Goal: Task Accomplishment & Management: Use online tool/utility

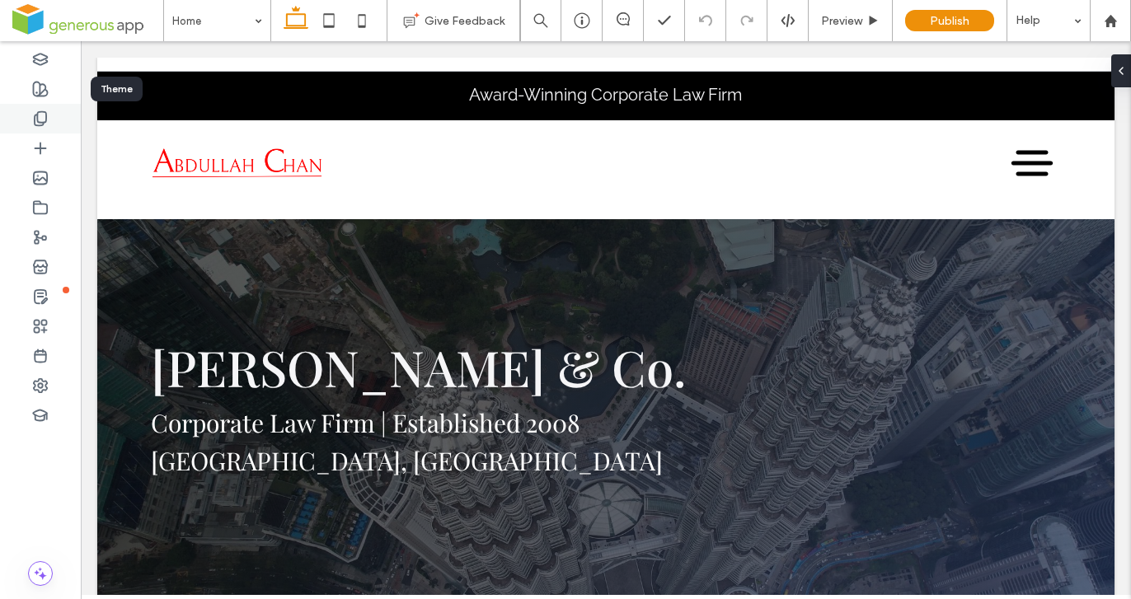
click at [45, 118] on icon at bounding box center [40, 118] width 16 height 16
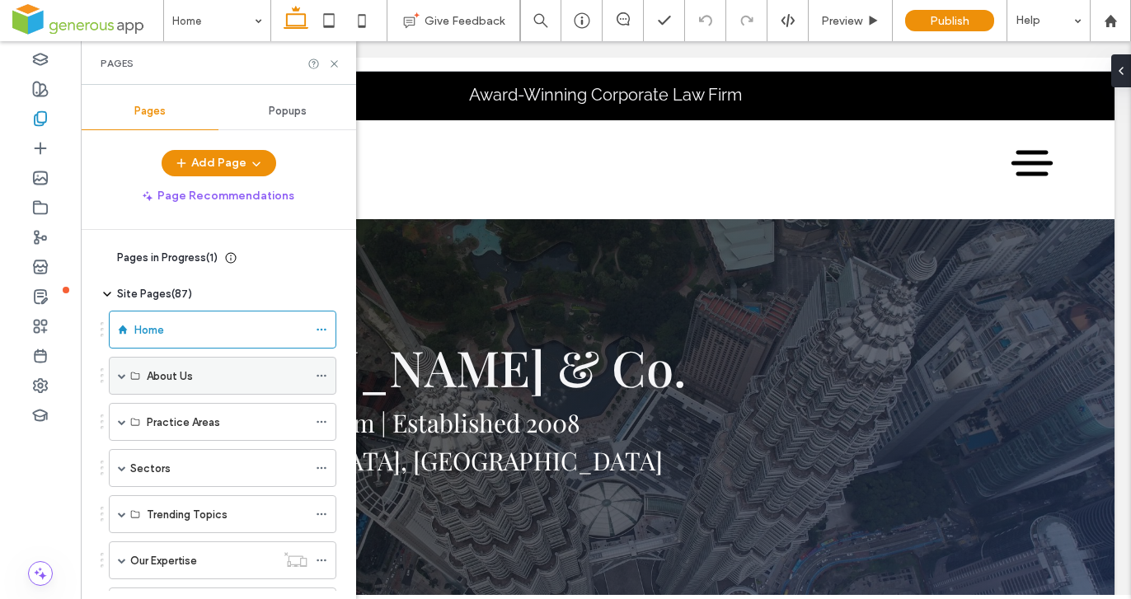
scroll to position [21, 0]
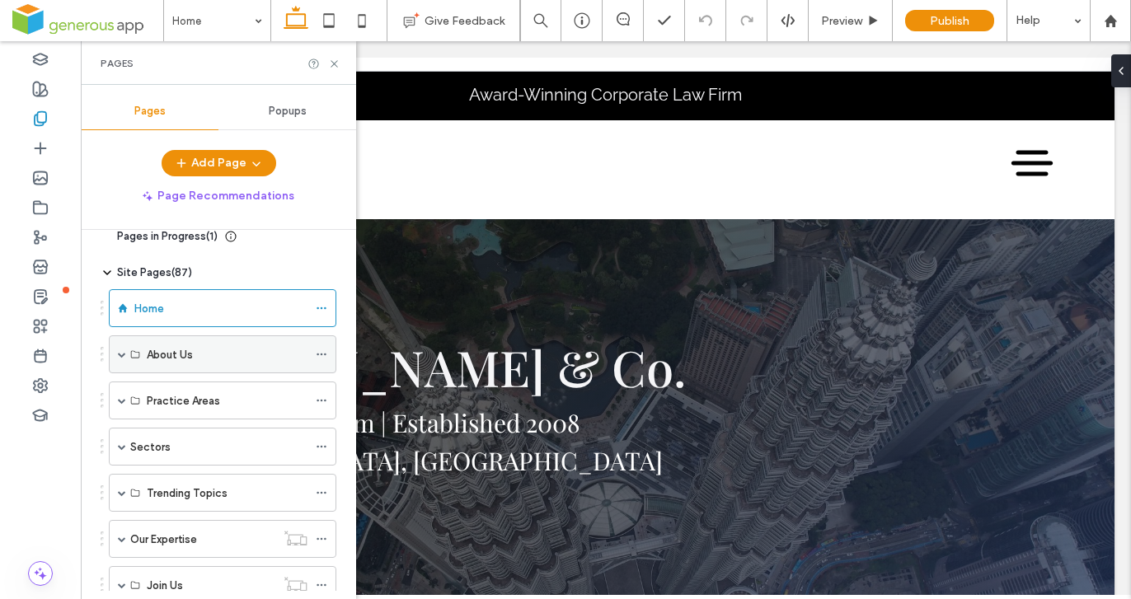
click at [120, 357] on span at bounding box center [122, 354] width 8 height 8
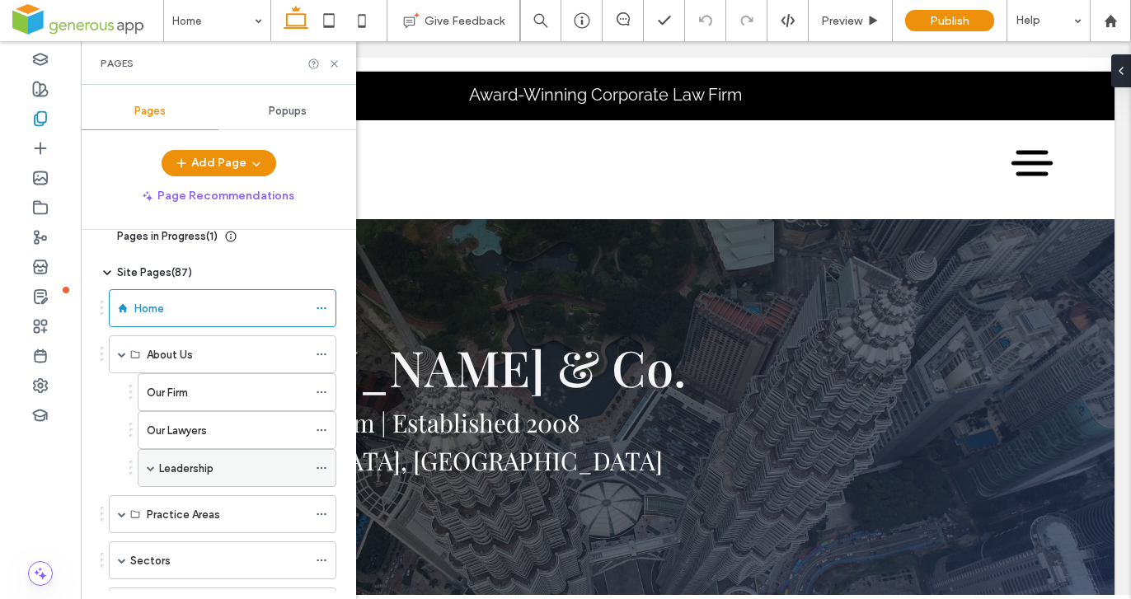
click at [242, 467] on div "Leadership" at bounding box center [233, 468] width 148 height 17
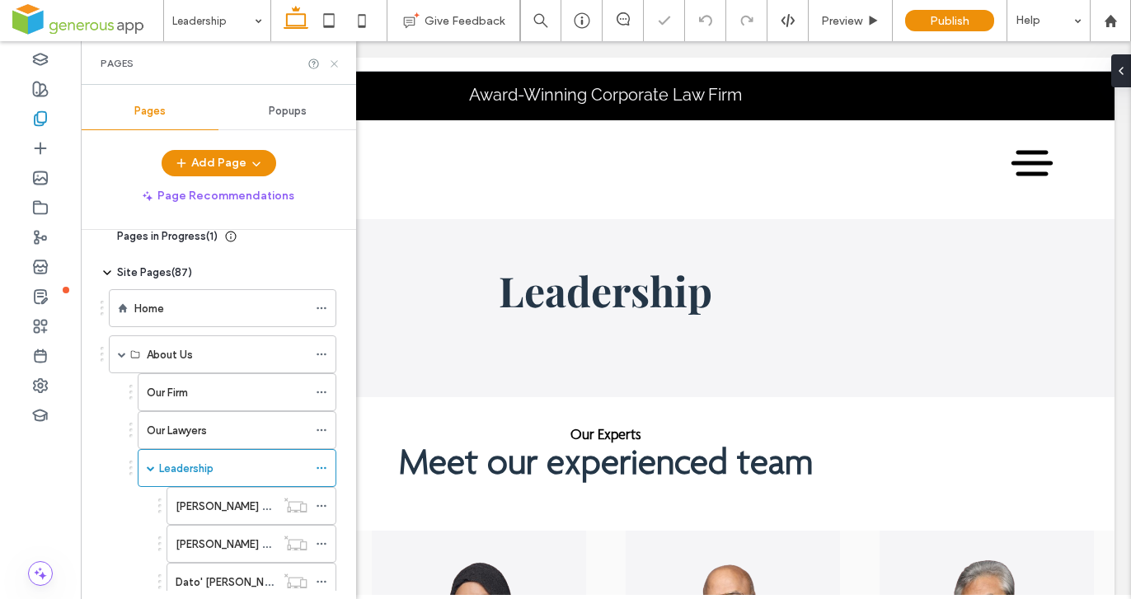
click at [335, 60] on icon at bounding box center [334, 64] width 12 height 12
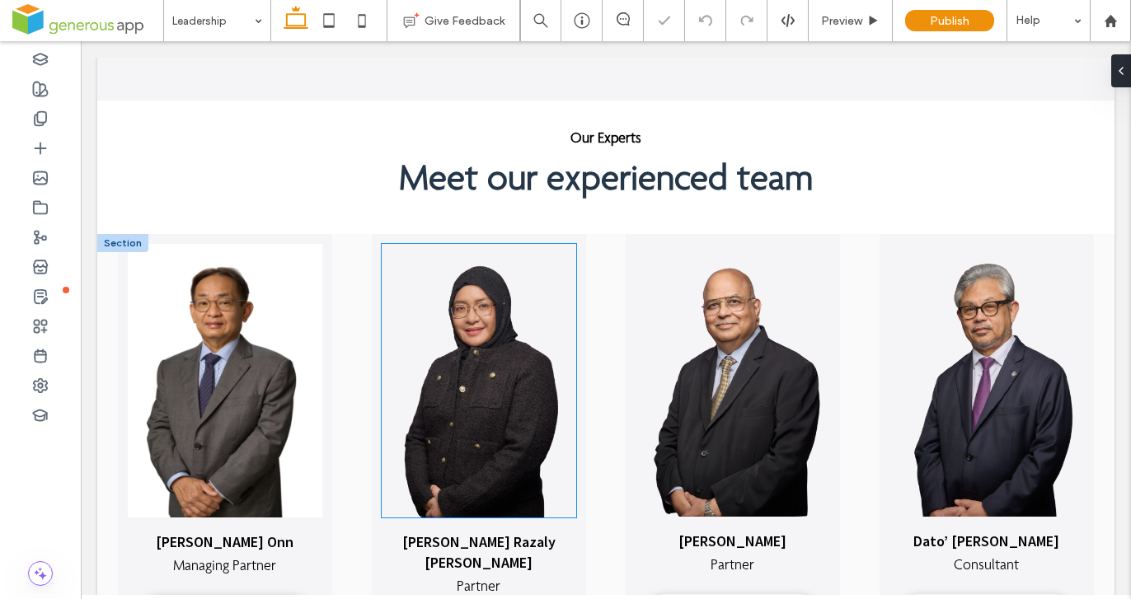
scroll to position [528, 0]
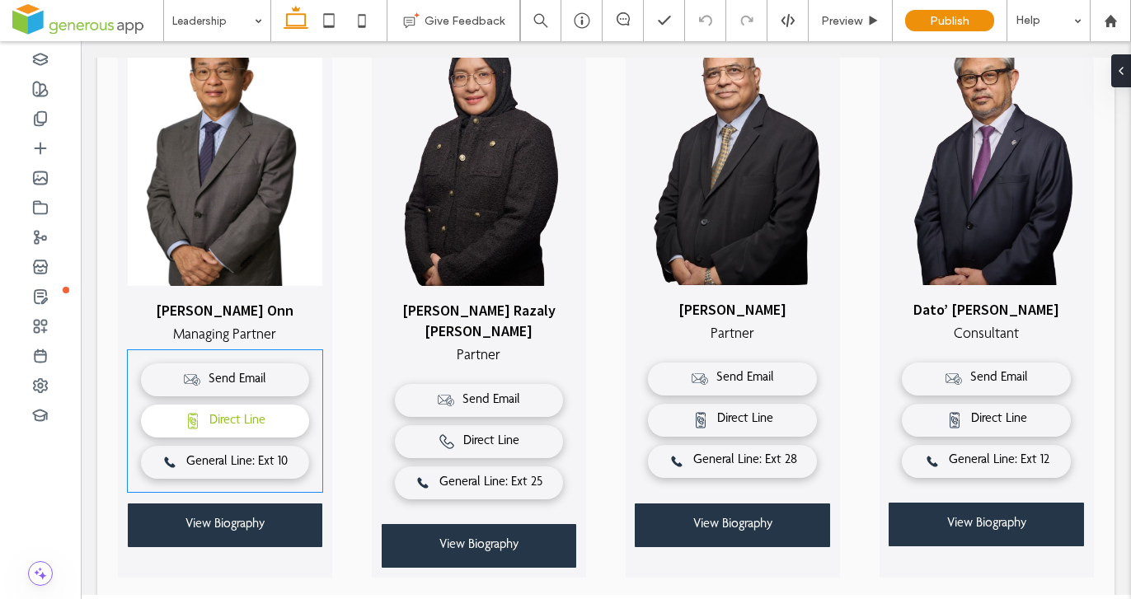
click at [240, 414] on span "Direct Line" at bounding box center [237, 422] width 56 height 16
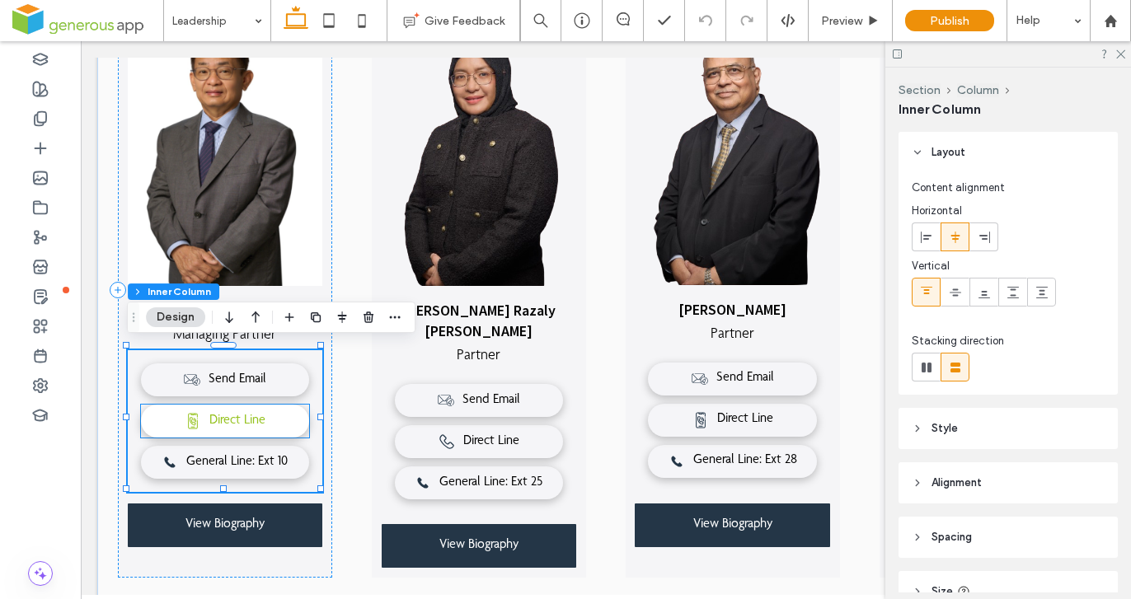
click at [246, 424] on link "Direct Line" at bounding box center [225, 421] width 169 height 33
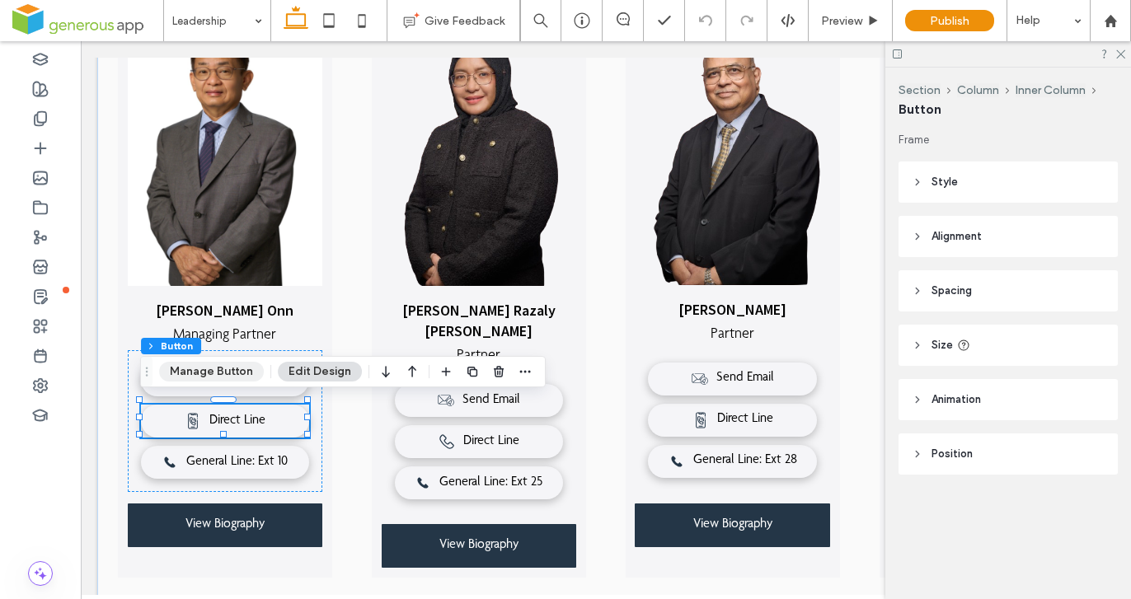
click at [235, 373] on button "Manage Button" at bounding box center [211, 372] width 105 height 20
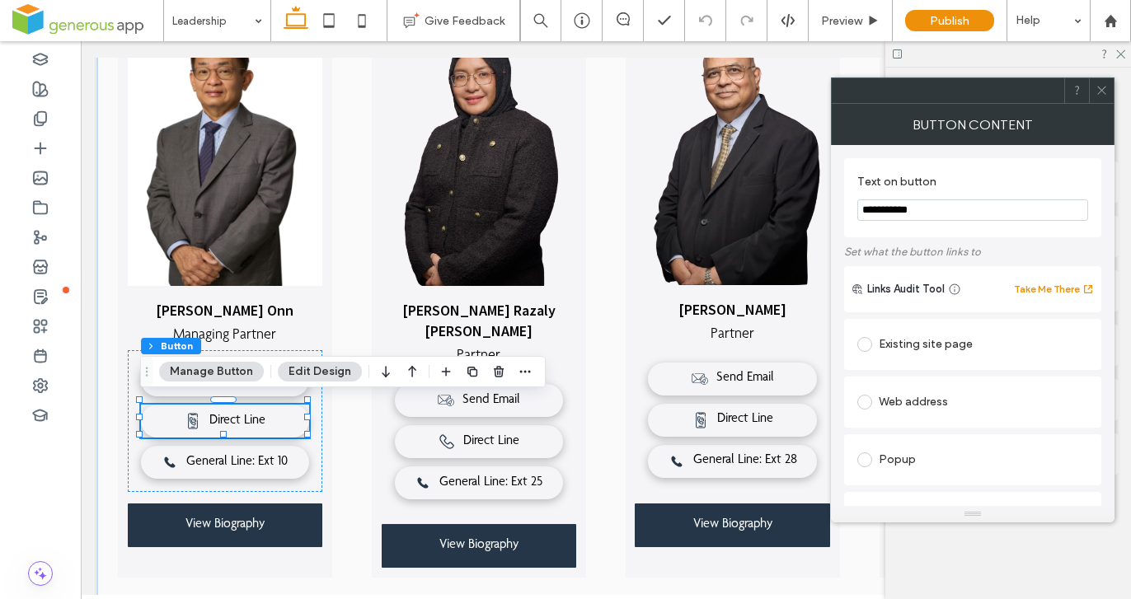
click at [329, 373] on button "Edit Design" at bounding box center [320, 372] width 84 height 20
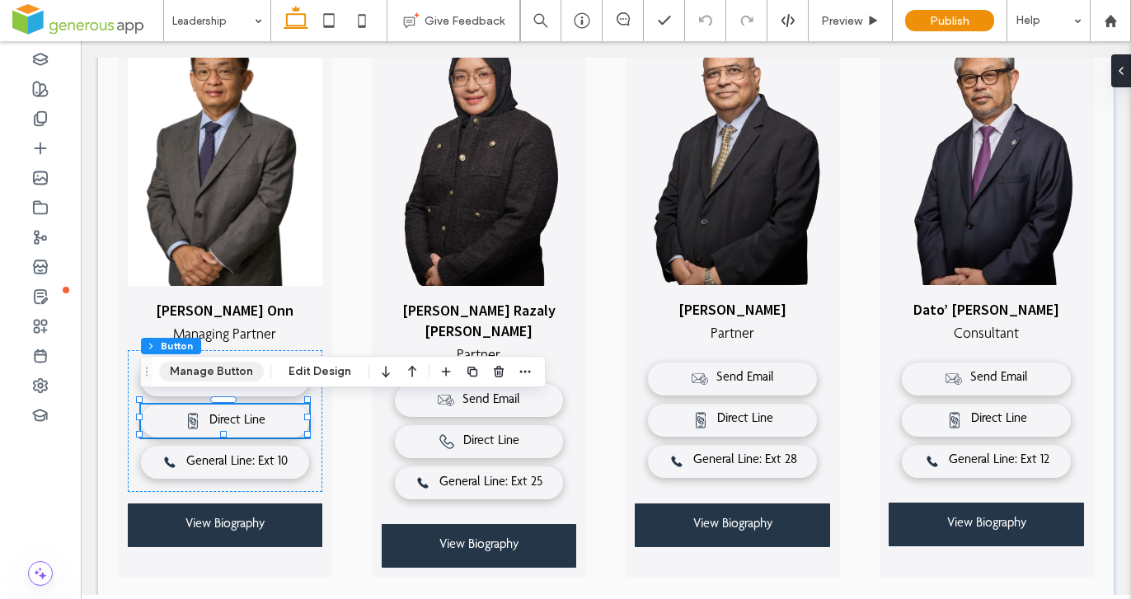
click at [240, 377] on button "Manage Button" at bounding box center [211, 372] width 105 height 20
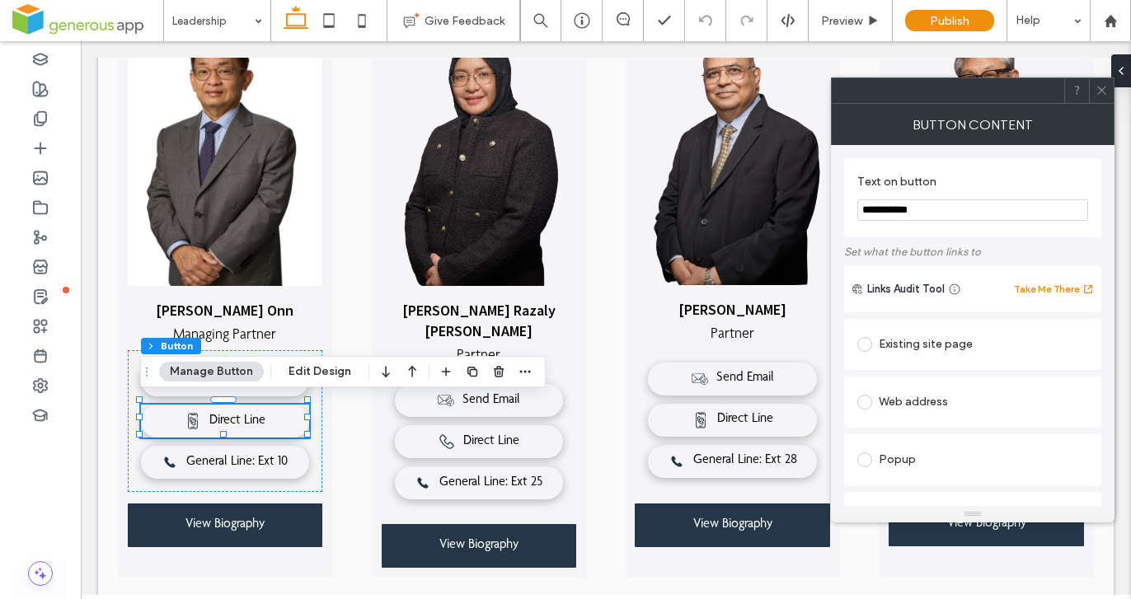
click at [1097, 88] on icon at bounding box center [1101, 90] width 12 height 12
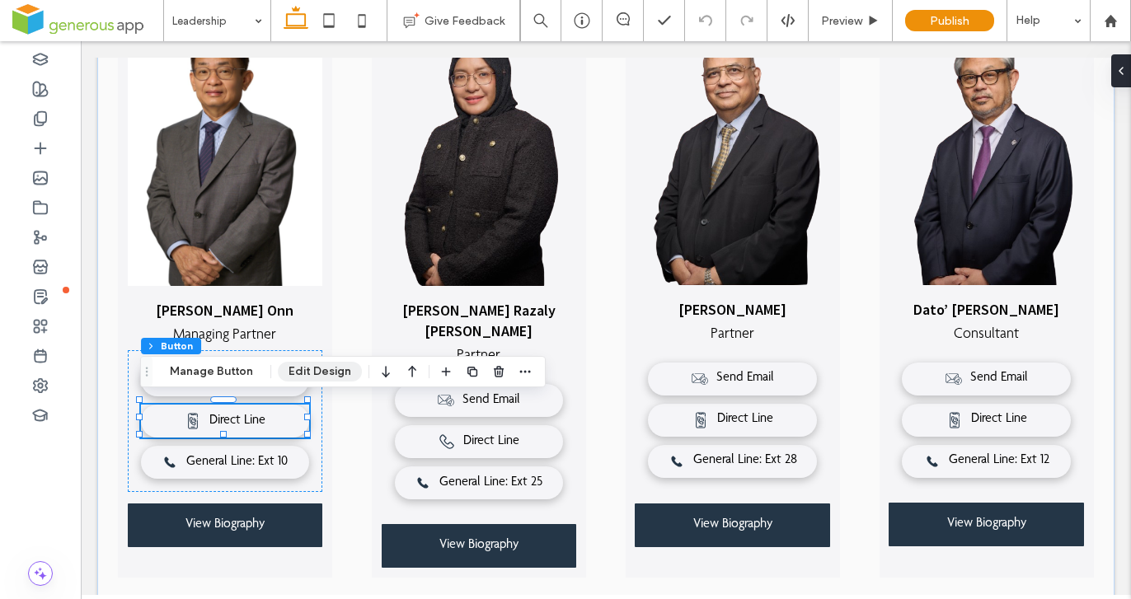
click at [316, 372] on button "Edit Design" at bounding box center [320, 372] width 84 height 20
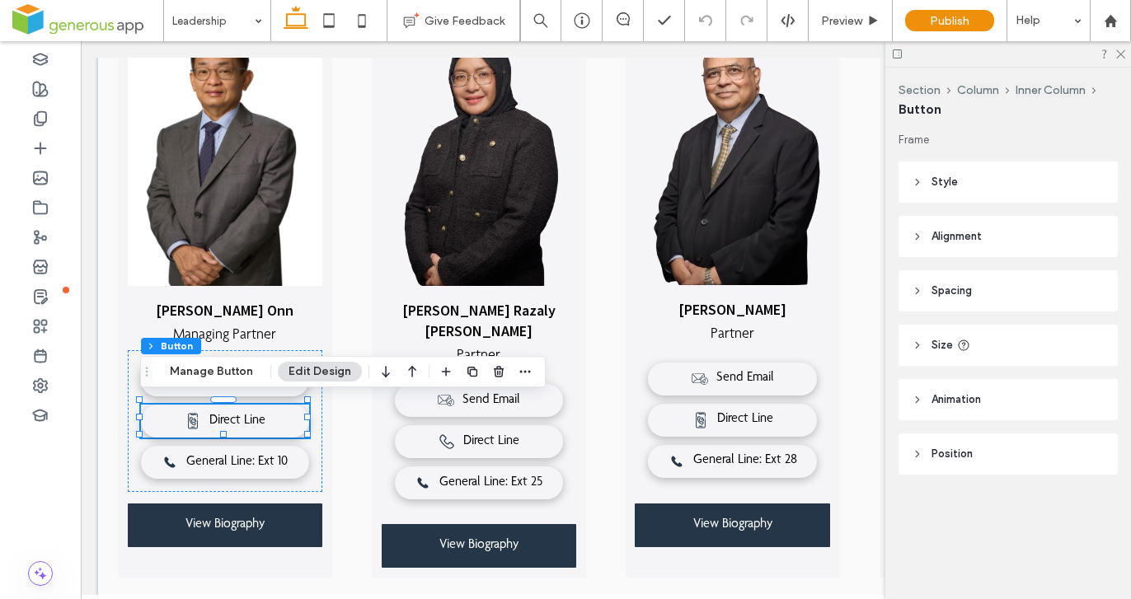
click at [950, 185] on span "Style" at bounding box center [944, 182] width 26 height 16
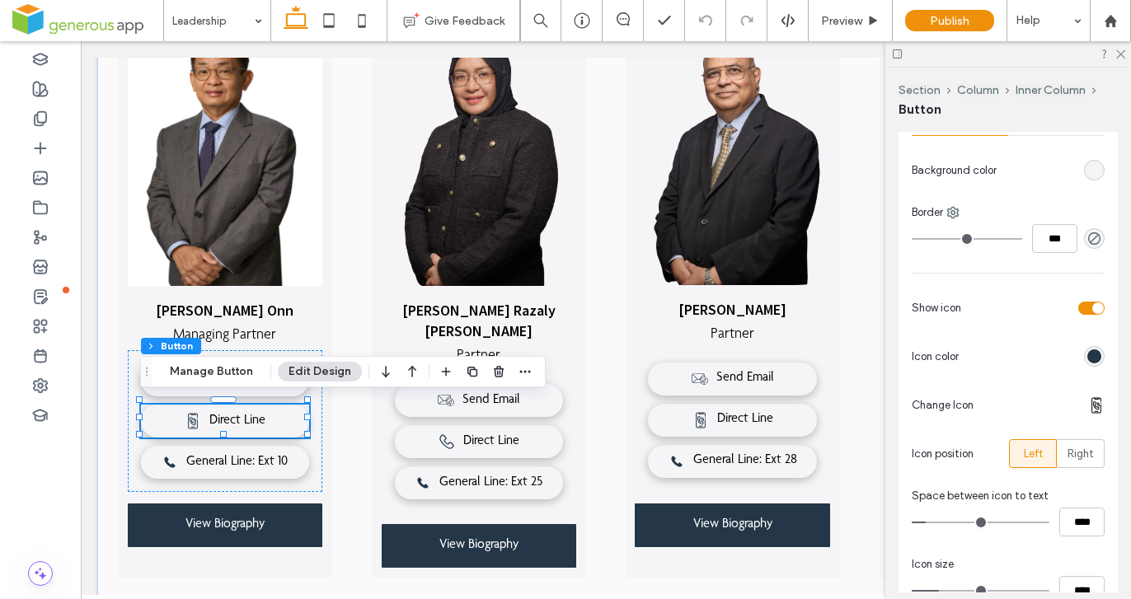
scroll to position [335, 0]
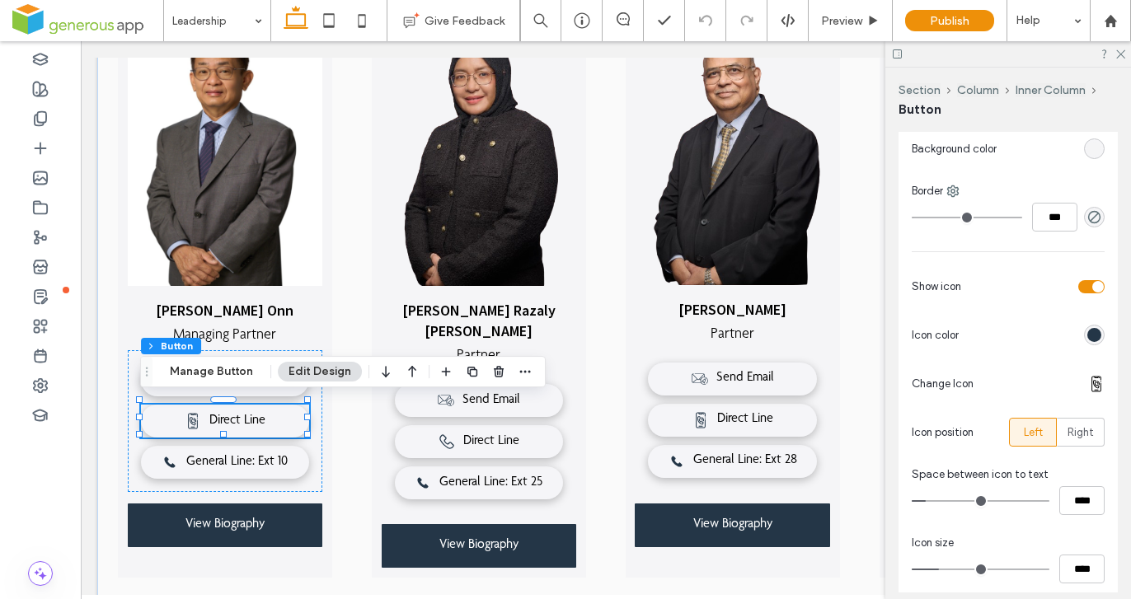
click at [1089, 387] on div at bounding box center [1096, 384] width 16 height 16
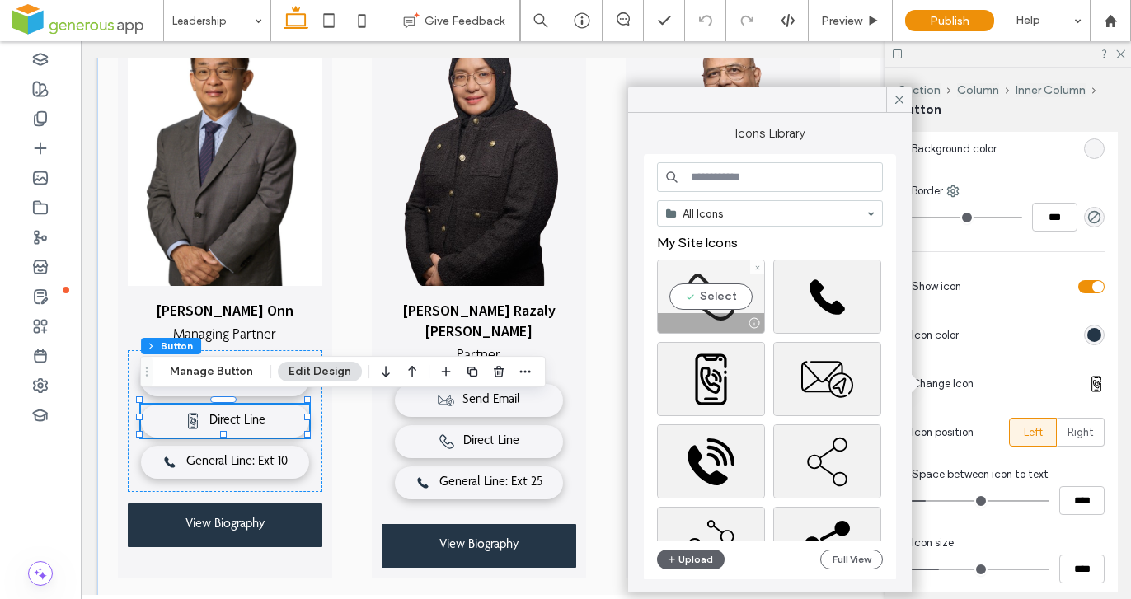
click at [733, 297] on div "Select" at bounding box center [711, 297] width 108 height 74
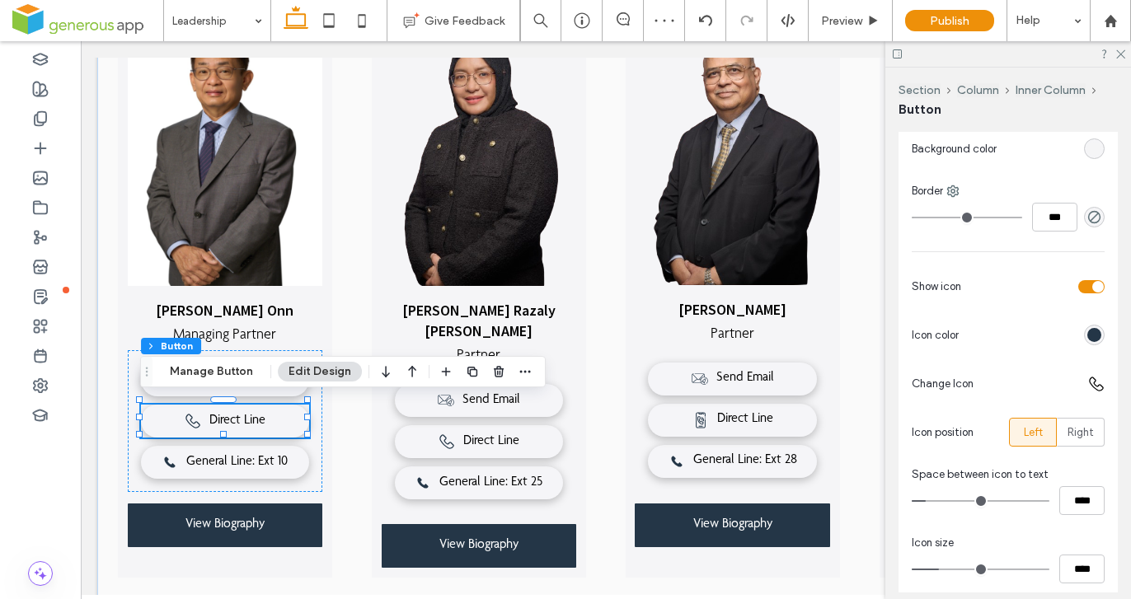
click at [1088, 385] on div at bounding box center [1096, 384] width 16 height 16
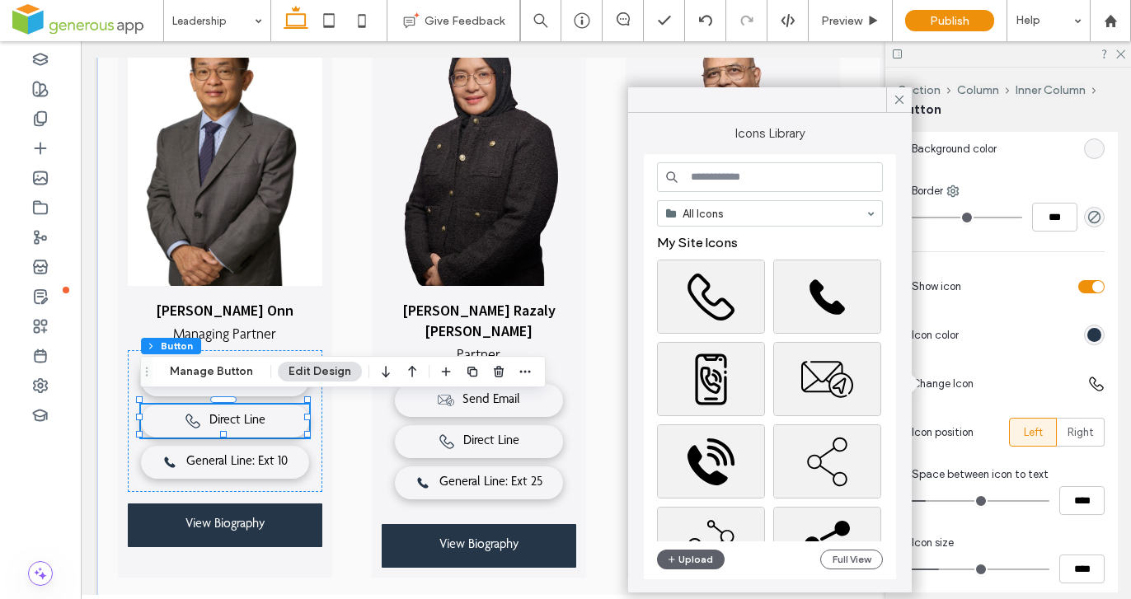
click at [897, 99] on icon at bounding box center [899, 99] width 15 height 15
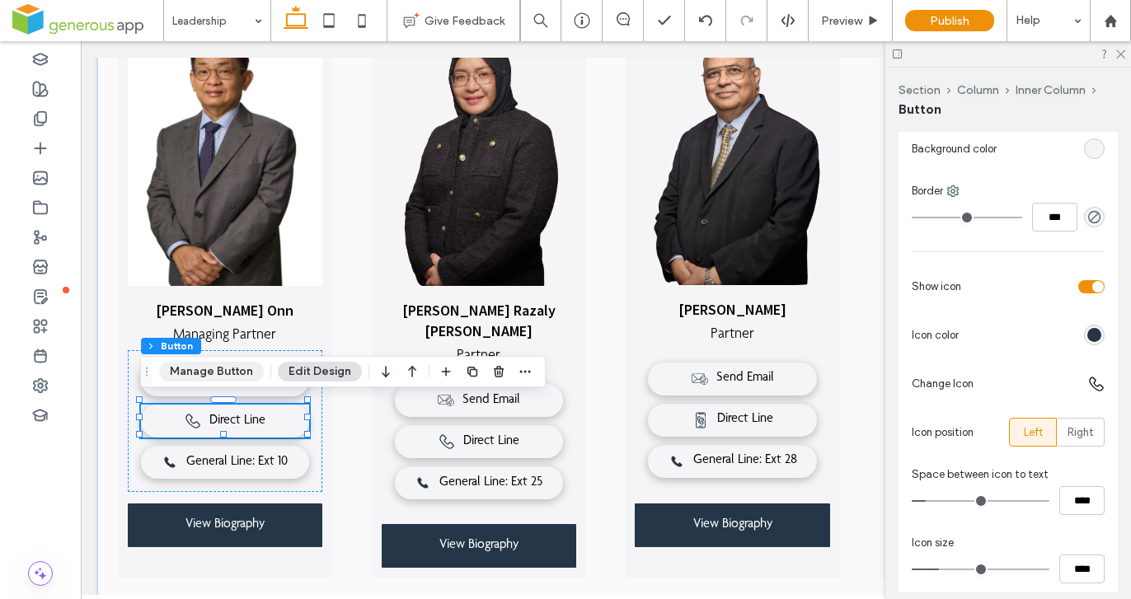
click at [237, 372] on button "Manage Button" at bounding box center [211, 372] width 105 height 20
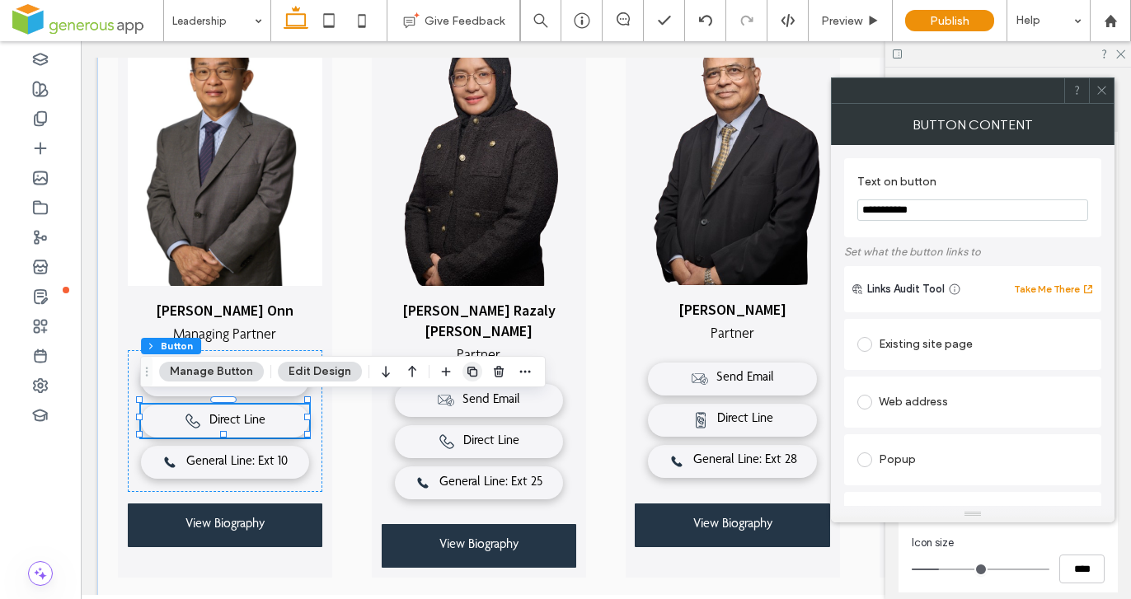
click at [467, 368] on use "button" at bounding box center [472, 372] width 10 height 10
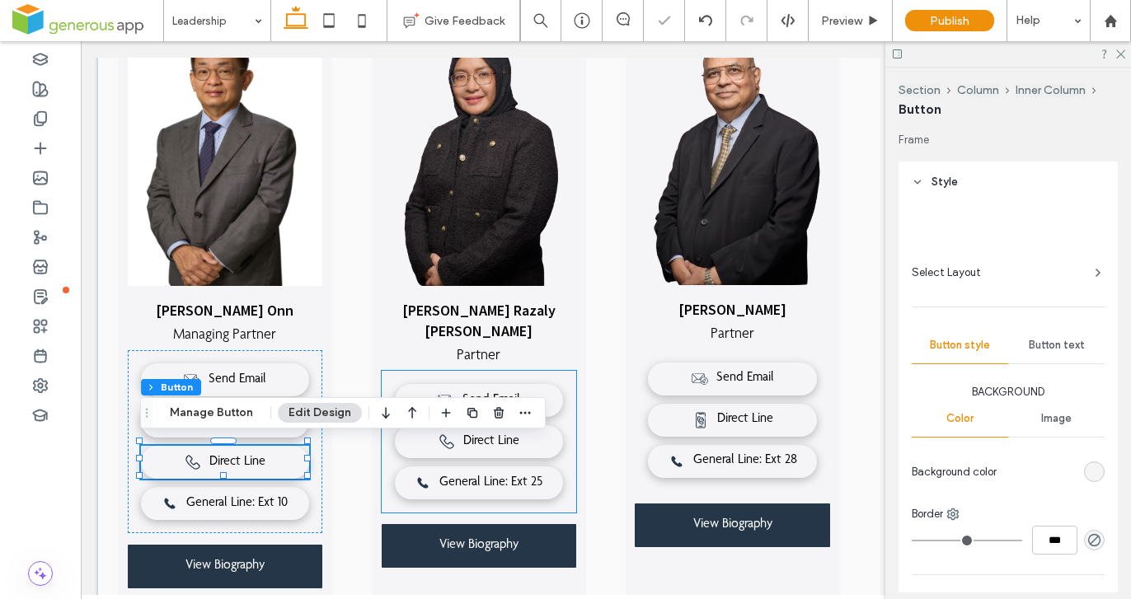
type input "**"
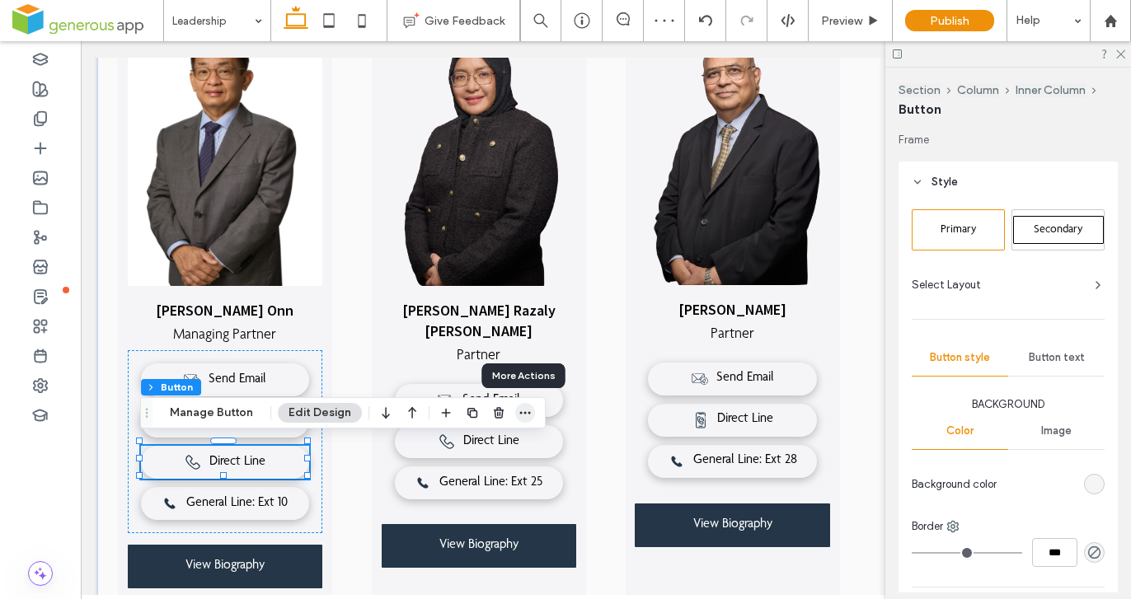
click at [521, 415] on icon "button" at bounding box center [524, 412] width 13 height 13
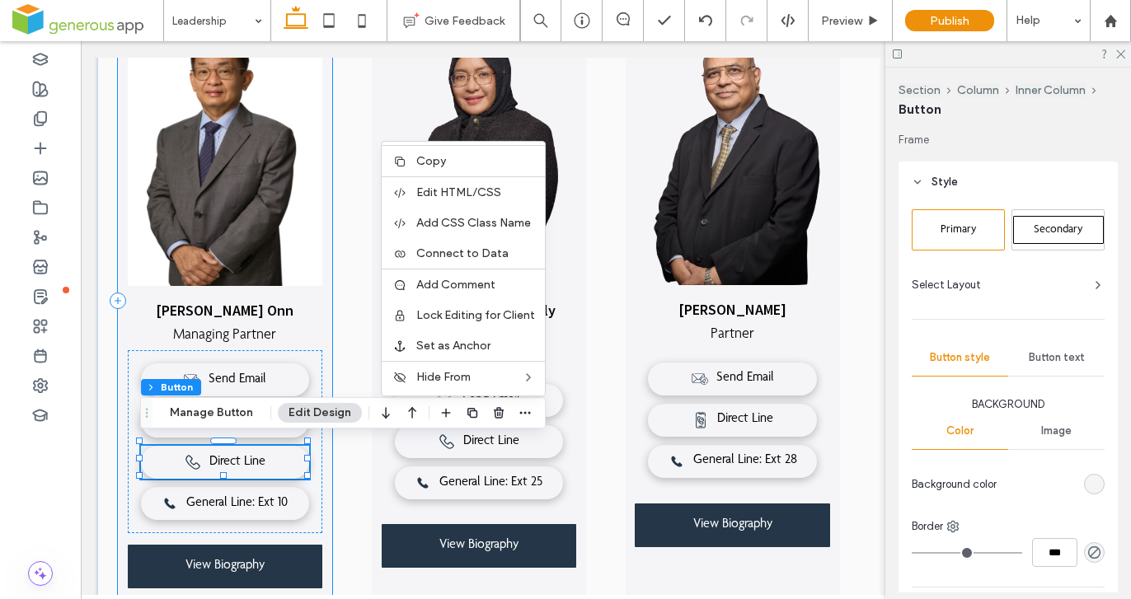
click at [326, 465] on div "[PERSON_NAME] Onn Managing Partner Send Email Direct Line Direct Line General L…" at bounding box center [225, 300] width 215 height 596
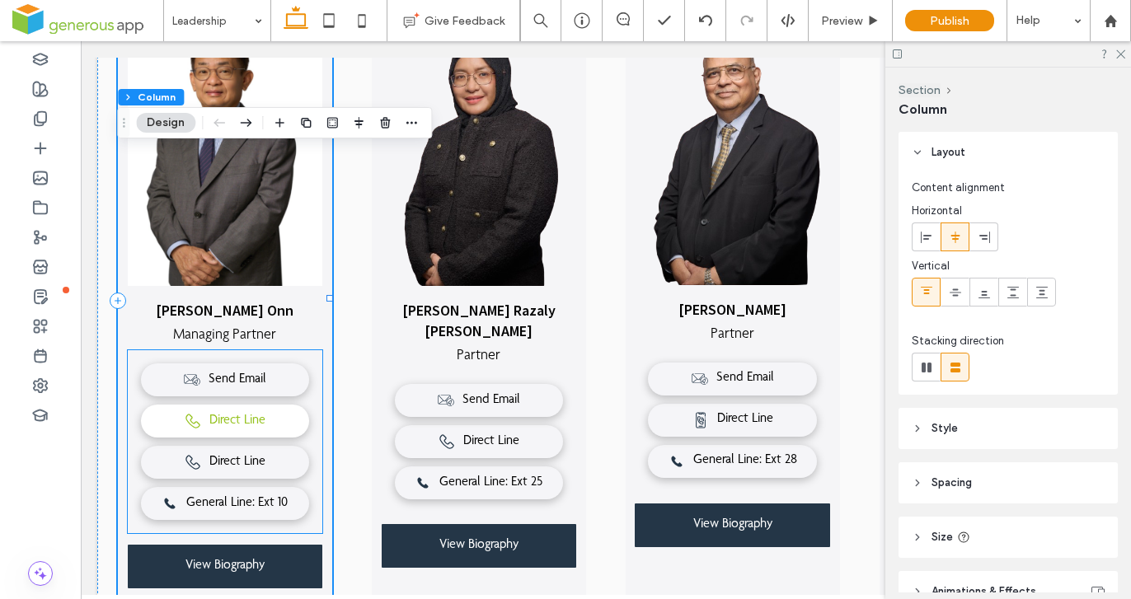
click at [218, 420] on span "Direct Line" at bounding box center [237, 422] width 56 height 16
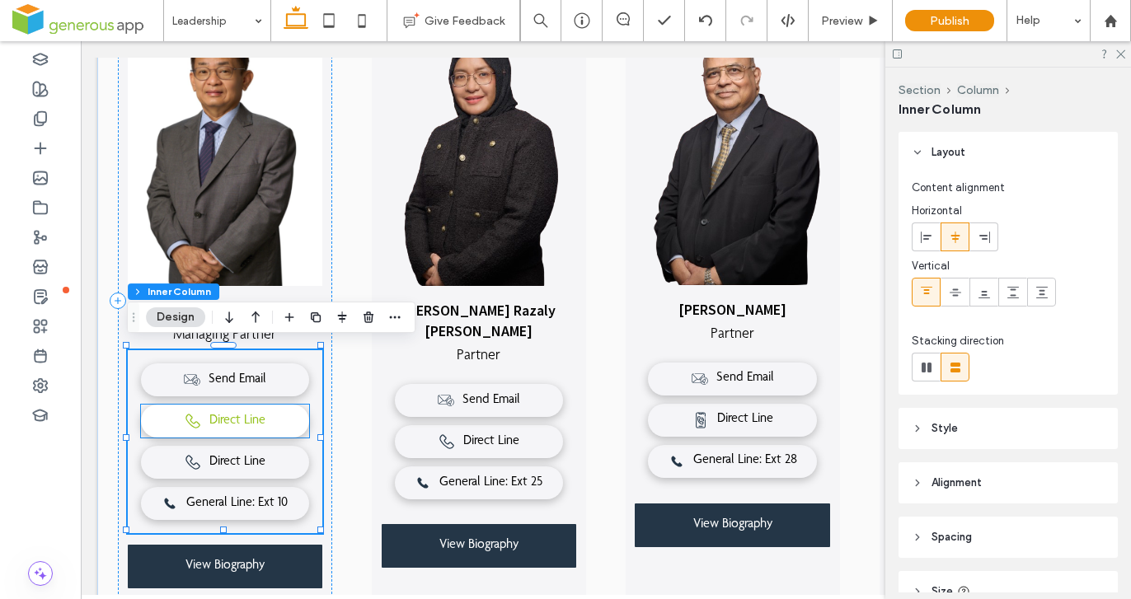
click at [245, 424] on link "Direct Line" at bounding box center [225, 421] width 169 height 33
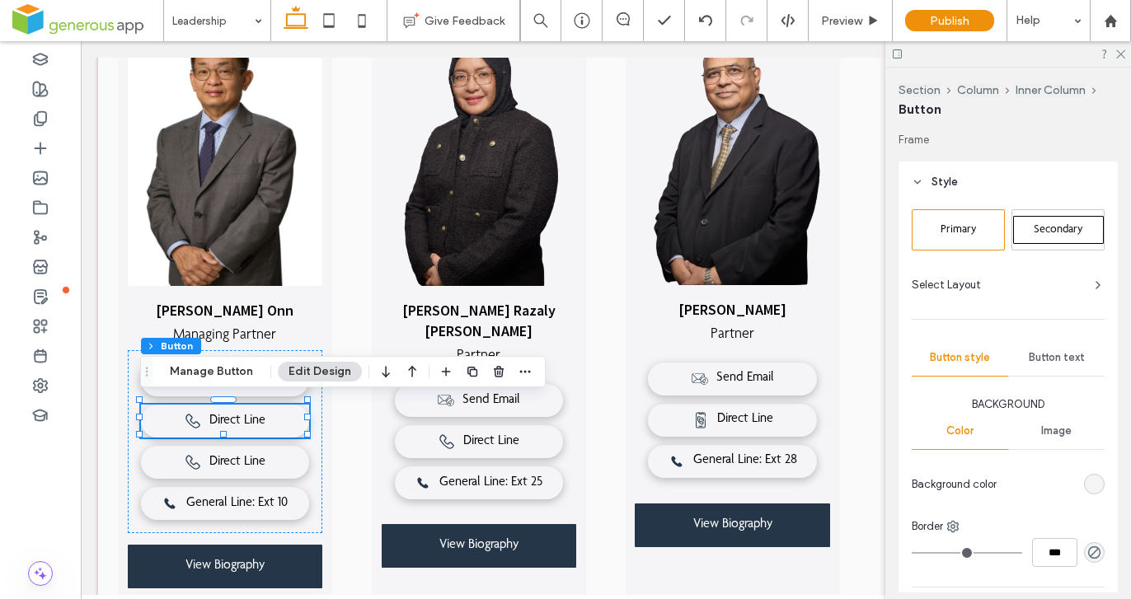
click at [1040, 351] on span "Button text" at bounding box center [1056, 357] width 56 height 13
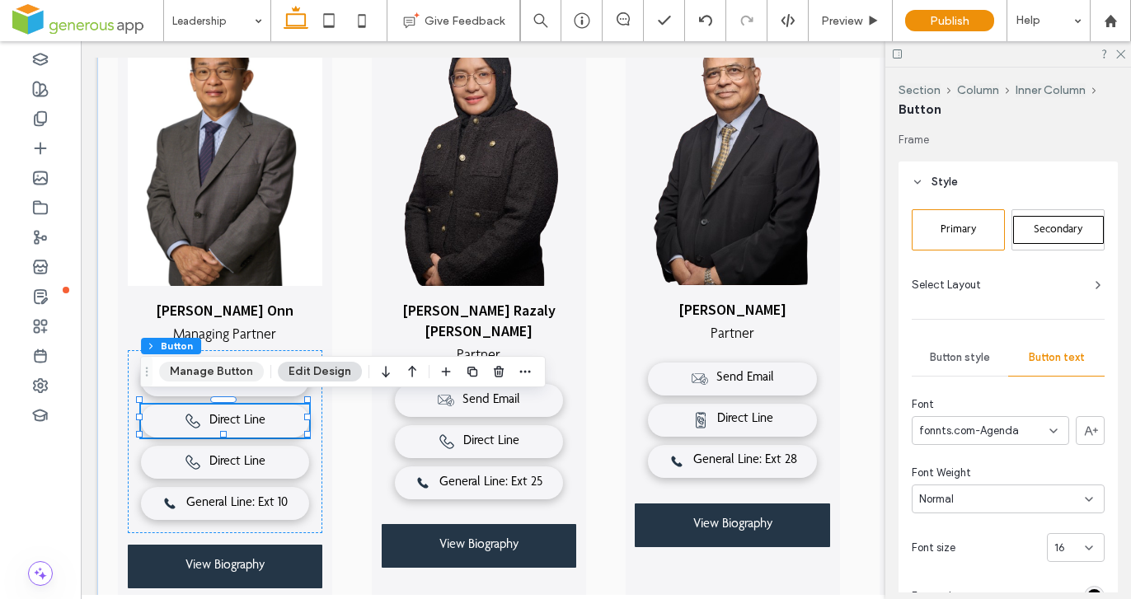
click at [233, 370] on button "Manage Button" at bounding box center [211, 372] width 105 height 20
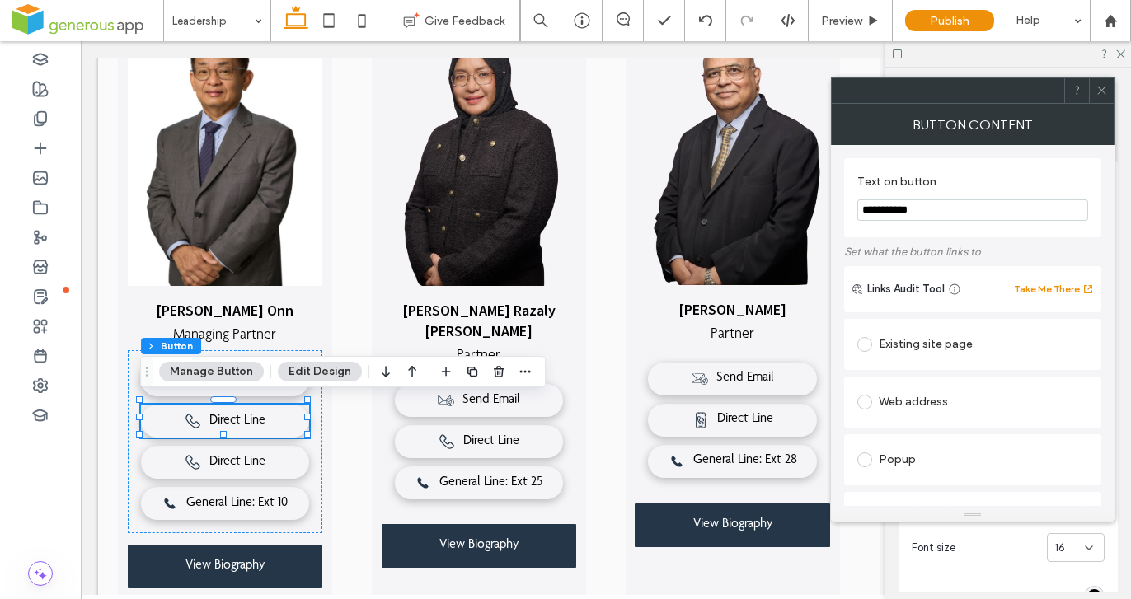
click at [967, 216] on input "**********" at bounding box center [972, 209] width 231 height 21
type input "*"
type input "**********"
click at [1100, 91] on icon at bounding box center [1101, 90] width 12 height 12
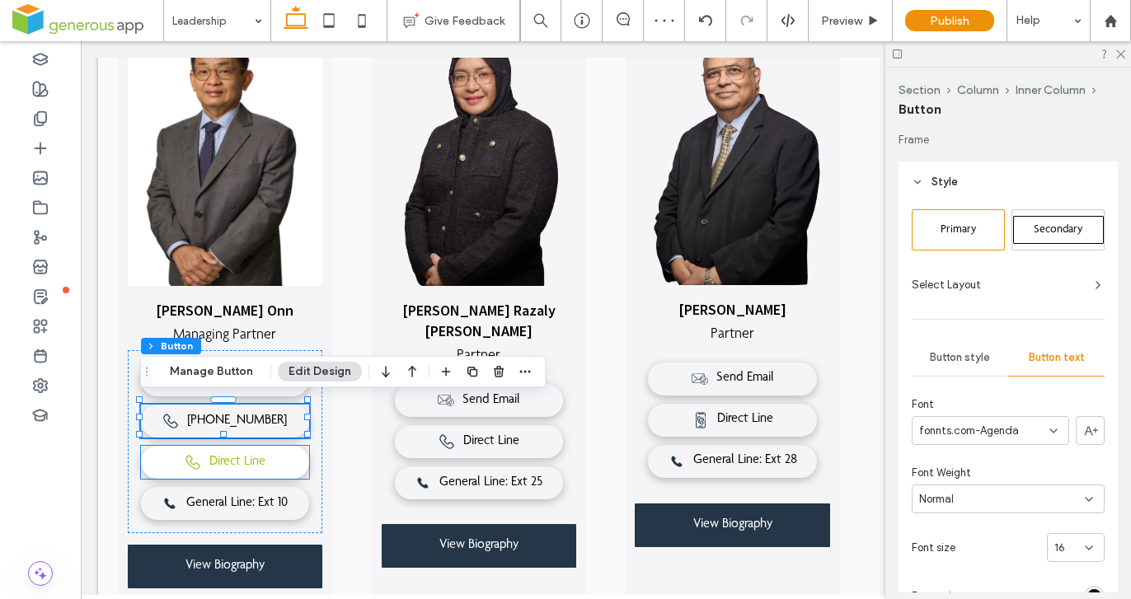
click at [279, 466] on link "Direct Line" at bounding box center [225, 462] width 169 height 33
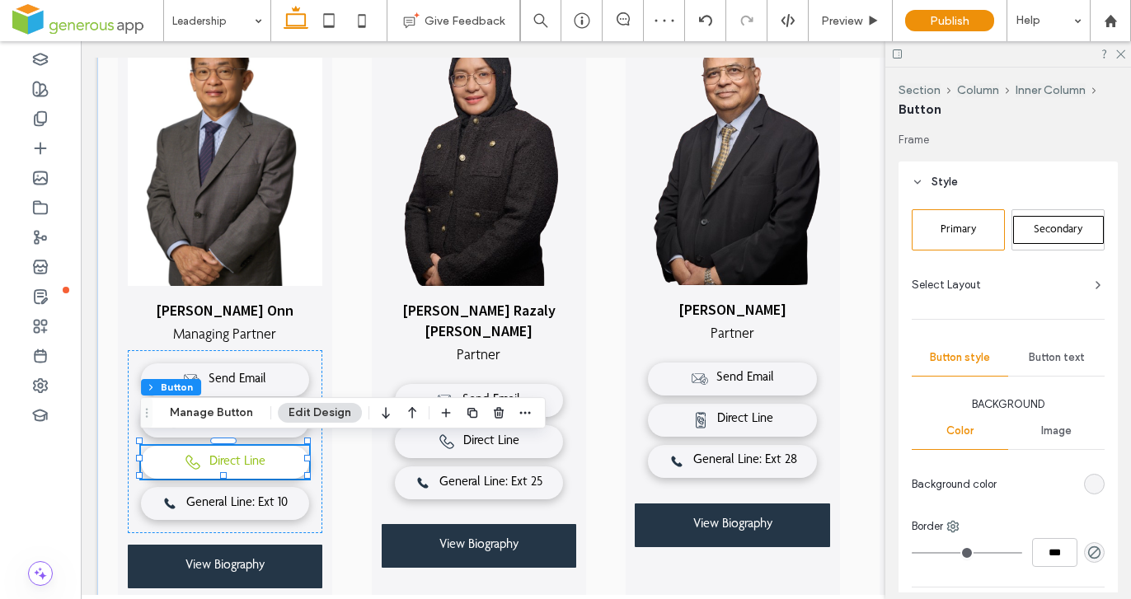
type input "**"
click at [524, 408] on icon "button" at bounding box center [524, 412] width 13 height 13
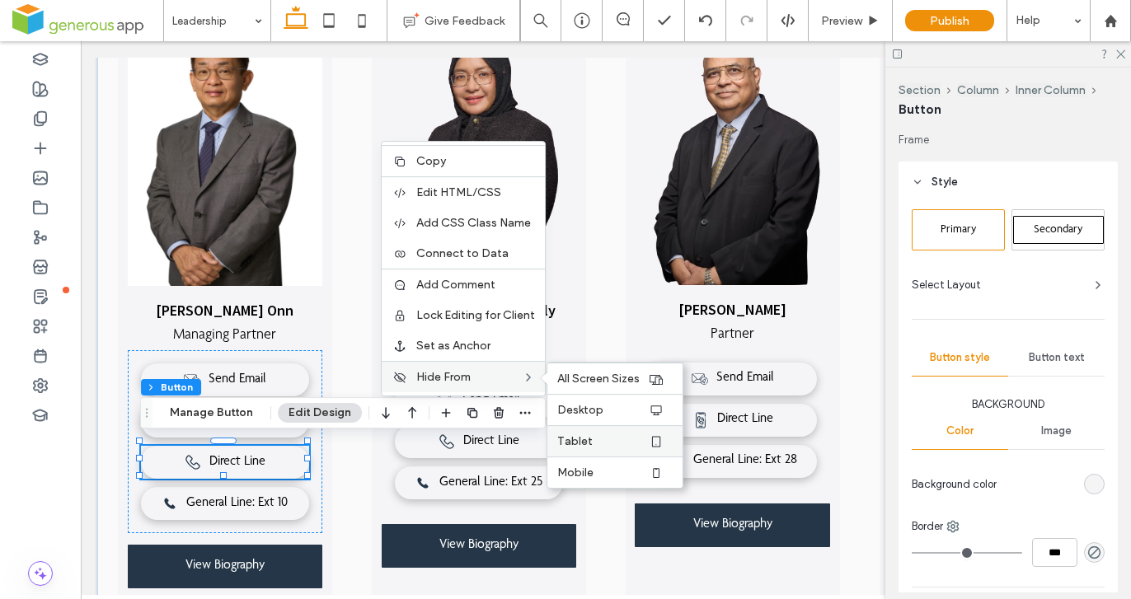
click at [619, 444] on label "Tablet" at bounding box center [602, 441] width 91 height 14
click at [618, 413] on label "Desktop" at bounding box center [602, 410] width 91 height 14
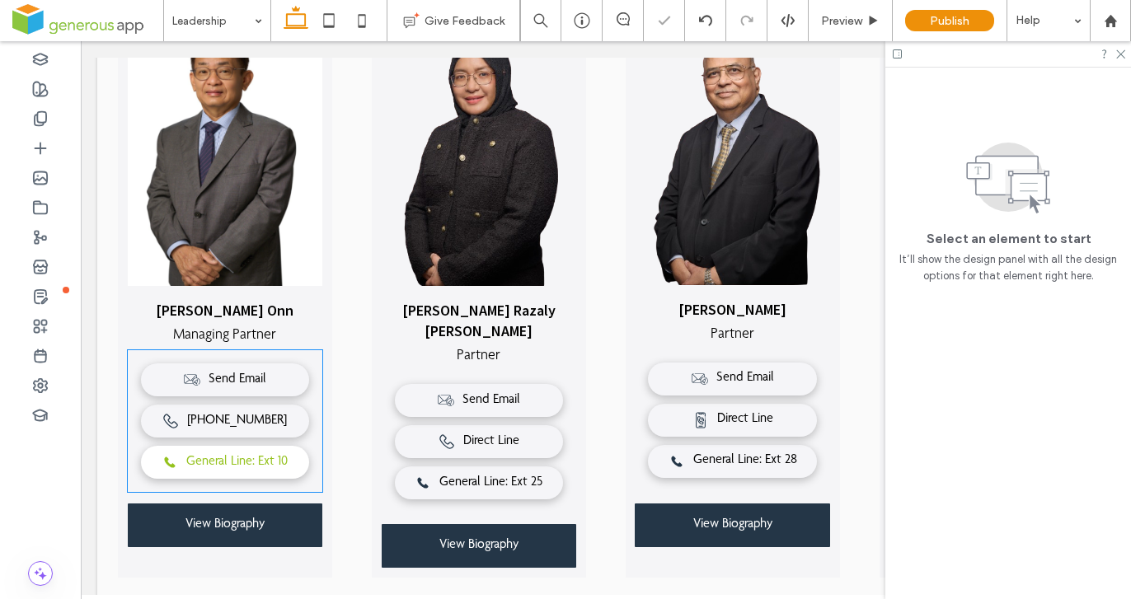
click at [263, 460] on span "General Line: Ext 10" at bounding box center [236, 463] width 101 height 16
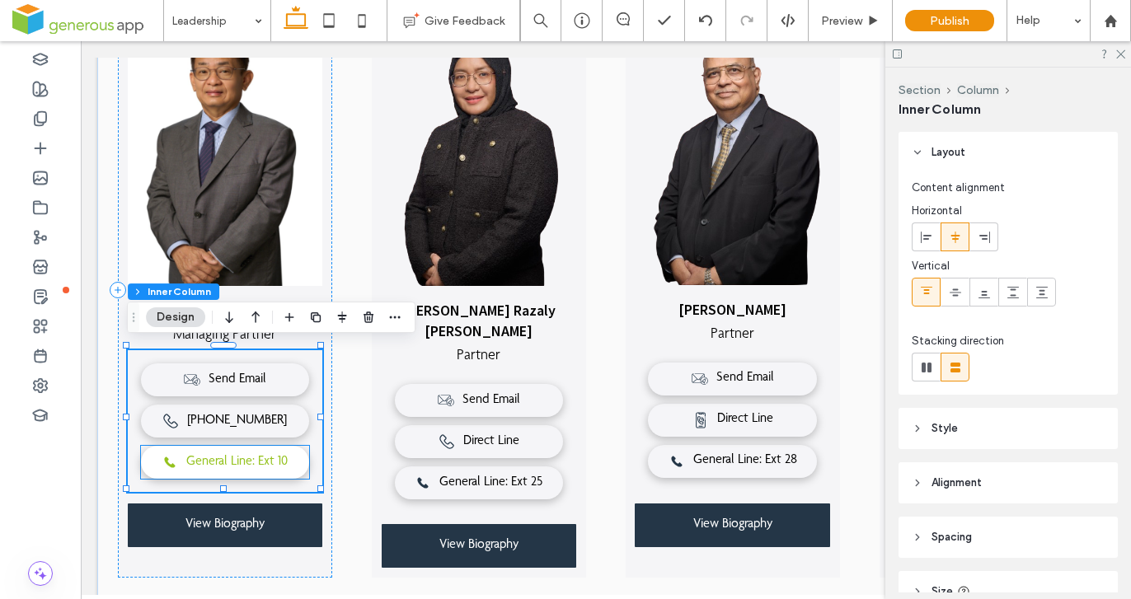
click at [230, 457] on span "General Line: Ext 10" at bounding box center [236, 463] width 101 height 16
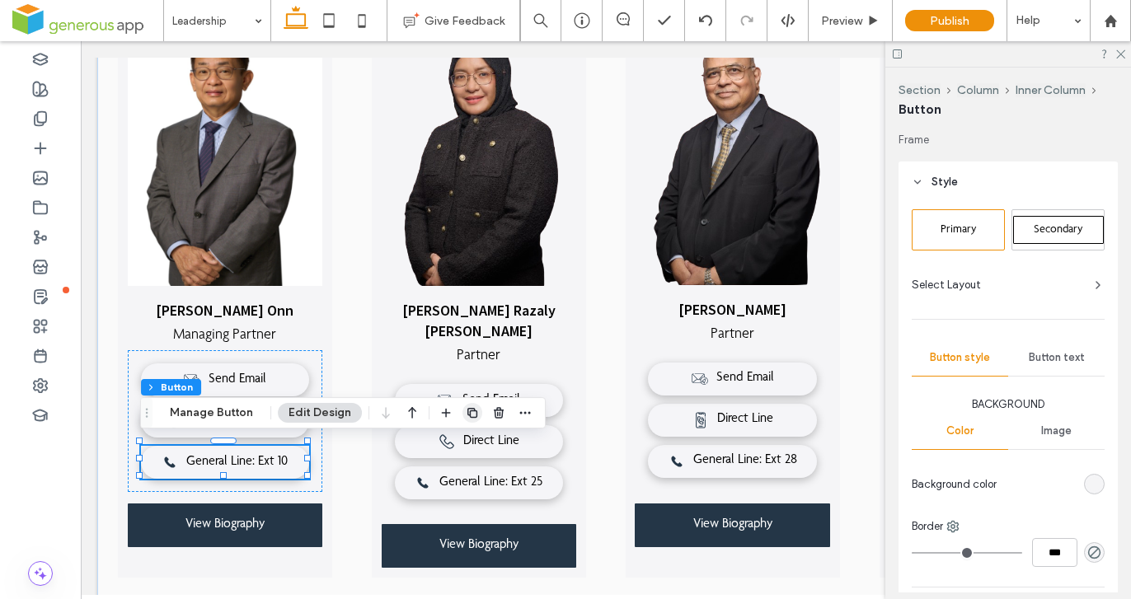
click at [466, 410] on icon "button" at bounding box center [472, 412] width 13 height 13
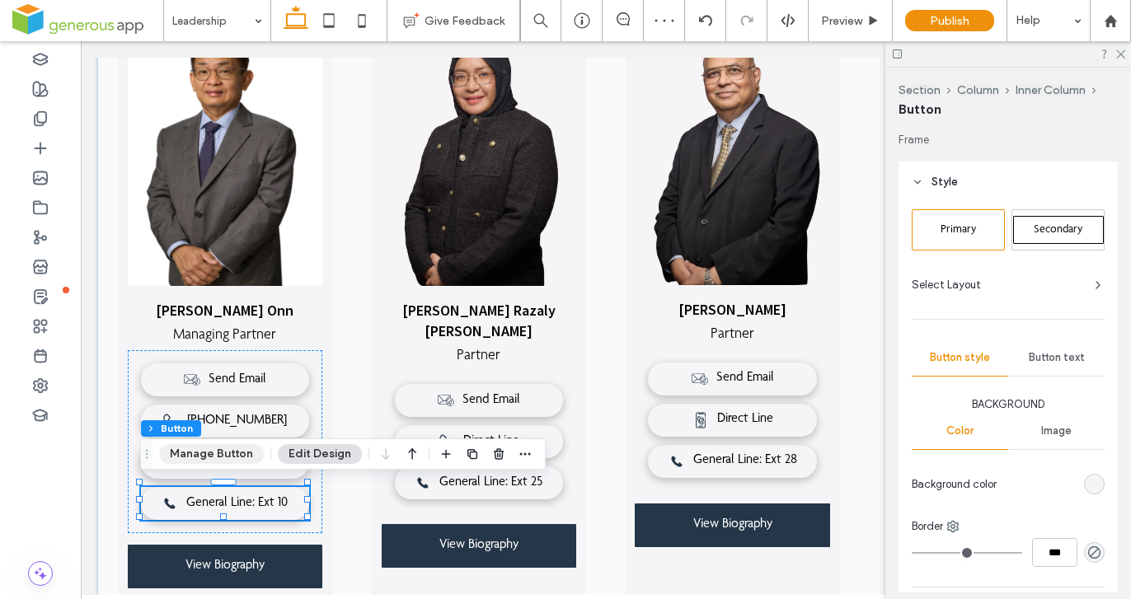
click at [236, 455] on button "Manage Button" at bounding box center [211, 454] width 105 height 20
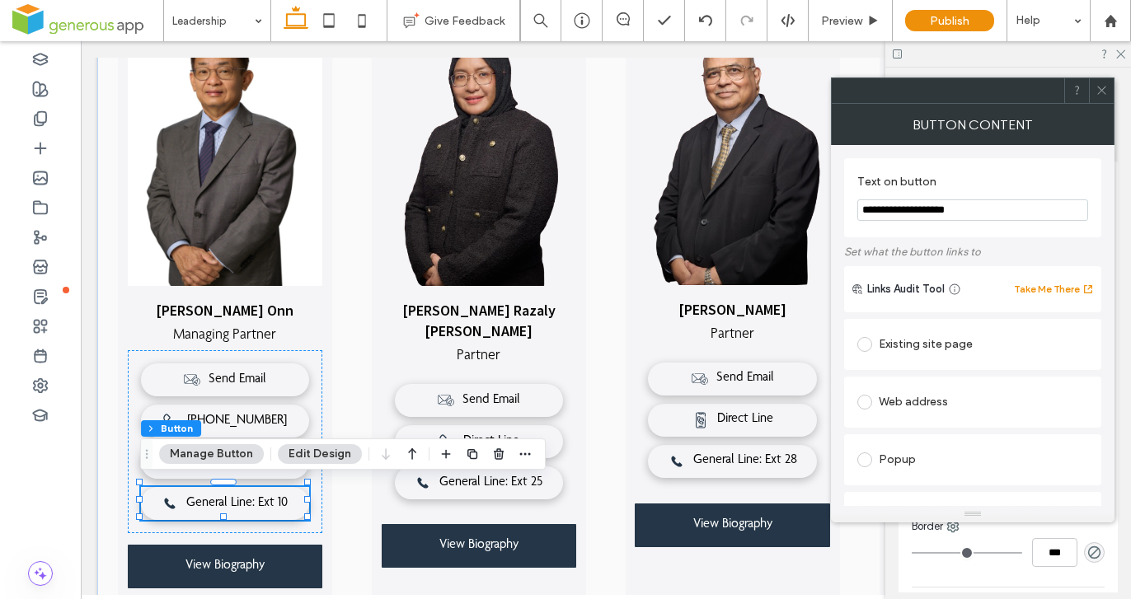
drag, startPoint x: 928, startPoint y: 210, endPoint x: 849, endPoint y: 208, distance: 79.2
click at [849, 208] on div "**********" at bounding box center [972, 197] width 257 height 79
type input "**********"
click at [1101, 89] on icon at bounding box center [1101, 90] width 12 height 12
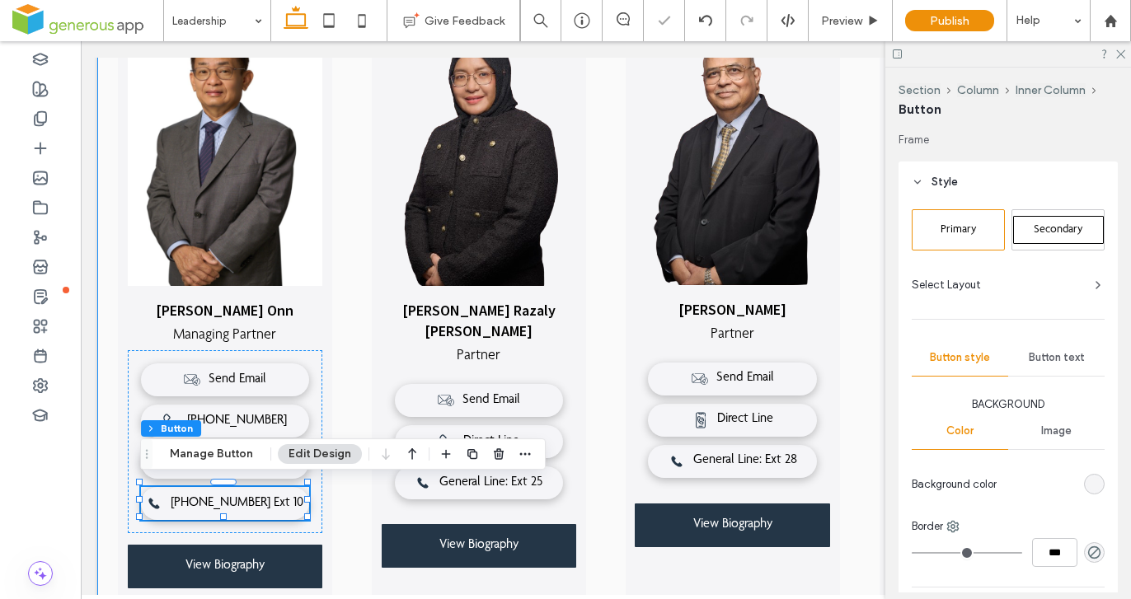
click at [342, 543] on div "[PERSON_NAME] Onn Managing Partner Send Email [PHONE_NUMBER] Direct Line Genera…" at bounding box center [605, 330] width 1017 height 657
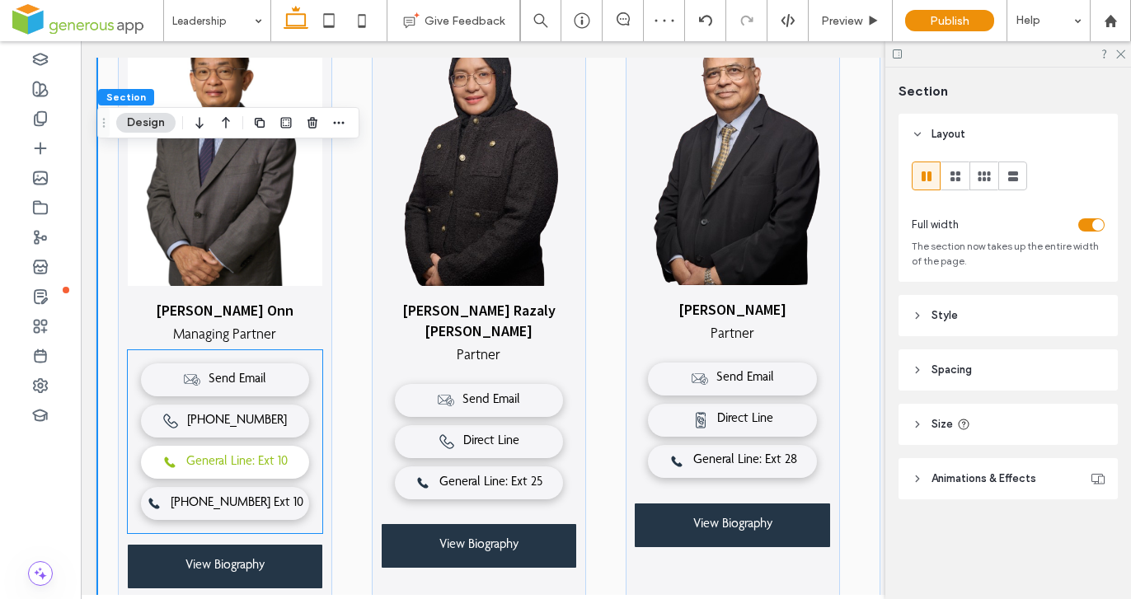
click at [283, 466] on link "General Line: Ext 10" at bounding box center [225, 462] width 169 height 33
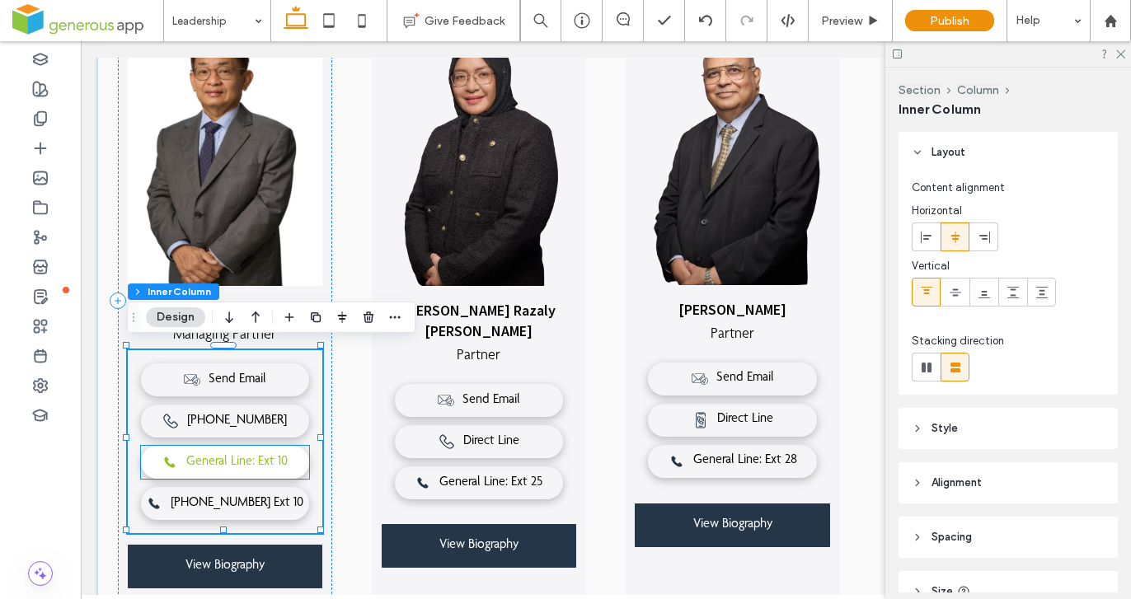
click at [276, 460] on span "General Line: Ext 10" at bounding box center [236, 463] width 101 height 16
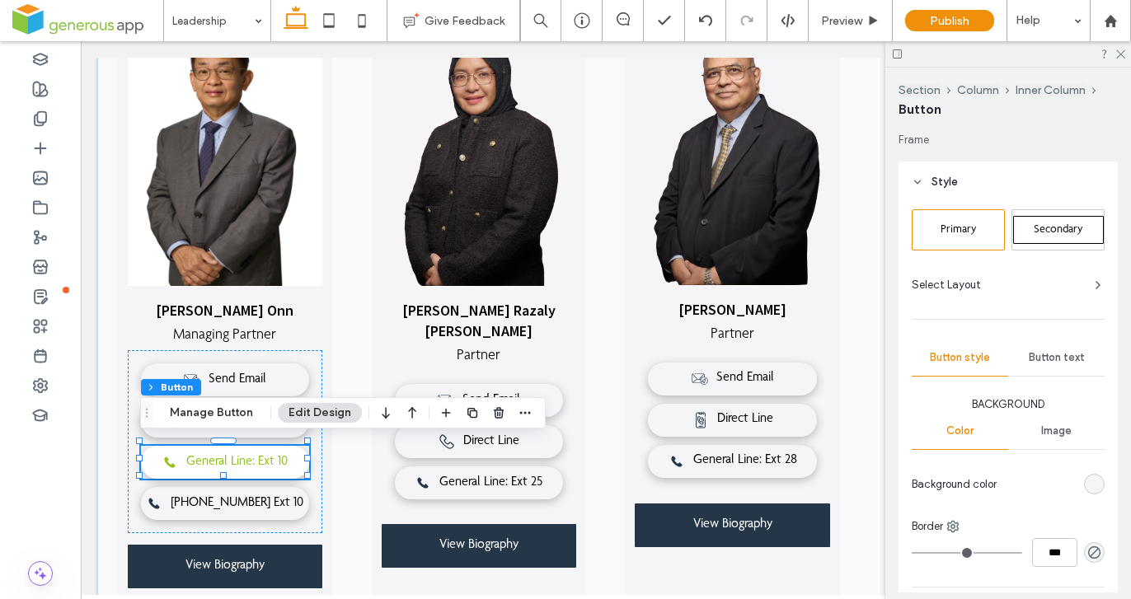
type input "**"
click at [520, 412] on use "button" at bounding box center [525, 413] width 11 height 2
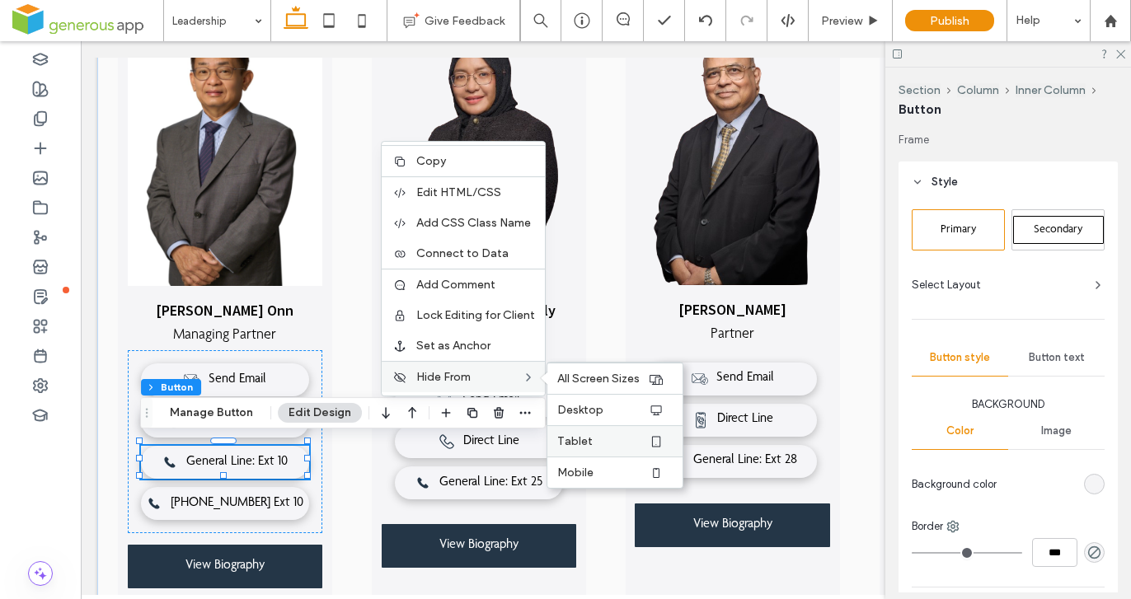
click at [605, 444] on label "Tablet" at bounding box center [602, 441] width 91 height 14
click at [578, 415] on span "Desktop" at bounding box center [580, 410] width 46 height 14
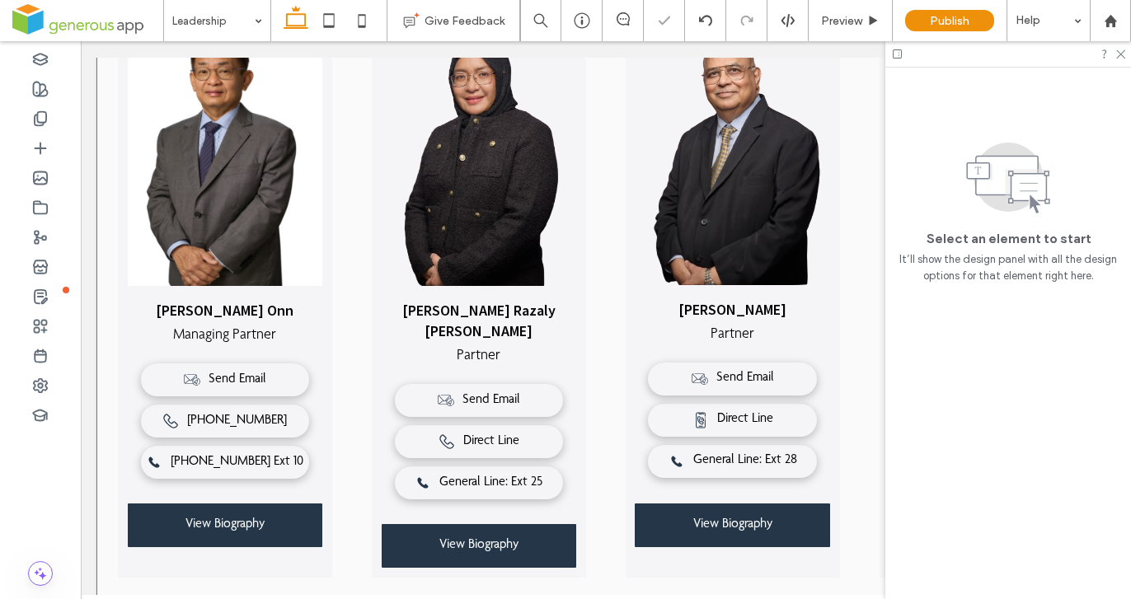
click at [336, 560] on div "[PERSON_NAME] Onn Managing Partner Send Email [PHONE_NUMBER] Direct Line Genera…" at bounding box center [605, 320] width 1017 height 636
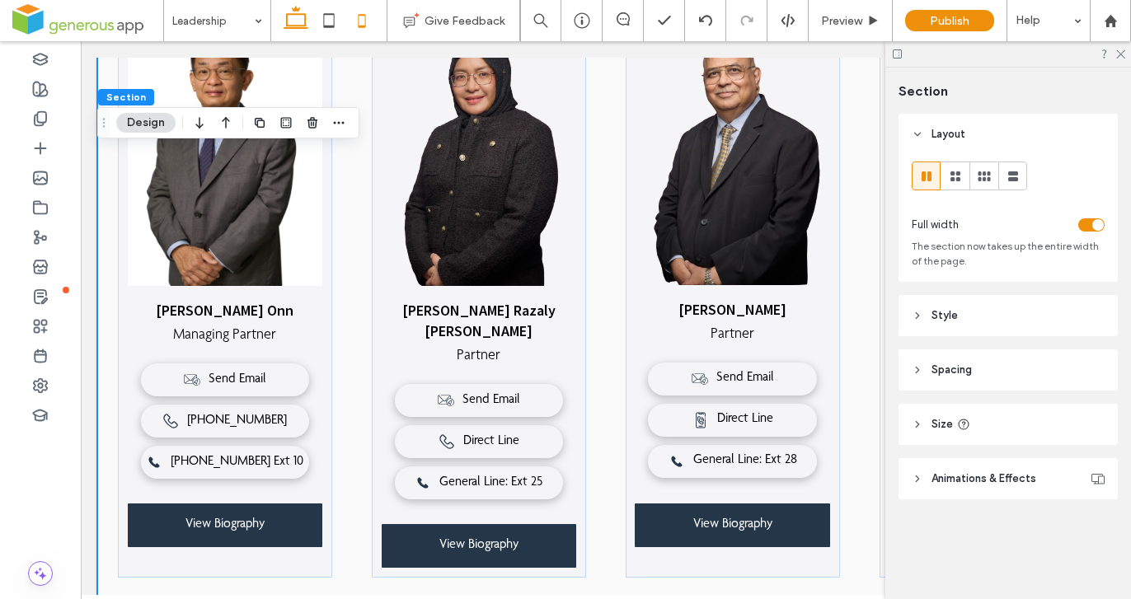
click at [370, 22] on icon at bounding box center [361, 20] width 33 height 33
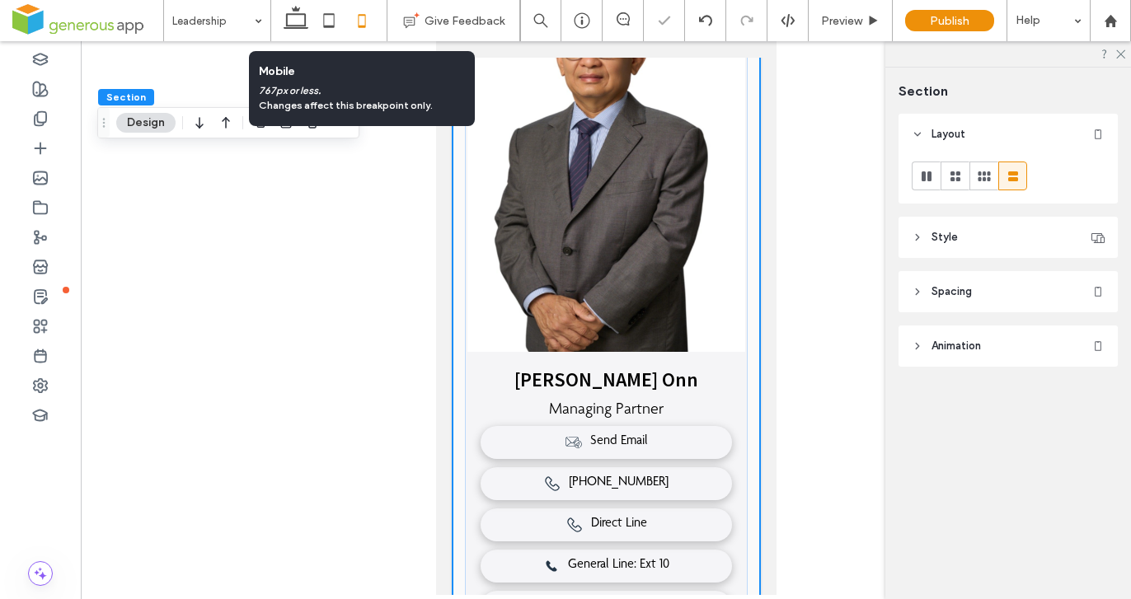
type input "**"
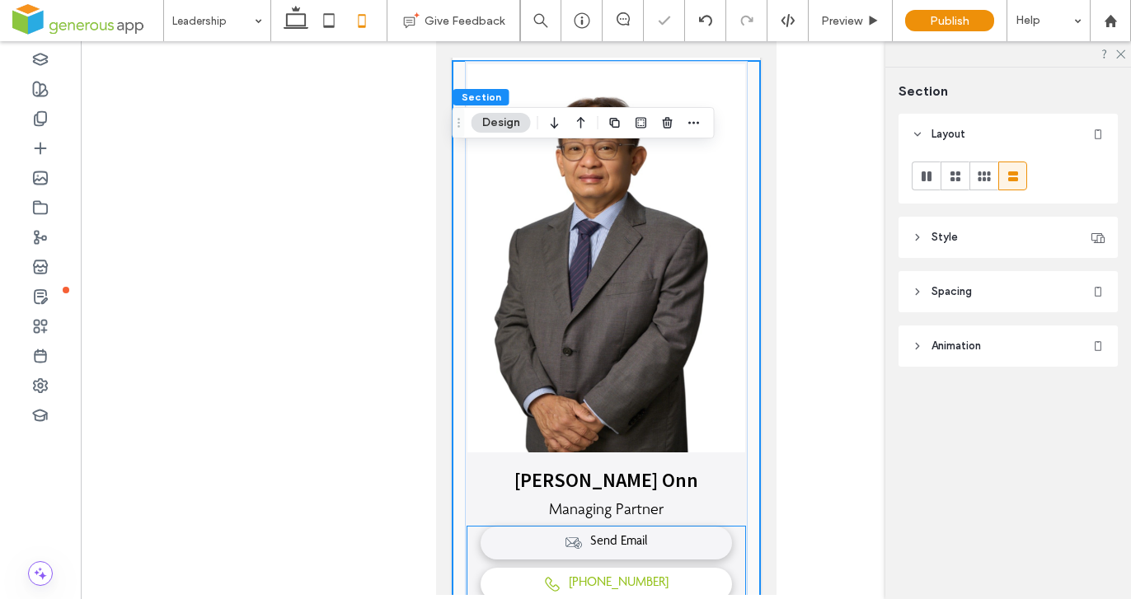
scroll to position [579, 0]
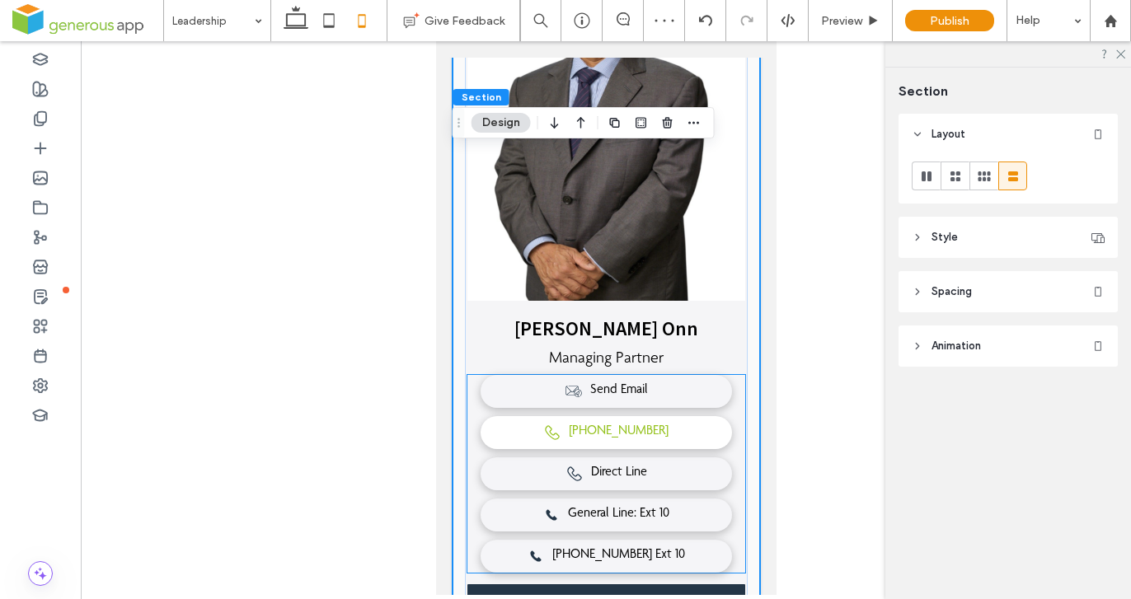
click at [702, 416] on link "[PHONE_NUMBER]" at bounding box center [605, 432] width 251 height 33
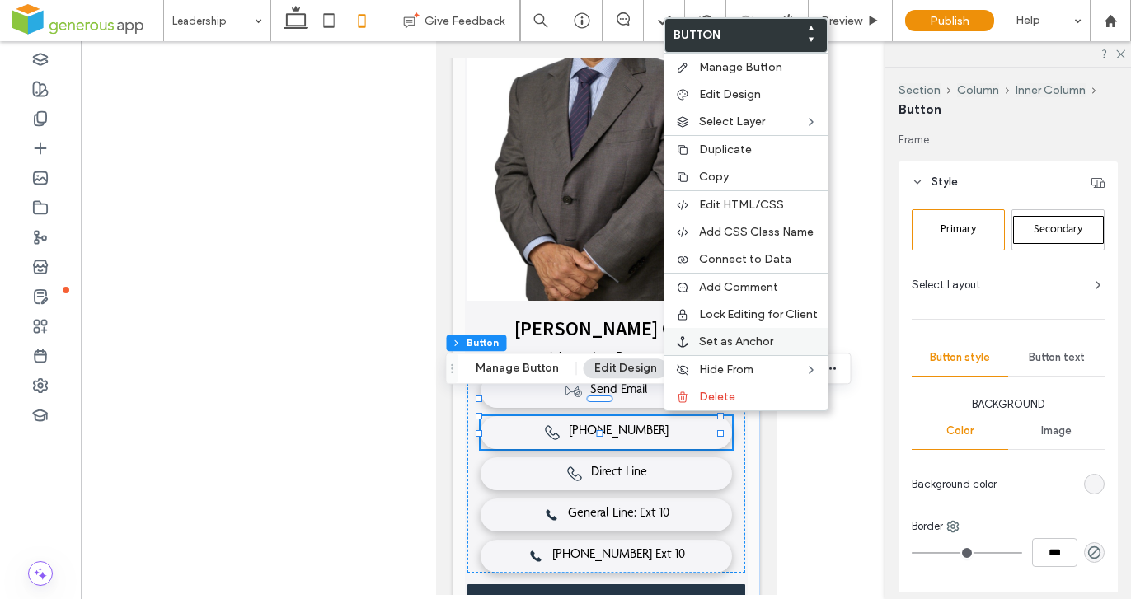
type input "**"
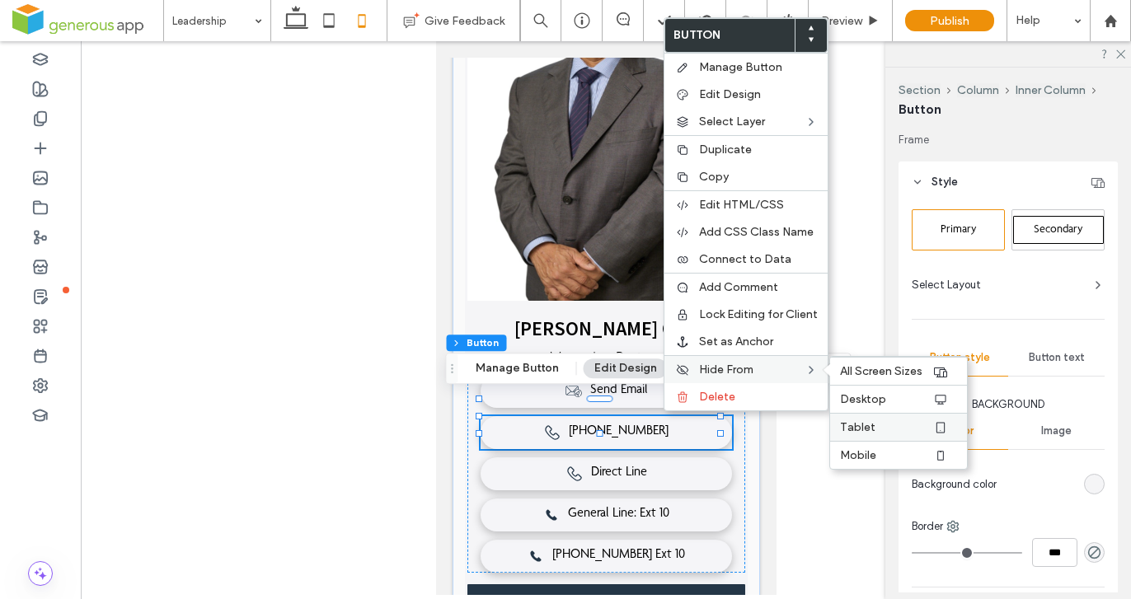
click at [893, 419] on div "Tablet" at bounding box center [898, 427] width 137 height 28
click at [888, 401] on label "Desktop" at bounding box center [886, 399] width 92 height 14
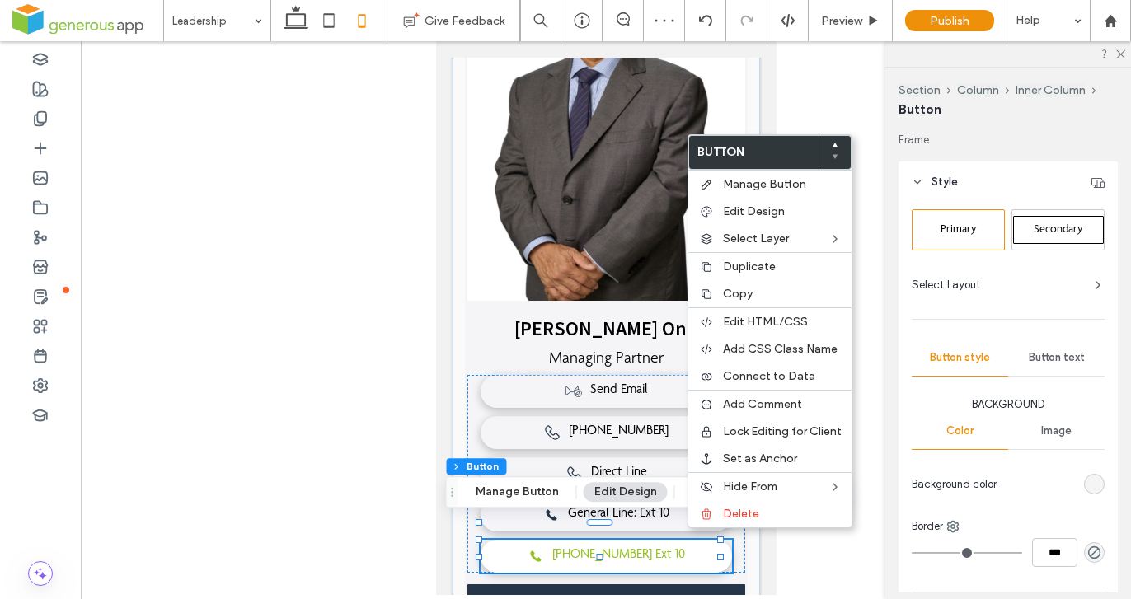
type input "**"
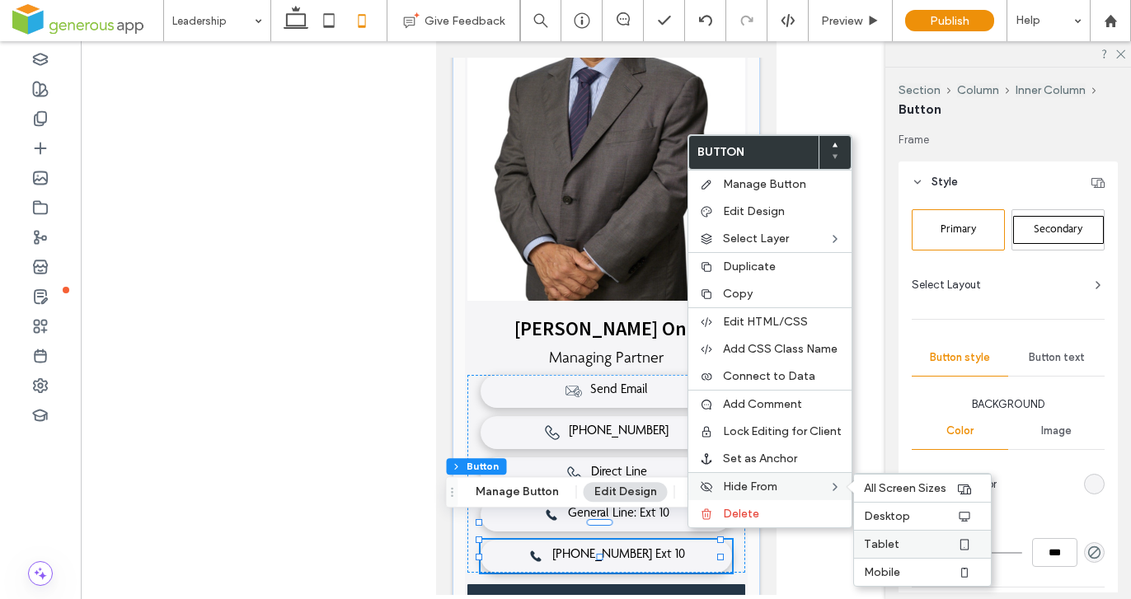
click at [897, 542] on label "Tablet" at bounding box center [910, 544] width 92 height 14
click at [896, 519] on span "Desktop" at bounding box center [887, 516] width 46 height 14
click at [816, 560] on div at bounding box center [606, 318] width 1050 height 554
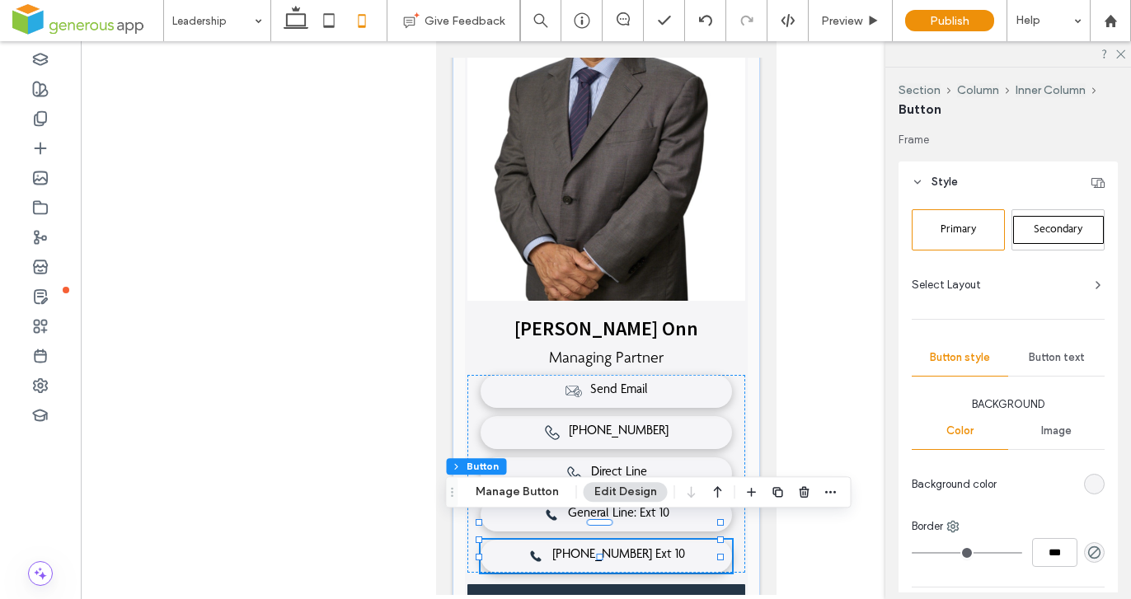
click at [813, 236] on div at bounding box center [606, 318] width 1050 height 554
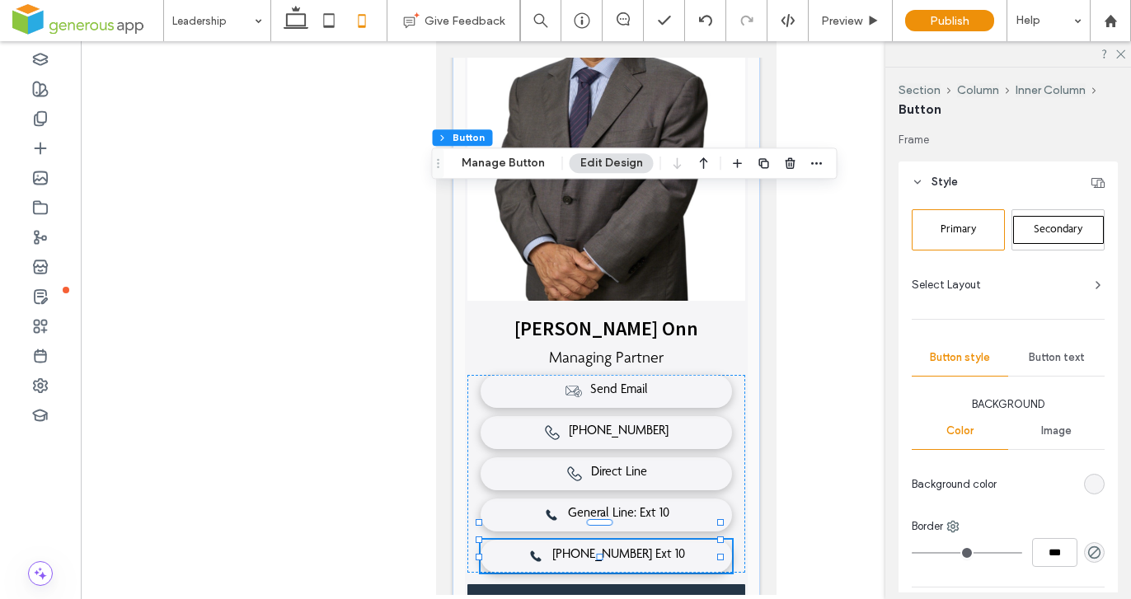
drag, startPoint x: 452, startPoint y: 475, endPoint x: 433, endPoint y: 161, distance: 314.6
click at [433, 157] on icon "Drag" at bounding box center [438, 163] width 13 height 12
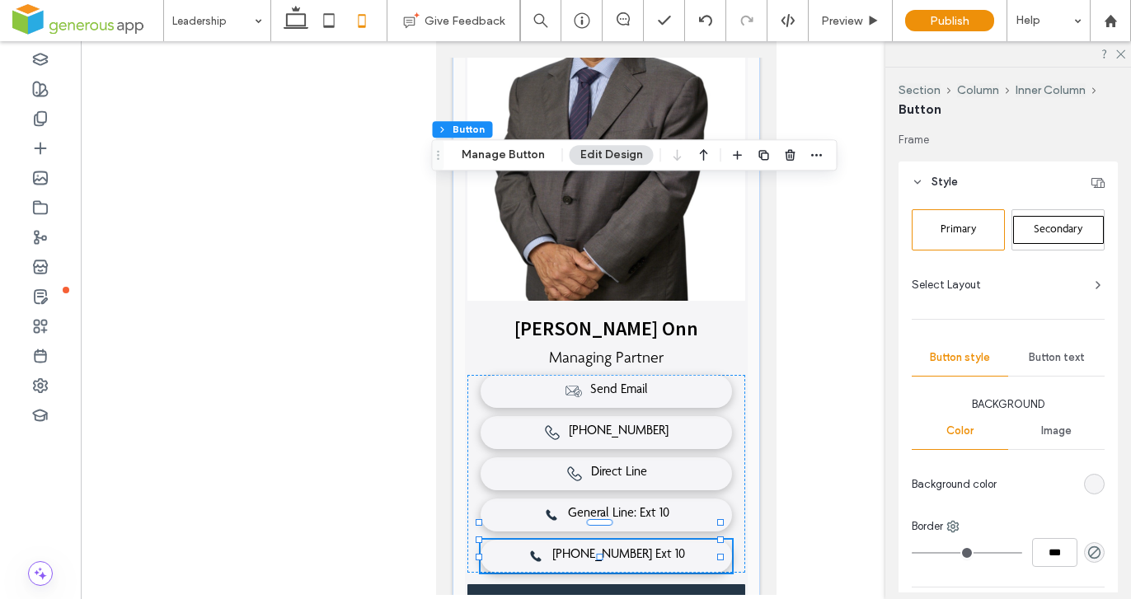
click at [832, 217] on div at bounding box center [606, 318] width 1050 height 554
click at [305, 22] on use at bounding box center [295, 17] width 25 height 23
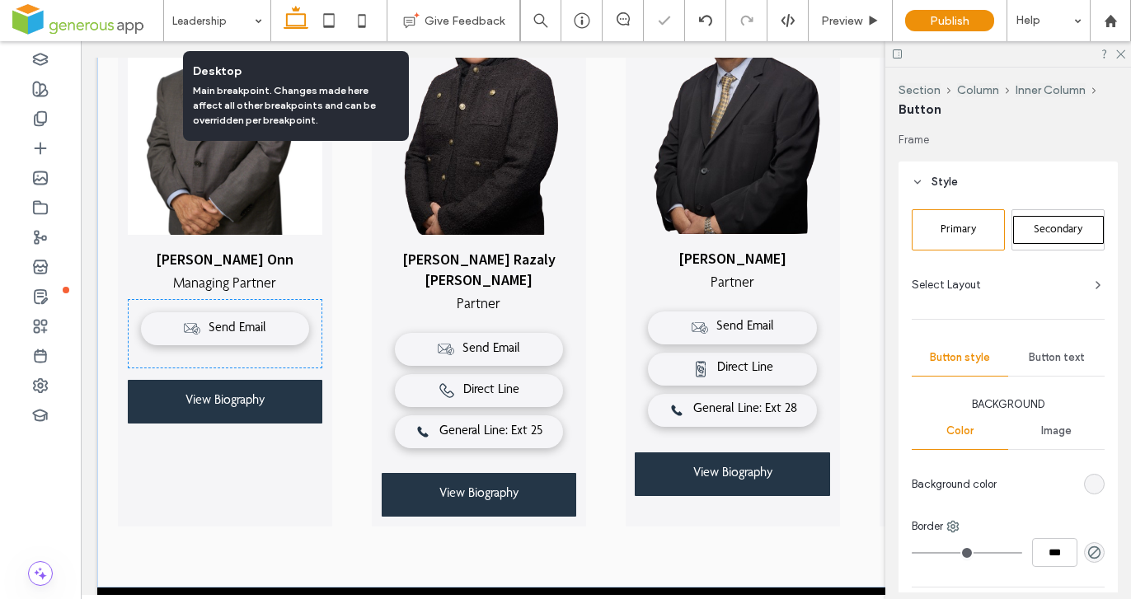
scroll to position [522, 0]
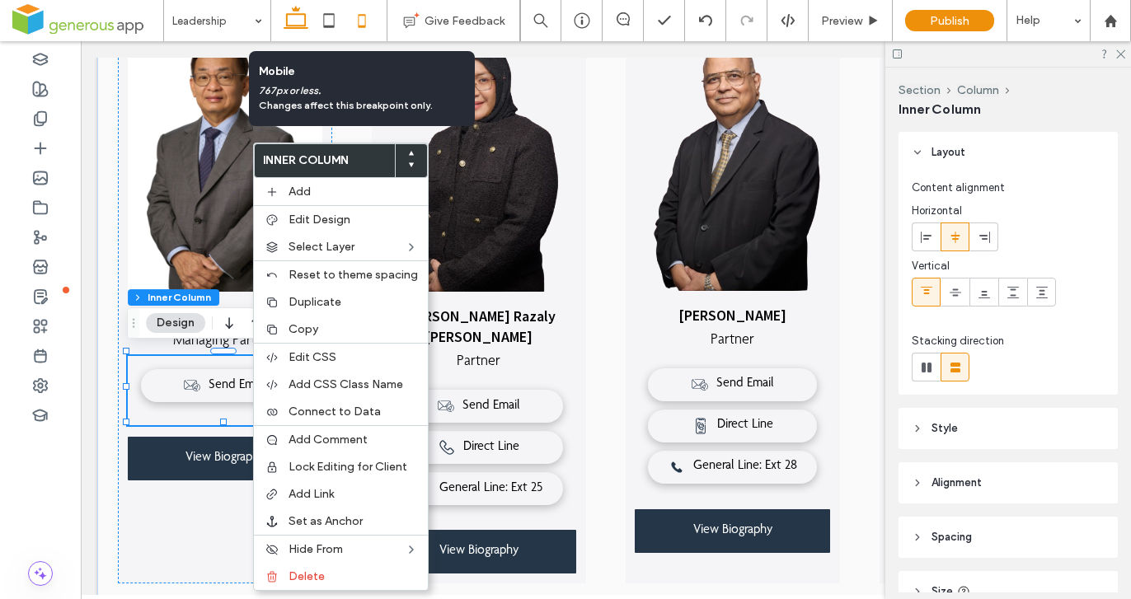
click at [365, 14] on use at bounding box center [361, 20] width 7 height 13
type input "*"
type input "**"
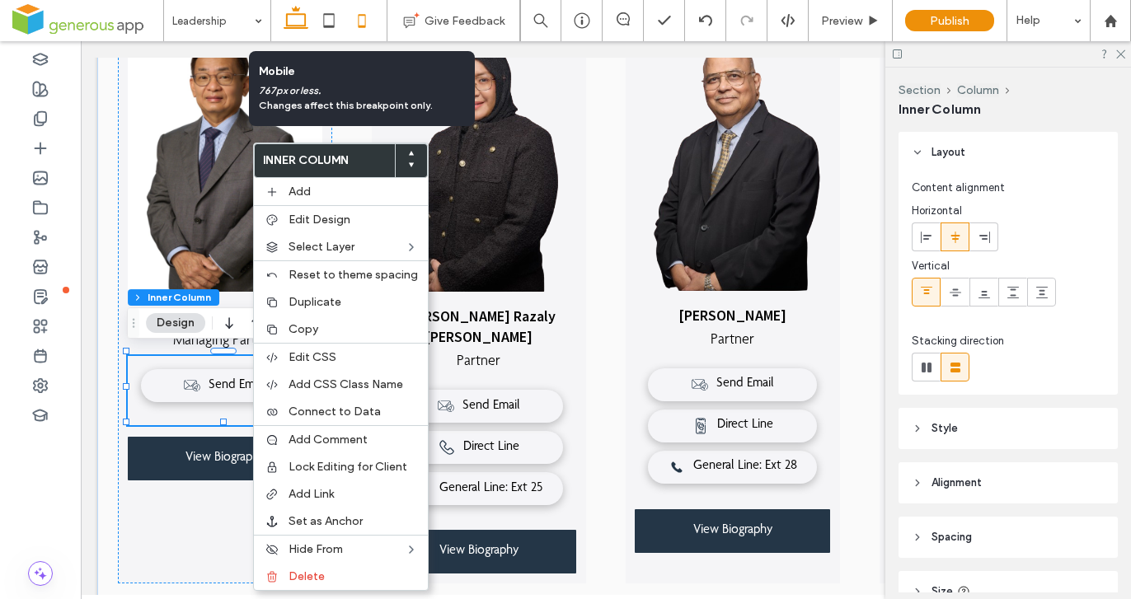
type input "**"
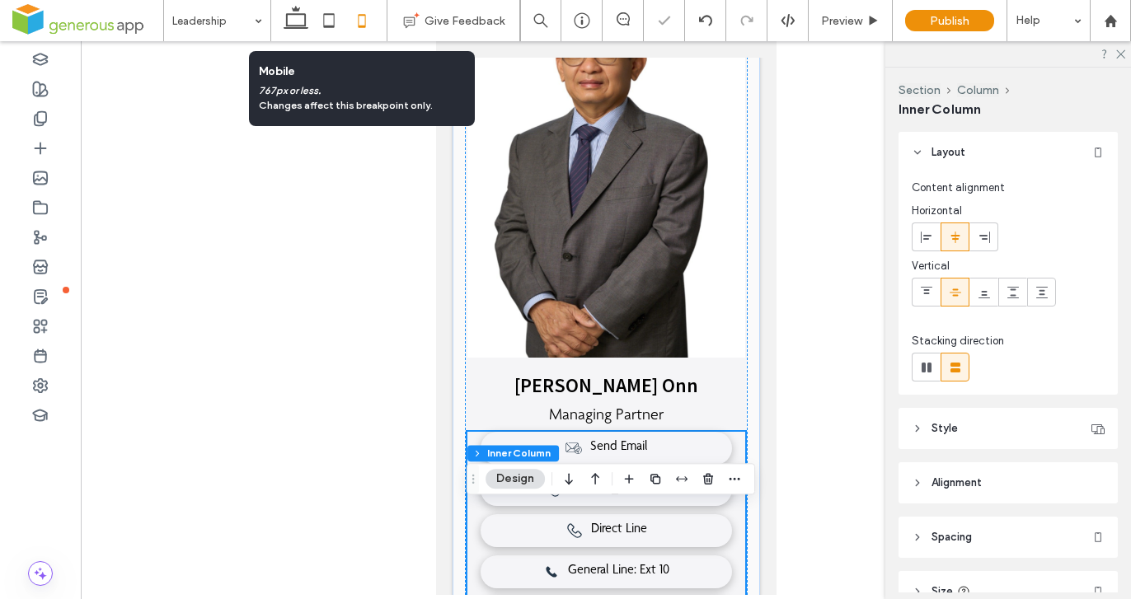
scroll to position [428, 0]
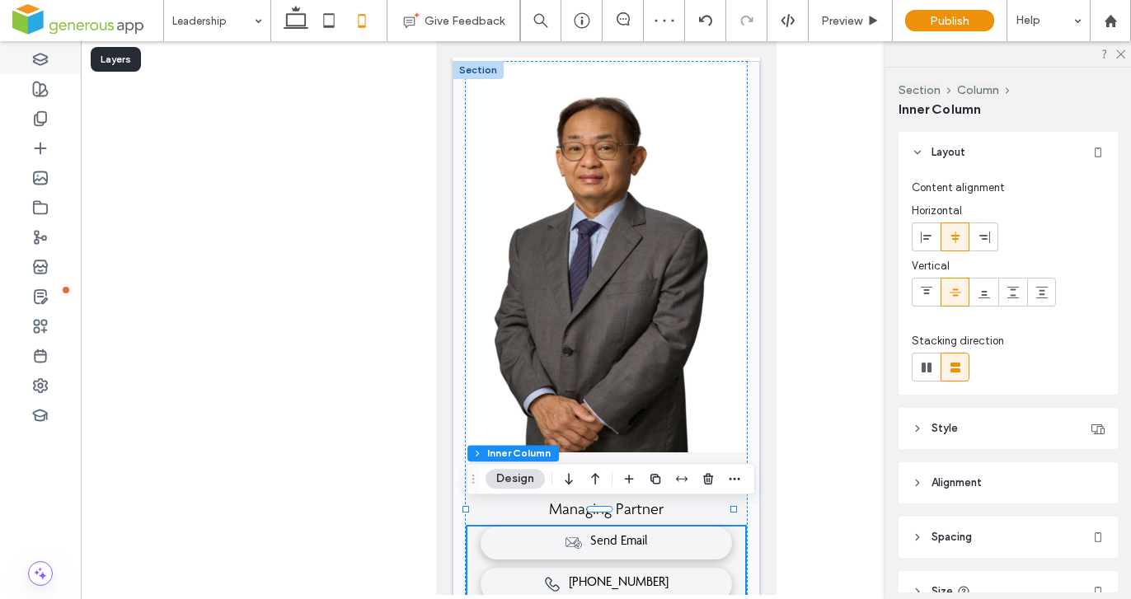
click at [45, 63] on icon at bounding box center [40, 59] width 16 height 16
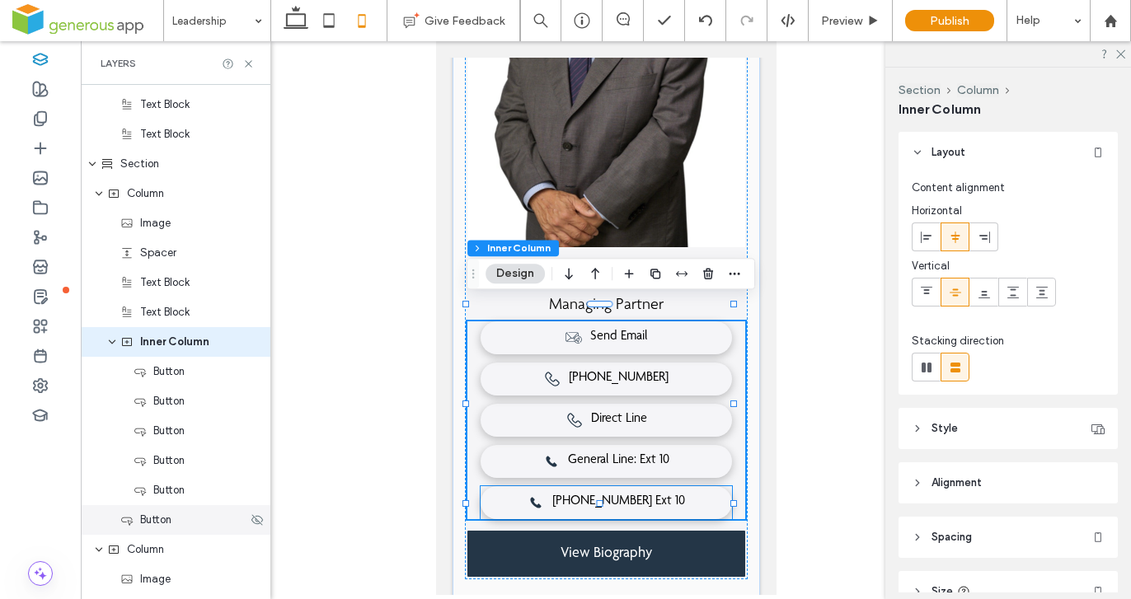
scroll to position [545, 0]
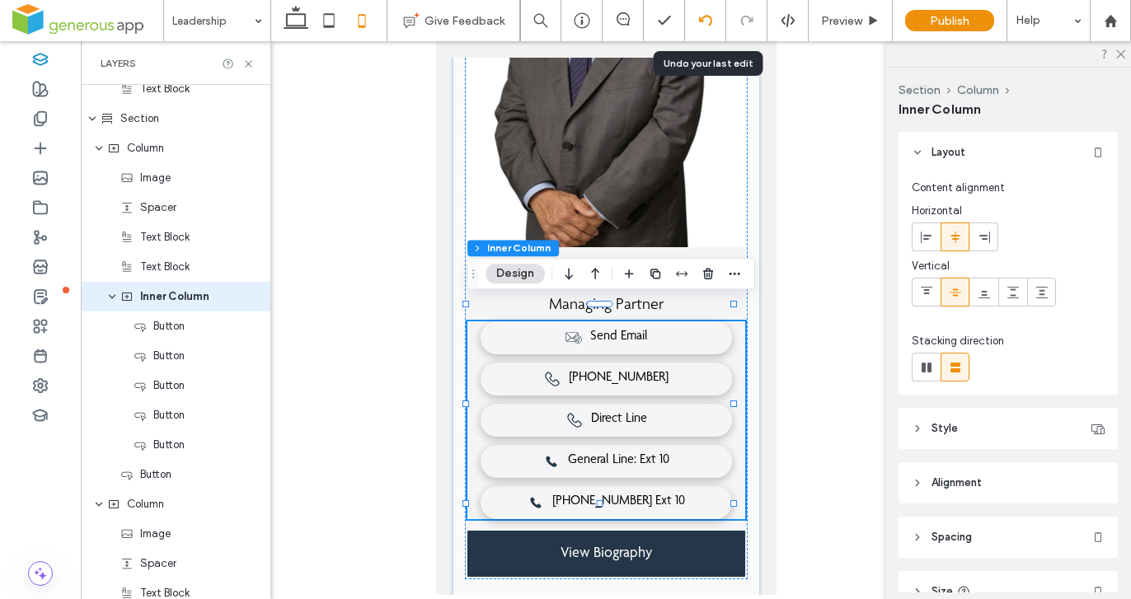
click at [706, 26] on icon at bounding box center [705, 20] width 13 height 13
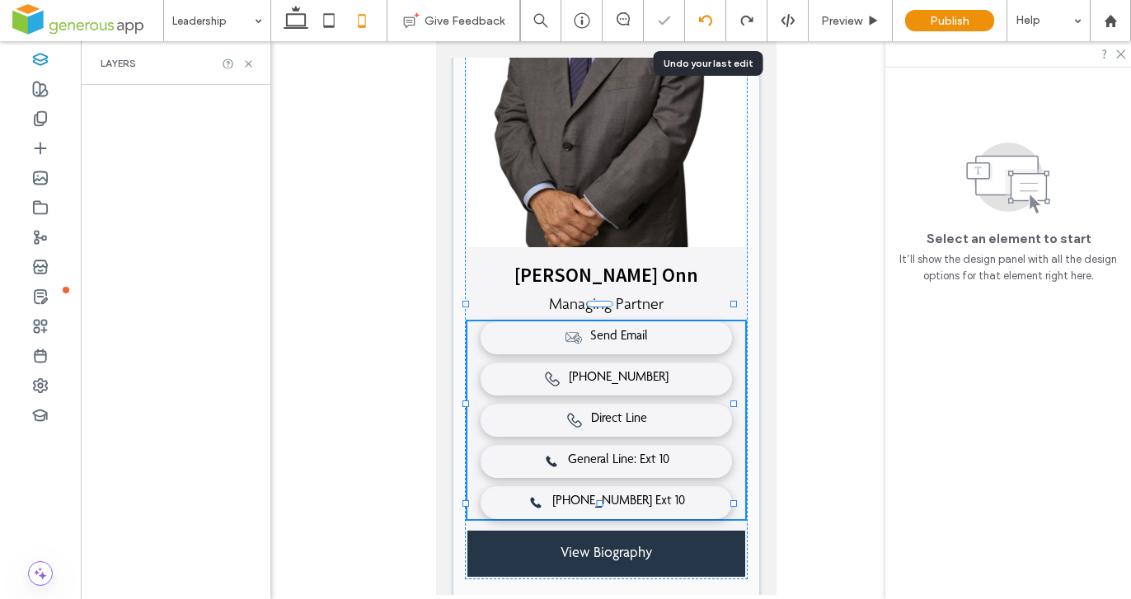
click at [705, 26] on icon at bounding box center [705, 20] width 13 height 13
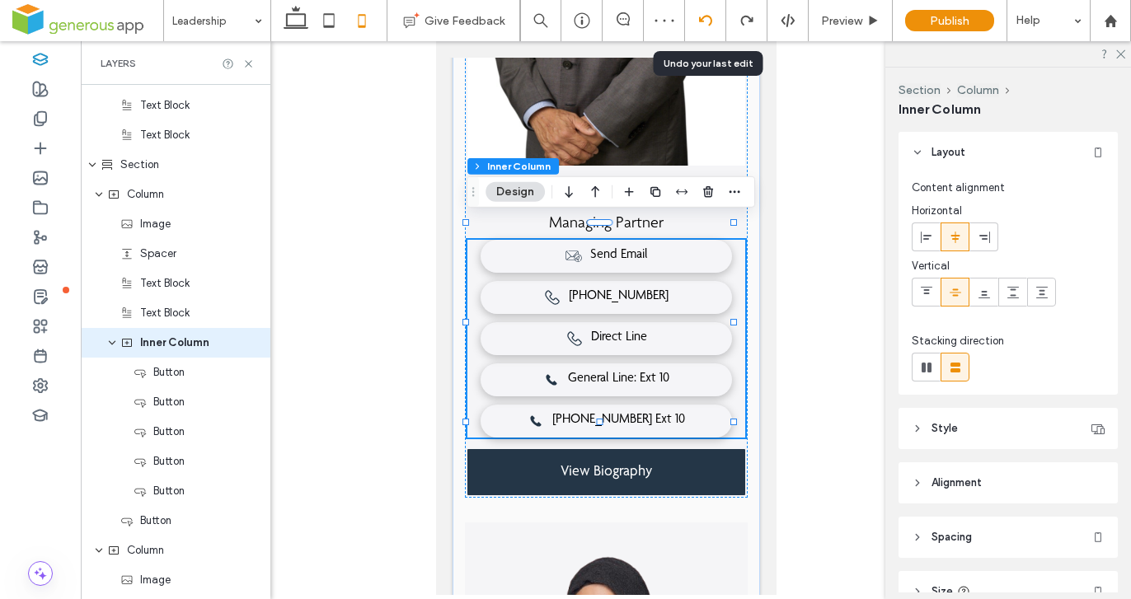
scroll to position [499, 0]
click at [701, 26] on icon at bounding box center [705, 20] width 13 height 13
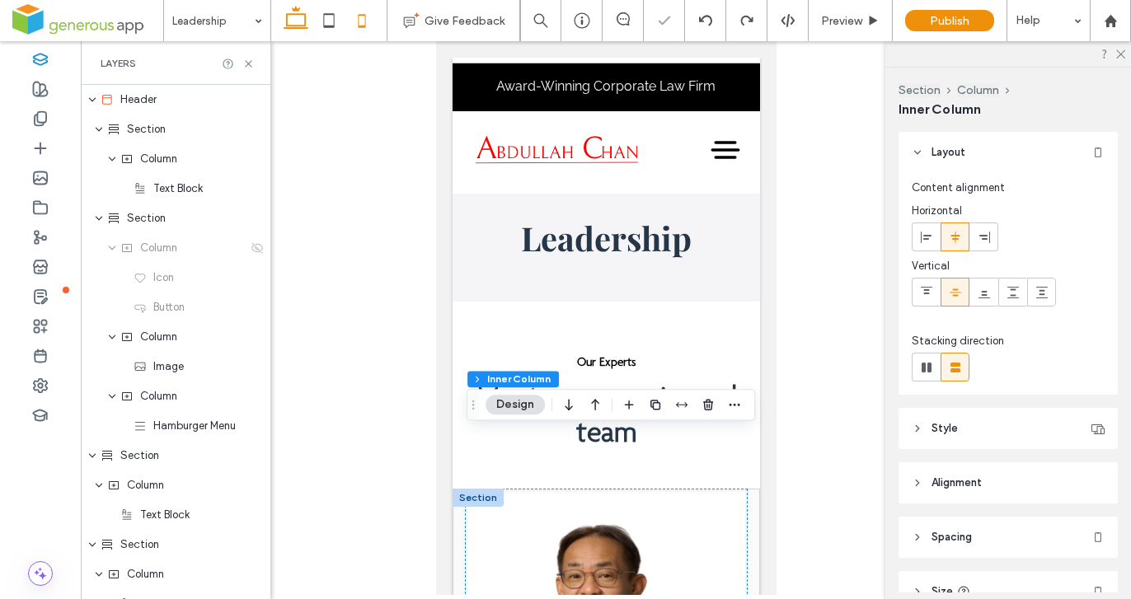
scroll to position [714, 0]
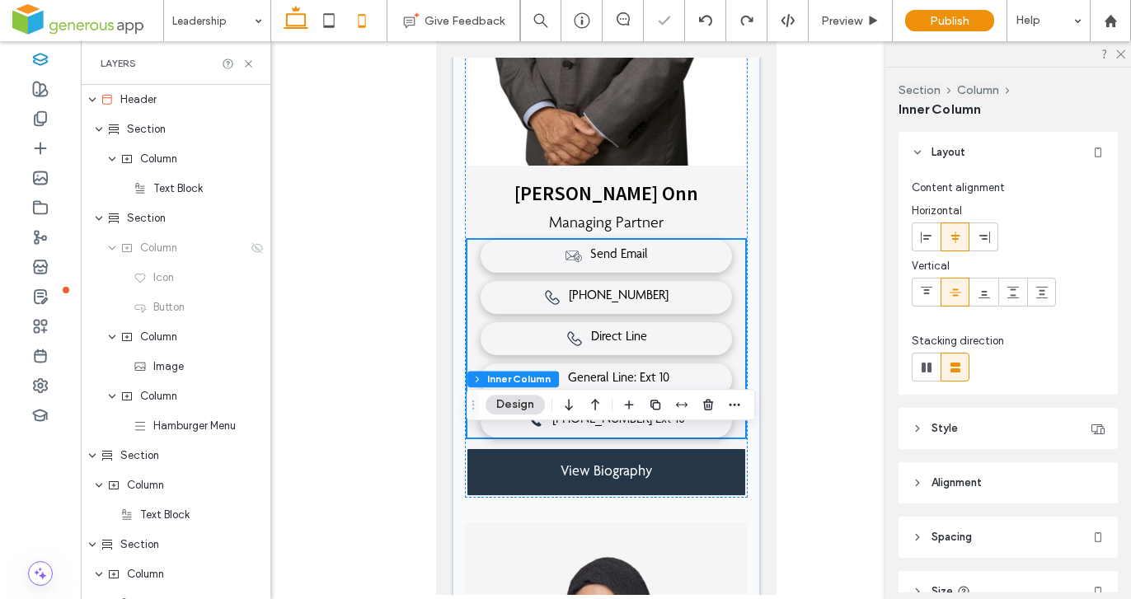
click at [294, 23] on icon at bounding box center [295, 20] width 33 height 33
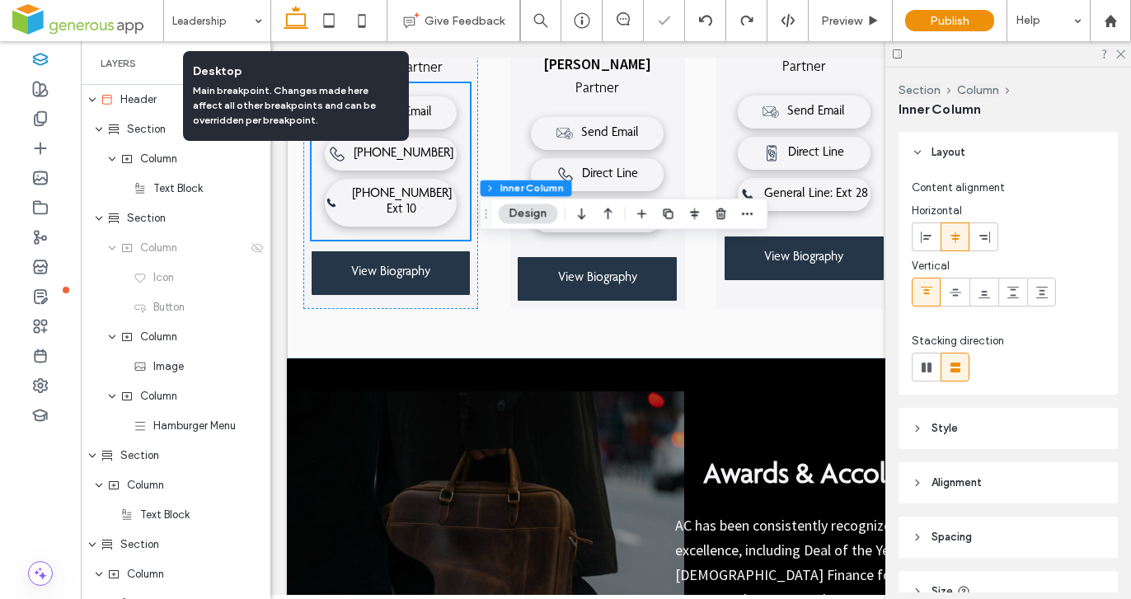
type input "**"
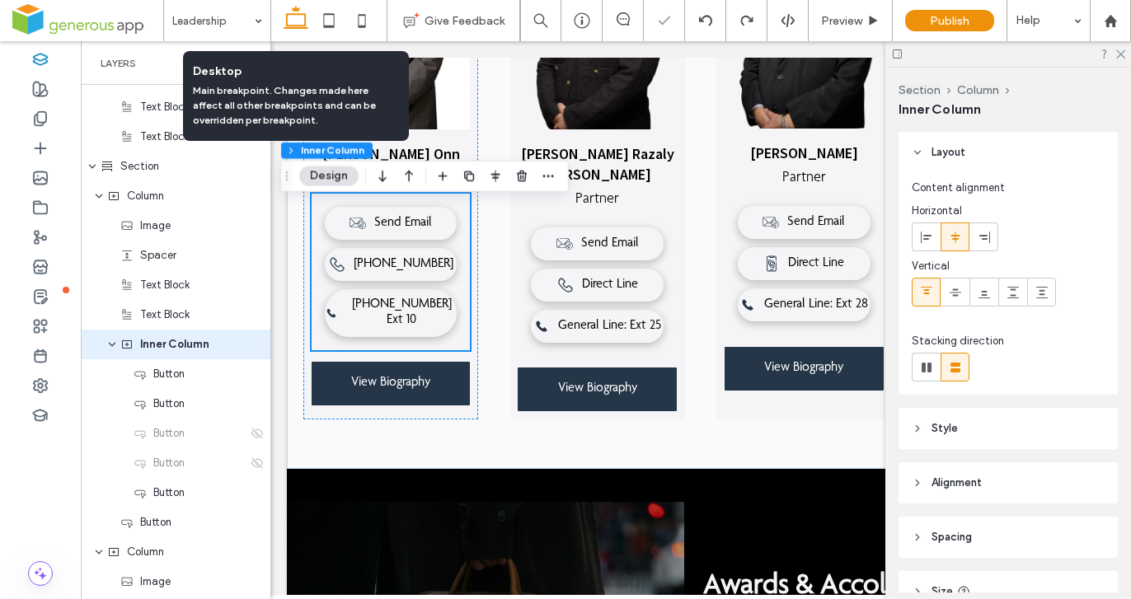
scroll to position [499, 0]
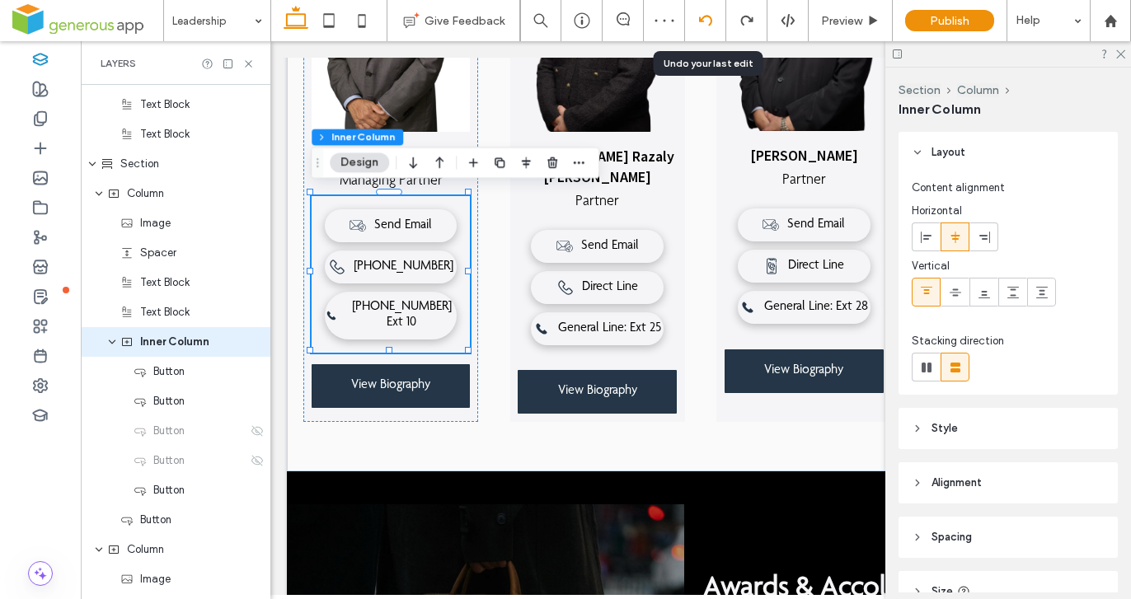
click at [693, 21] on div at bounding box center [705, 20] width 40 height 13
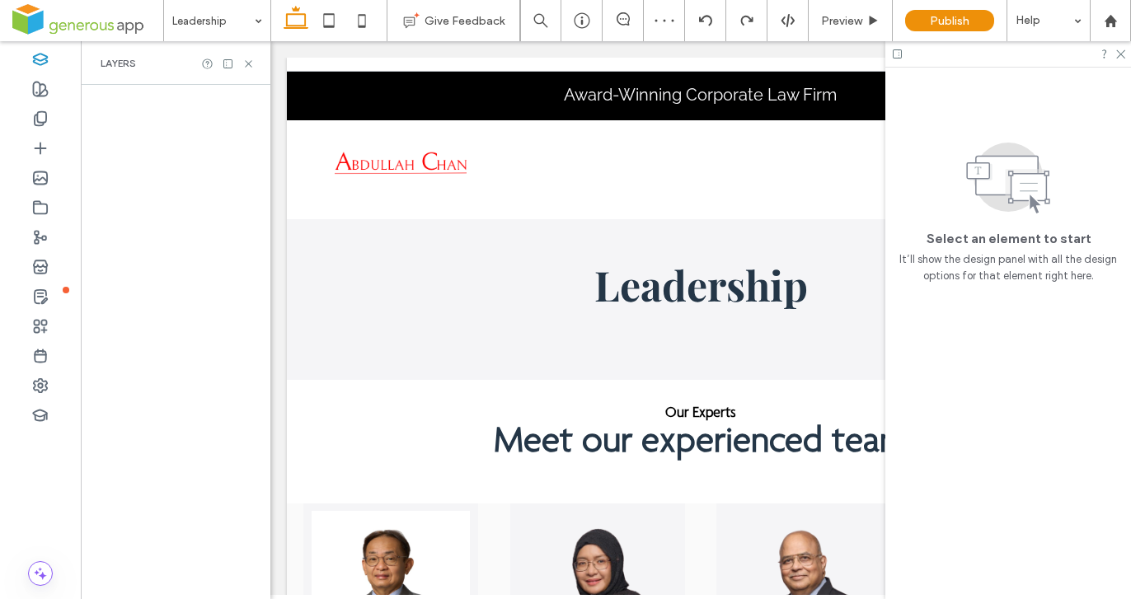
scroll to position [0, 0]
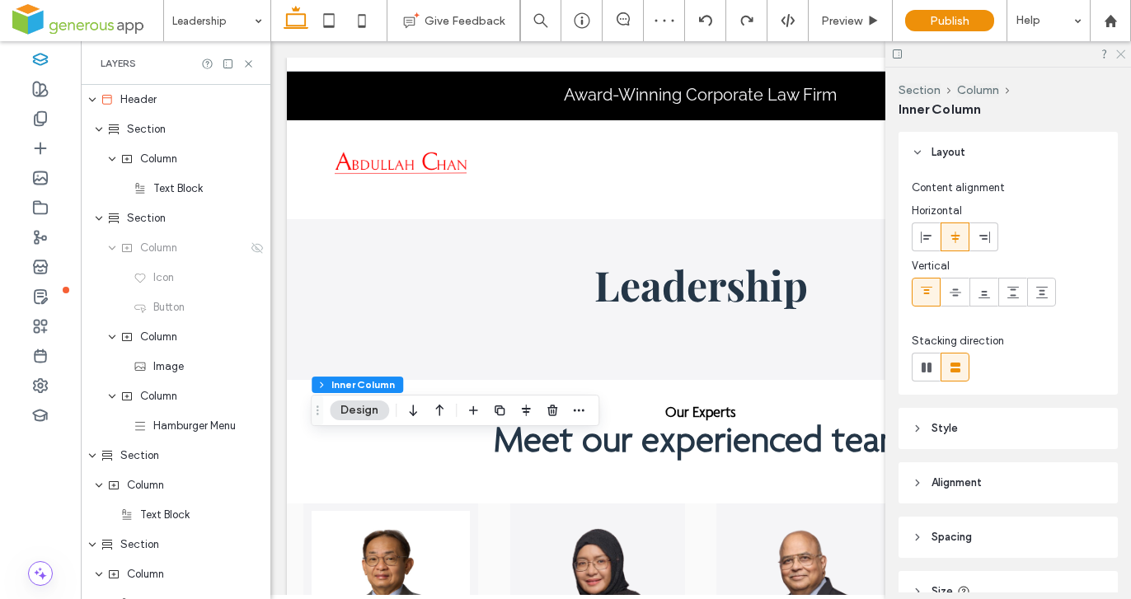
click at [1117, 54] on icon at bounding box center [1119, 53] width 11 height 11
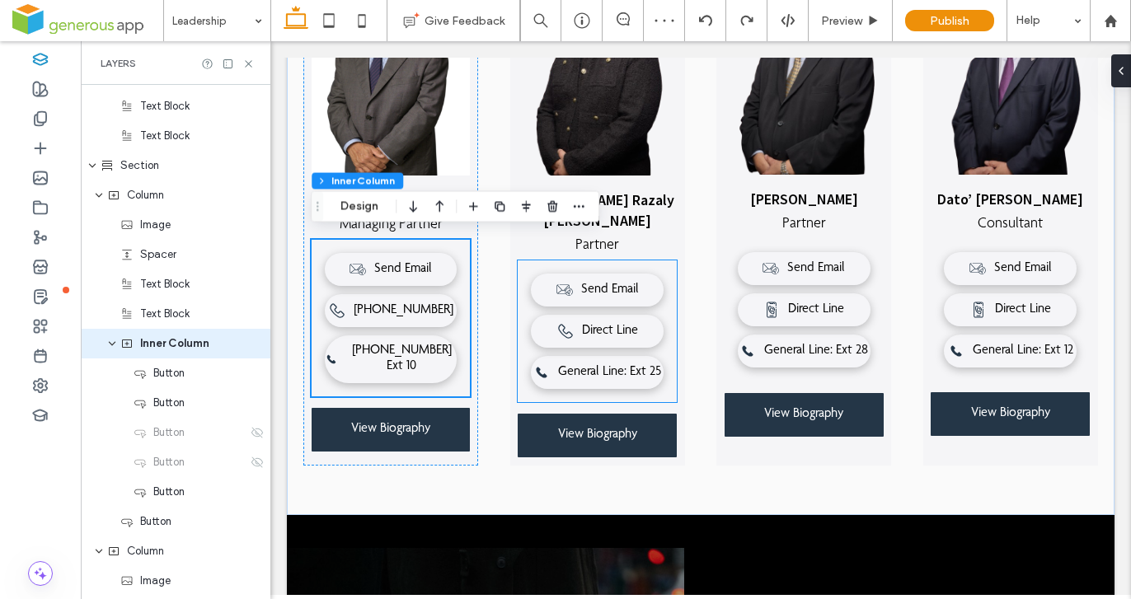
scroll to position [499, 0]
click at [251, 61] on use at bounding box center [248, 63] width 7 height 7
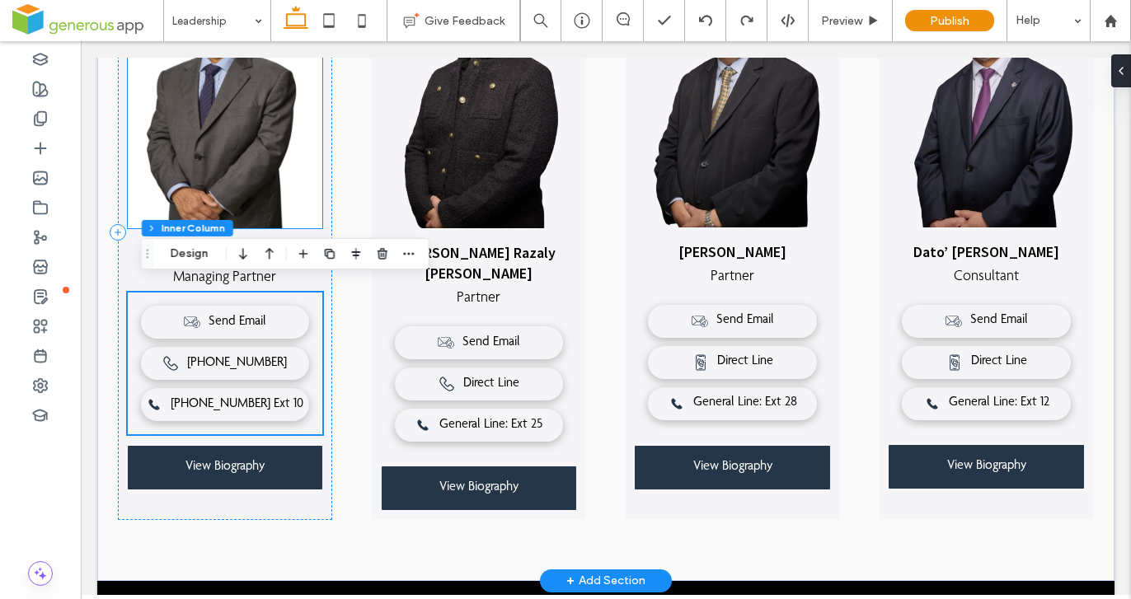
scroll to position [588, 0]
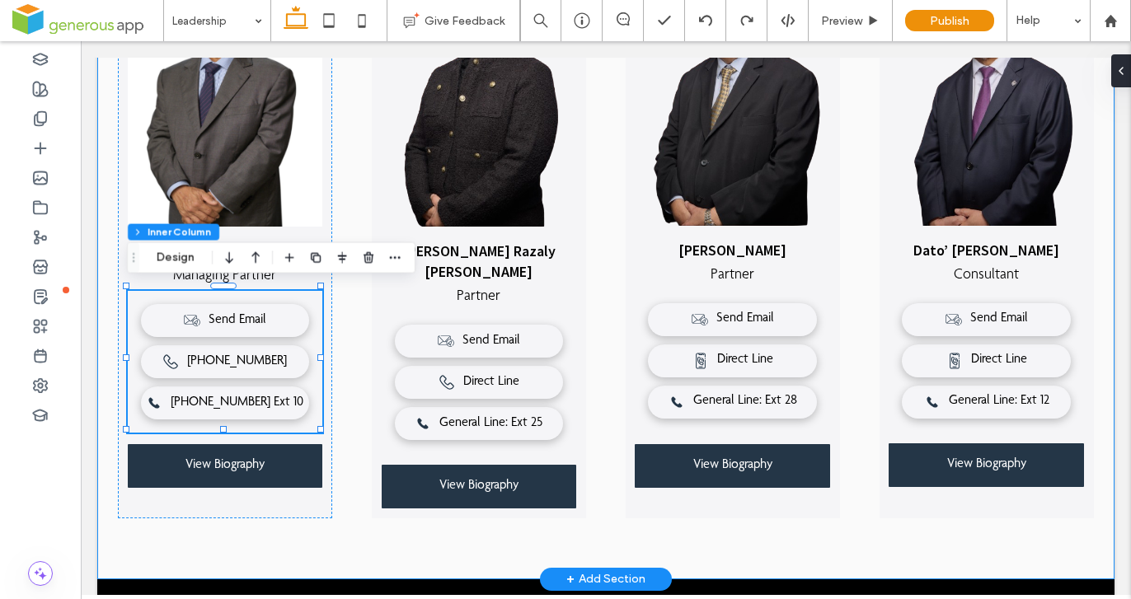
click at [379, 532] on div "[PERSON_NAME] Onn Managing Partner Send Email [PHONE_NUMBER] Direct Line Genera…" at bounding box center [605, 261] width 1017 height 636
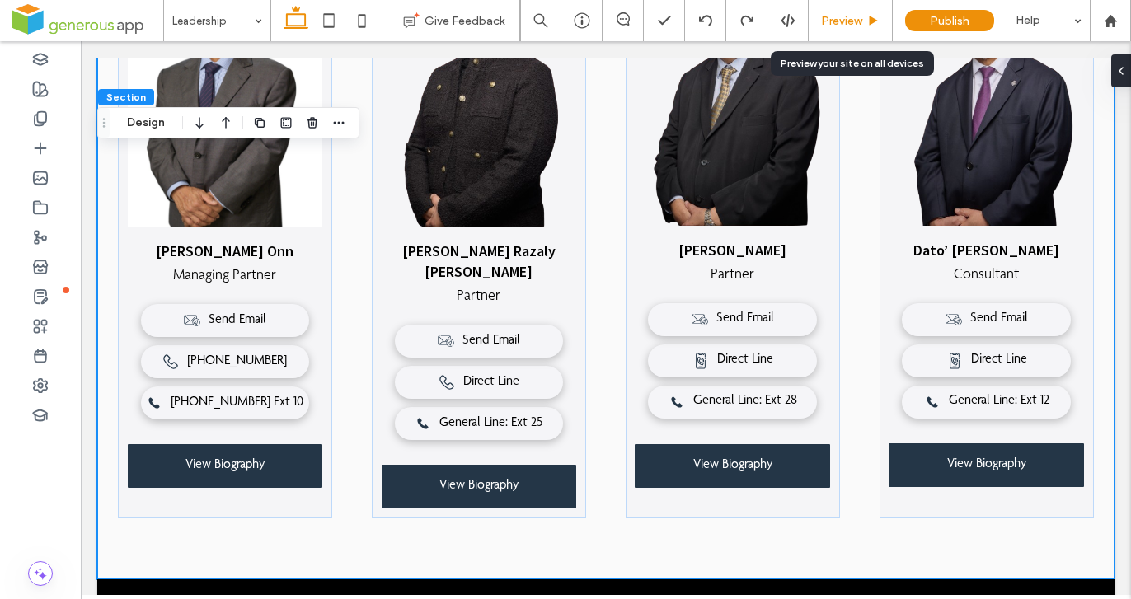
click at [846, 18] on span "Preview" at bounding box center [841, 21] width 41 height 14
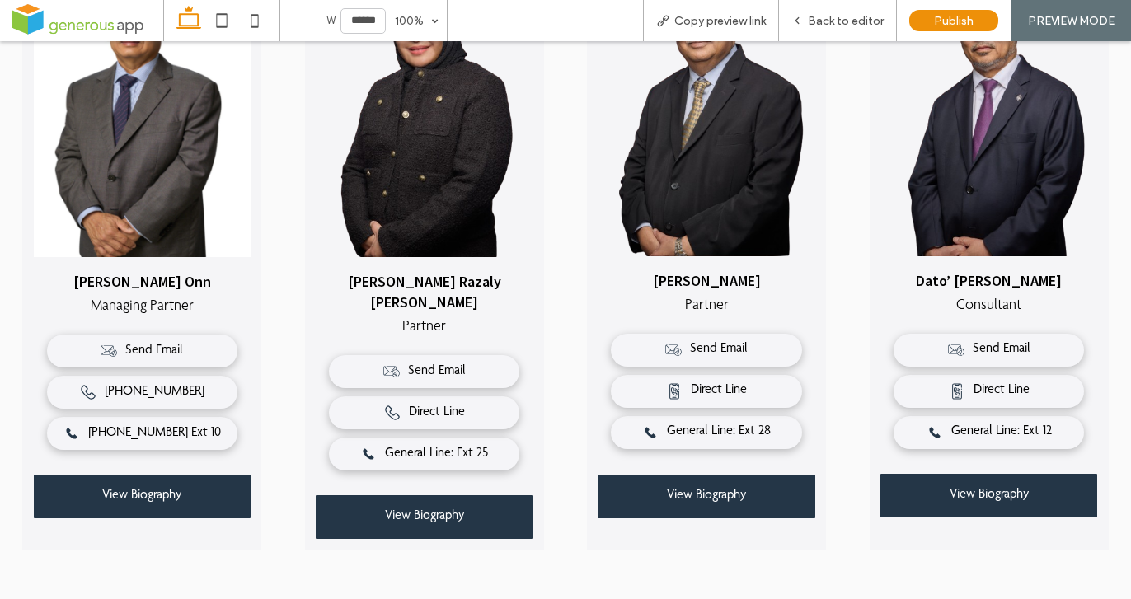
scroll to position [588, 0]
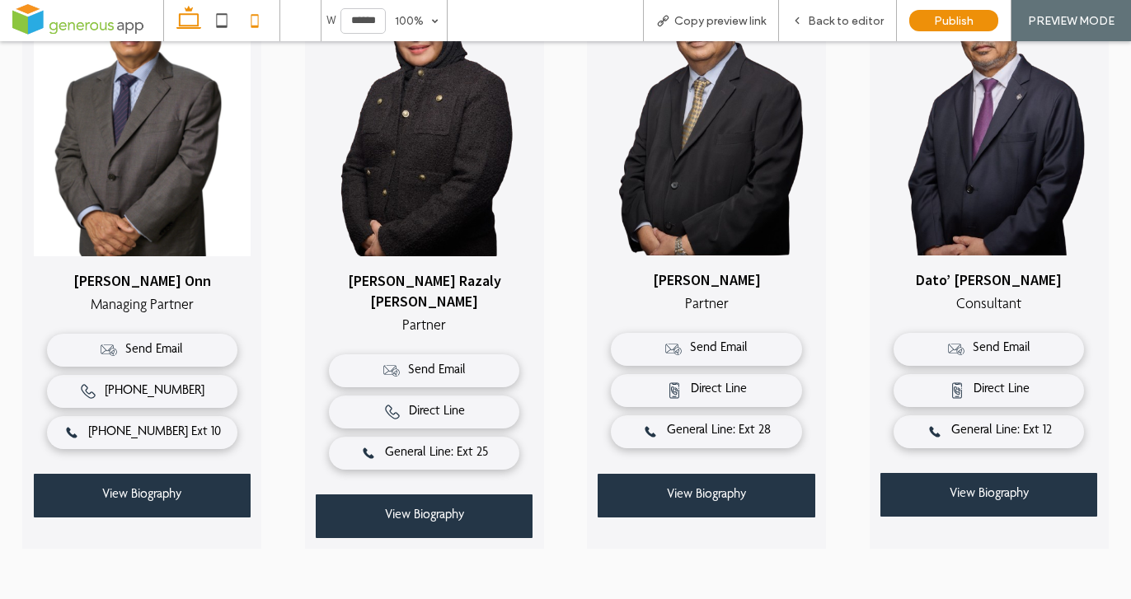
click at [257, 17] on icon at bounding box center [254, 20] width 33 height 33
type input "*****"
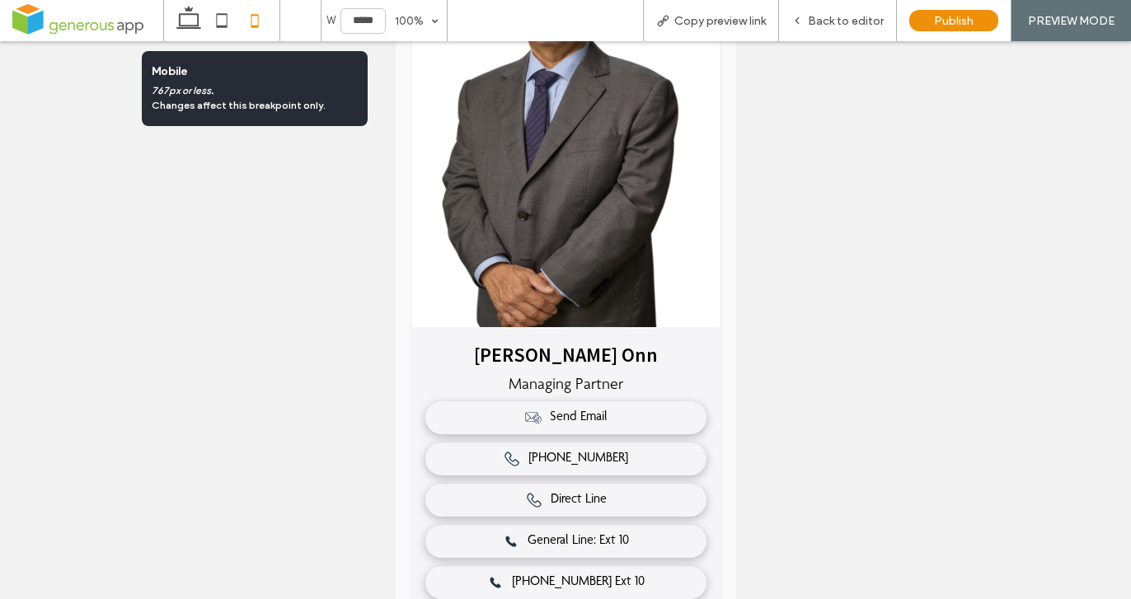
scroll to position [747, 0]
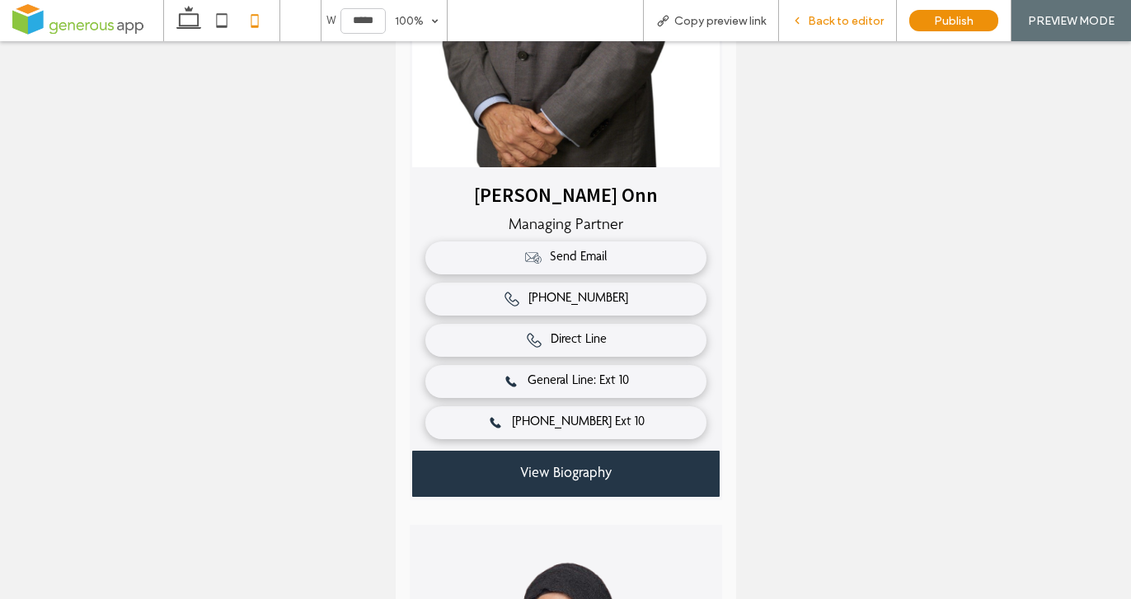
click at [815, 28] on div "Back to editor" at bounding box center [838, 20] width 118 height 41
click at [797, 21] on icon at bounding box center [797, 21] width 12 height 12
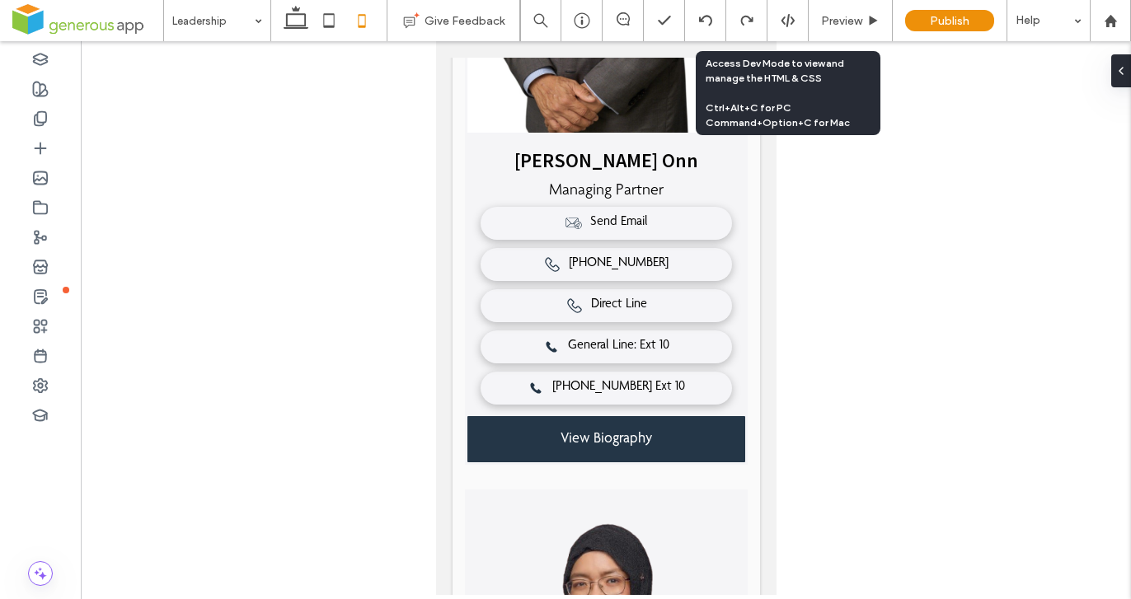
scroll to position [754, 0]
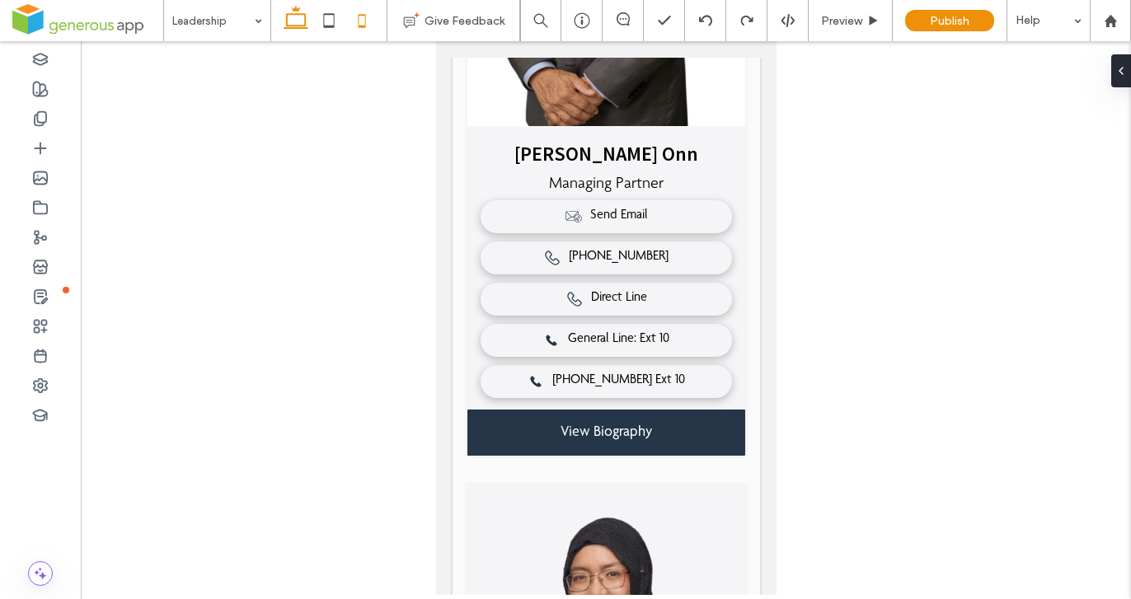
click at [292, 26] on use at bounding box center [295, 17] width 25 height 23
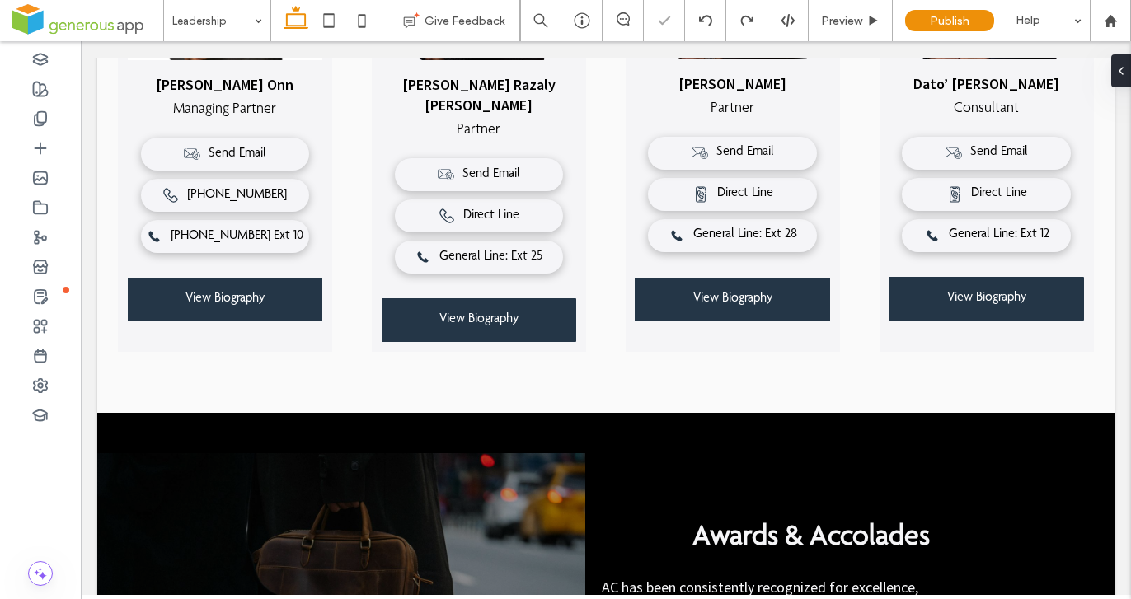
scroll to position [471, 0]
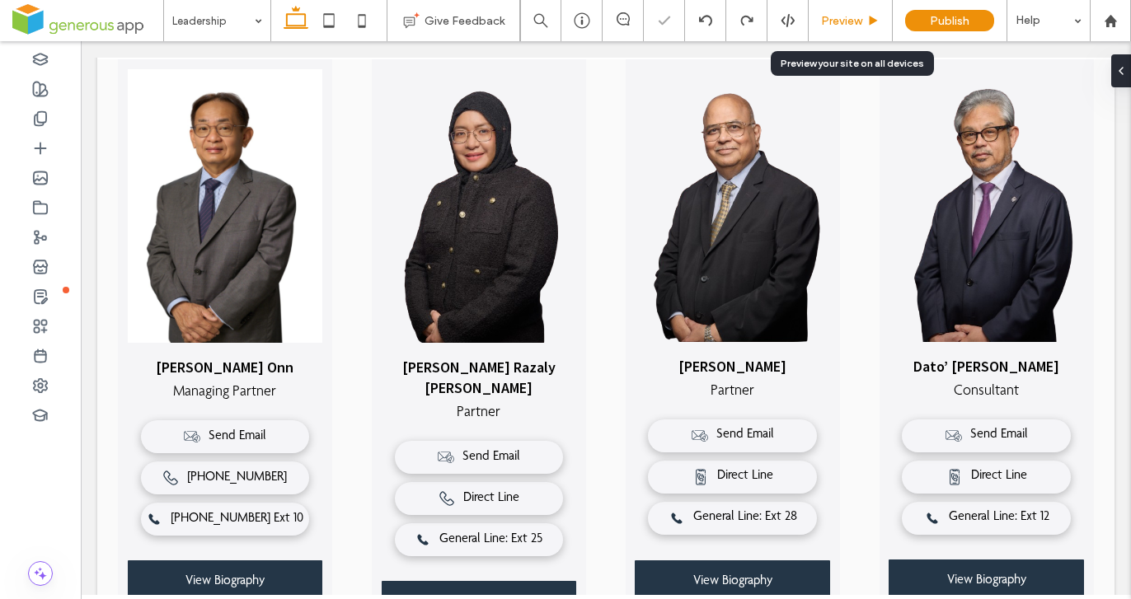
click at [846, 21] on span "Preview" at bounding box center [841, 21] width 41 height 14
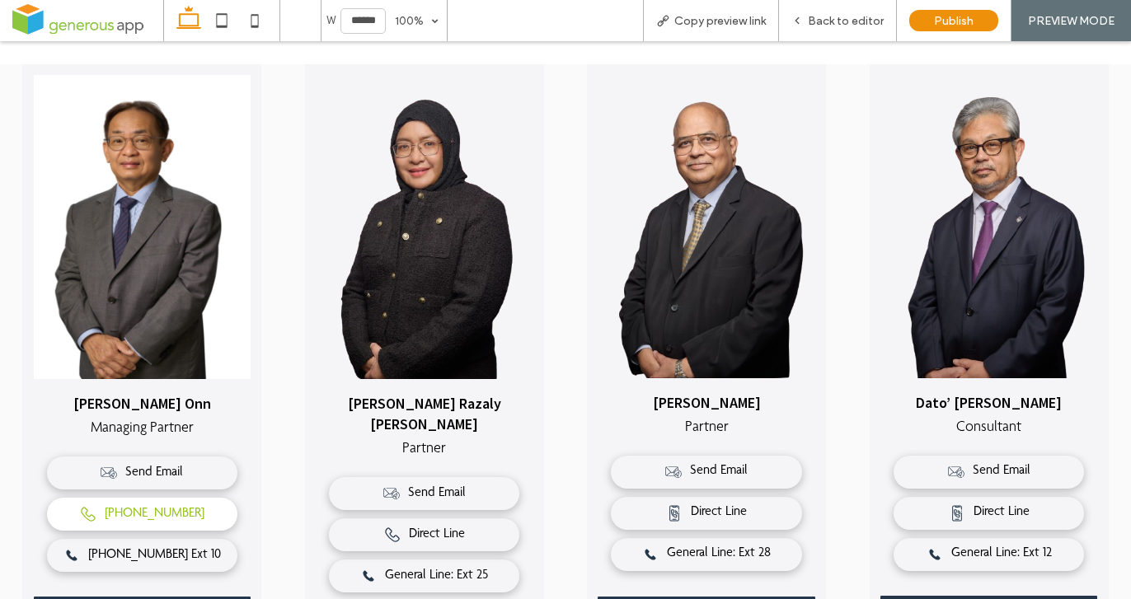
scroll to position [465, 0]
click at [255, 30] on icon at bounding box center [254, 20] width 33 height 33
type input "*****"
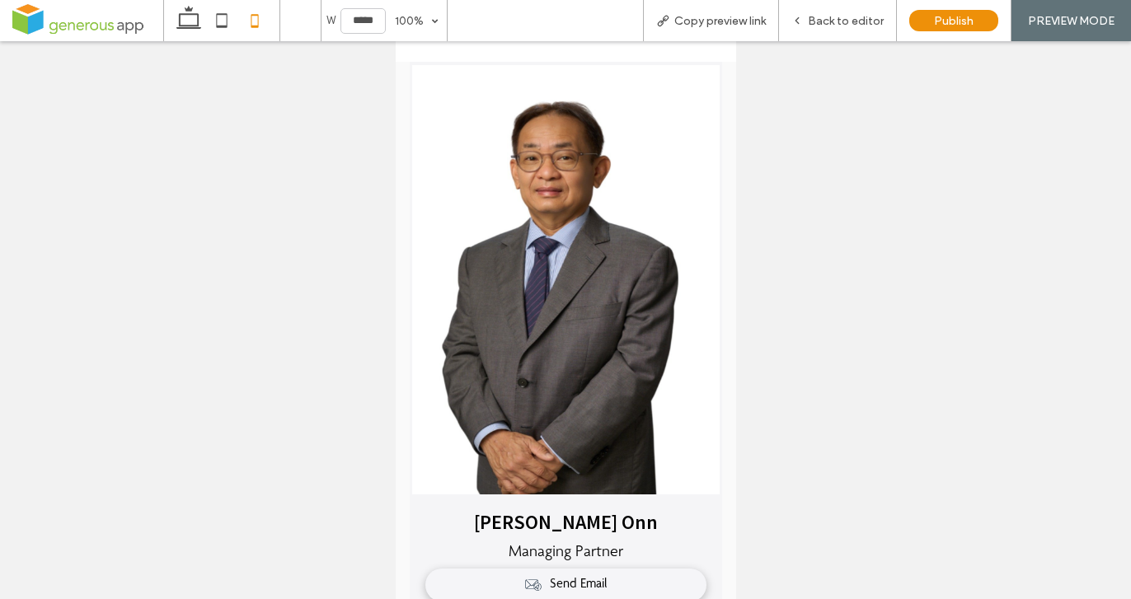
scroll to position [611, 0]
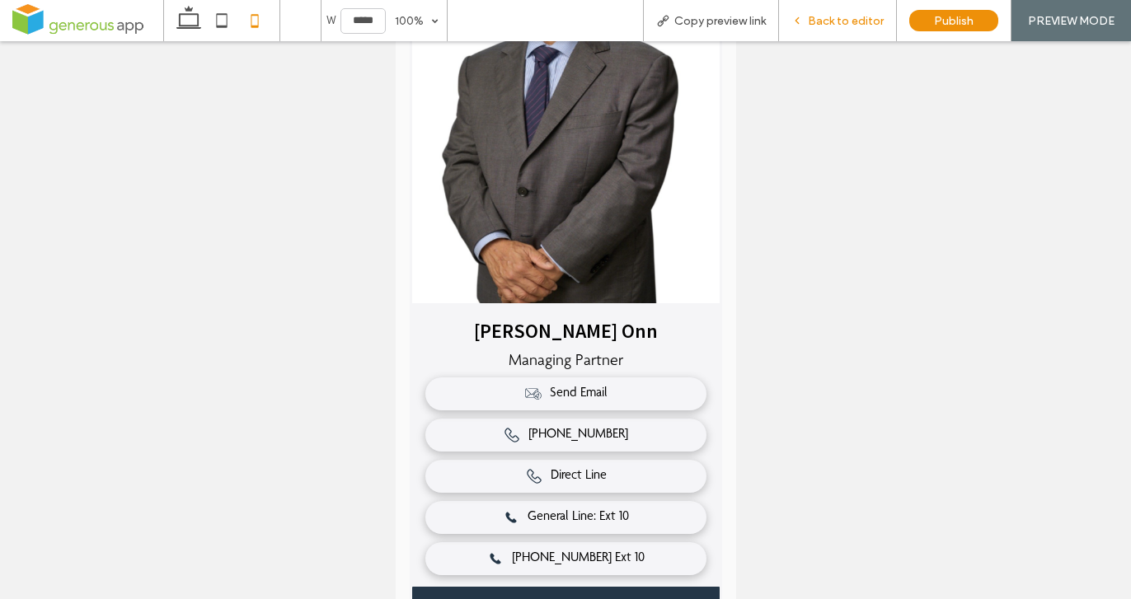
click at [811, 19] on span "Back to editor" at bounding box center [846, 21] width 76 height 14
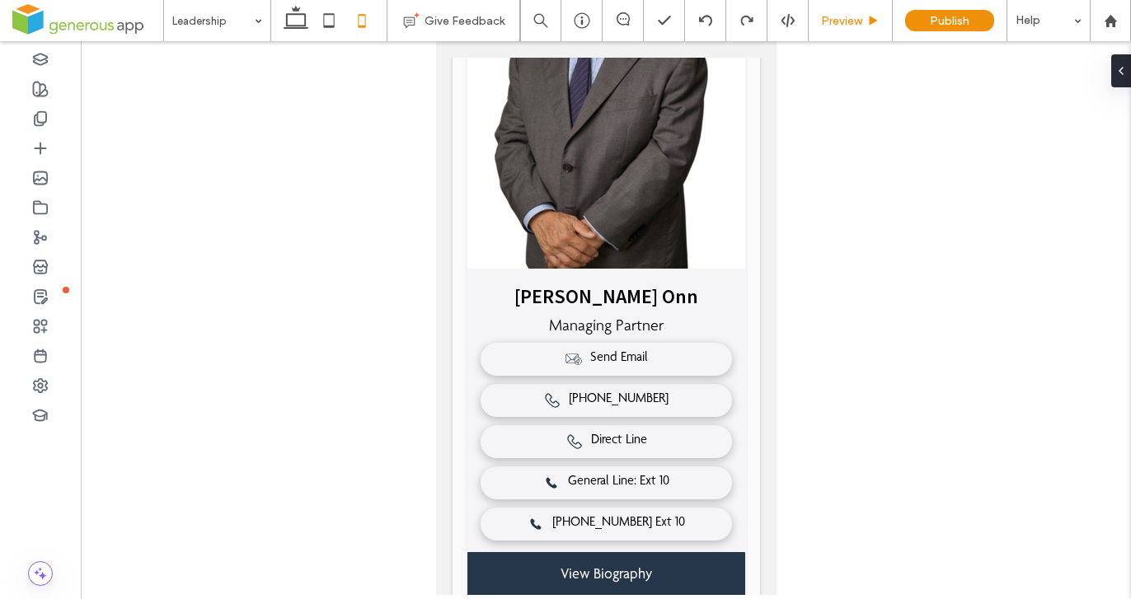
scroll to position [618, 0]
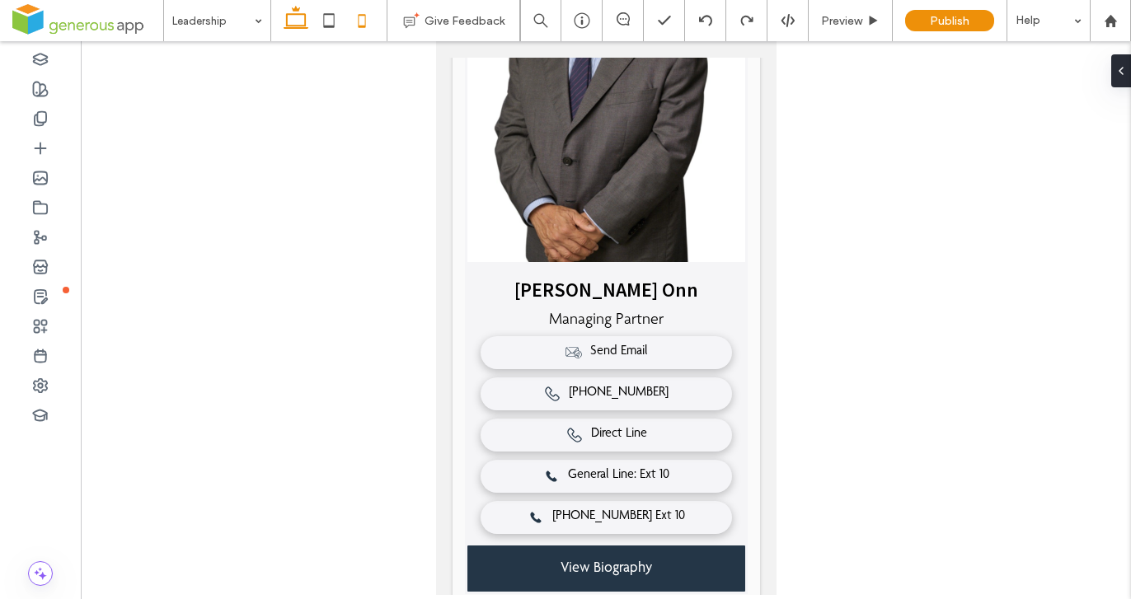
click at [289, 21] on icon at bounding box center [295, 20] width 33 height 33
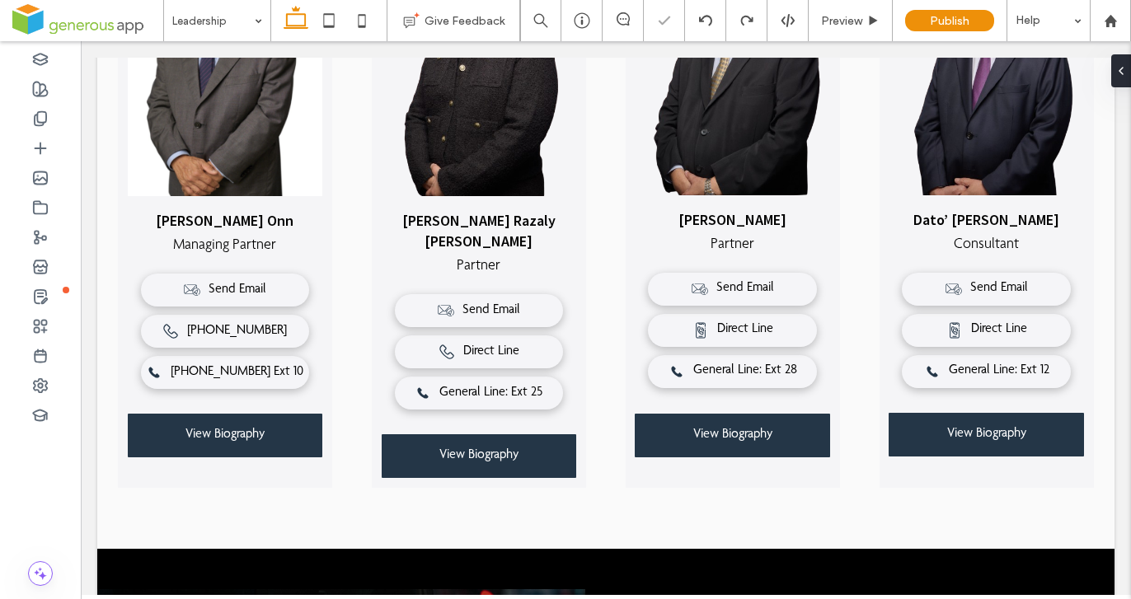
scroll to position [471, 0]
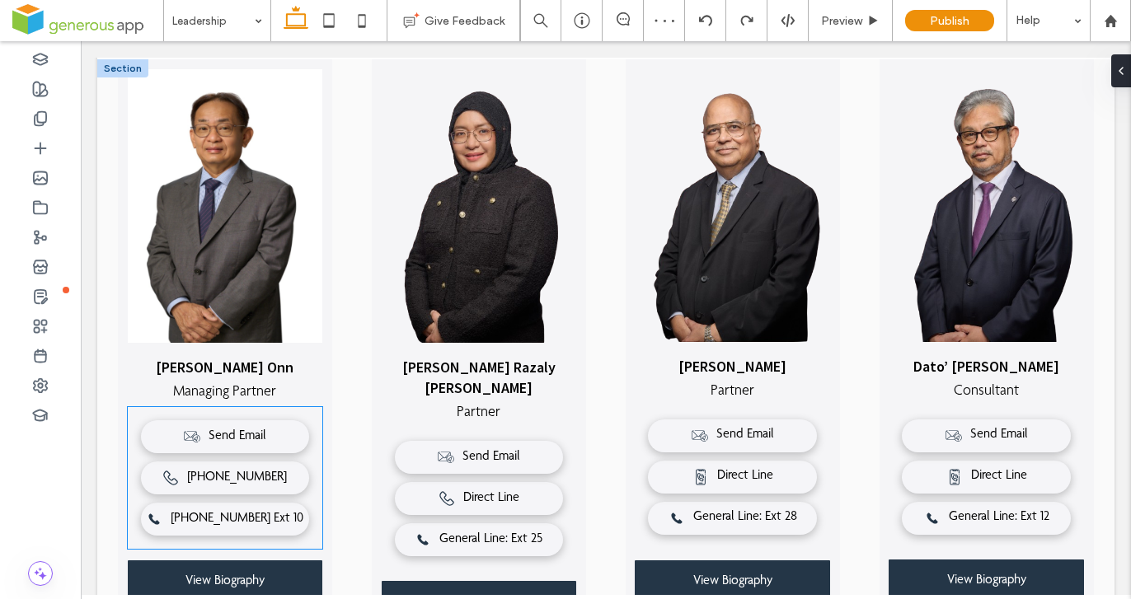
click at [227, 490] on div "Send Email [PHONE_NUMBER] Direct Line General Line: Ext 10 [PHONE_NUMBER] Ext 10" at bounding box center [225, 478] width 195 height 142
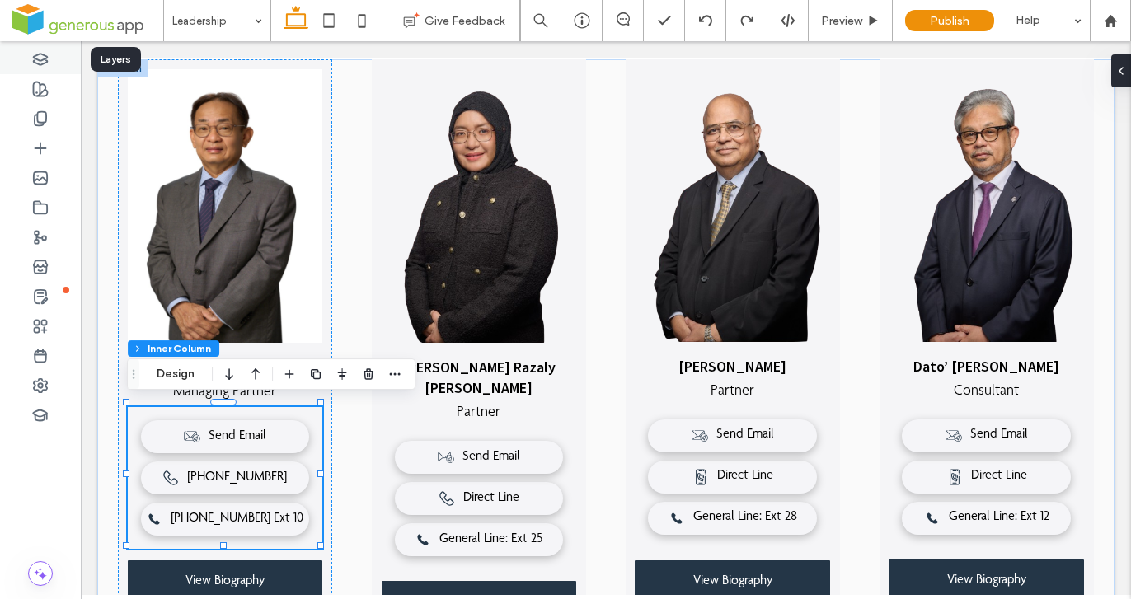
click at [36, 59] on use at bounding box center [41, 59] width 14 height 11
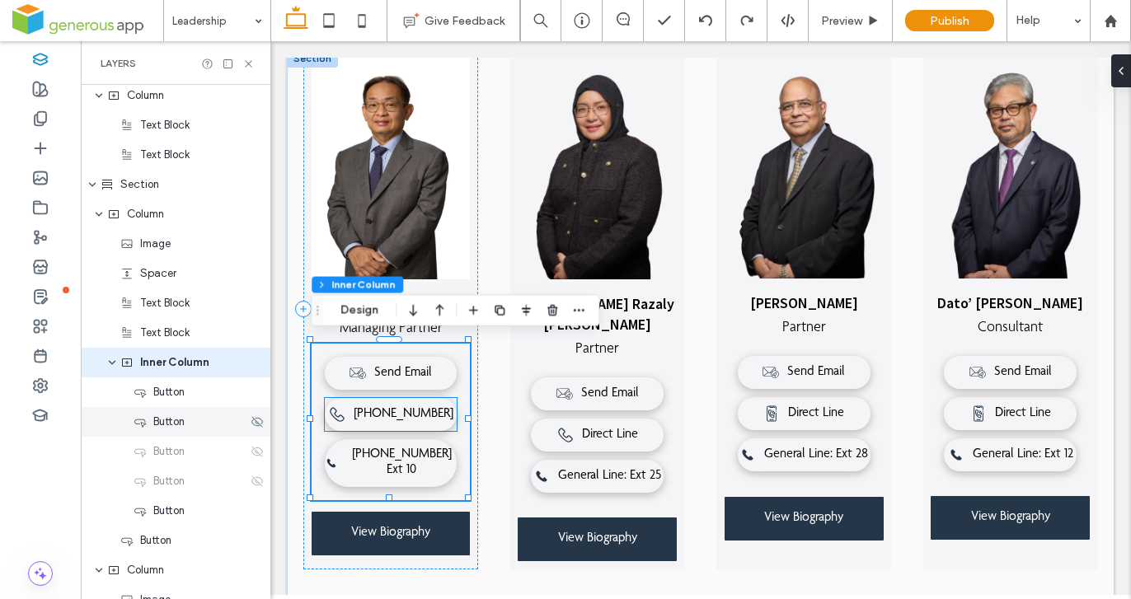
scroll to position [499, 0]
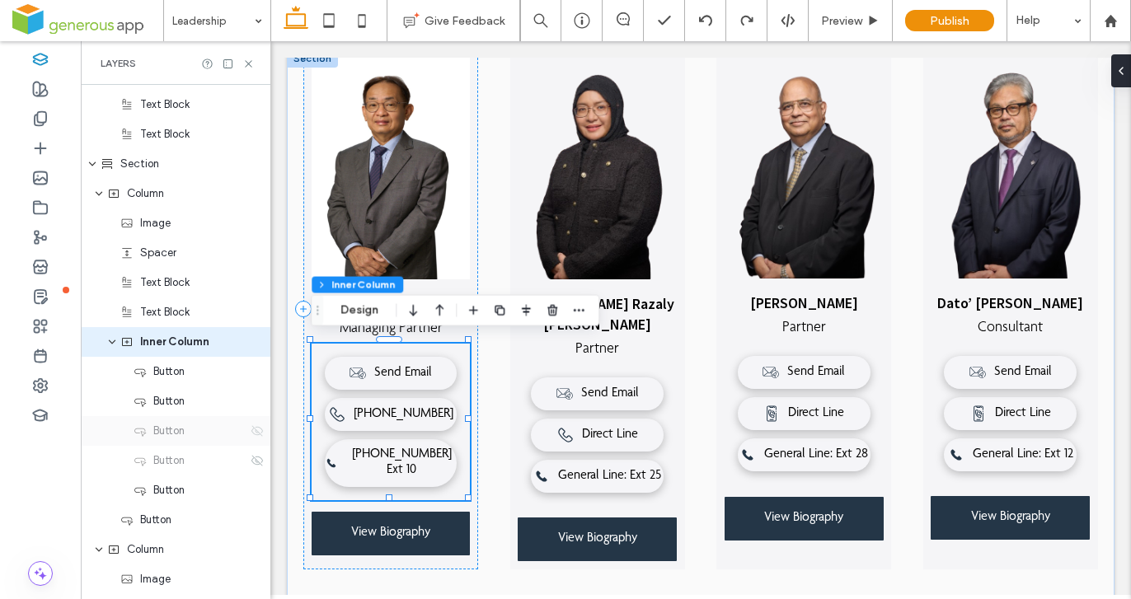
click at [251, 436] on icon at bounding box center [257, 430] width 13 height 13
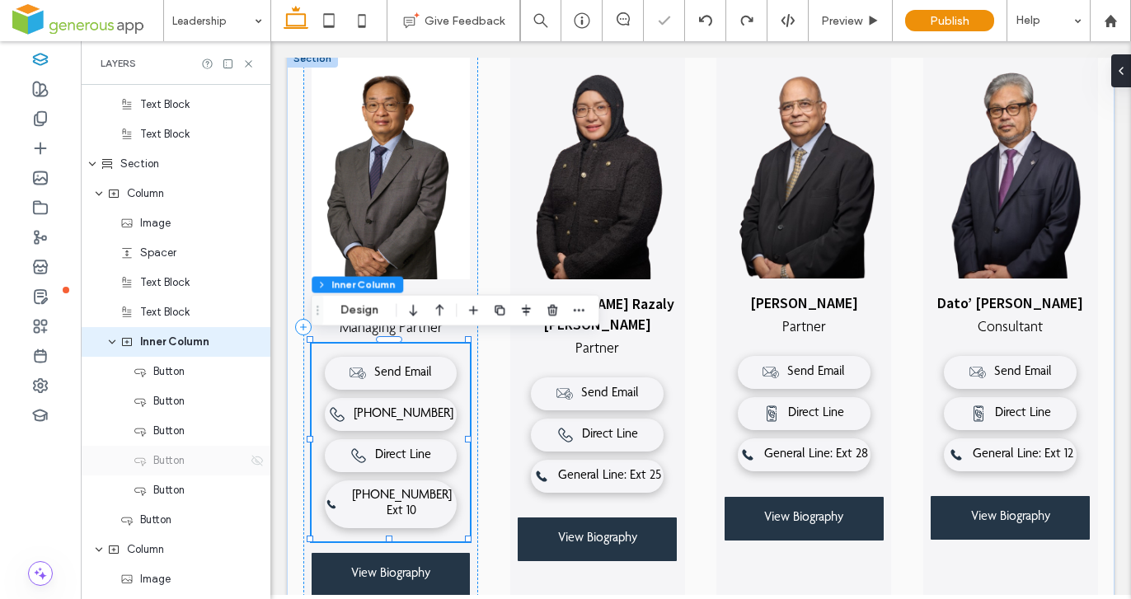
click at [251, 464] on use at bounding box center [257, 460] width 12 height 11
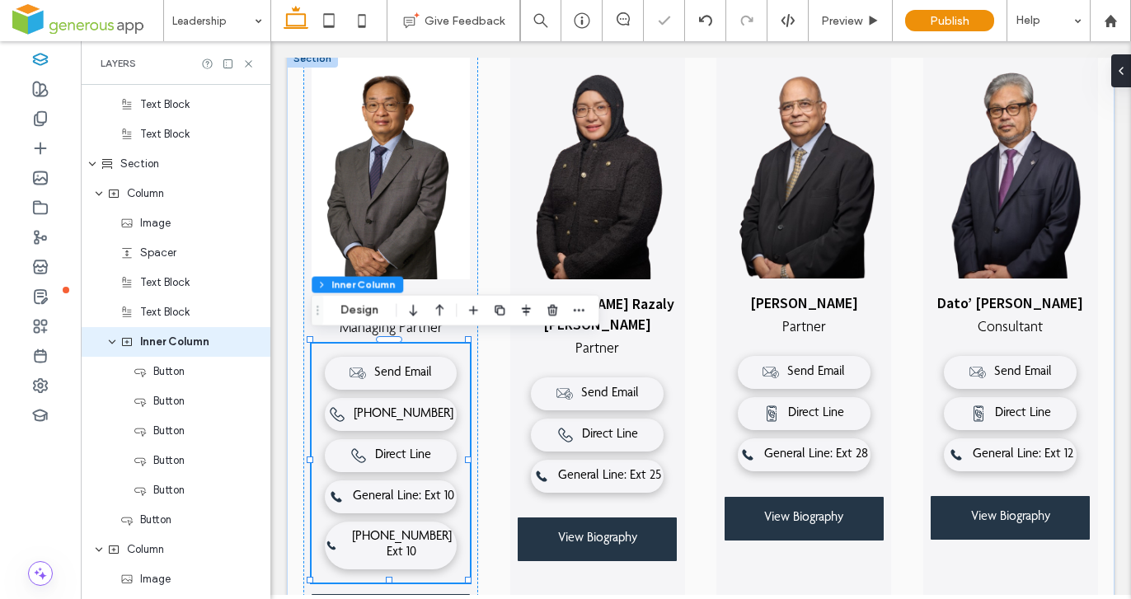
click at [254, 63] on icon at bounding box center [248, 64] width 12 height 12
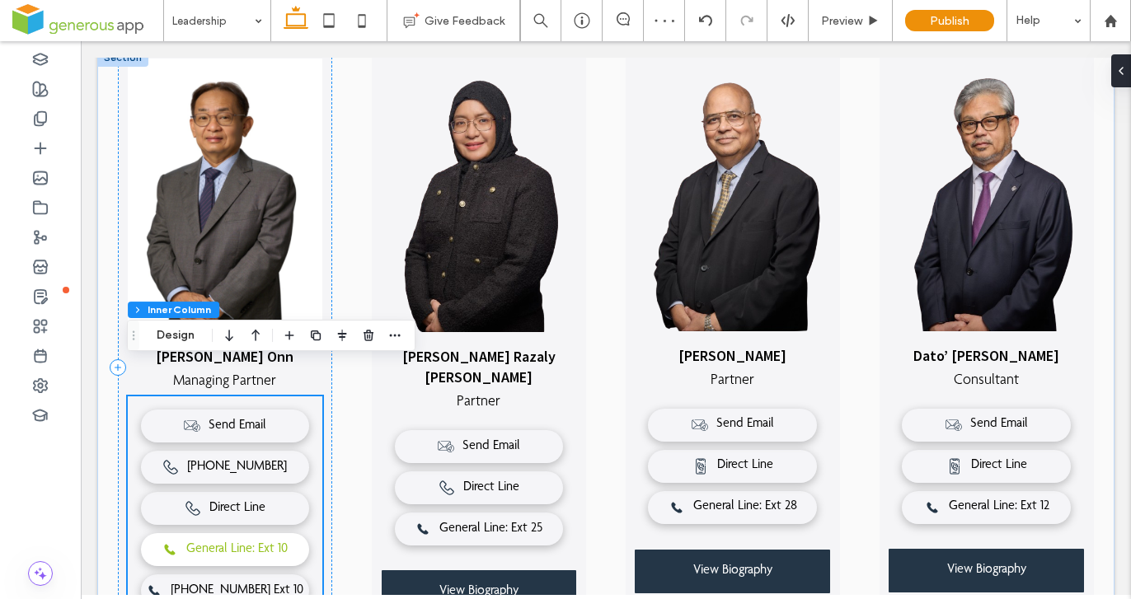
scroll to position [539, 0]
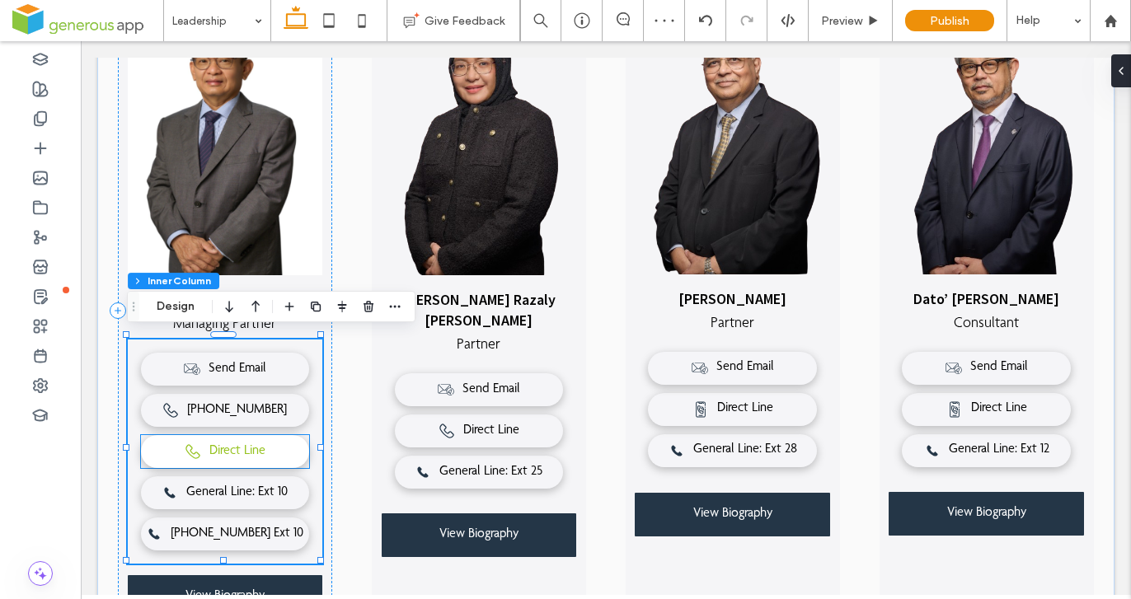
click at [287, 442] on link "Direct Line" at bounding box center [225, 451] width 169 height 33
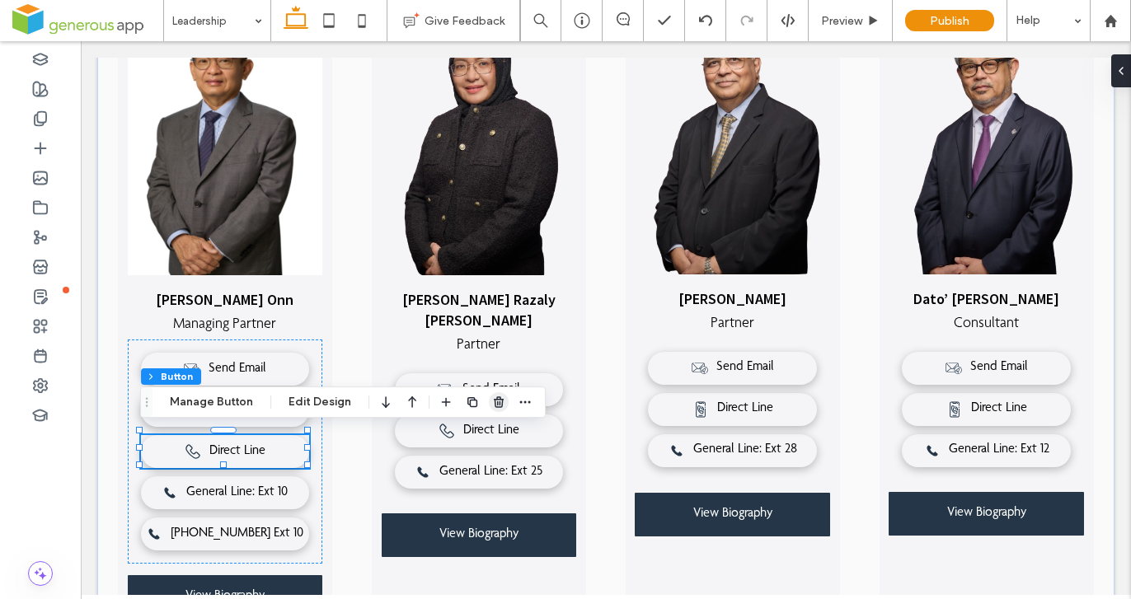
click at [492, 403] on icon "button" at bounding box center [498, 402] width 13 height 13
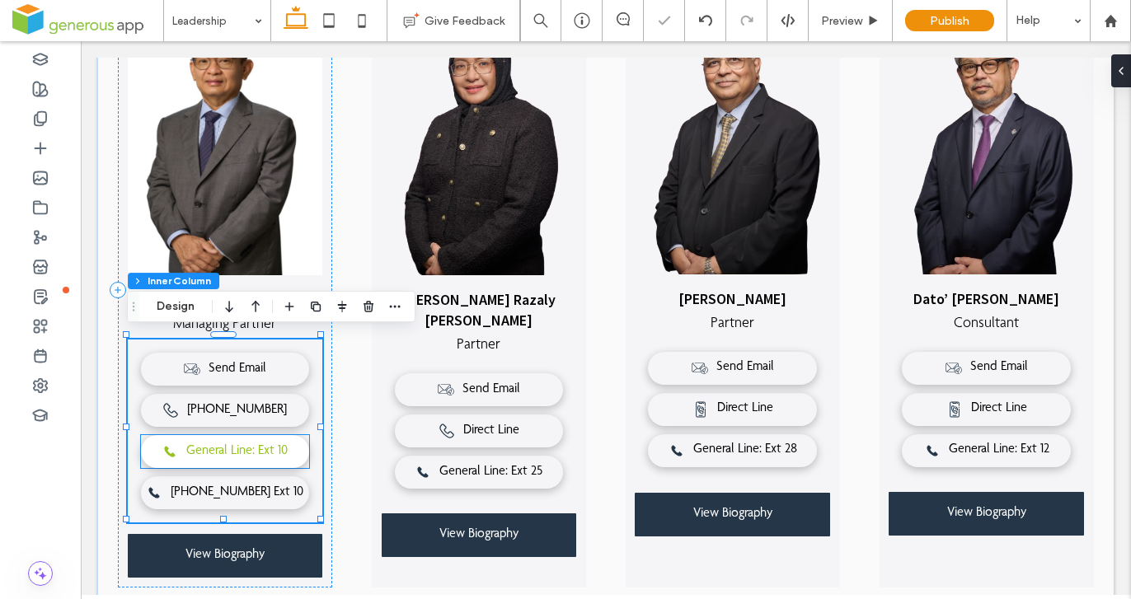
click at [271, 454] on link "General Line: Ext 10" at bounding box center [225, 451] width 169 height 33
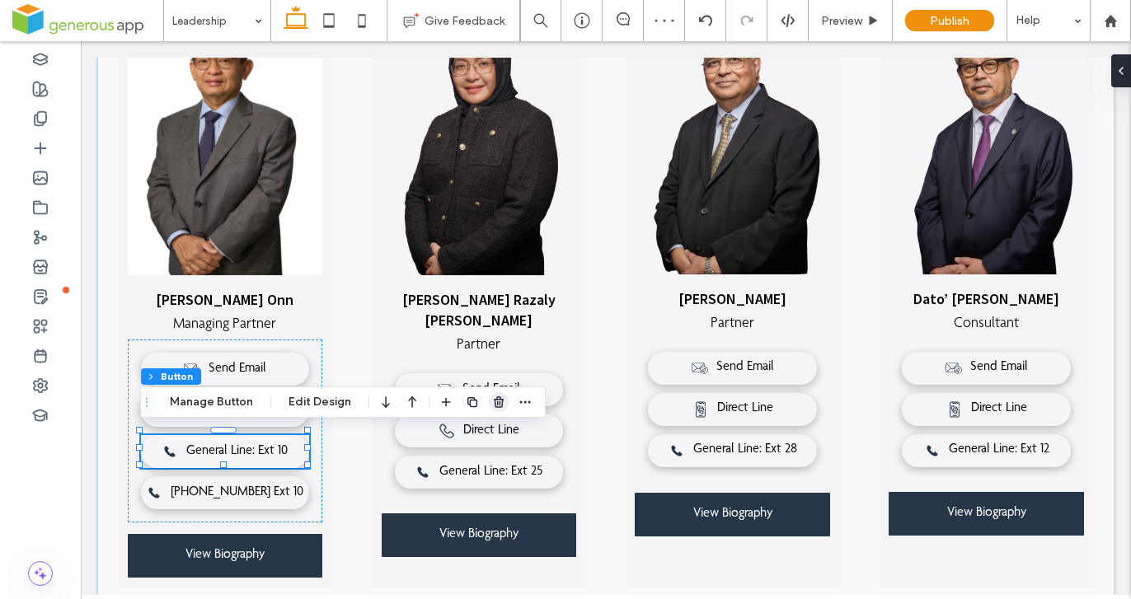
click at [494, 405] on use "button" at bounding box center [499, 401] width 10 height 11
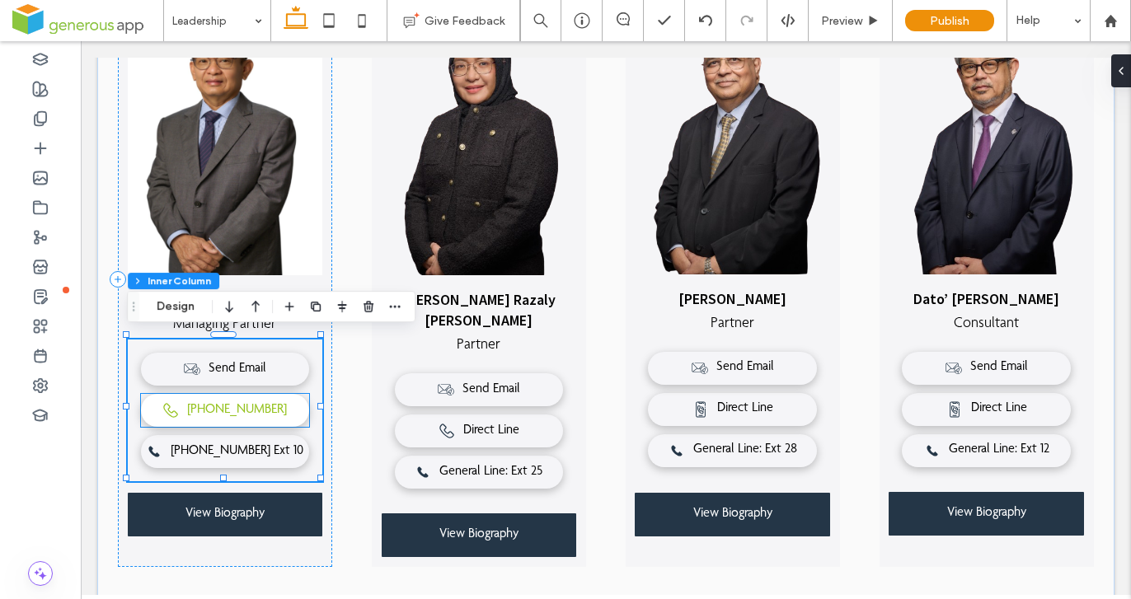
click at [255, 410] on span "+603-2300 0618" at bounding box center [237, 411] width 100 height 16
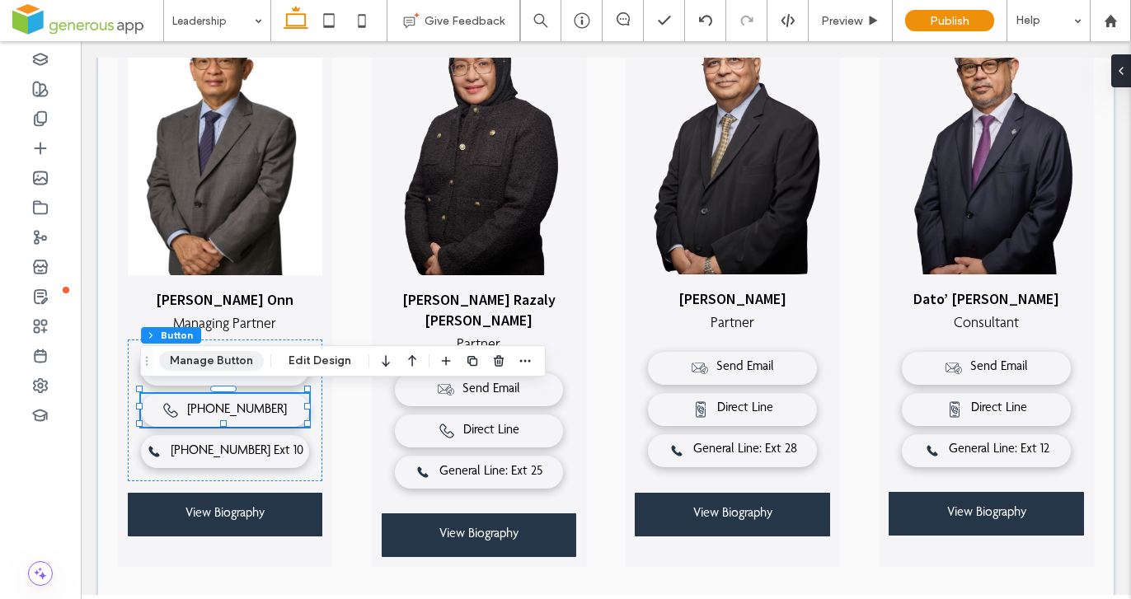
click at [246, 367] on button "Manage Button" at bounding box center [211, 361] width 105 height 20
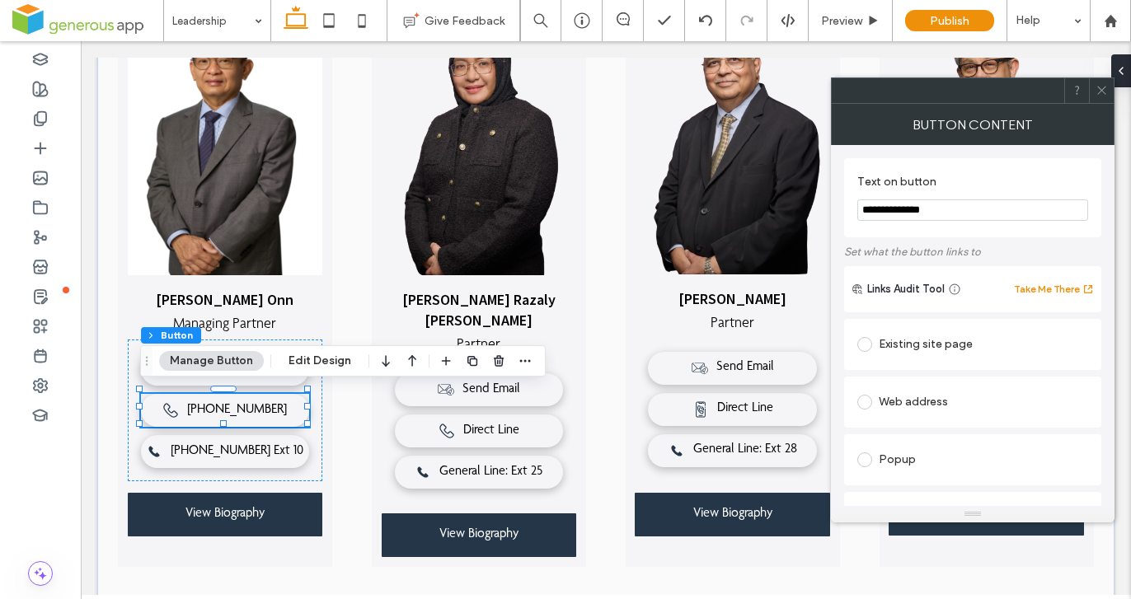
click at [860, 208] on input "**********" at bounding box center [972, 209] width 231 height 21
type input "**********"
click at [1101, 96] on span at bounding box center [1101, 90] width 12 height 25
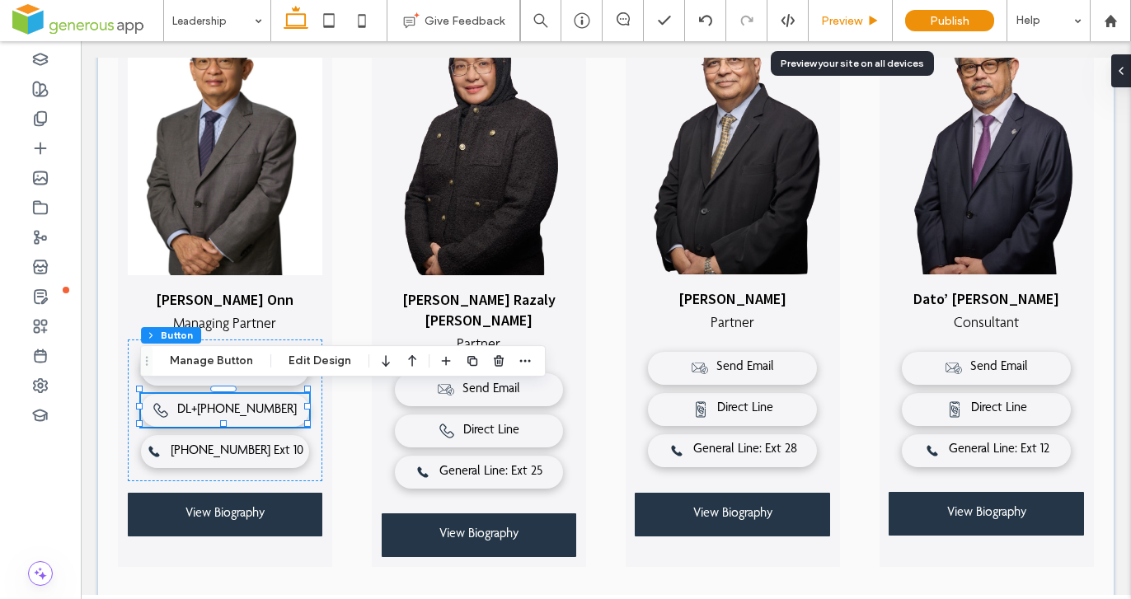
click at [829, 21] on span "Preview" at bounding box center [841, 21] width 41 height 14
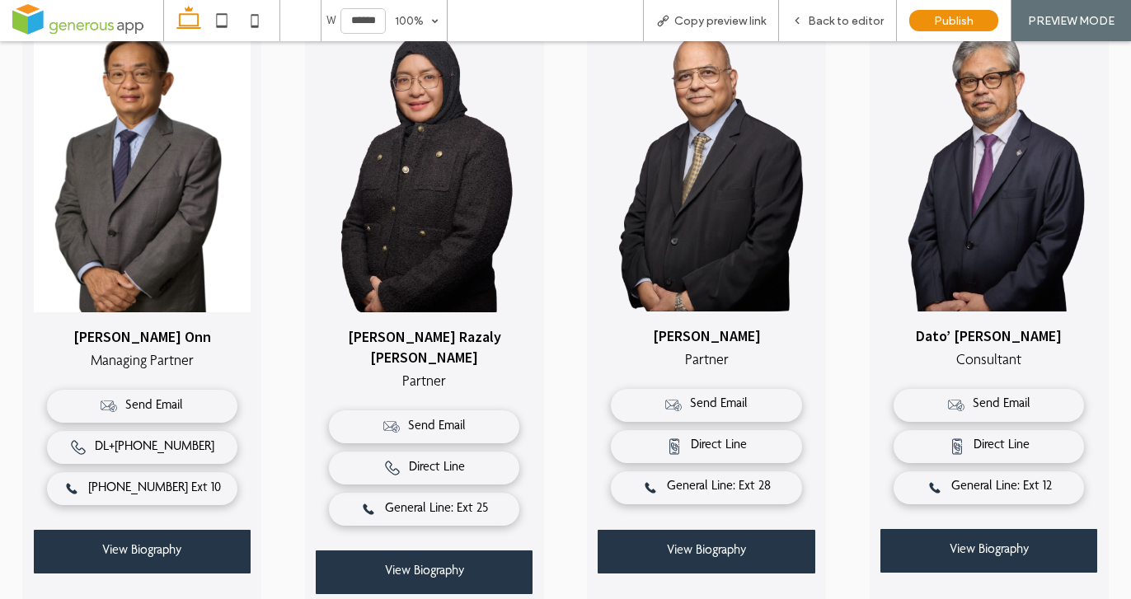
scroll to position [538, 0]
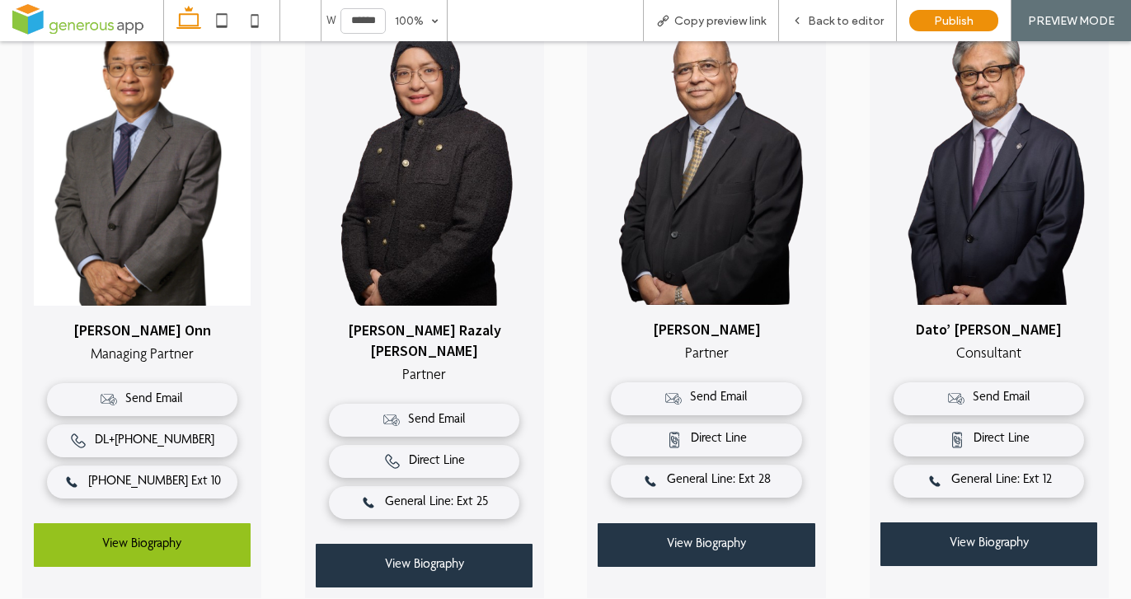
click at [207, 543] on link "View Biography" at bounding box center [142, 545] width 217 height 44
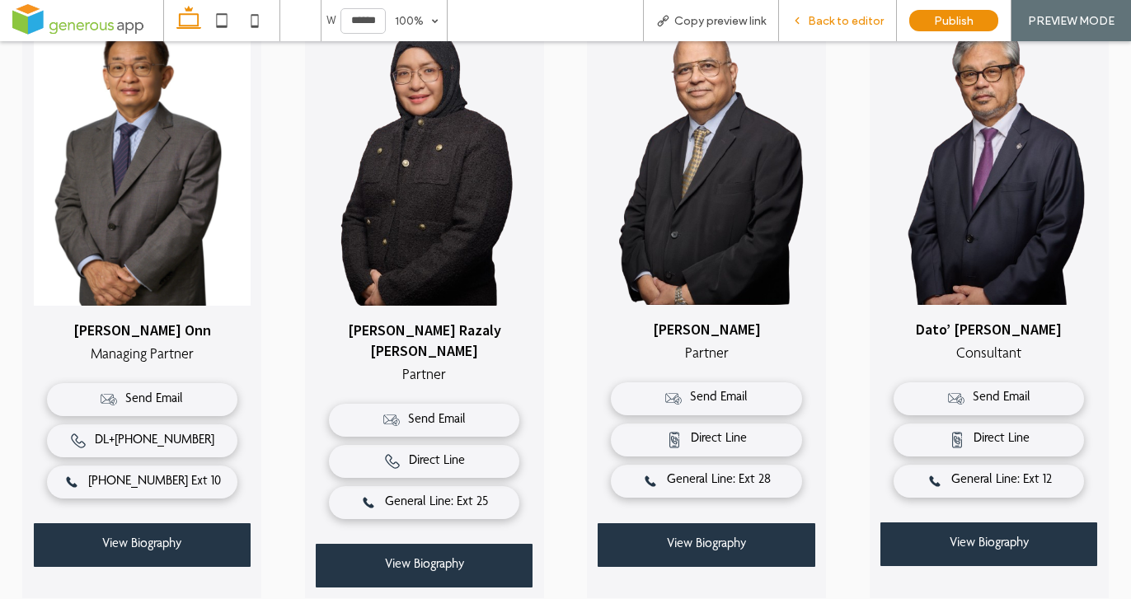
click at [807, 28] on div "Back to editor" at bounding box center [838, 20] width 118 height 41
click at [816, 20] on span "Back to editor" at bounding box center [846, 21] width 76 height 14
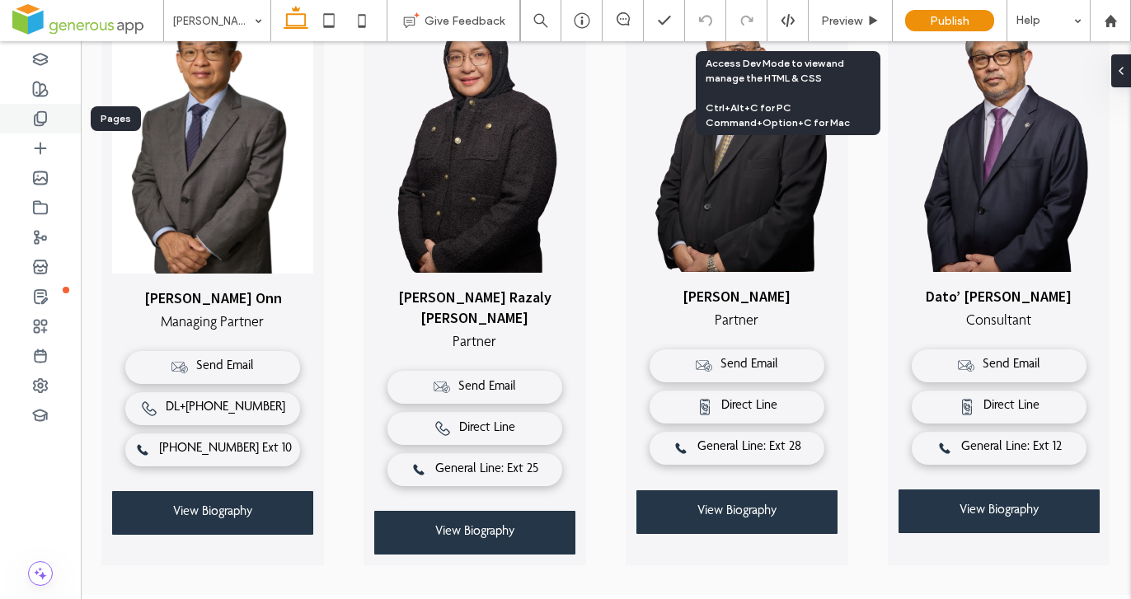
click at [40, 119] on icon at bounding box center [40, 118] width 16 height 16
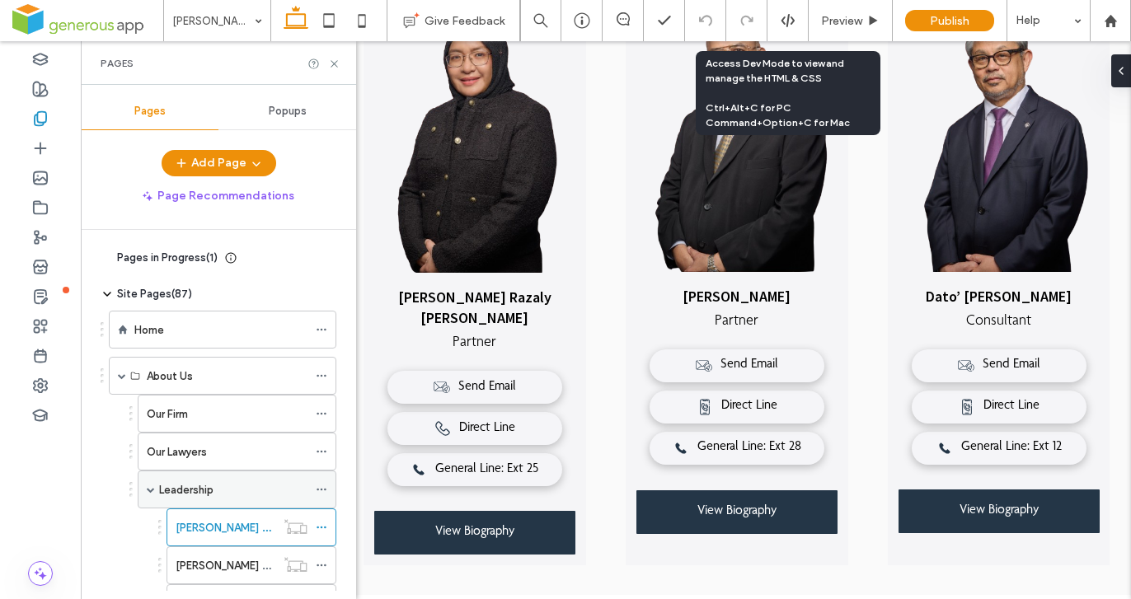
click at [249, 481] on div "Leadership" at bounding box center [233, 489] width 148 height 17
click at [333, 62] on use at bounding box center [333, 63] width 7 height 7
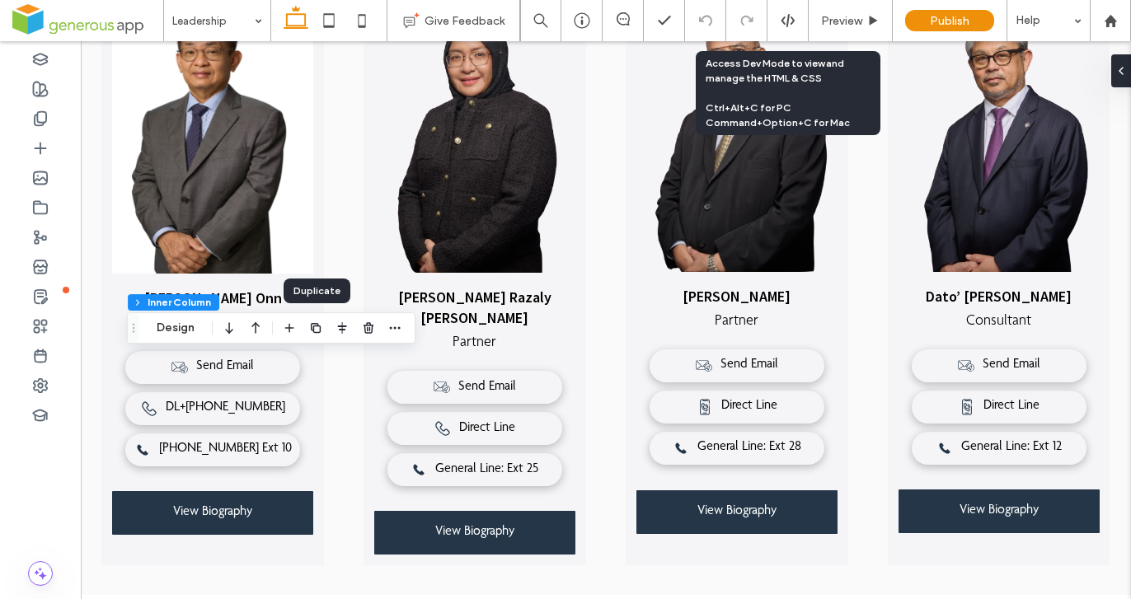
click at [312, 328] on icon "button" at bounding box center [315, 327] width 13 height 13
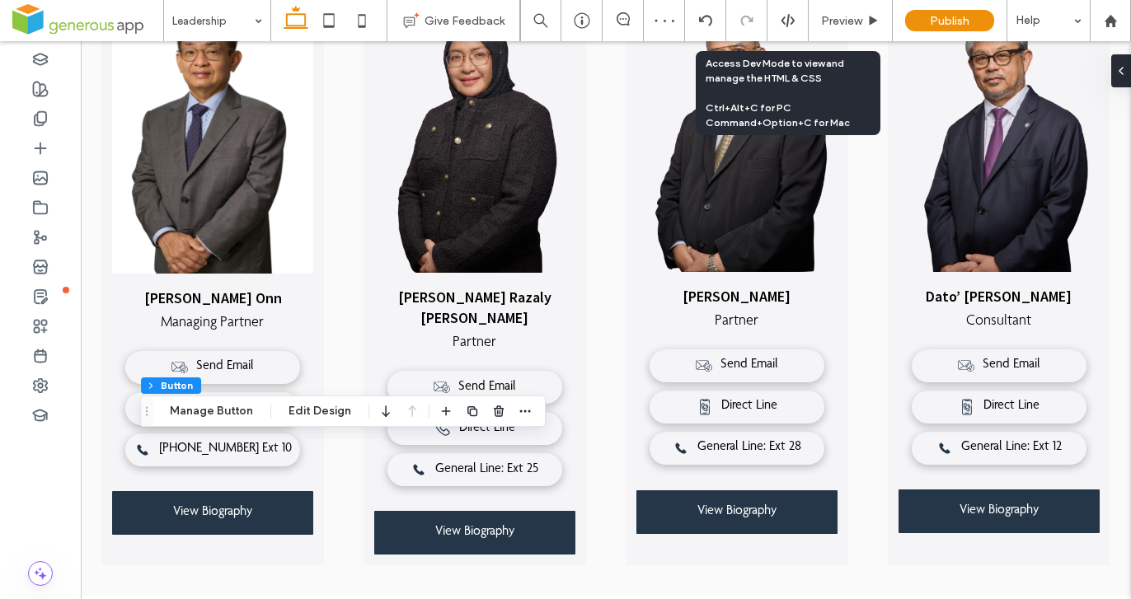
type input "**"
click at [493, 413] on icon "button" at bounding box center [498, 411] width 13 height 13
type input "**"
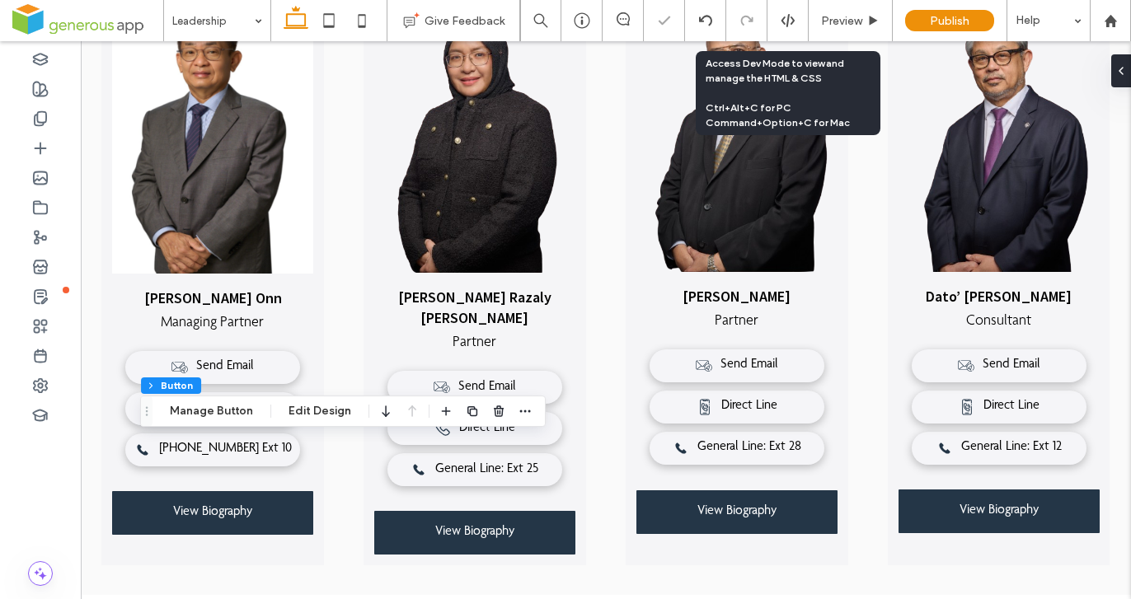
type input "**"
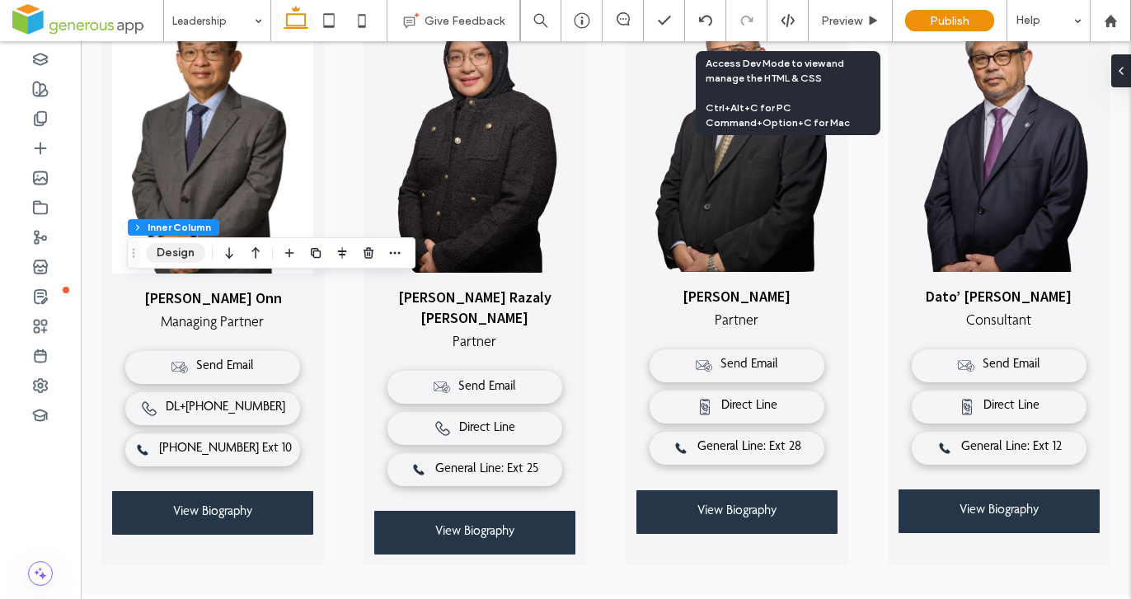
click at [190, 251] on button "Design" at bounding box center [175, 253] width 59 height 20
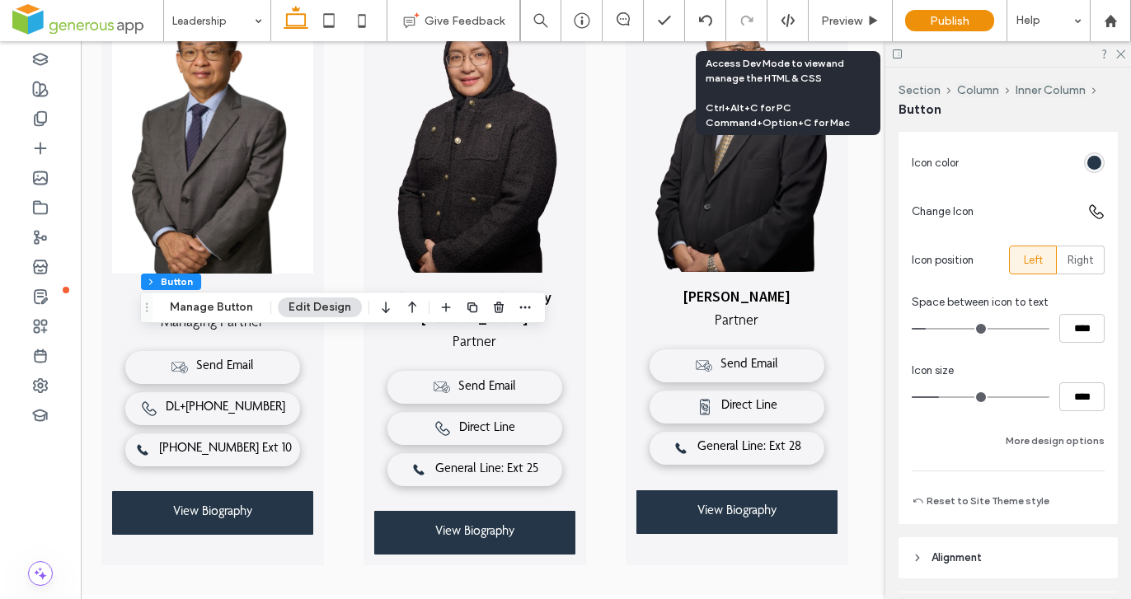
scroll to position [487, 0]
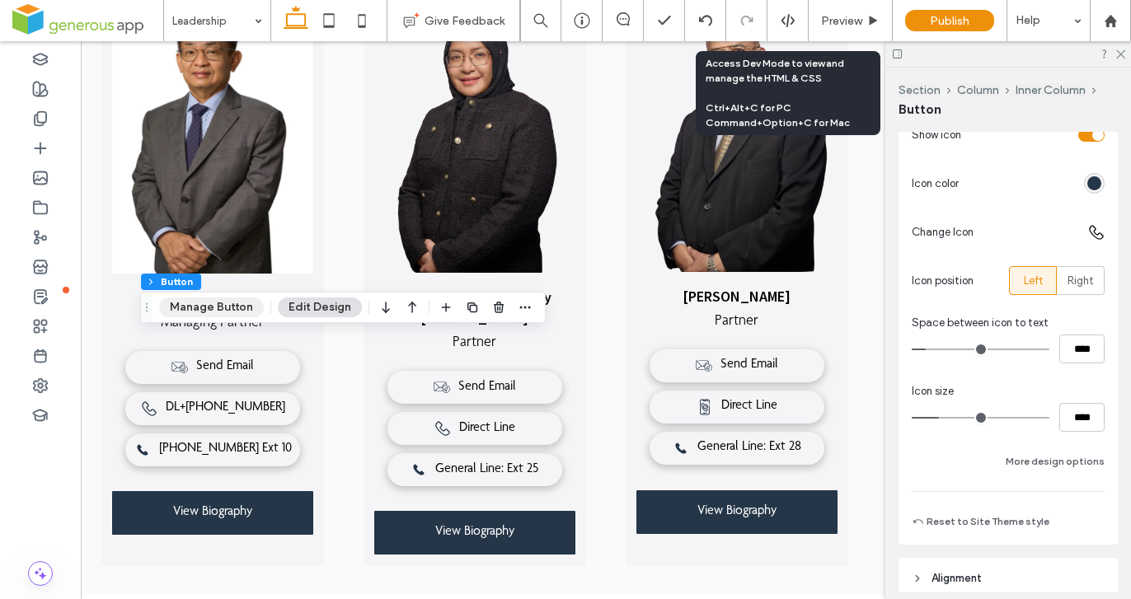
click at [238, 303] on button "Manage Button" at bounding box center [211, 307] width 105 height 20
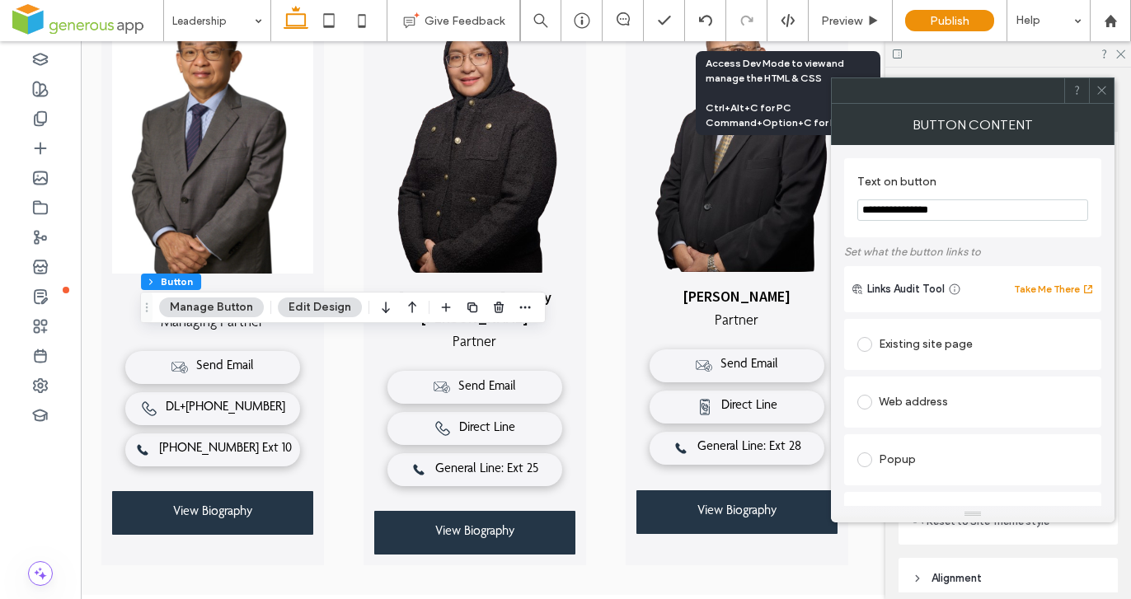
drag, startPoint x: 966, startPoint y: 210, endPoint x: 848, endPoint y: 204, distance: 118.0
click at [850, 205] on div "**********" at bounding box center [972, 197] width 257 height 79
type input "**********"
click at [1100, 82] on span at bounding box center [1101, 90] width 12 height 25
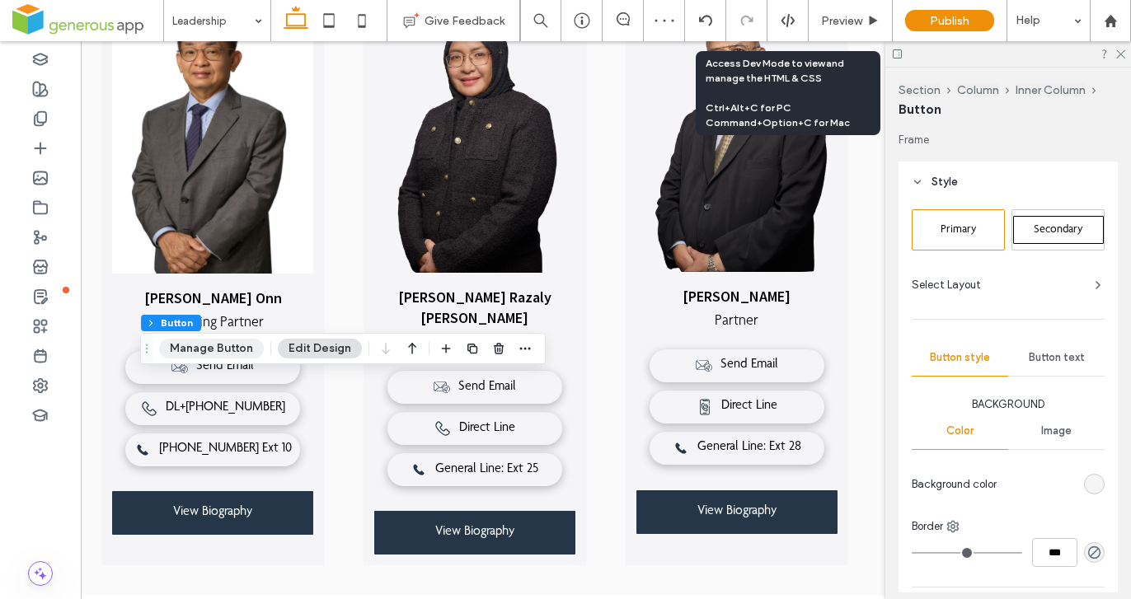
click at [220, 348] on button "Manage Button" at bounding box center [211, 349] width 105 height 20
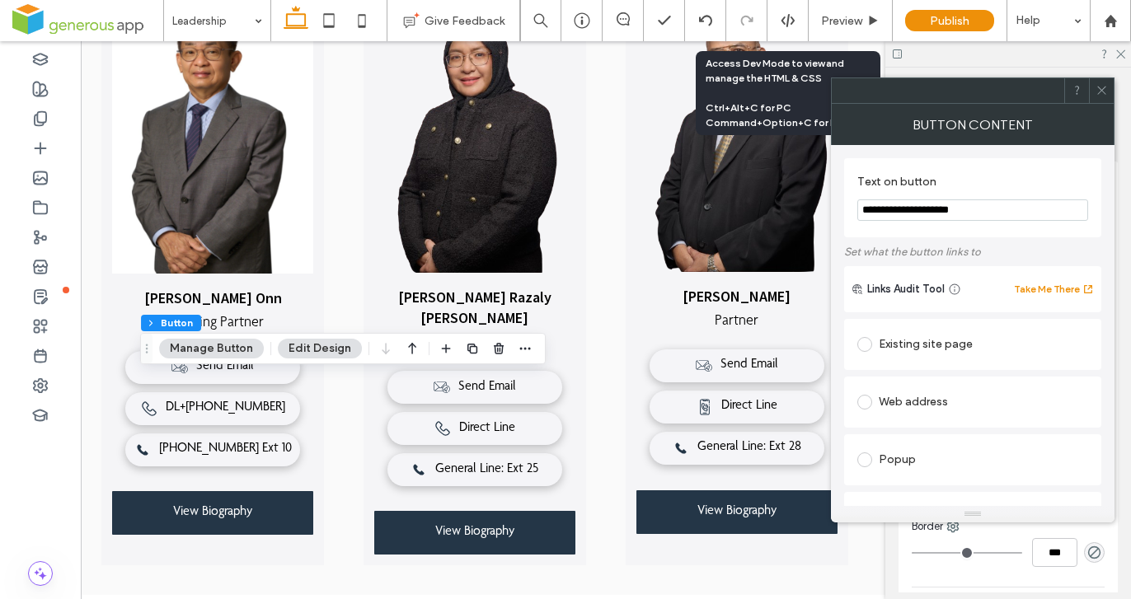
type input "**********"
click at [1103, 88] on use at bounding box center [1101, 91] width 8 height 8
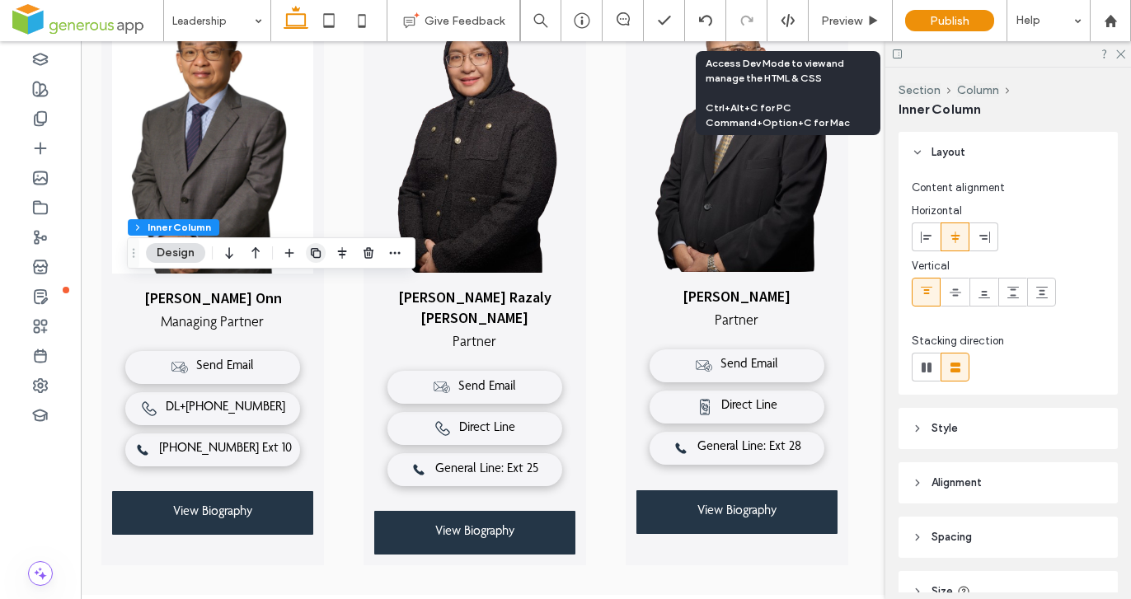
click at [316, 254] on icon "button" at bounding box center [315, 252] width 13 height 13
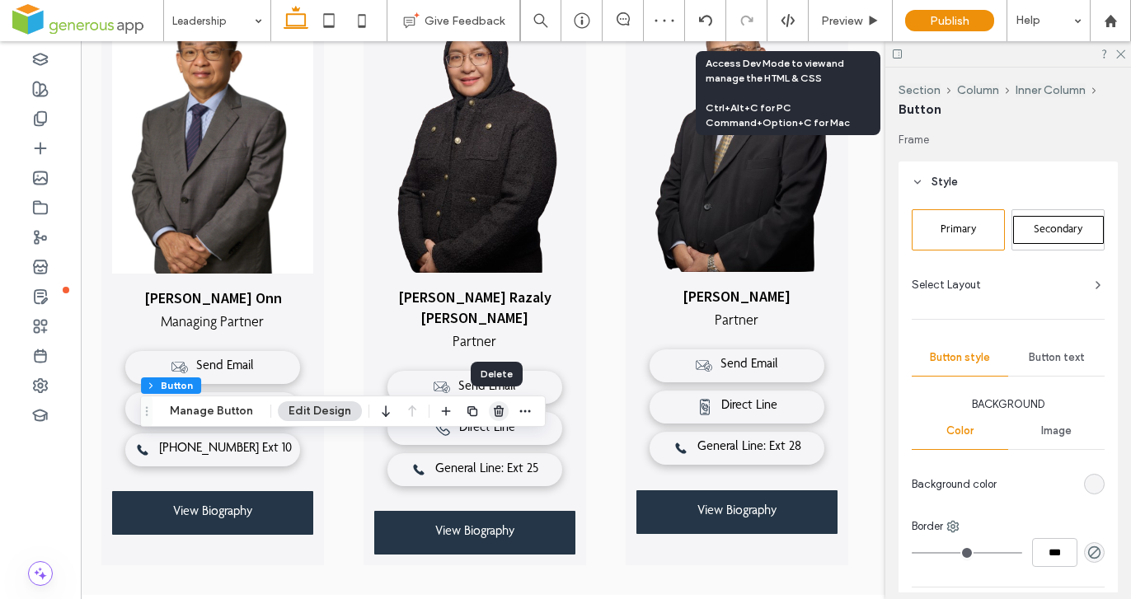
click at [494, 409] on icon "button" at bounding box center [498, 411] width 13 height 13
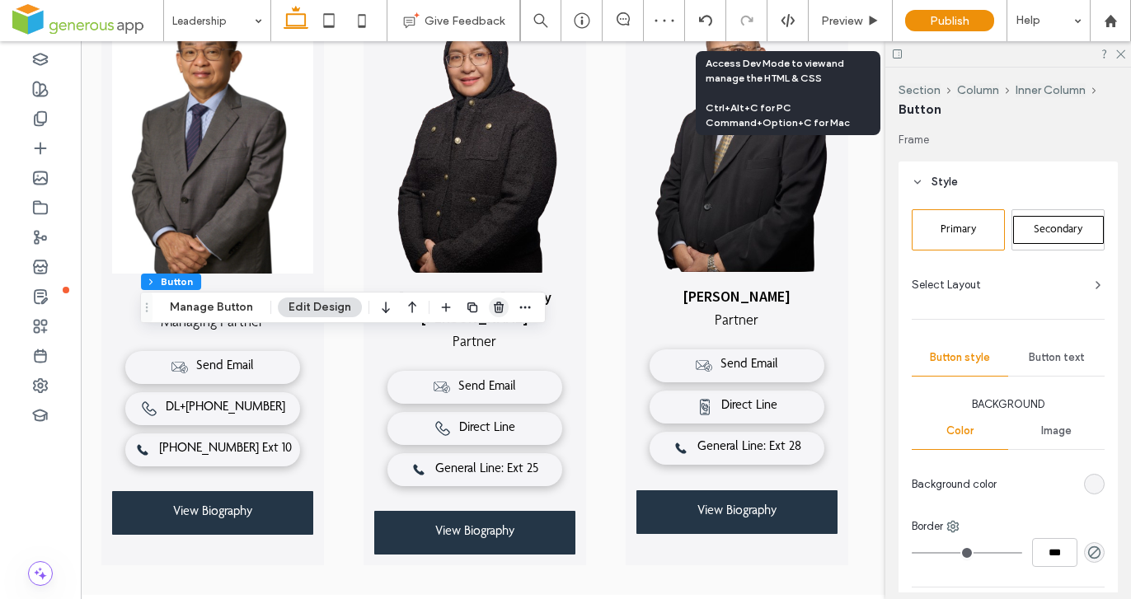
click at [493, 307] on icon "button" at bounding box center [498, 307] width 13 height 13
click at [497, 310] on icon "button" at bounding box center [498, 307] width 13 height 13
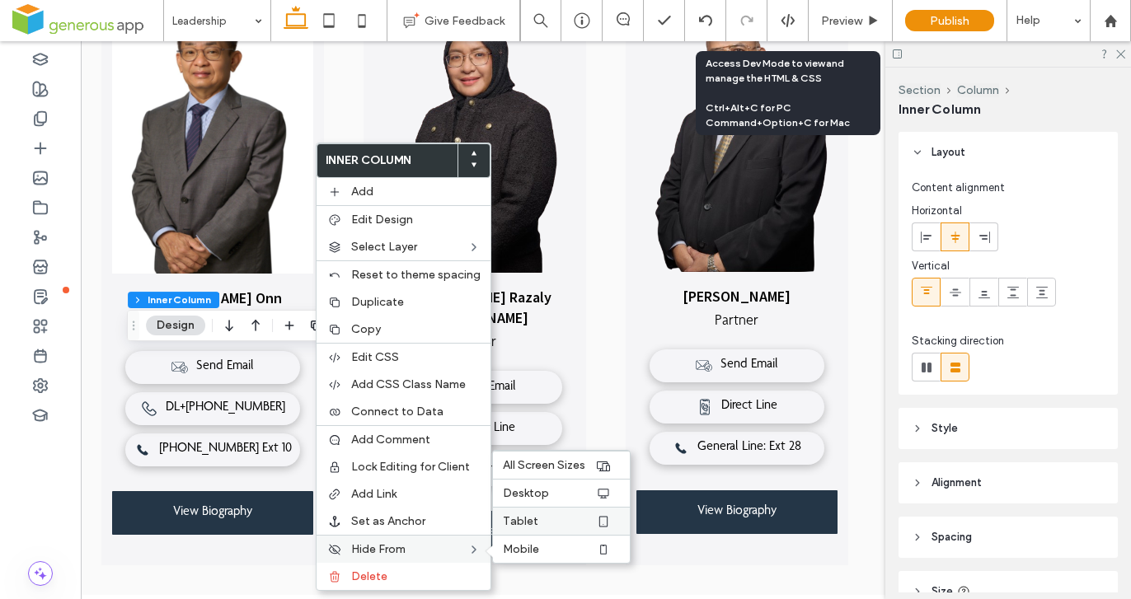
click at [550, 517] on label "Tablet" at bounding box center [549, 521] width 92 height 14
click at [550, 495] on label "Desktop" at bounding box center [549, 493] width 92 height 14
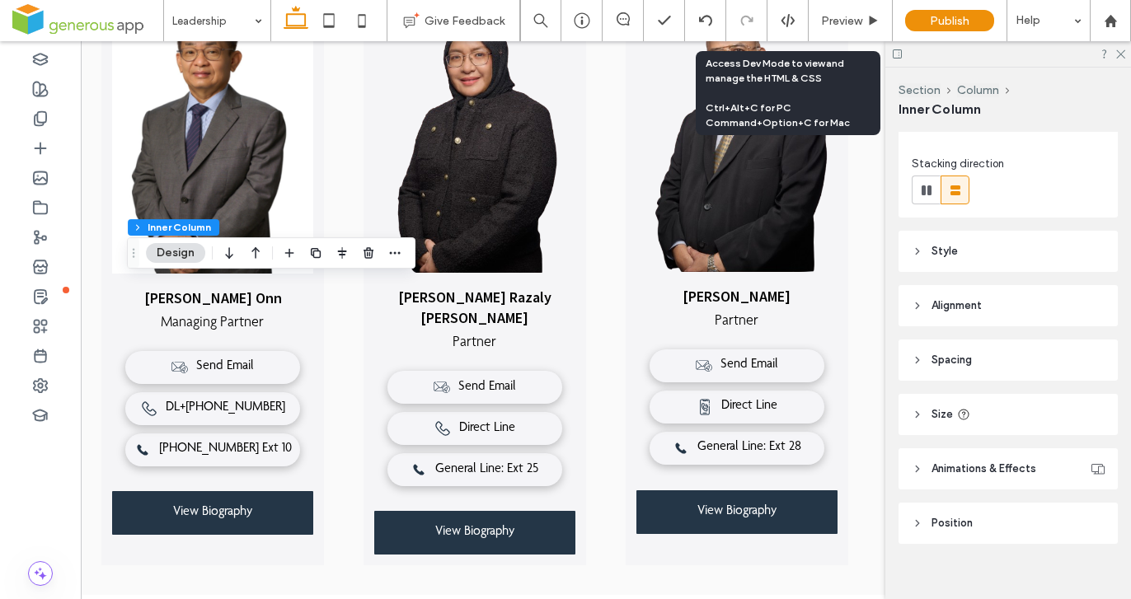
scroll to position [194, 0]
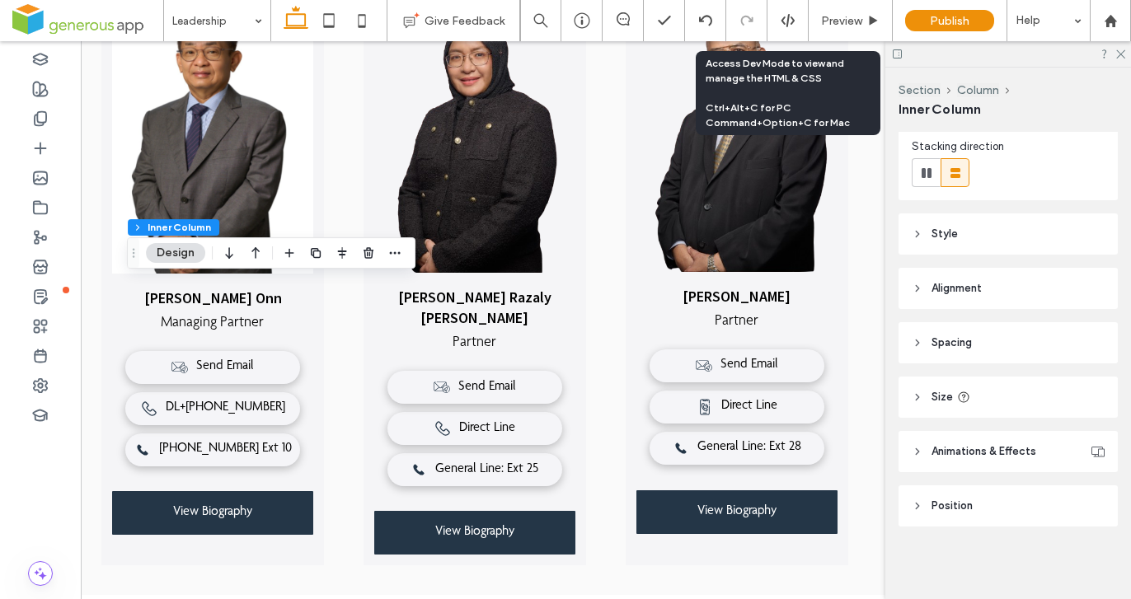
click at [991, 346] on header "Spacing" at bounding box center [1007, 342] width 219 height 41
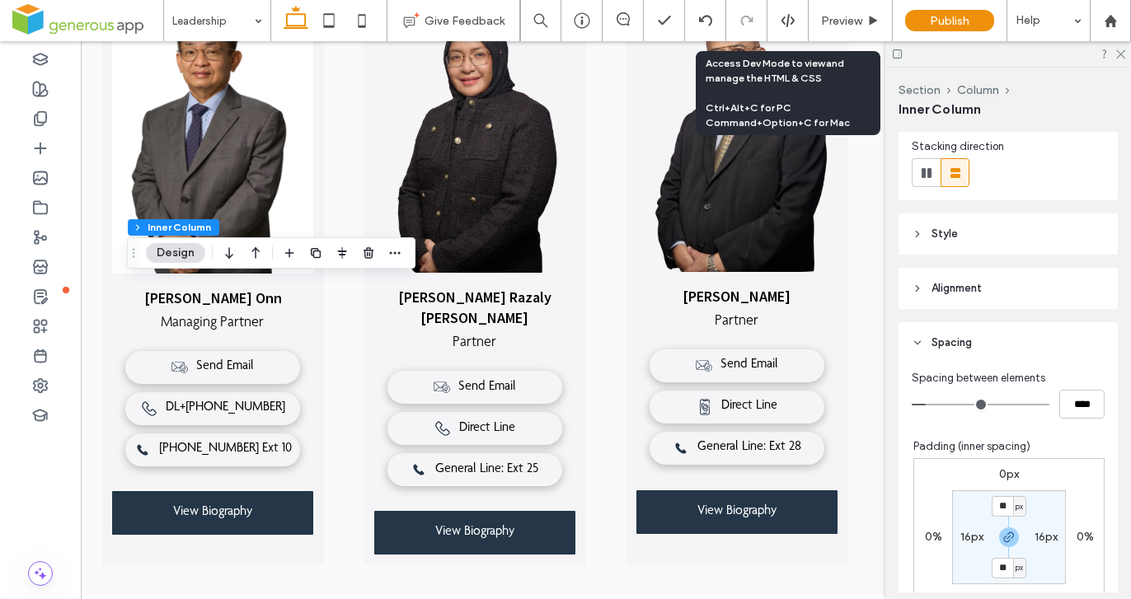
scroll to position [216, 0]
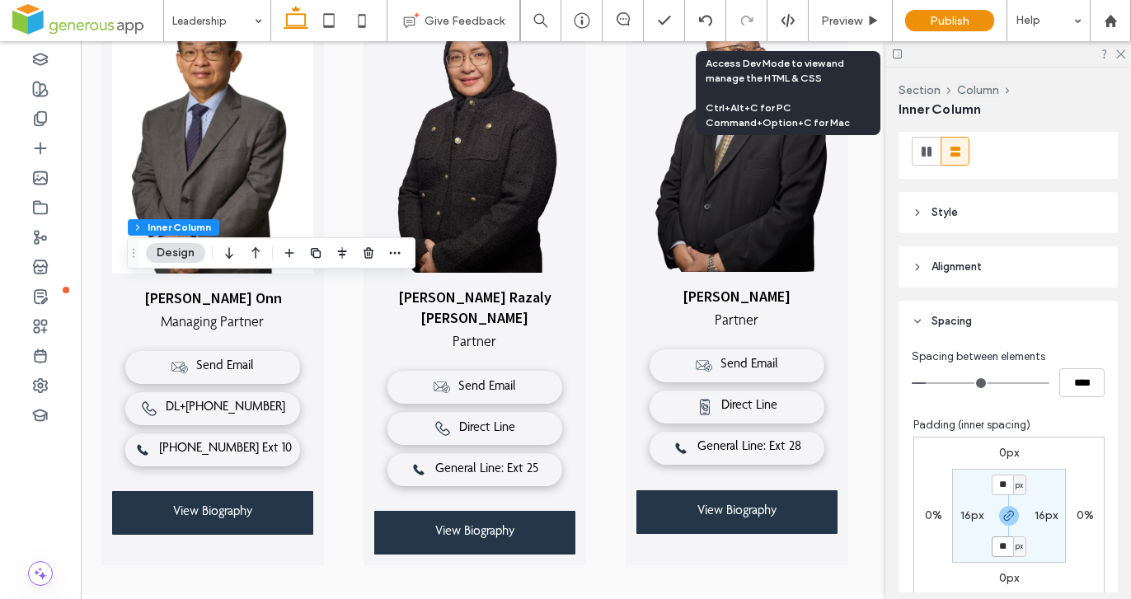
click at [996, 550] on input "**" at bounding box center [1001, 546] width 21 height 21
type input "*"
click at [995, 484] on input "*" at bounding box center [1001, 485] width 21 height 21
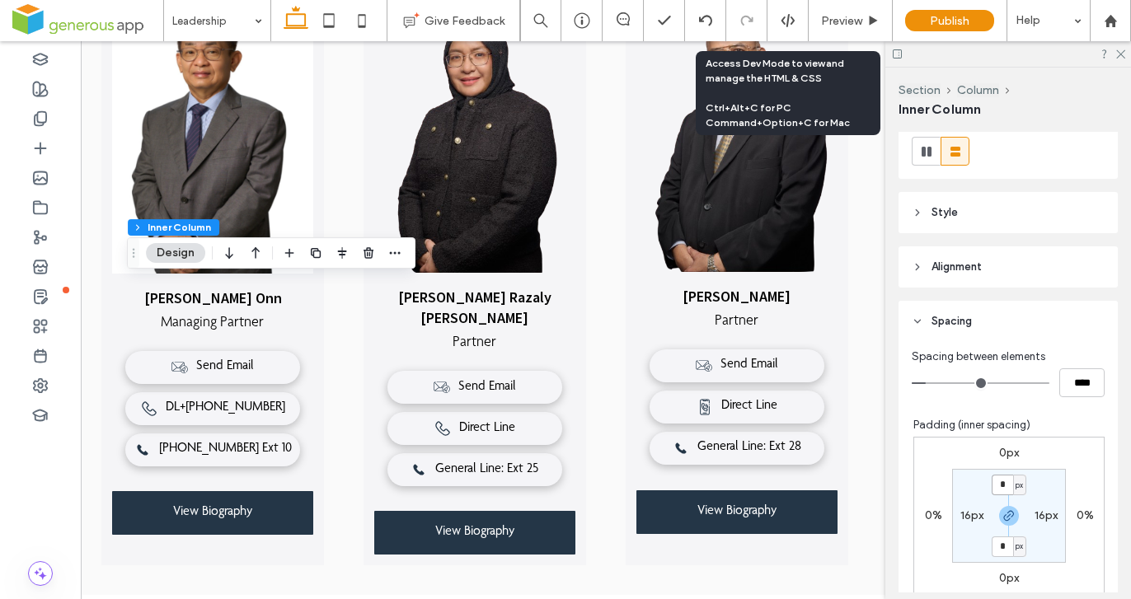
type input "*"
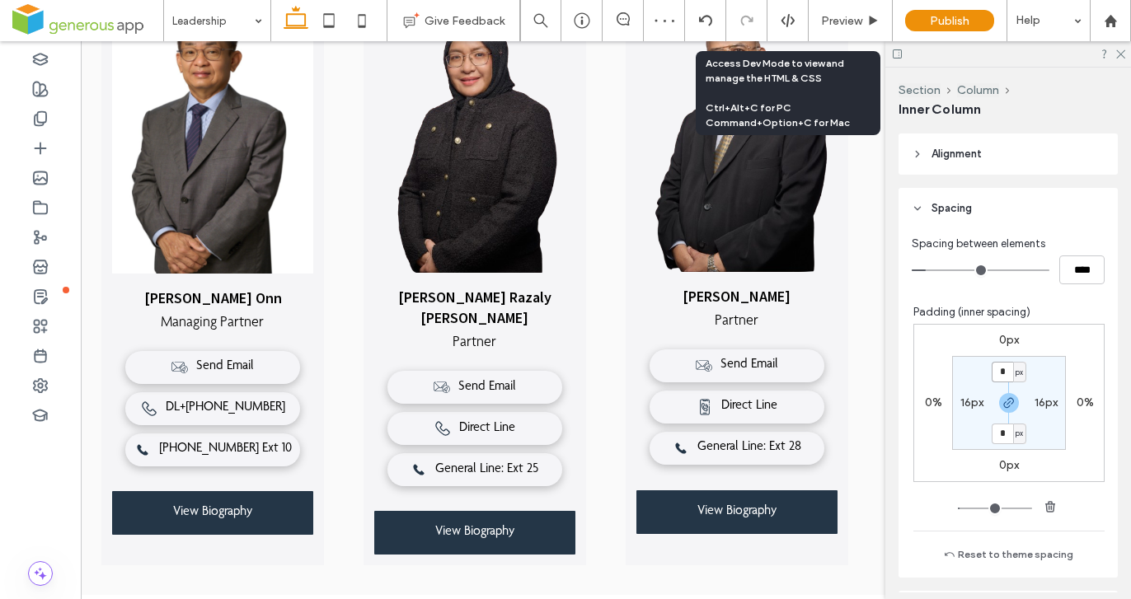
scroll to position [330, 0]
type input "**"
type input "***"
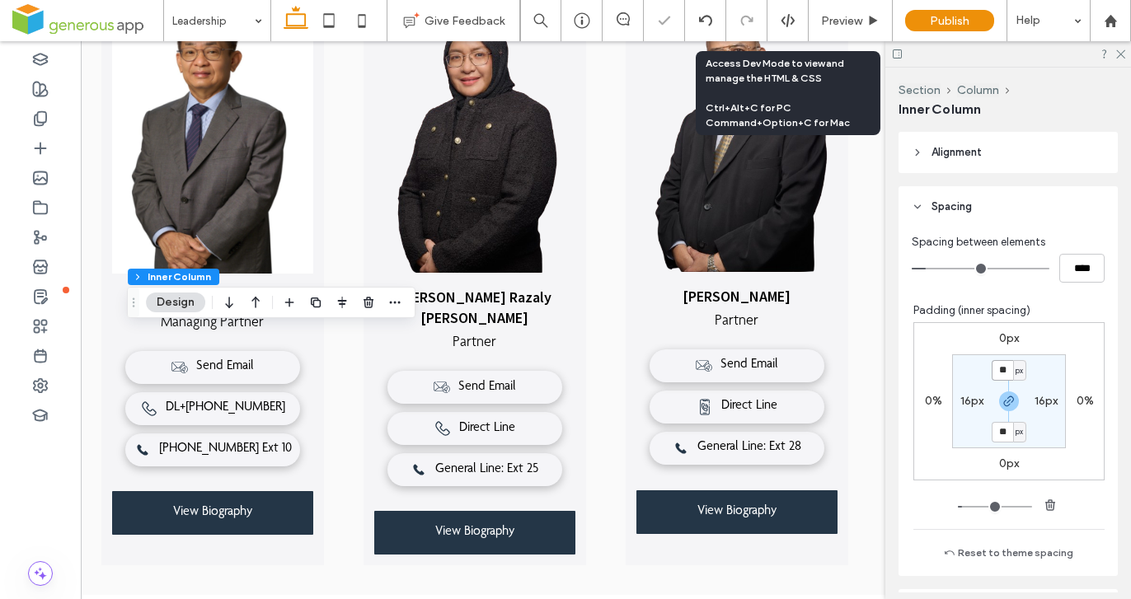
drag, startPoint x: 994, startPoint y: 362, endPoint x: 990, endPoint y: 377, distance: 15.4
click at [994, 363] on input "**" at bounding box center [1001, 370] width 21 height 21
type input "*"
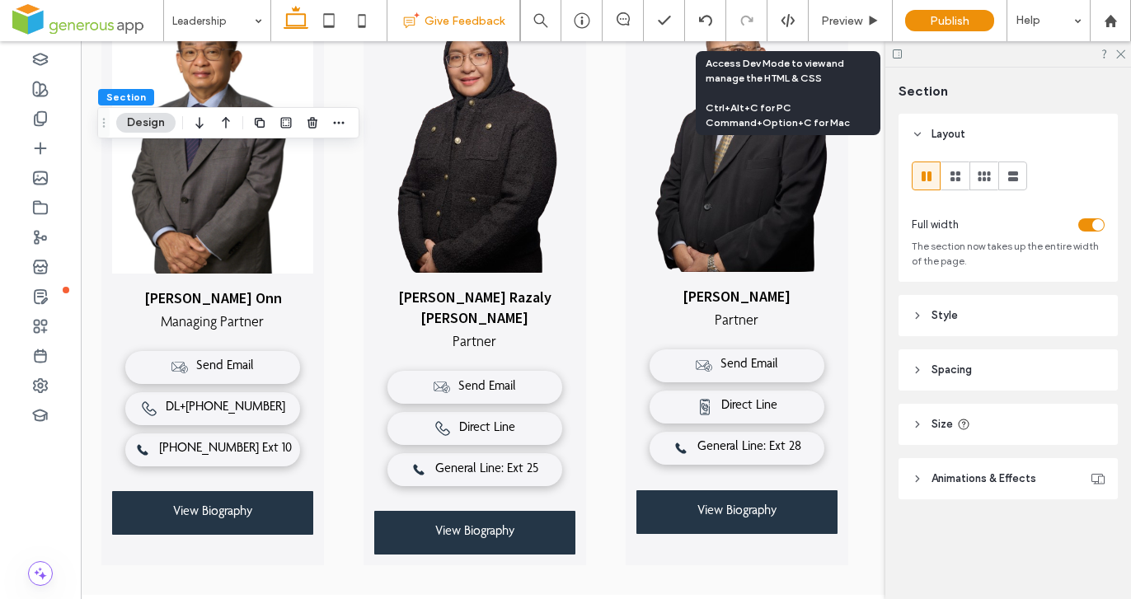
click at [355, 19] on icon at bounding box center [361, 20] width 33 height 33
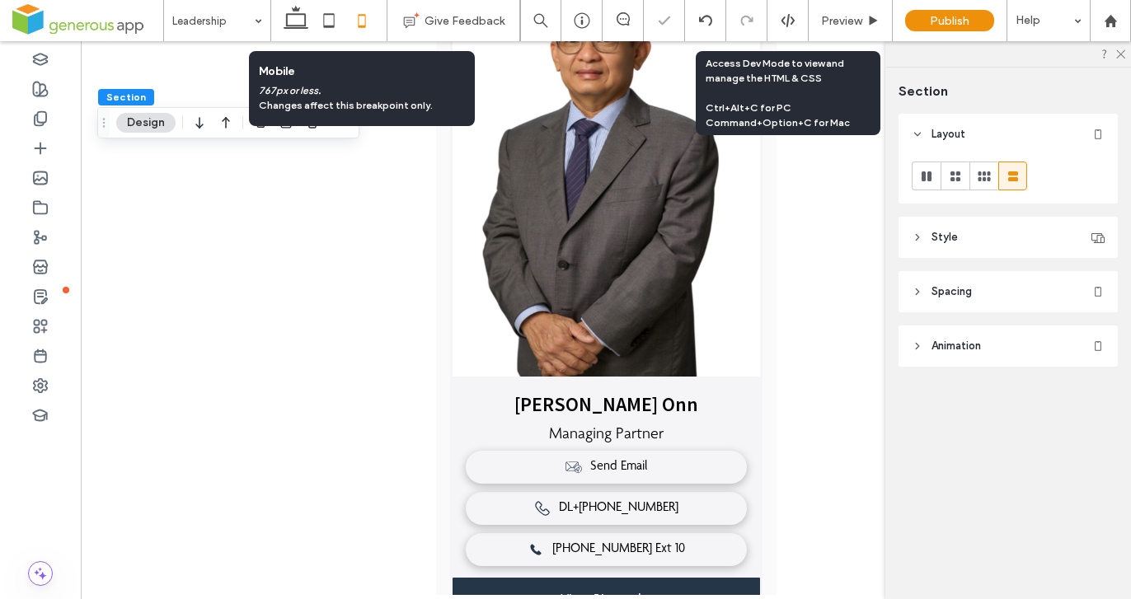
type input "**"
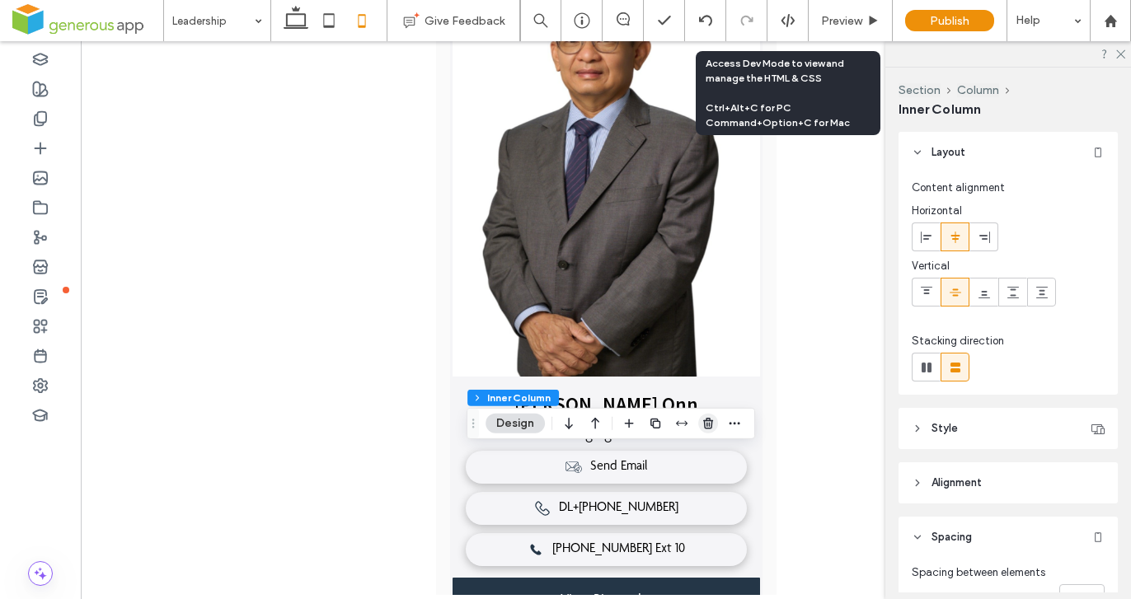
click at [709, 424] on use "button" at bounding box center [708, 423] width 10 height 11
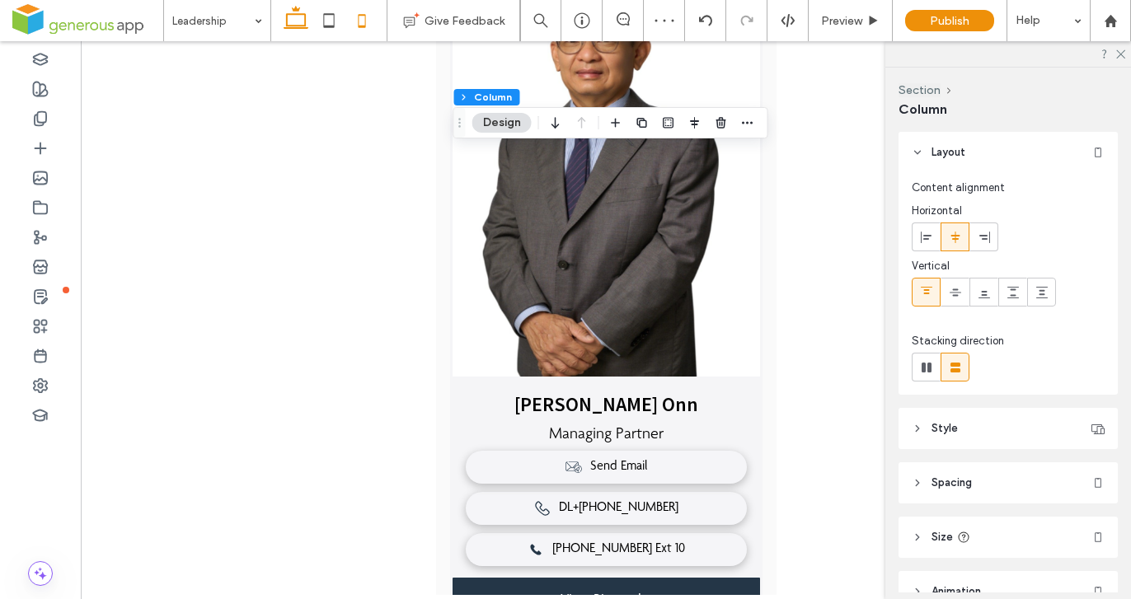
click at [296, 25] on icon at bounding box center [295, 20] width 33 height 33
type input "**"
type input "***"
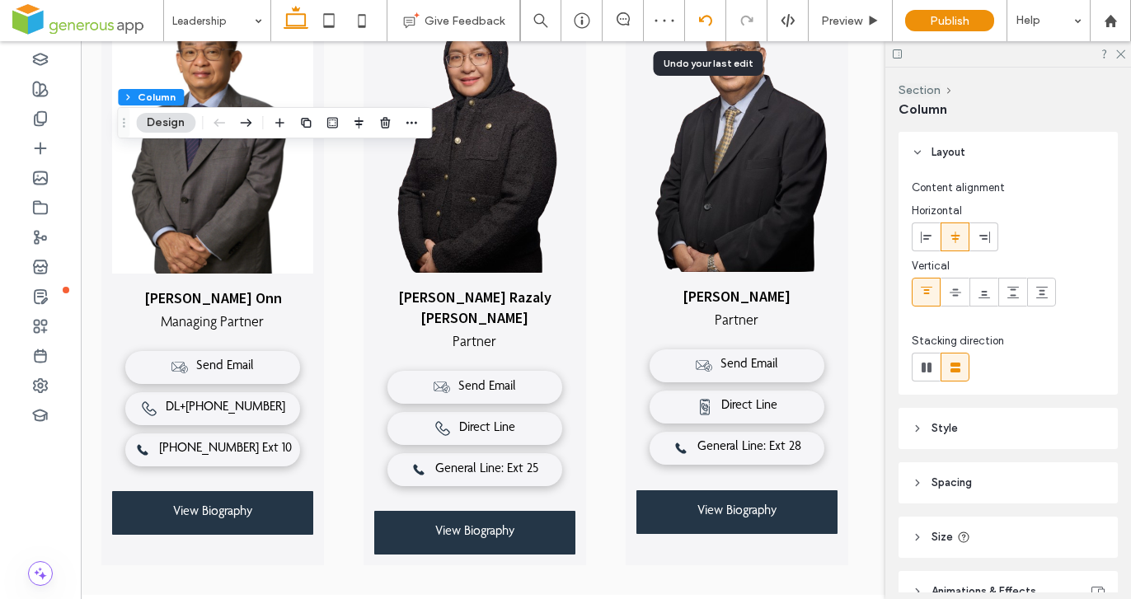
click at [712, 26] on div at bounding box center [705, 20] width 40 height 13
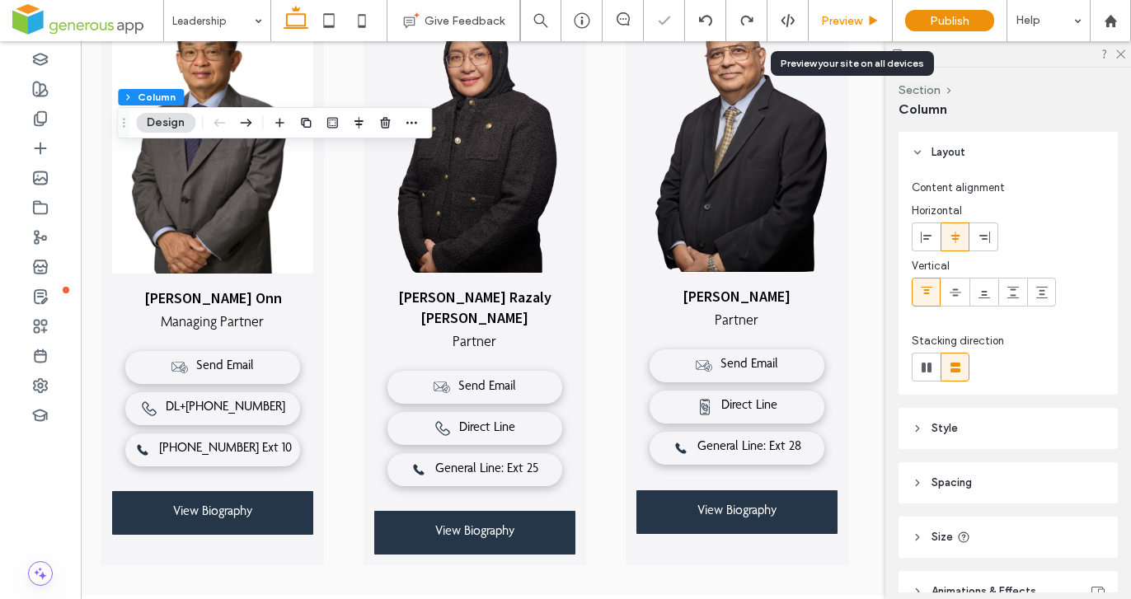
click at [836, 29] on div "Preview" at bounding box center [850, 20] width 84 height 41
click at [365, 23] on use at bounding box center [361, 20] width 7 height 13
type input "**"
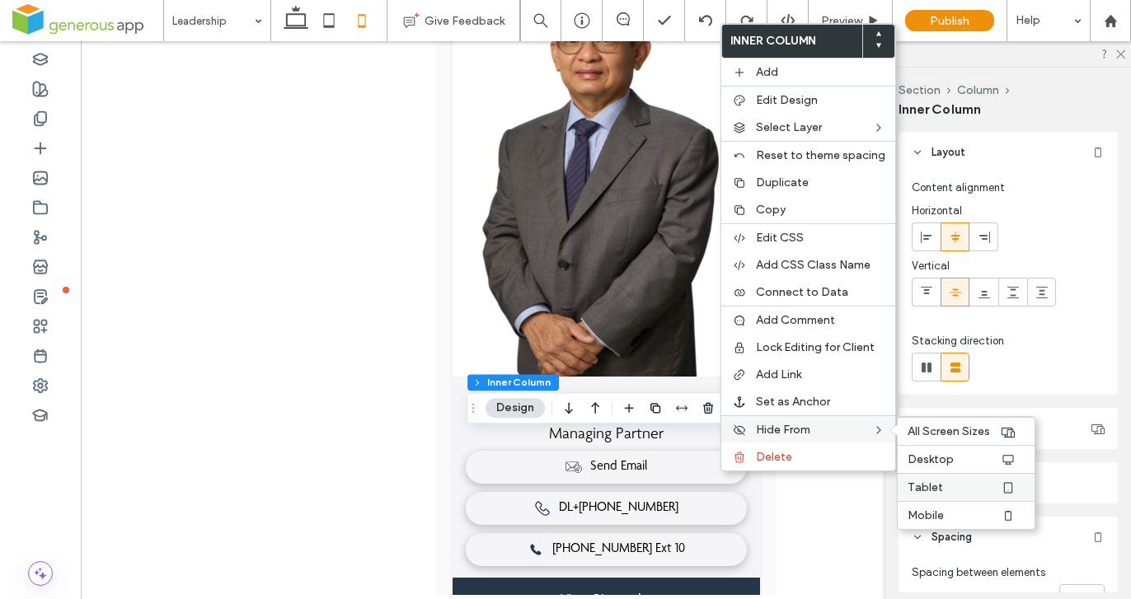
click at [954, 485] on label "Tablet" at bounding box center [953, 487] width 92 height 14
click at [949, 459] on label "Desktop" at bounding box center [953, 459] width 92 height 14
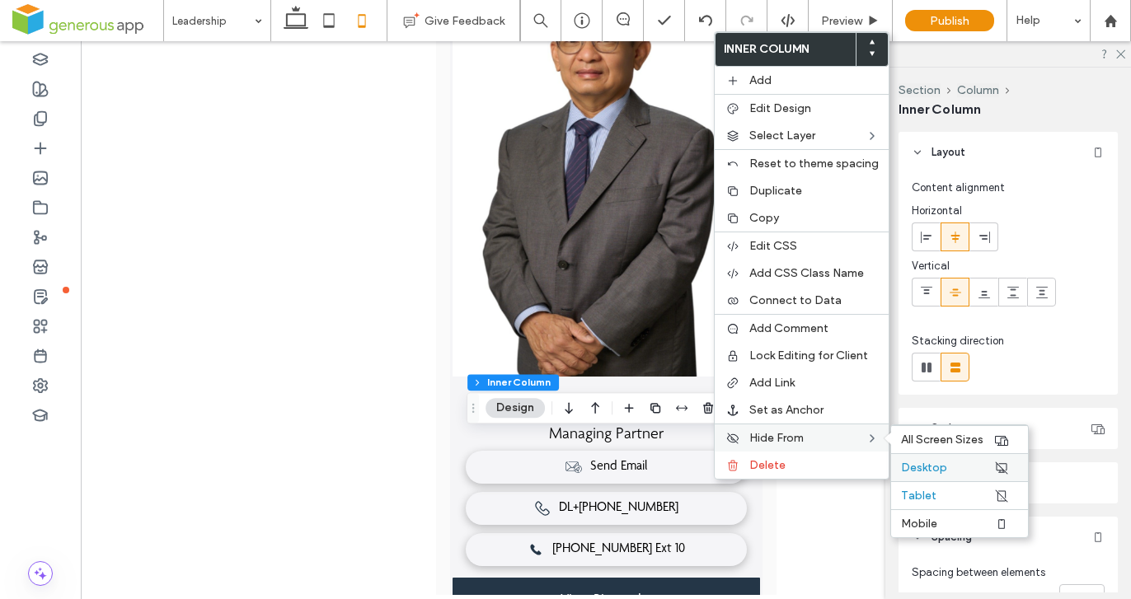
click at [924, 470] on span "Desktop" at bounding box center [924, 468] width 46 height 14
click at [923, 496] on span "Tablet" at bounding box center [918, 496] width 35 height 14
click at [924, 519] on span "Mobile" at bounding box center [919, 524] width 36 height 14
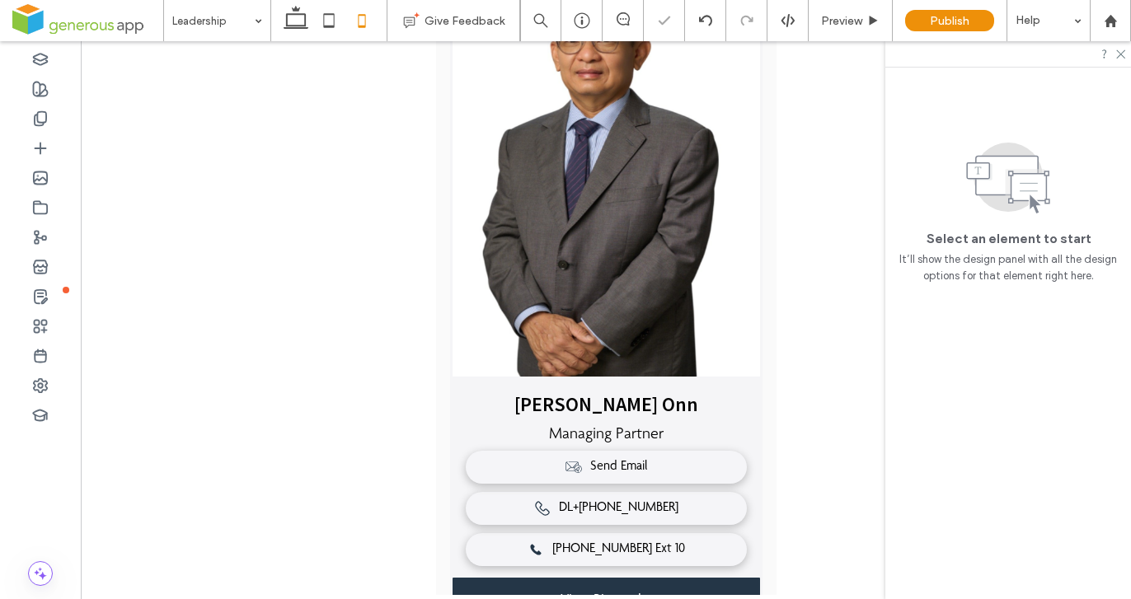
click at [804, 478] on div at bounding box center [606, 318] width 1050 height 554
click at [297, 16] on icon at bounding box center [295, 20] width 33 height 33
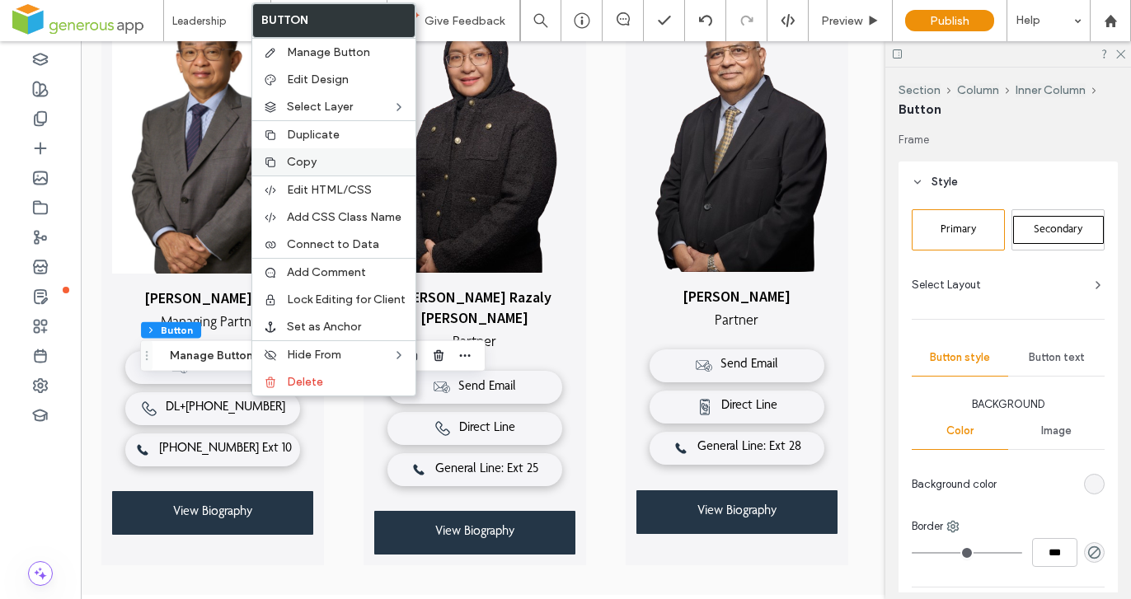
click at [307, 156] on span "Copy" at bounding box center [302, 162] width 30 height 14
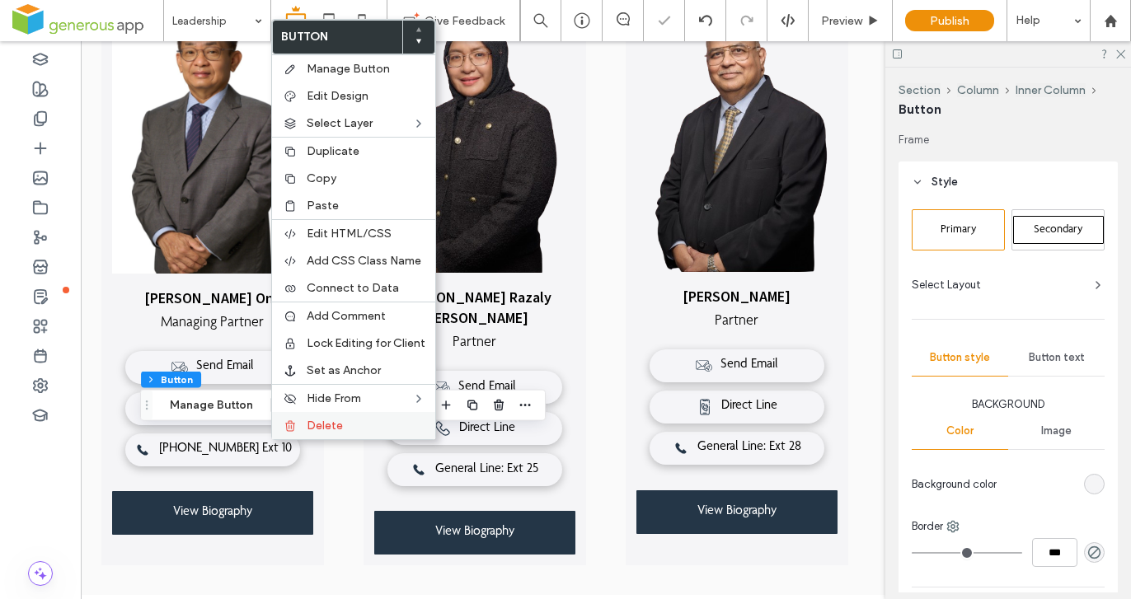
type input "**"
click at [333, 204] on span "Paste" at bounding box center [323, 206] width 32 height 14
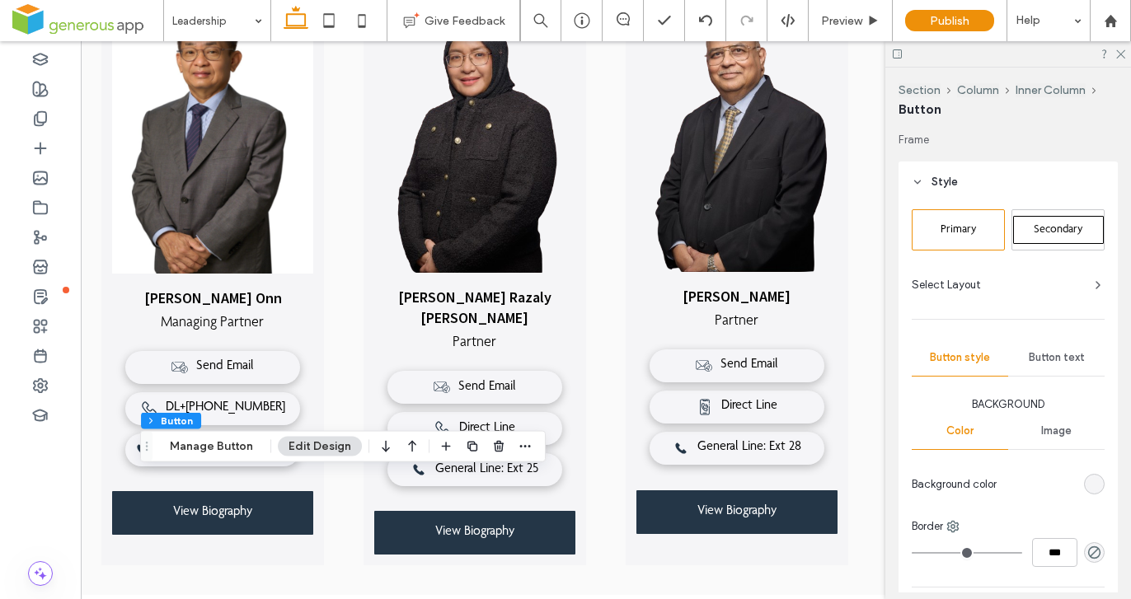
click at [407, 442] on icon "button" at bounding box center [412, 447] width 20 height 30
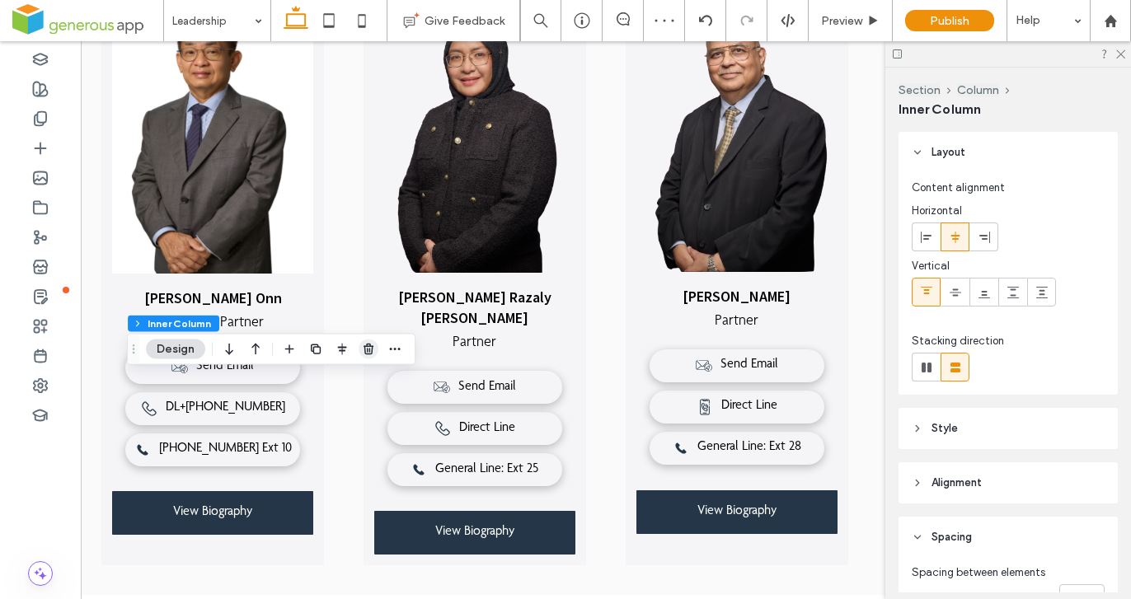
click at [364, 352] on icon "button" at bounding box center [368, 349] width 13 height 13
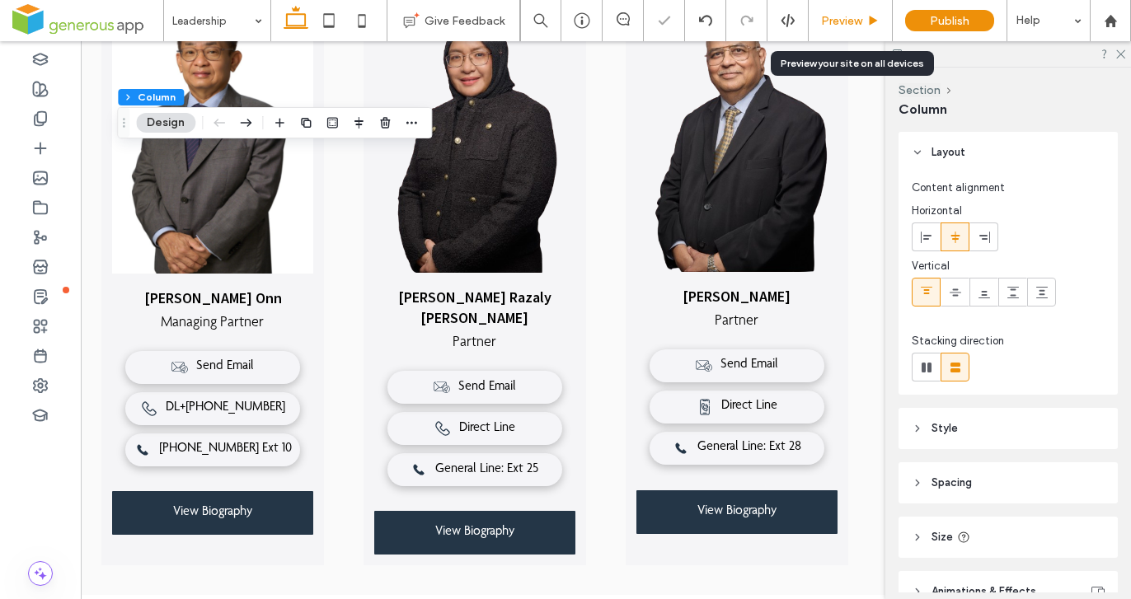
click at [831, 30] on div "Preview" at bounding box center [850, 20] width 84 height 41
click at [833, 30] on div "Preview" at bounding box center [850, 20] width 84 height 41
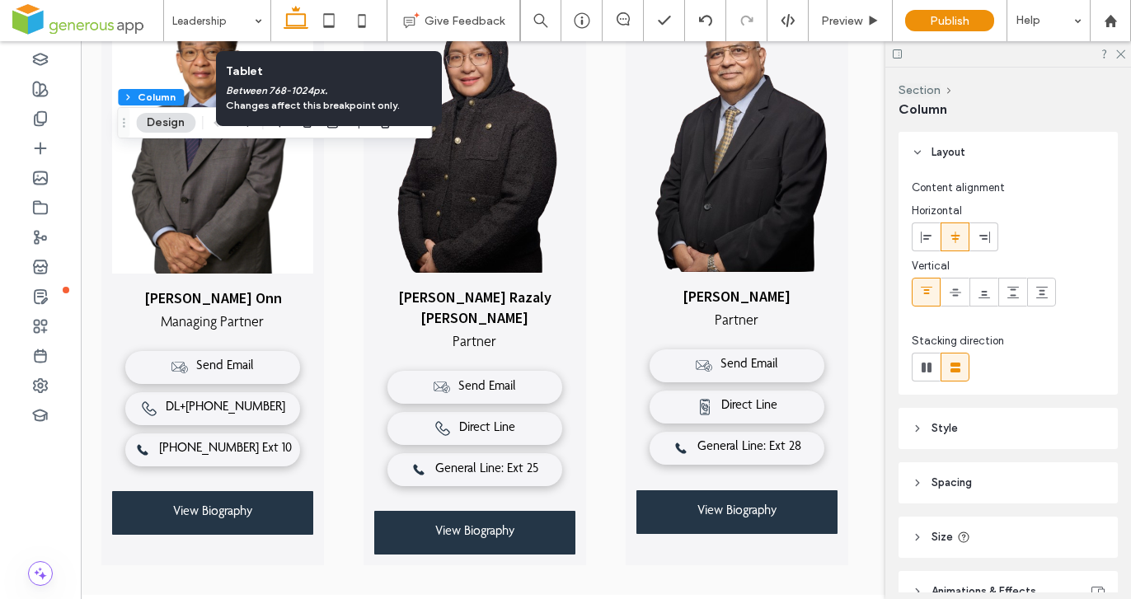
click at [290, 30] on icon at bounding box center [295, 20] width 33 height 33
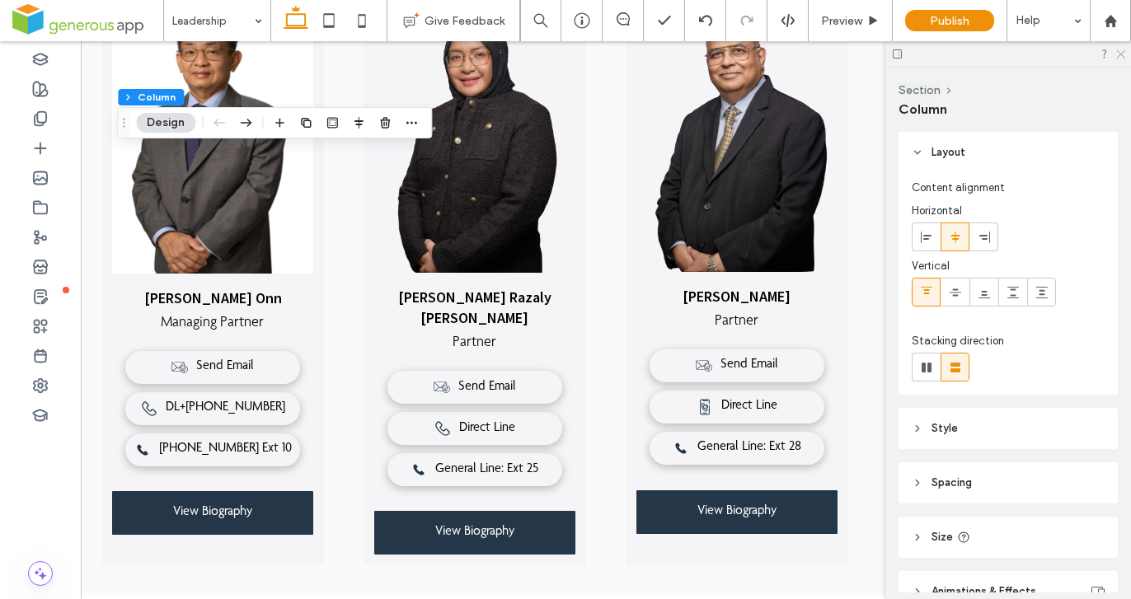
click at [1115, 53] on icon at bounding box center [1119, 53] width 11 height 11
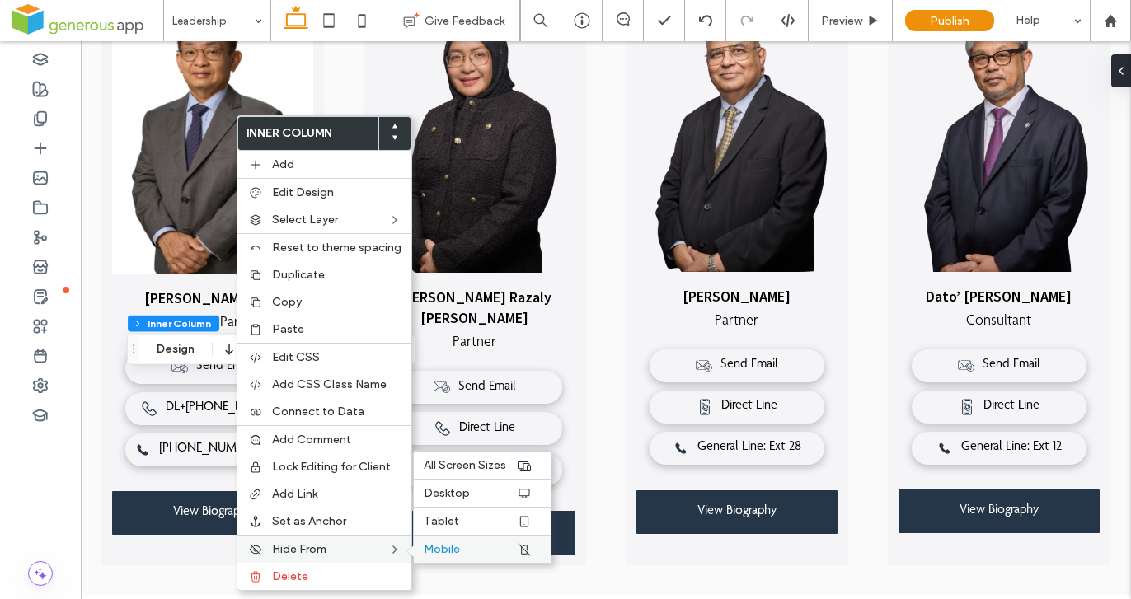
click at [436, 550] on span "Mobile" at bounding box center [442, 549] width 36 height 14
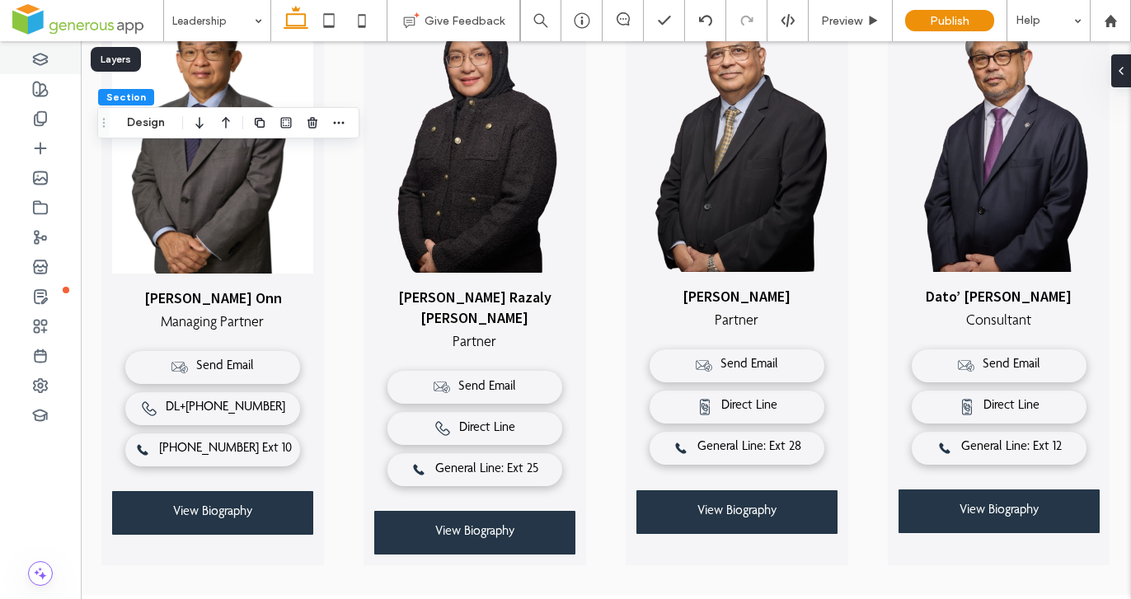
click at [36, 63] on use at bounding box center [41, 59] width 14 height 11
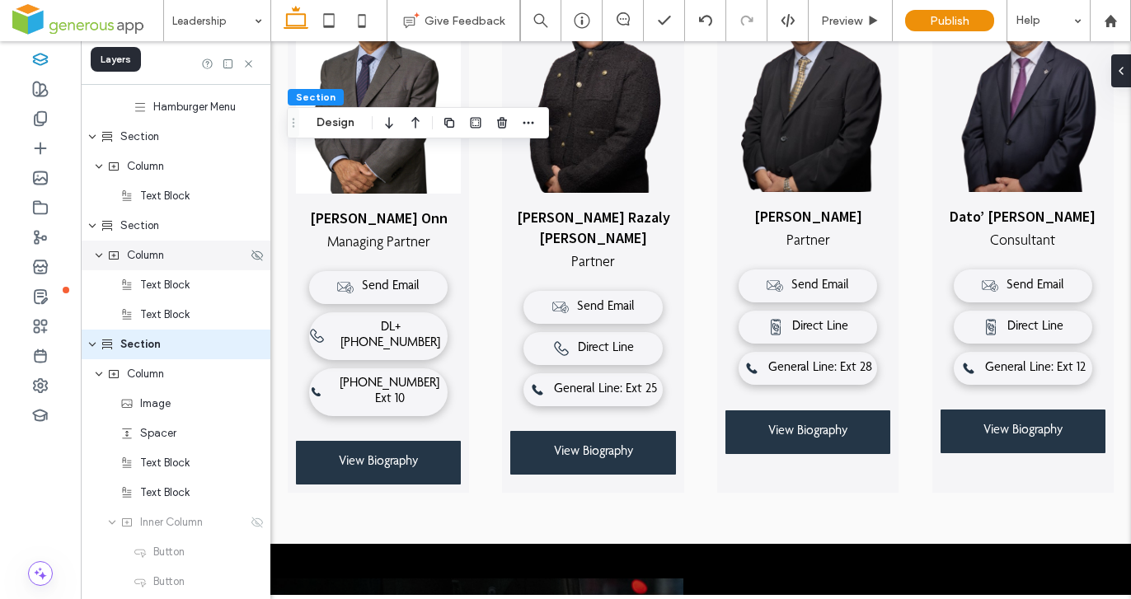
scroll to position [321, 0]
click at [247, 68] on icon at bounding box center [248, 64] width 12 height 12
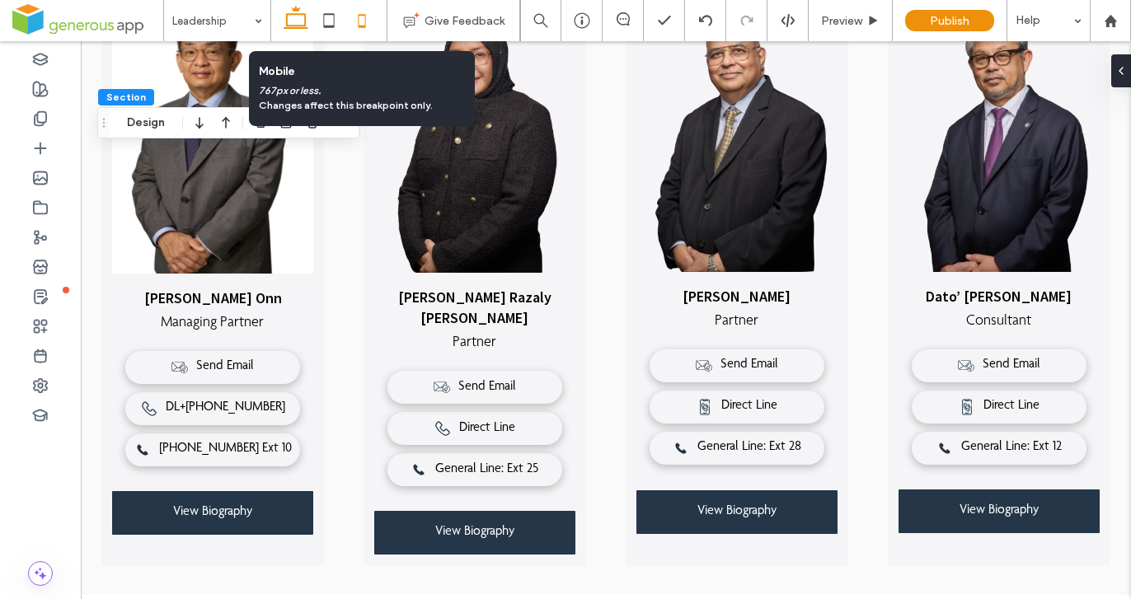
click at [366, 15] on icon at bounding box center [361, 20] width 33 height 33
type input "**"
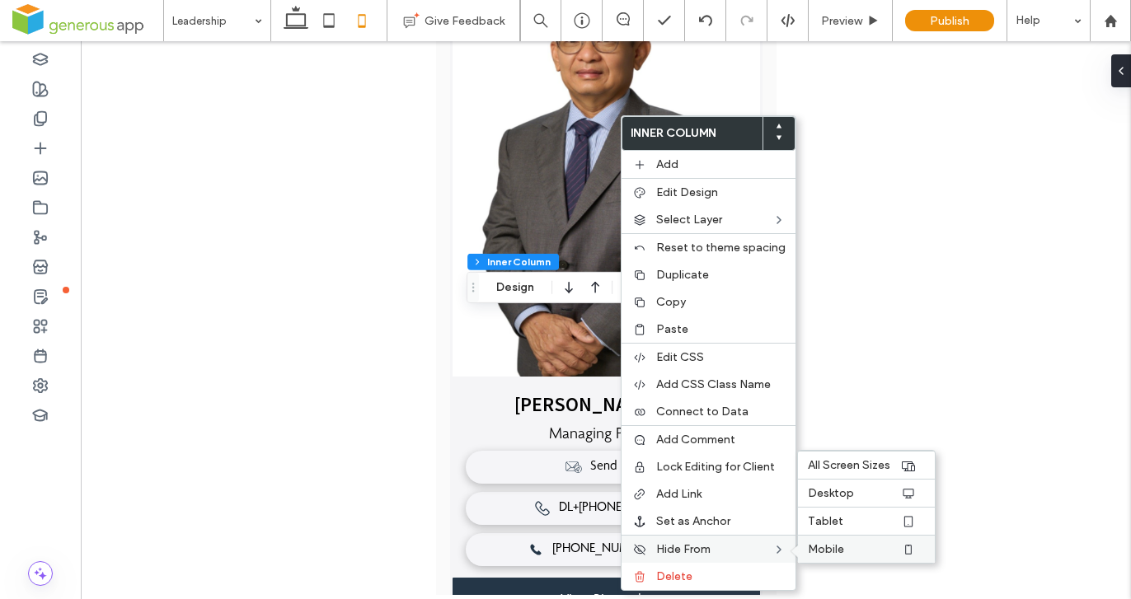
click at [813, 555] on span "Mobile" at bounding box center [826, 549] width 36 height 14
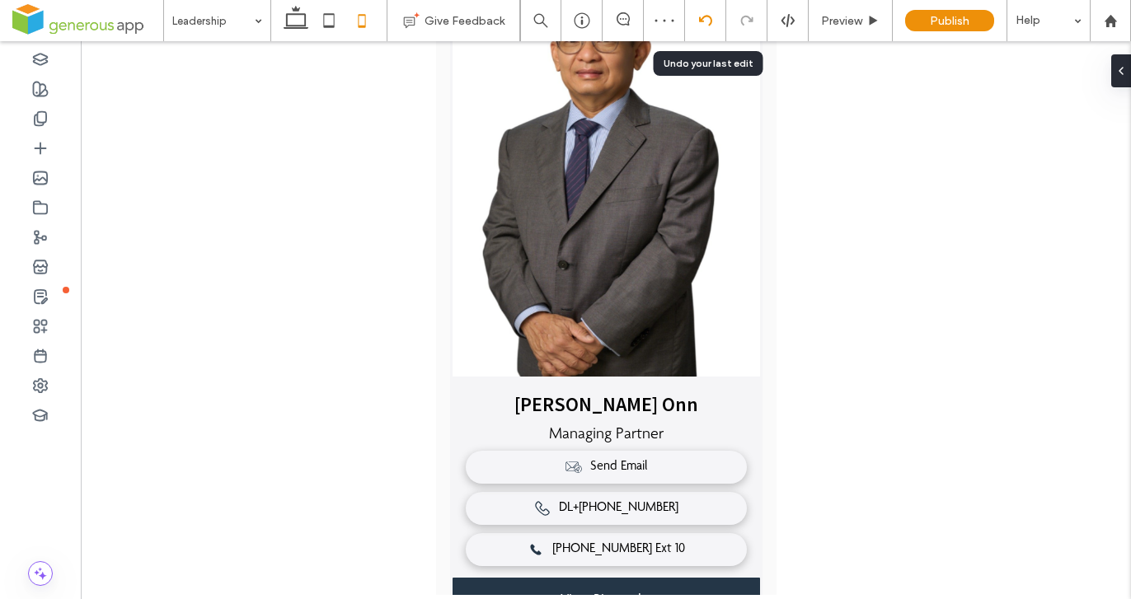
click at [704, 34] on div at bounding box center [705, 20] width 41 height 41
click at [709, 17] on use at bounding box center [704, 20] width 13 height 11
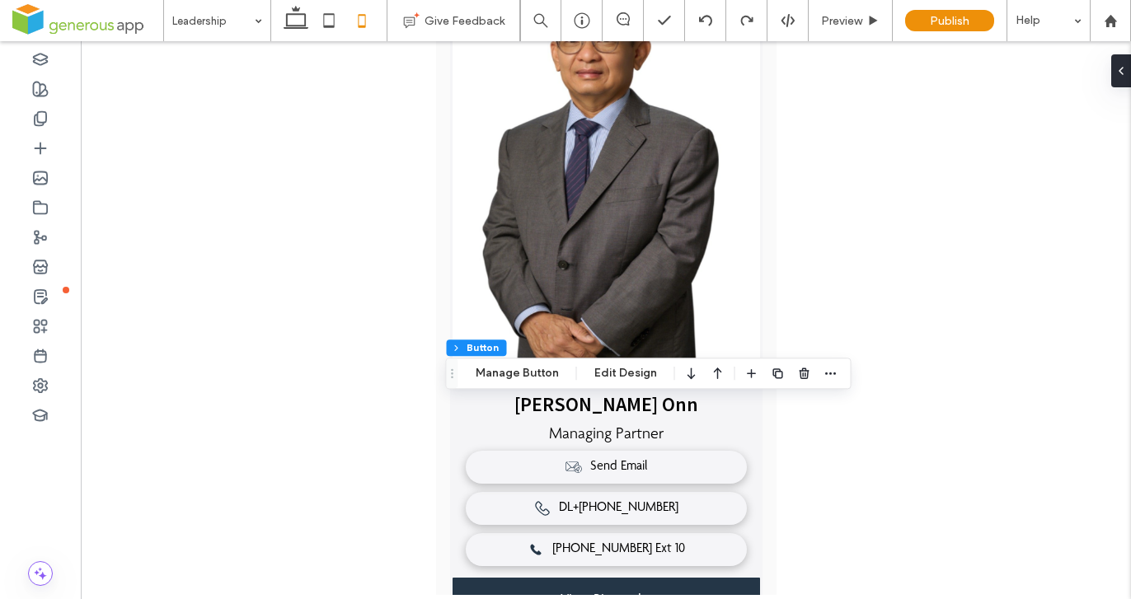
type input "**"
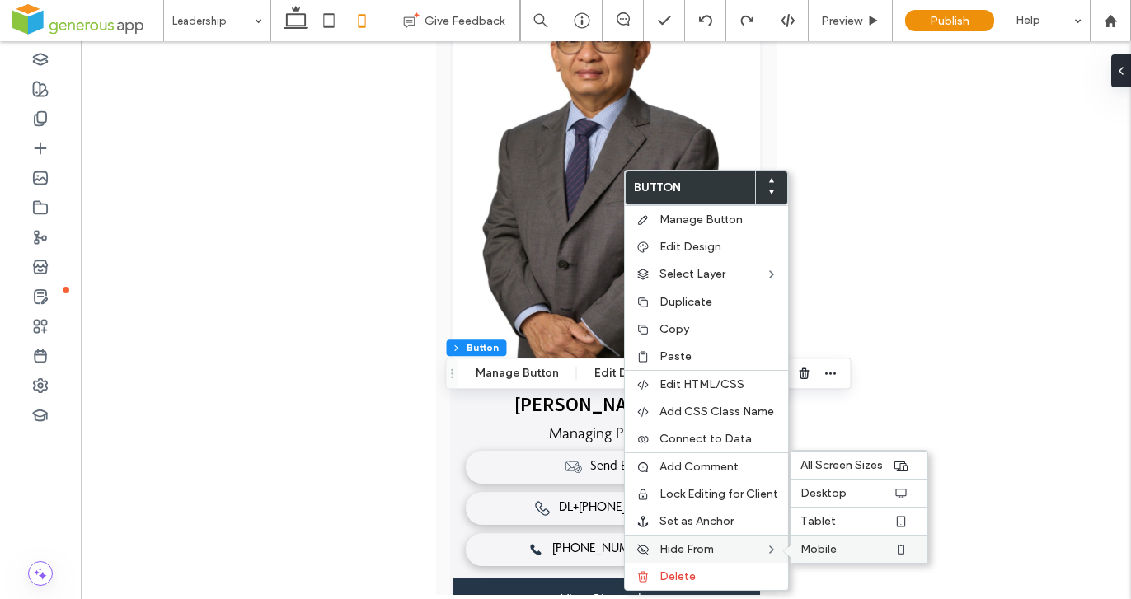
click at [801, 548] on span "Mobile" at bounding box center [818, 549] width 36 height 14
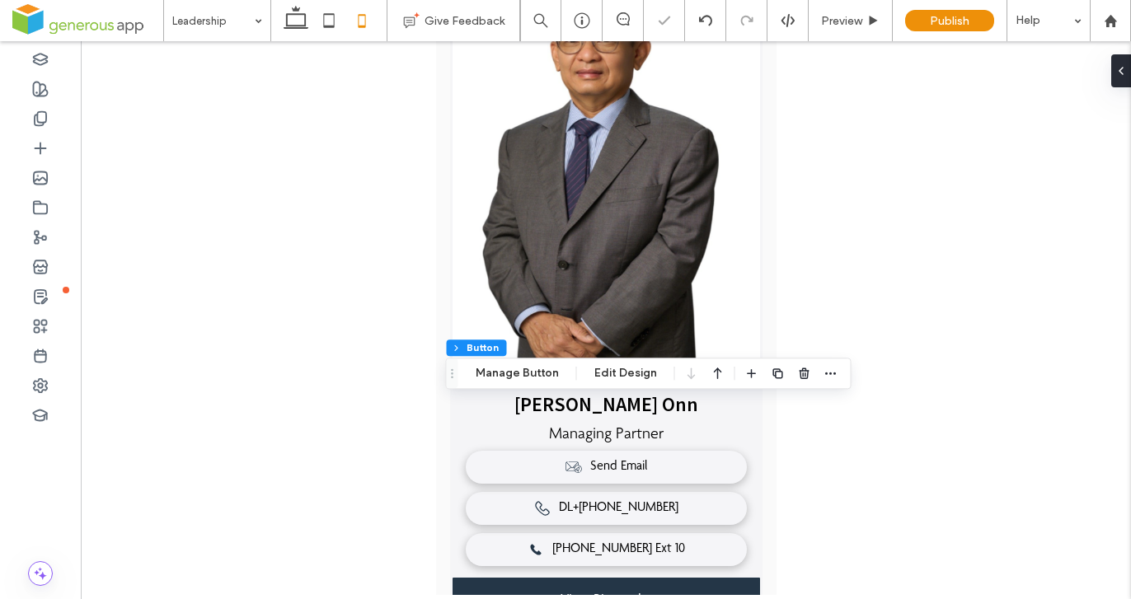
type input "**"
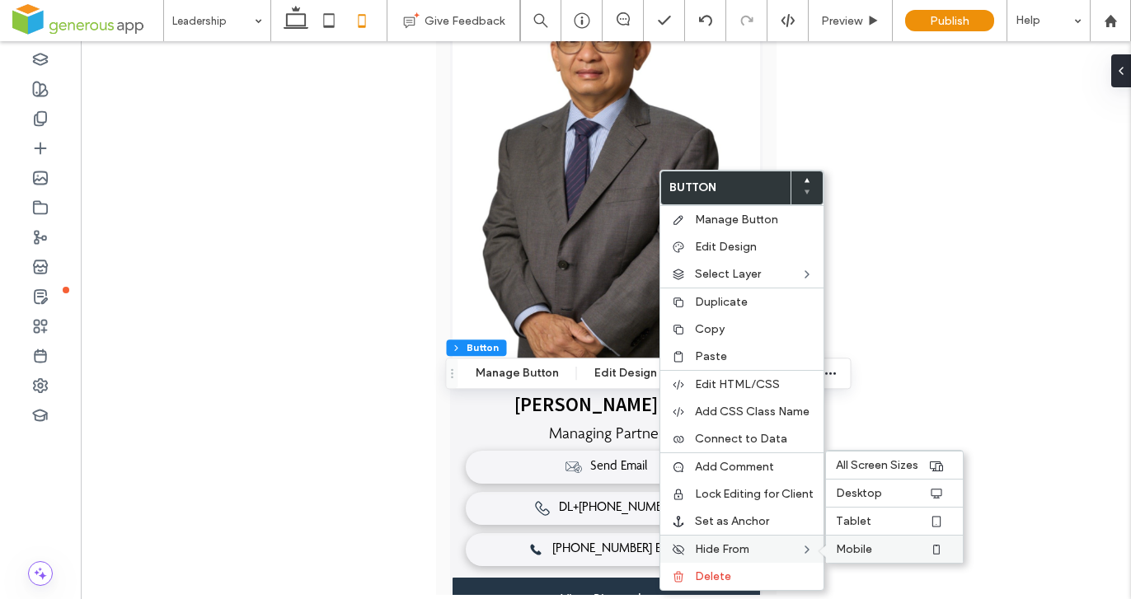
click at [837, 550] on span "Mobile" at bounding box center [854, 549] width 36 height 14
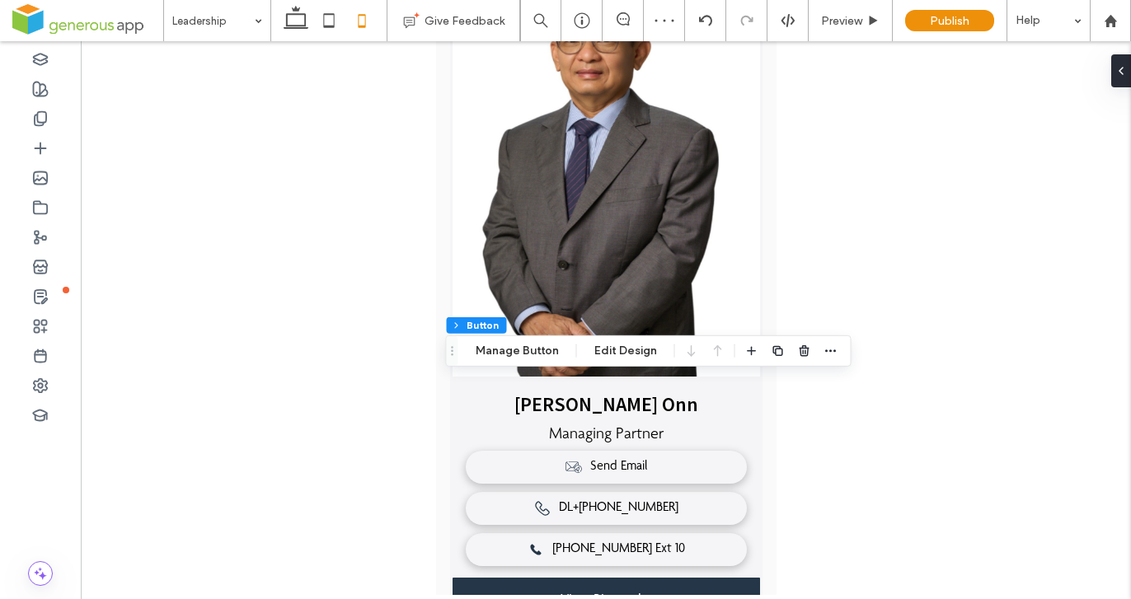
type input "**"
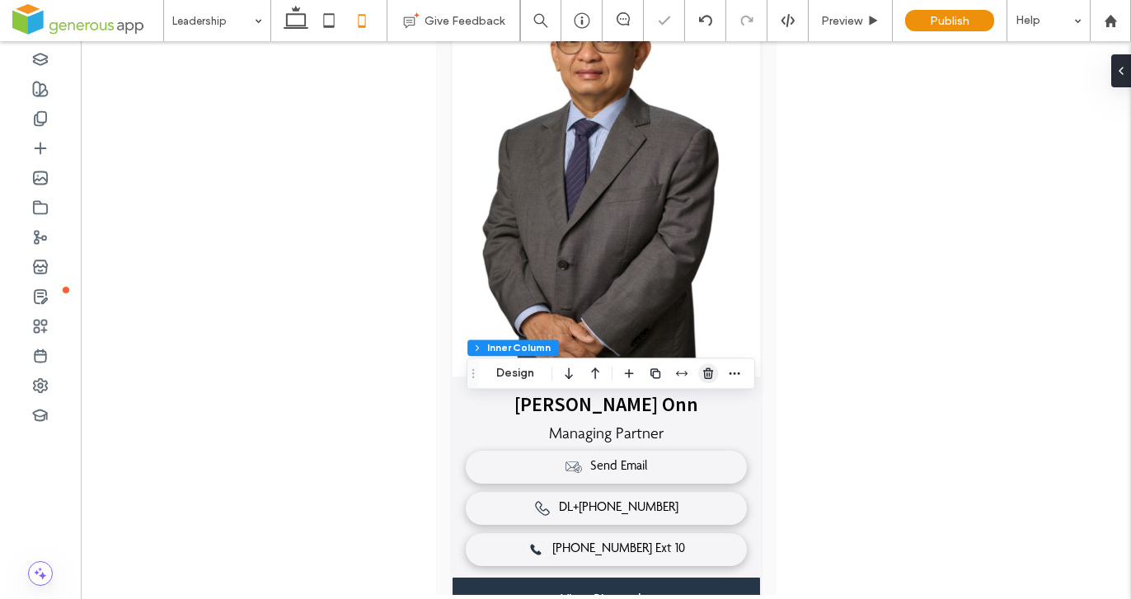
click at [710, 373] on icon "button" at bounding box center [707, 373] width 13 height 13
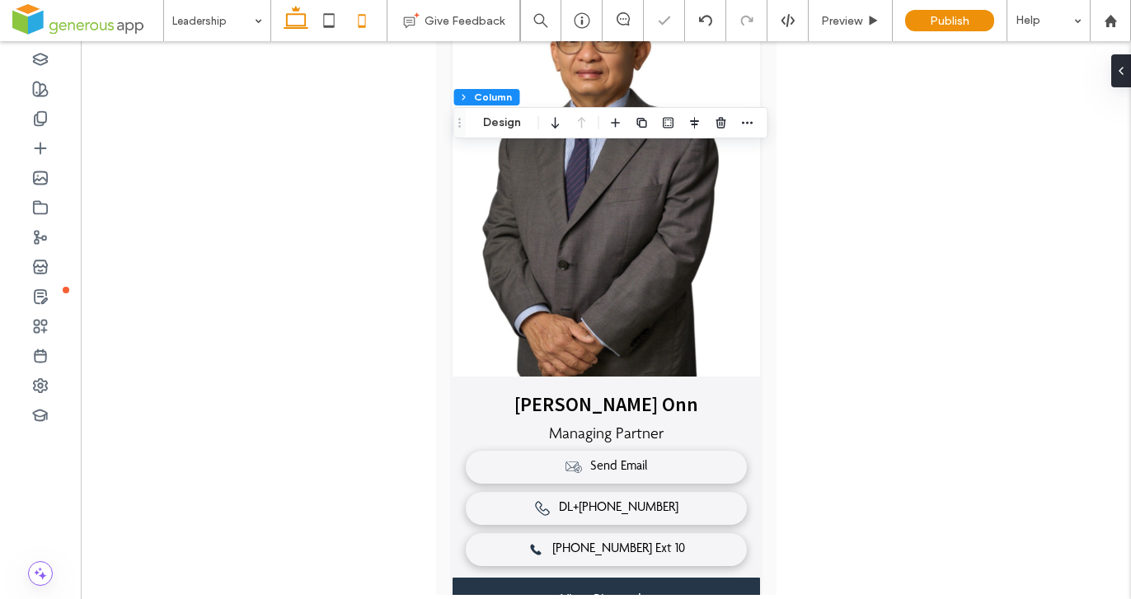
click at [296, 26] on use at bounding box center [295, 17] width 25 height 23
type input "**"
type input "***"
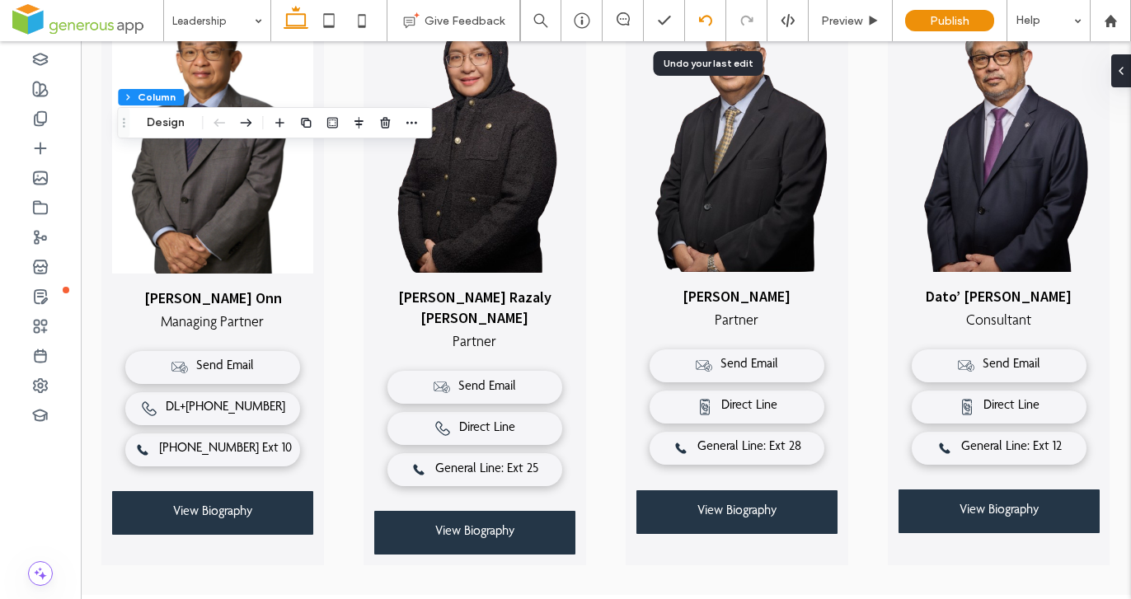
click at [706, 25] on icon at bounding box center [705, 20] width 13 height 13
click at [705, 25] on div at bounding box center [565, 299] width 1131 height 599
click at [706, 23] on icon at bounding box center [705, 20] width 13 height 13
click at [363, 29] on icon at bounding box center [361, 20] width 33 height 33
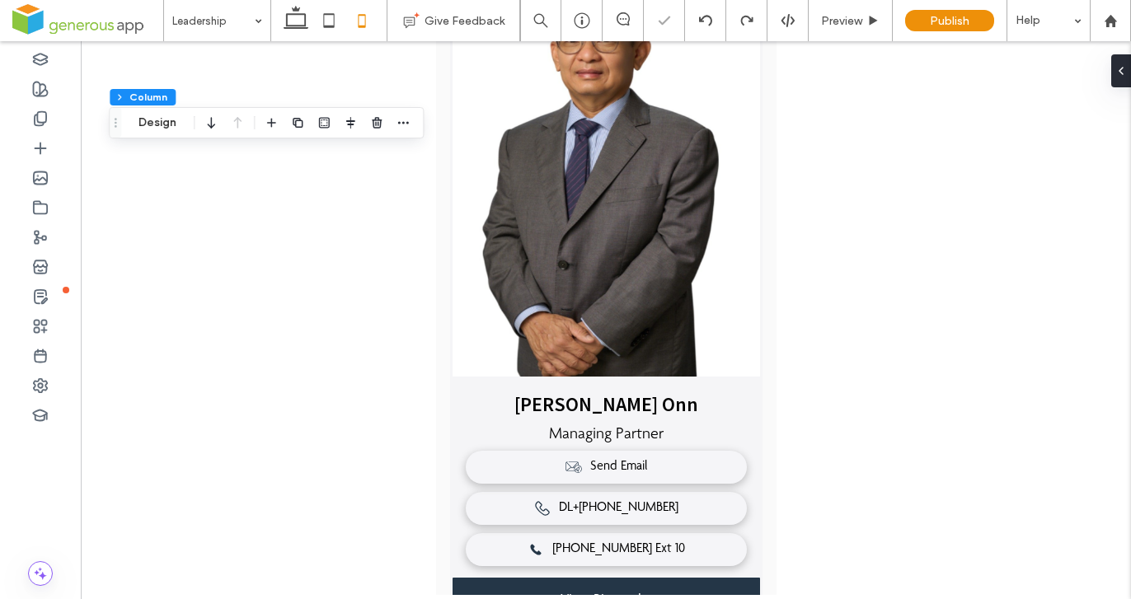
type input "**"
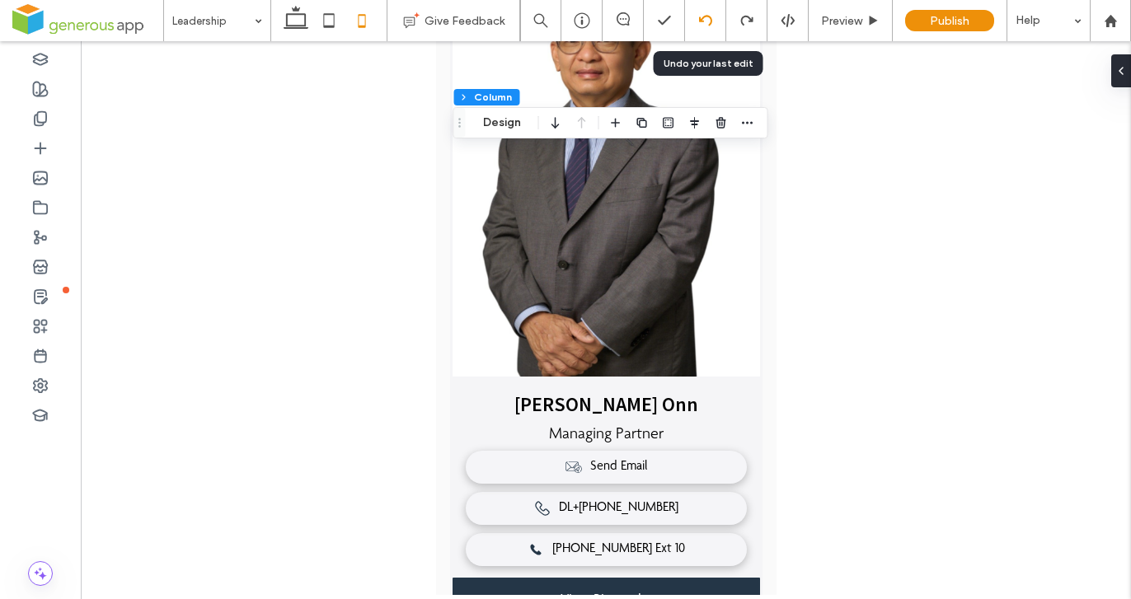
click at [692, 21] on div at bounding box center [705, 20] width 40 height 13
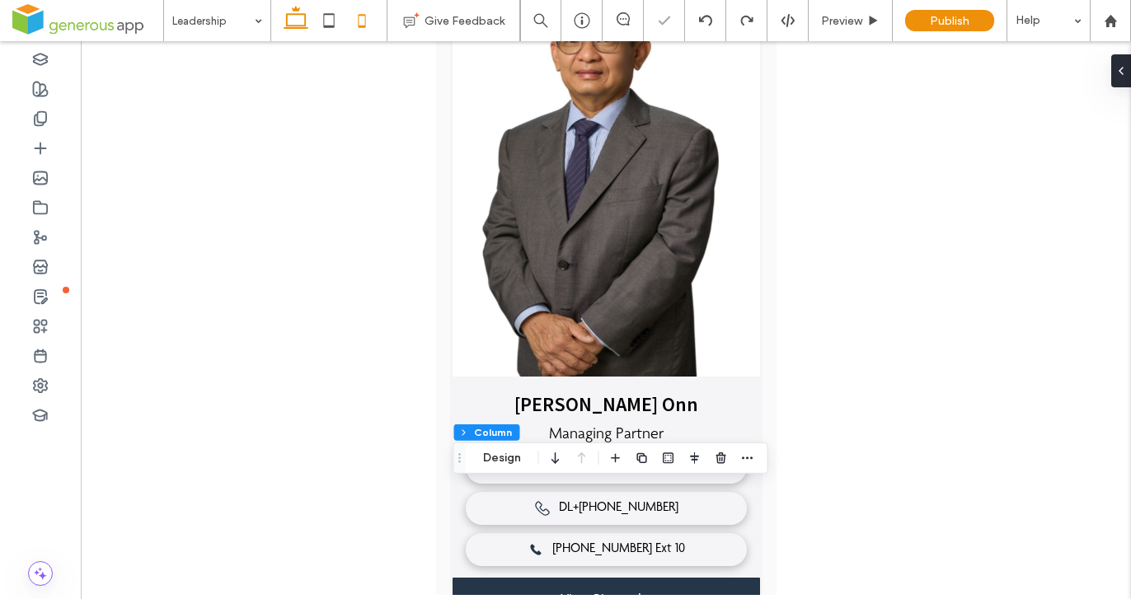
click at [296, 29] on icon at bounding box center [295, 20] width 33 height 33
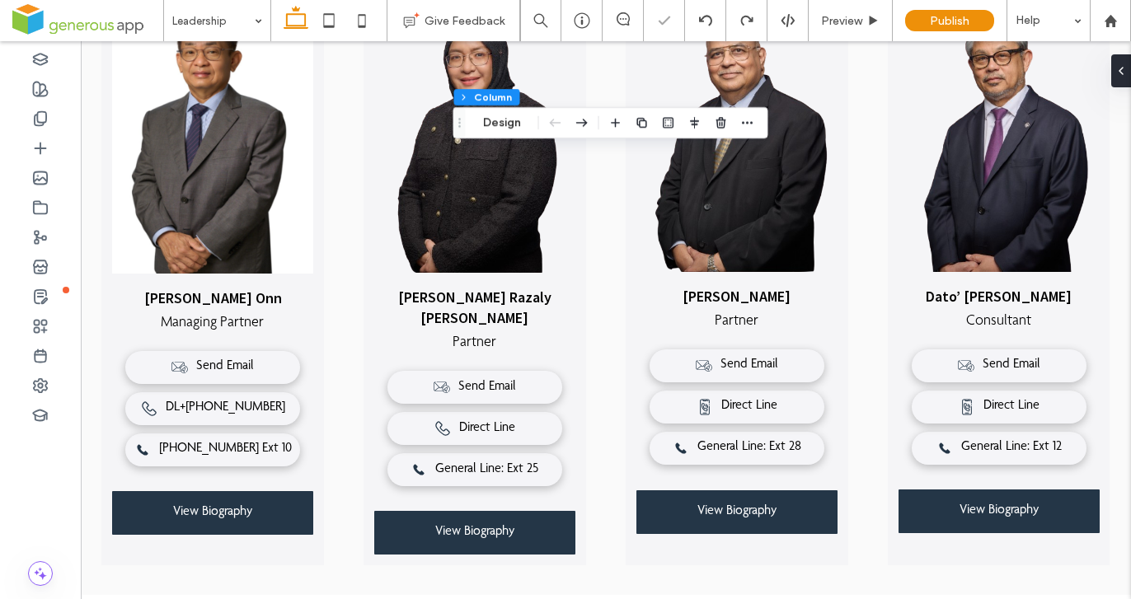
type input "**"
type input "***"
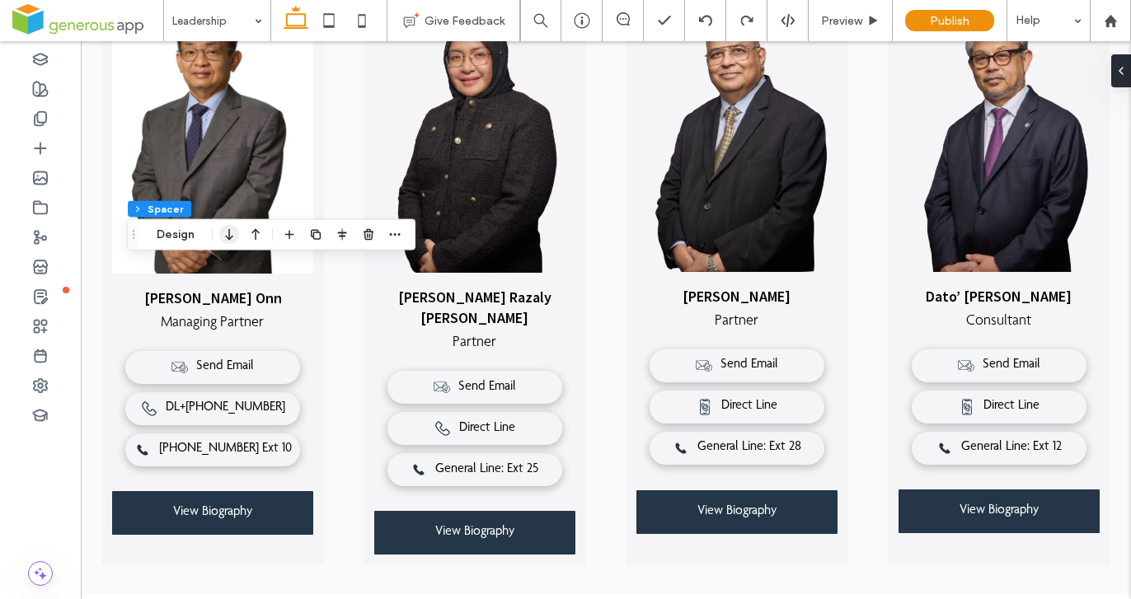
click at [233, 236] on icon "button" at bounding box center [229, 235] width 20 height 30
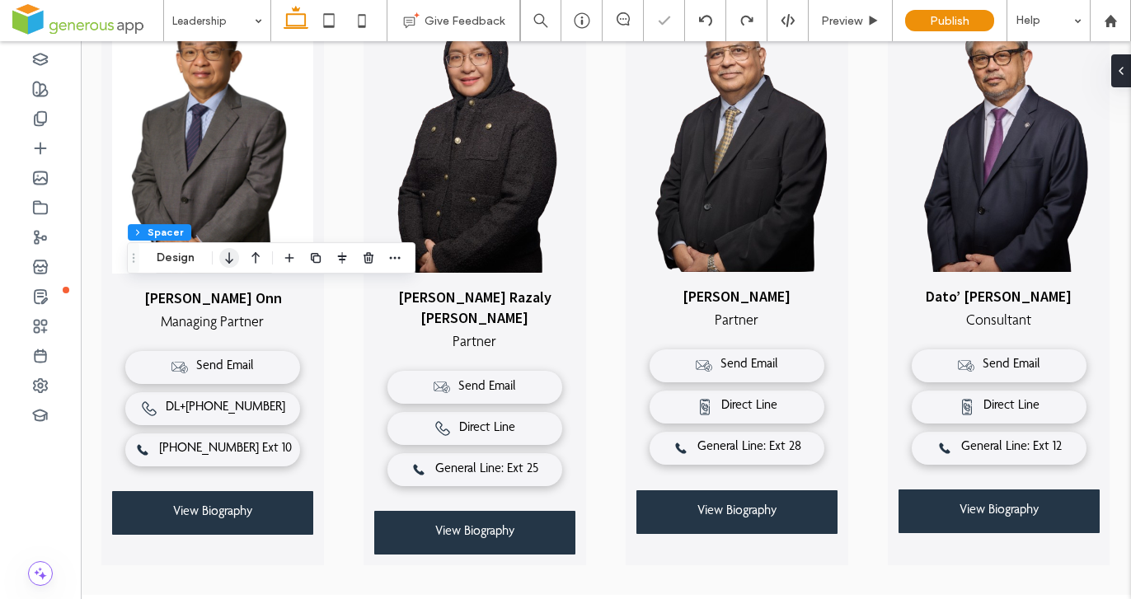
click at [228, 255] on use "button" at bounding box center [228, 258] width 7 height 12
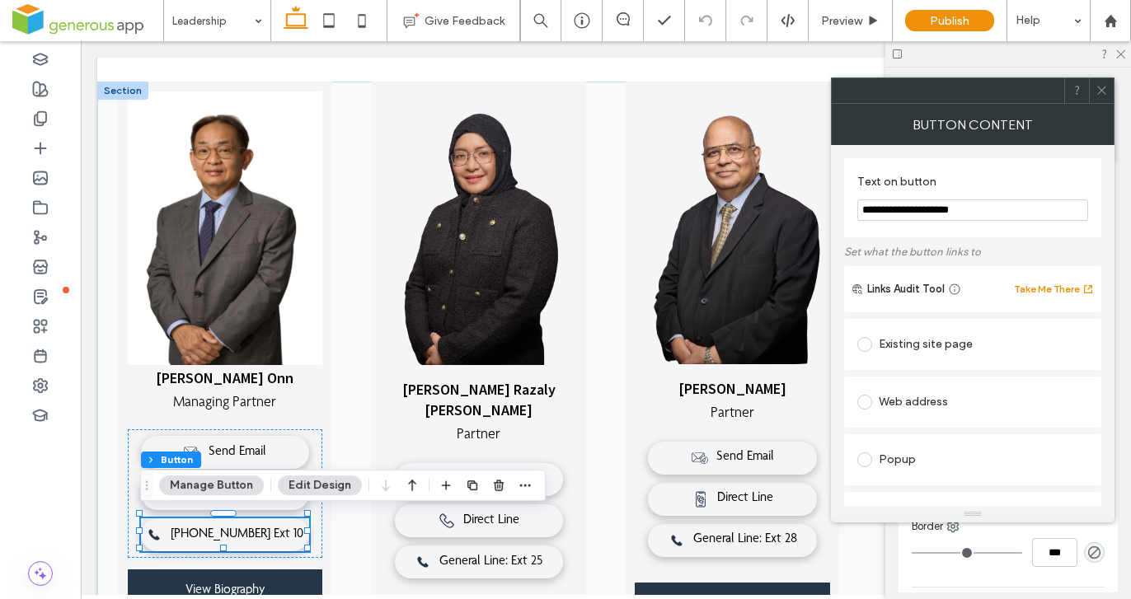
scroll to position [449, 0]
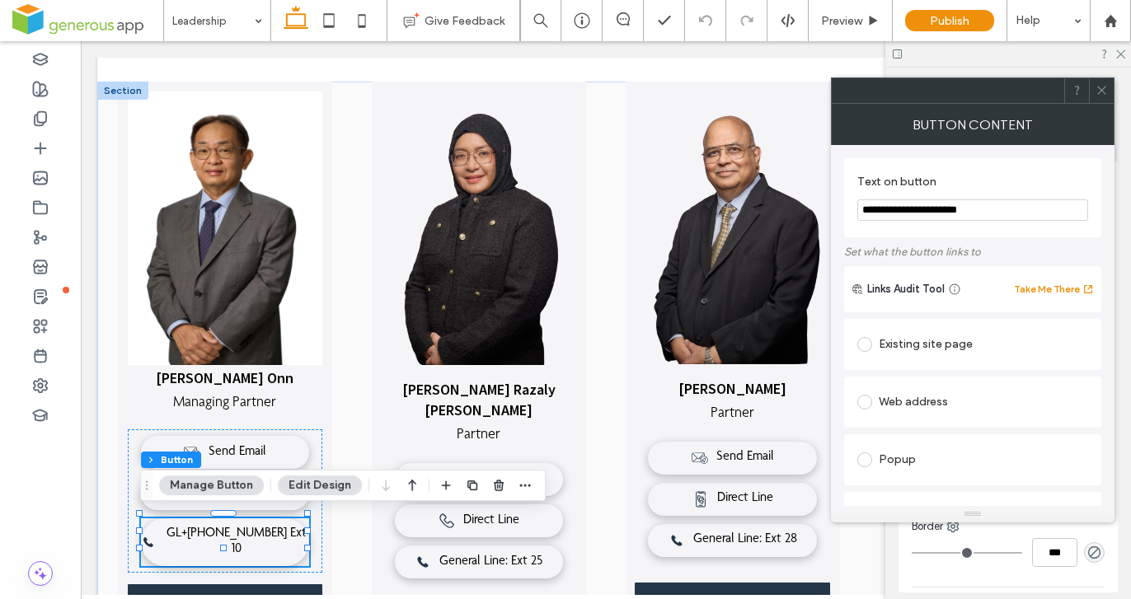
type input "**********"
drag, startPoint x: 1102, startPoint y: 87, endPoint x: 926, endPoint y: 156, distance: 188.7
click at [1102, 87] on icon at bounding box center [1101, 90] width 12 height 12
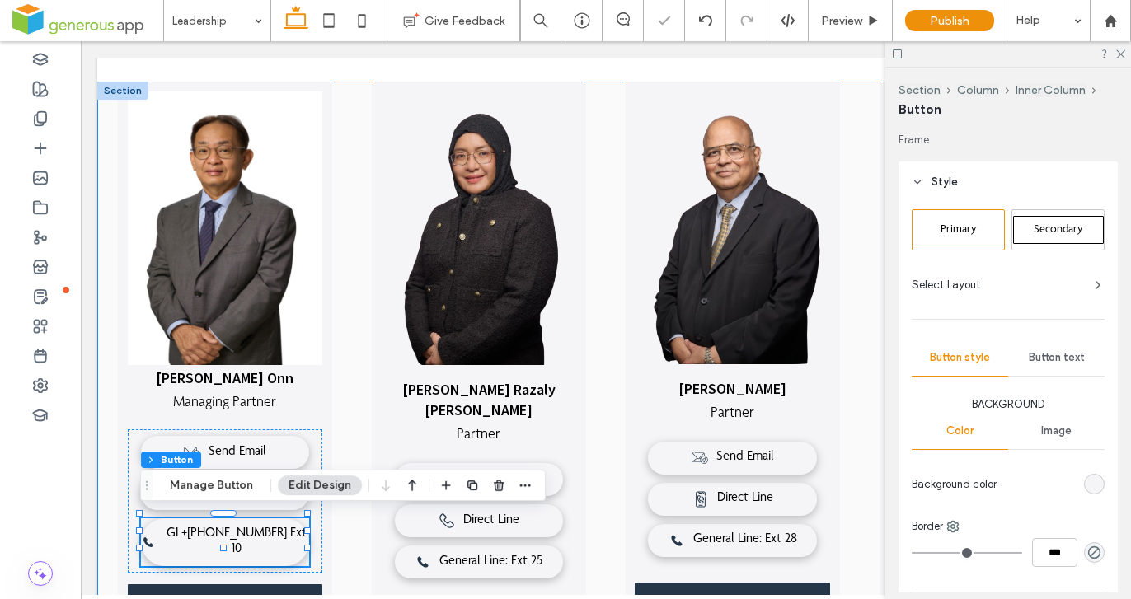
click at [346, 424] on div "Vincent Chan Siew Onn Managing Partner Direct Line General Line - Ext 10 Send E…" at bounding box center [605, 400] width 1017 height 636
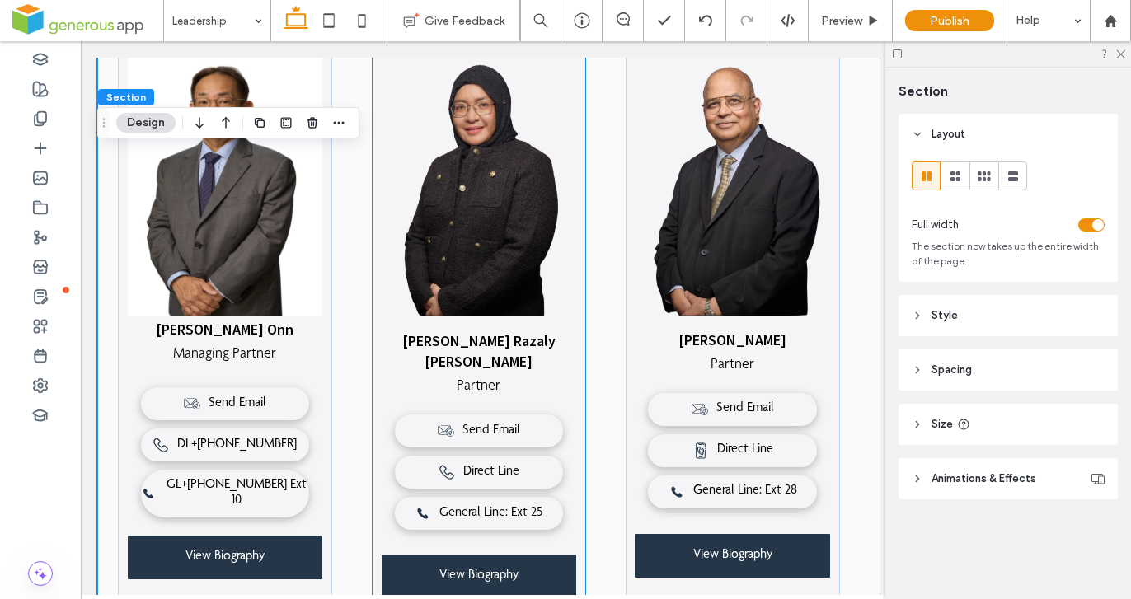
scroll to position [508, 0]
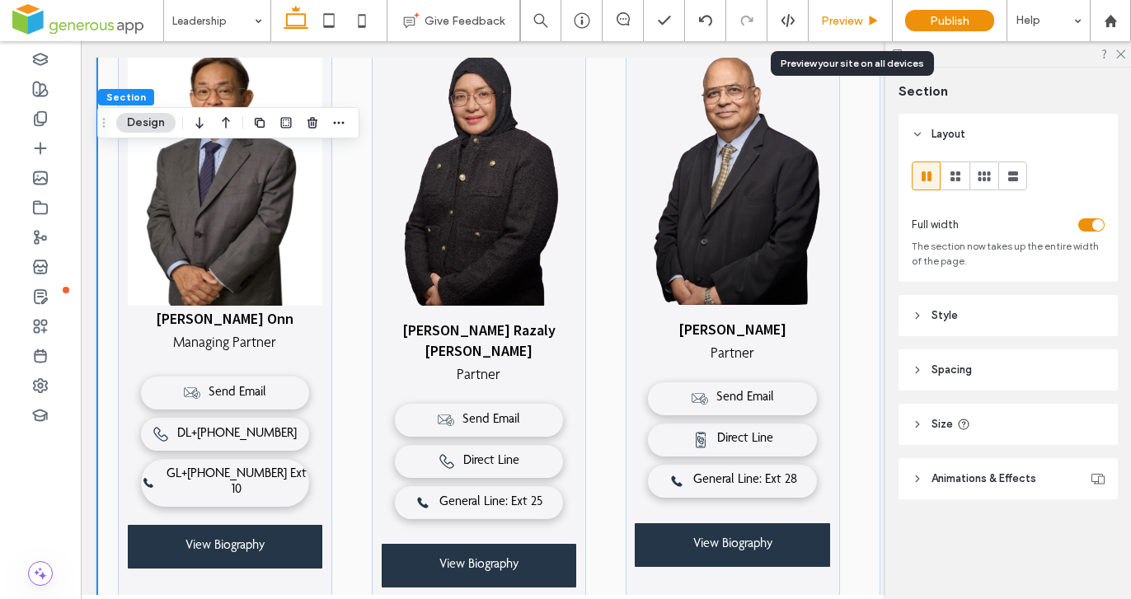
click at [864, 19] on div "Preview" at bounding box center [849, 21] width 83 height 14
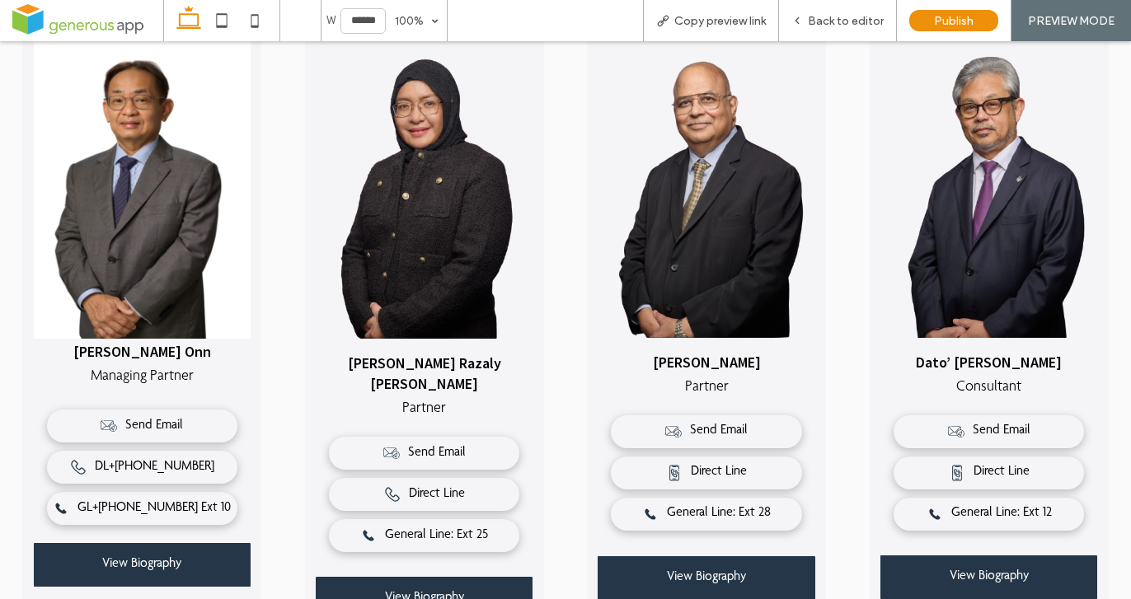
scroll to position [508, 0]
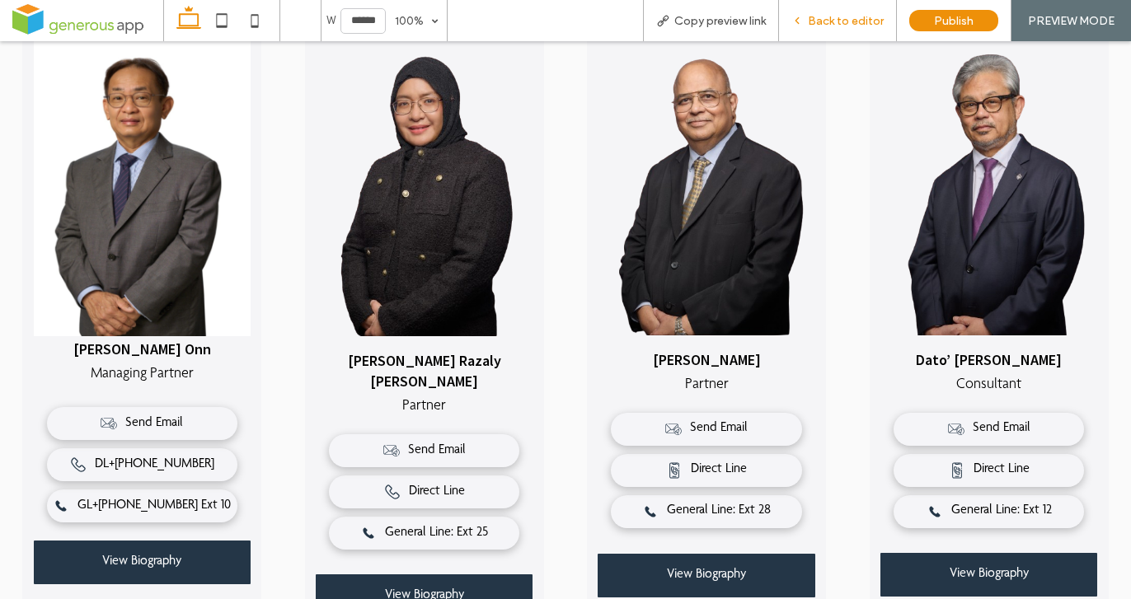
click at [826, 25] on span "Back to editor" at bounding box center [846, 21] width 76 height 14
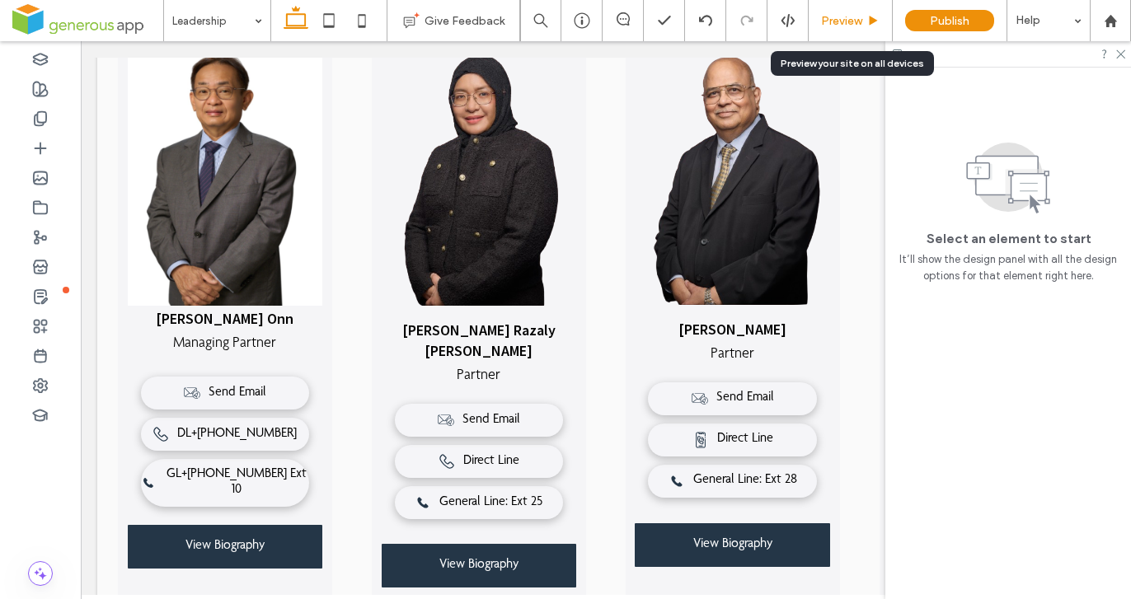
scroll to position [508, 0]
click at [1117, 56] on use at bounding box center [1120, 54] width 9 height 9
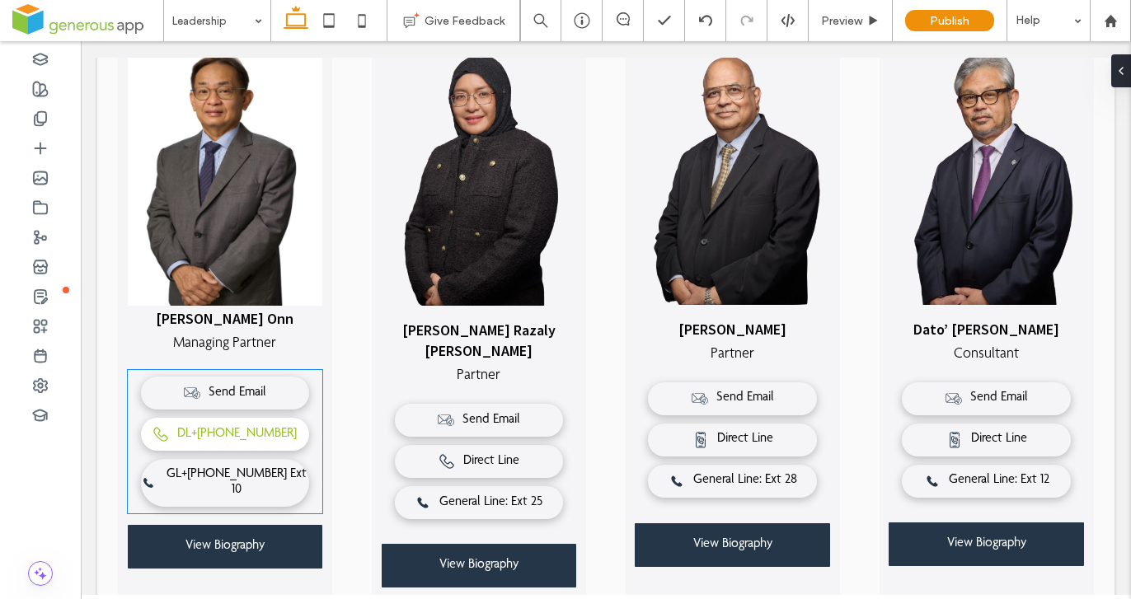
click at [278, 433] on span "DL+603-2300 0618" at bounding box center [236, 435] width 119 height 16
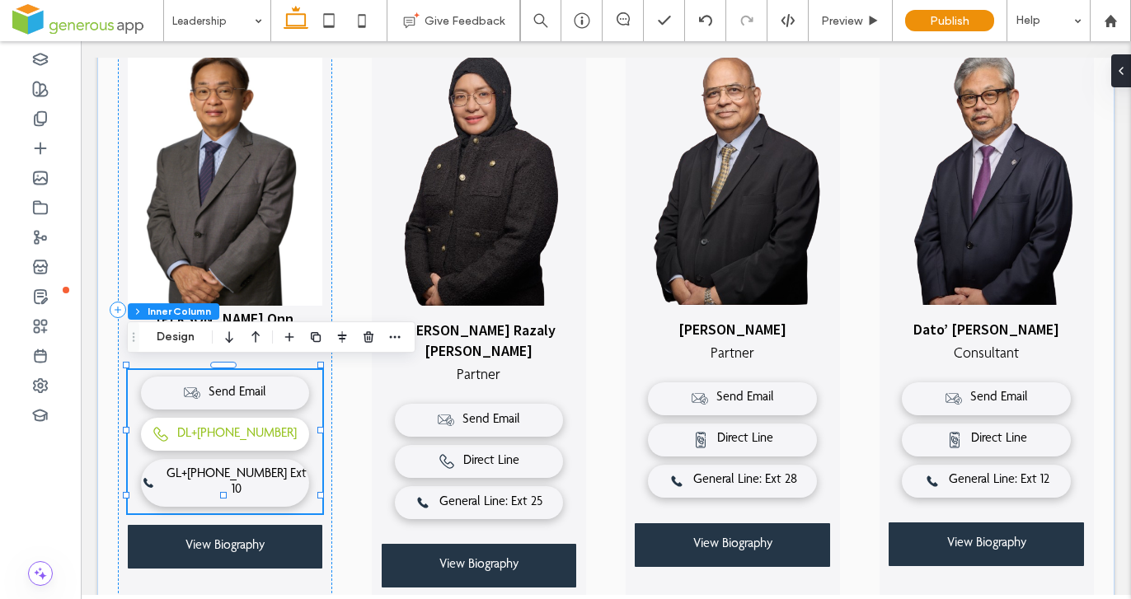
click at [243, 427] on span "DL+603-2300 0618" at bounding box center [236, 435] width 119 height 16
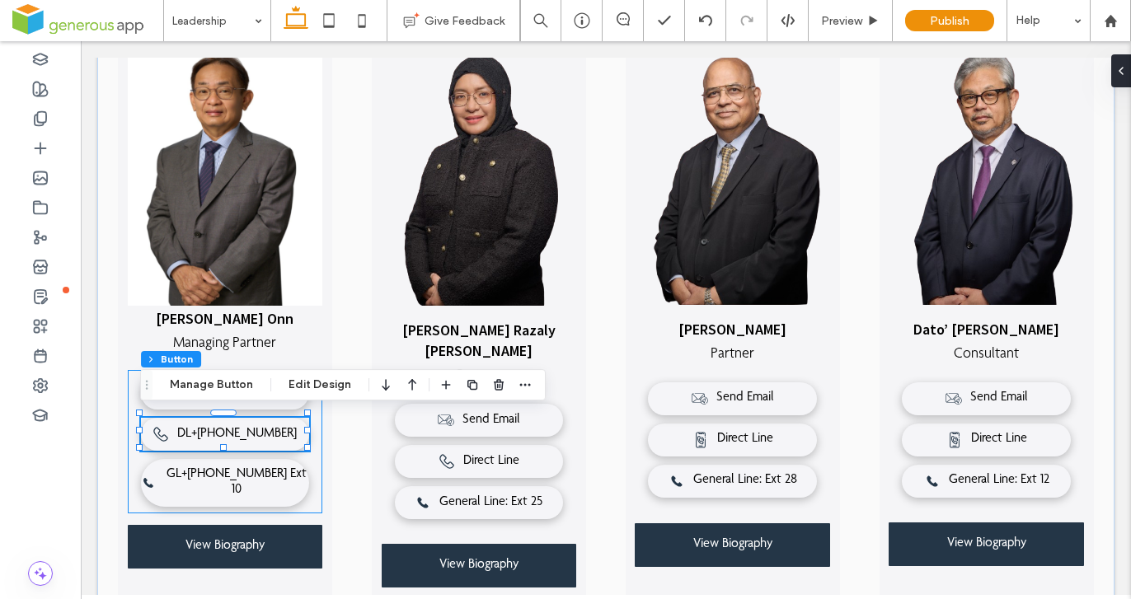
type input "**"
click at [289, 388] on button "Edit Design" at bounding box center [320, 385] width 84 height 20
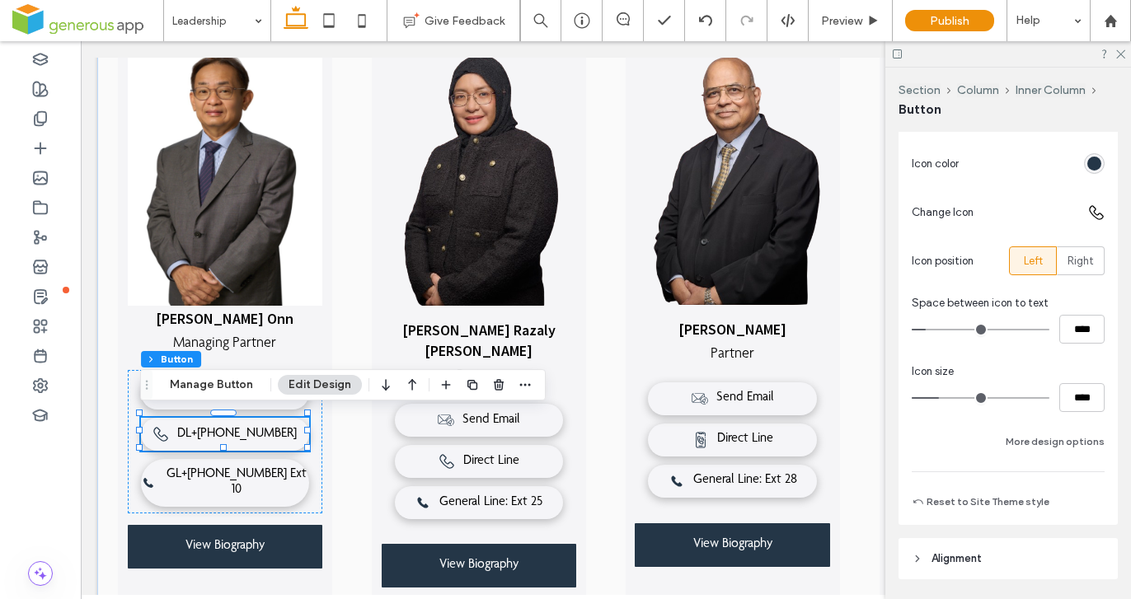
scroll to position [777, 0]
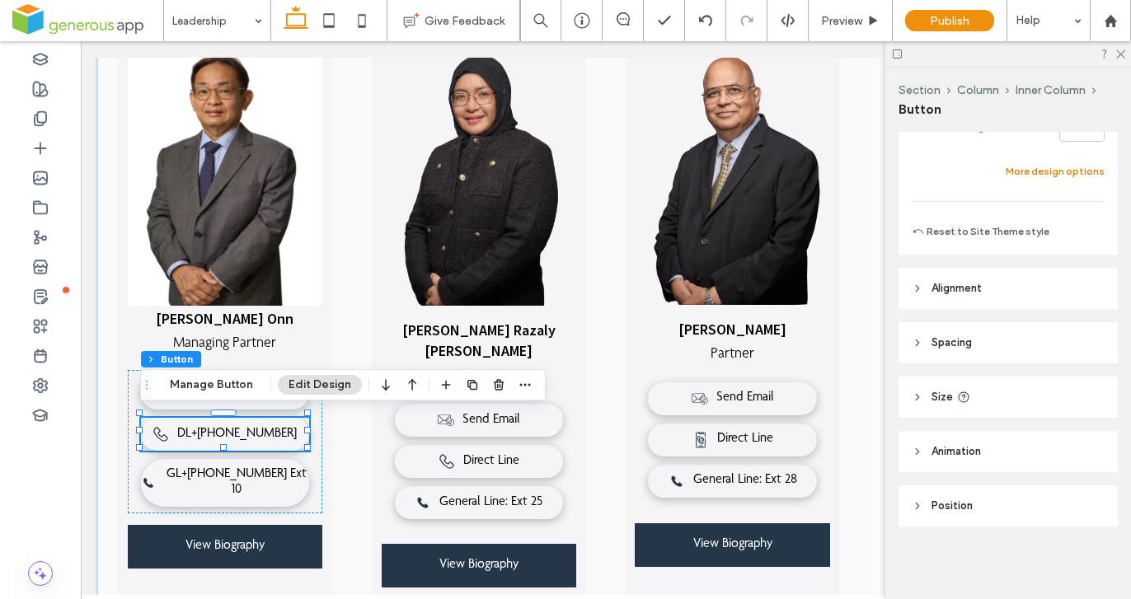
click at [1068, 172] on button "More design options" at bounding box center [1054, 172] width 99 height 20
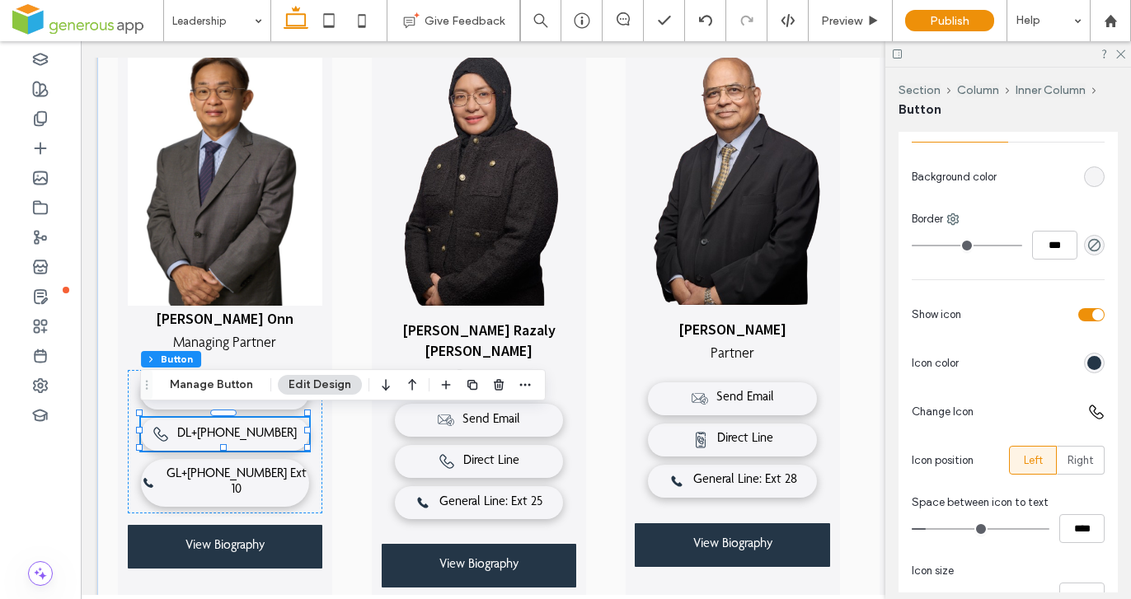
scroll to position [0, 0]
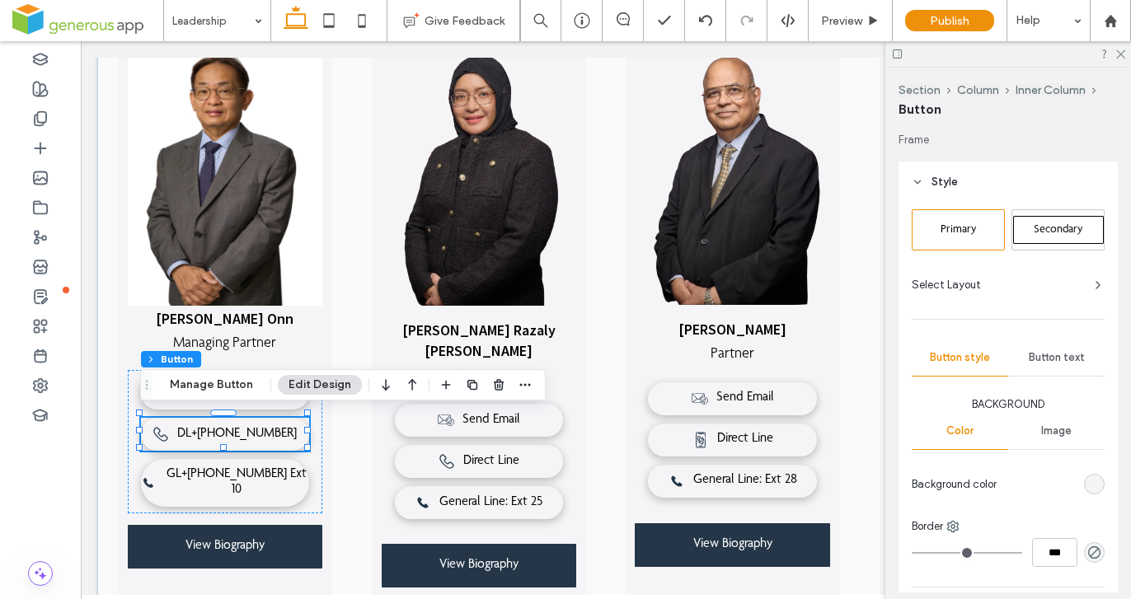
click at [1053, 349] on div "Button text" at bounding box center [1056, 358] width 96 height 36
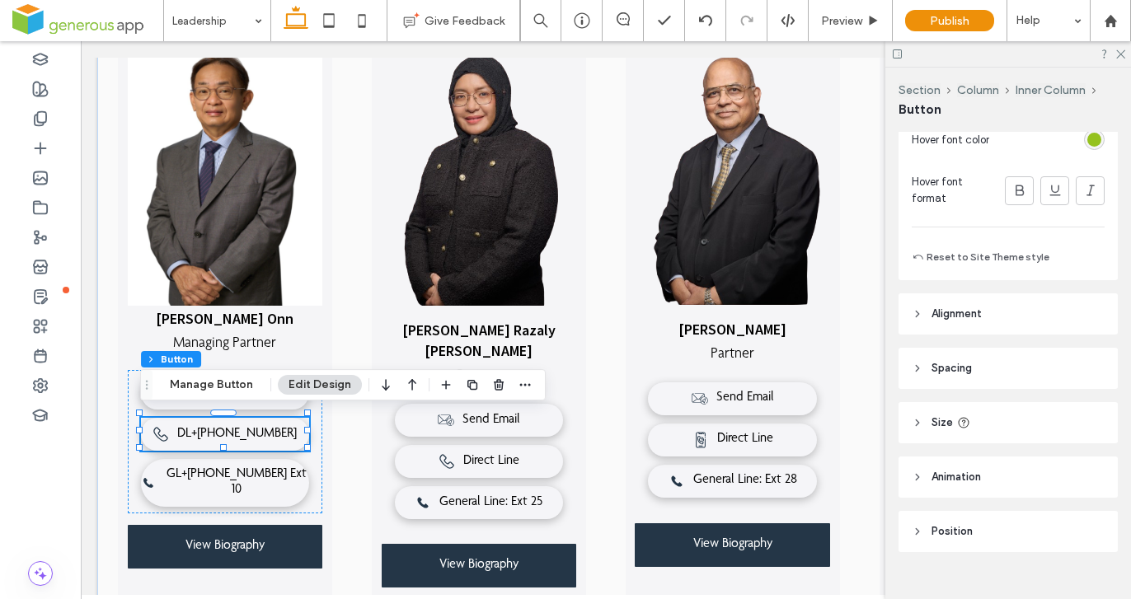
scroll to position [697, 0]
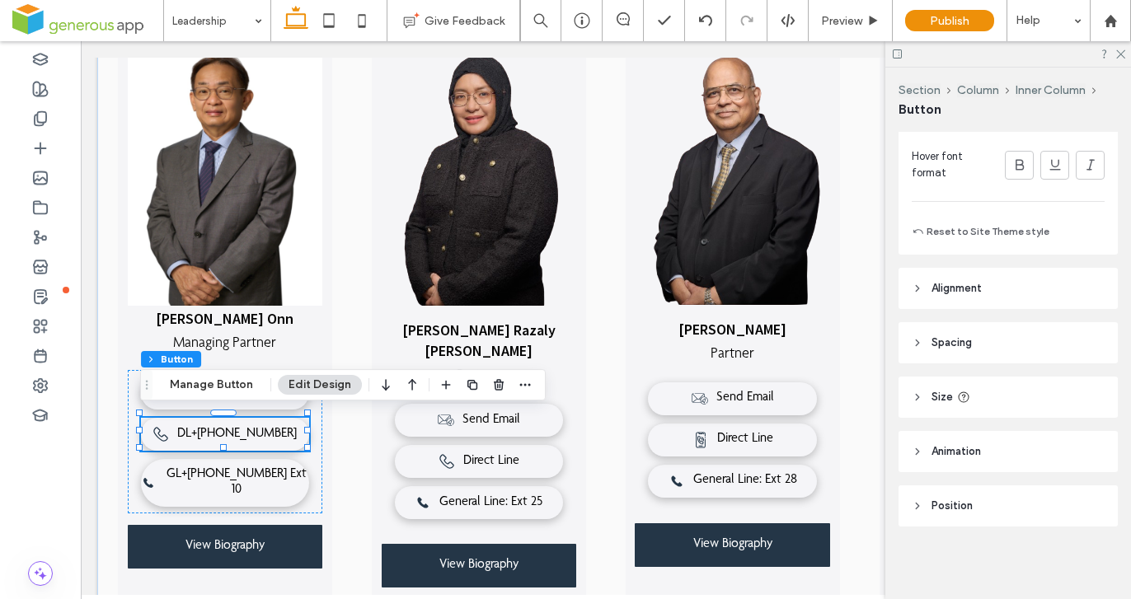
click at [973, 294] on span "Alignment" at bounding box center [956, 288] width 50 height 16
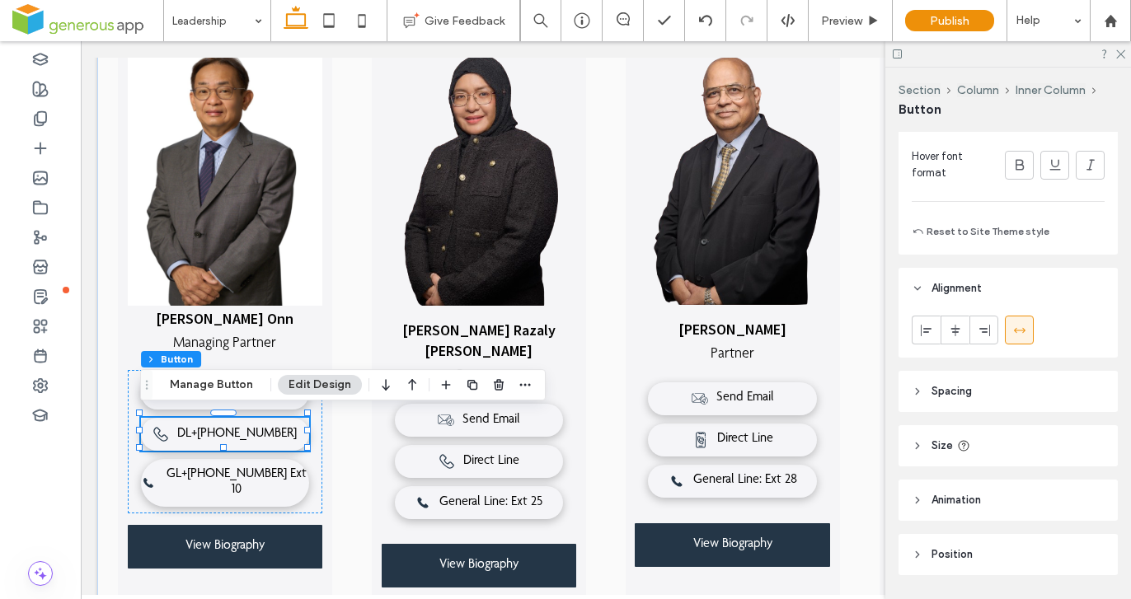
click at [967, 401] on header "Spacing" at bounding box center [1007, 391] width 219 height 41
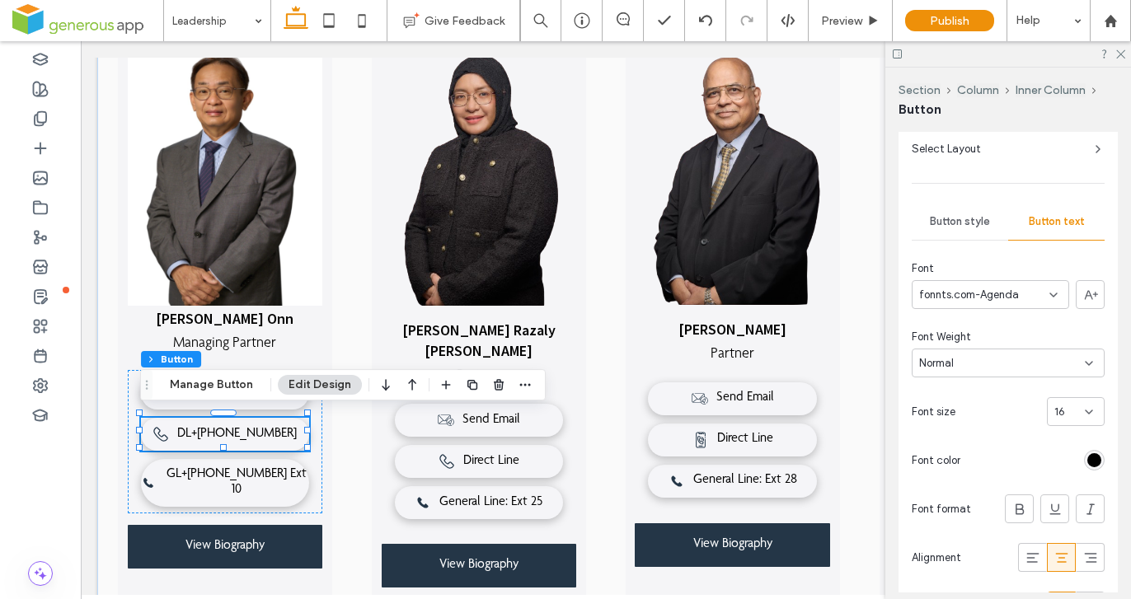
scroll to position [107, 0]
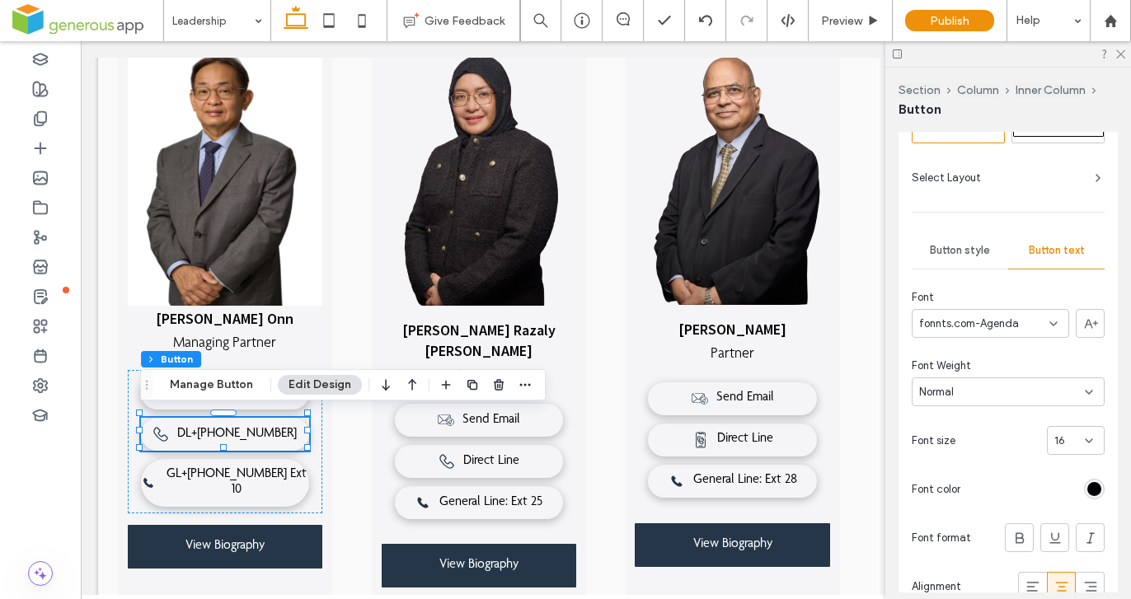
click at [963, 247] on span "Button style" at bounding box center [960, 250] width 60 height 13
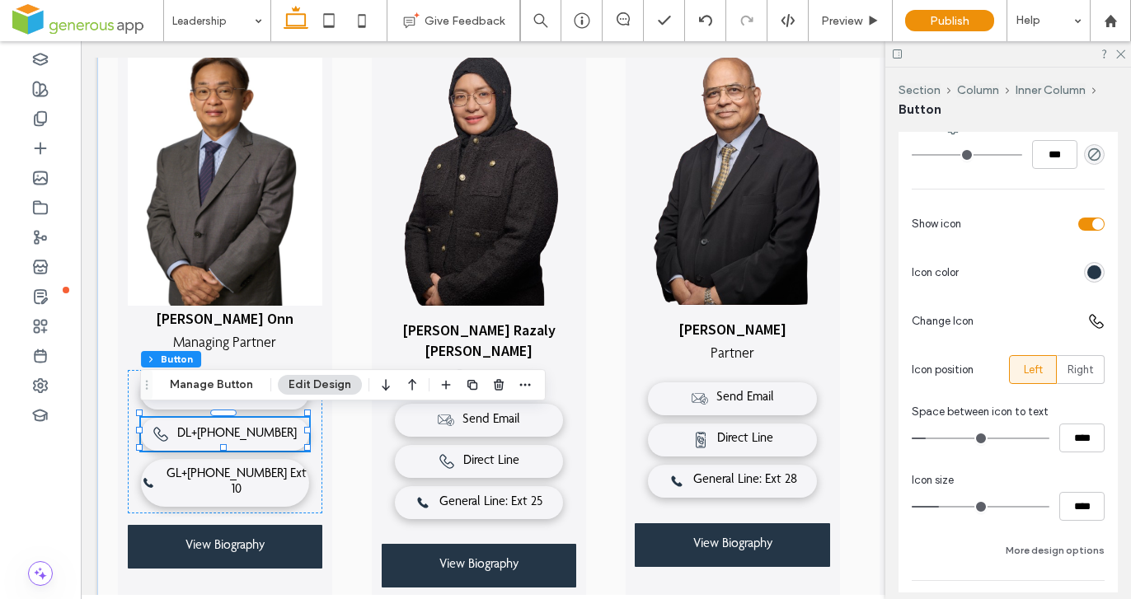
scroll to position [430, 0]
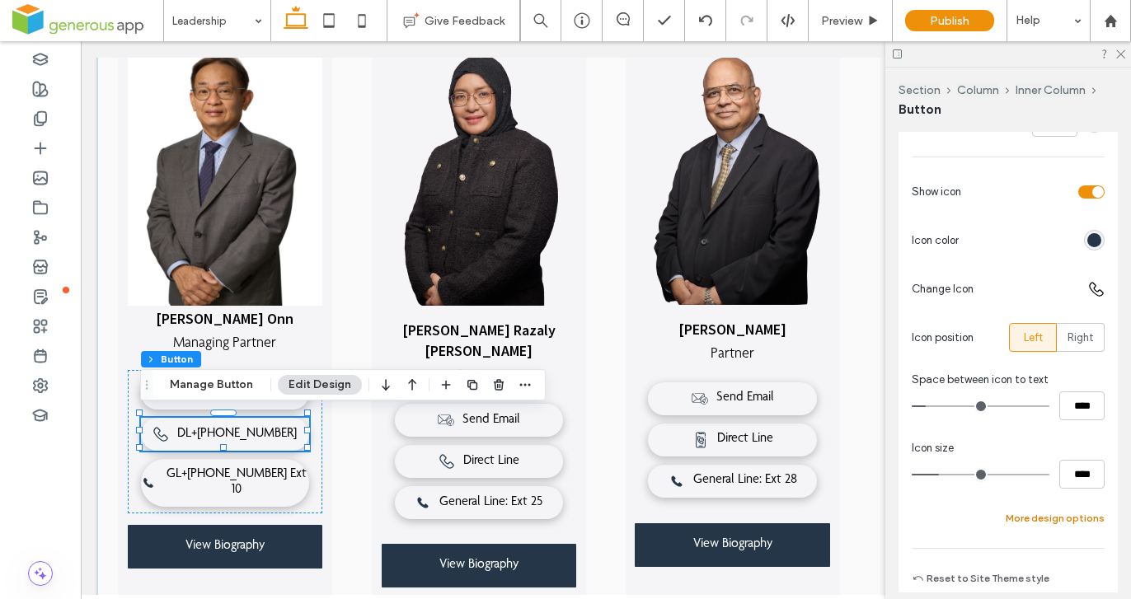
click at [1052, 511] on button "More design options" at bounding box center [1054, 518] width 99 height 20
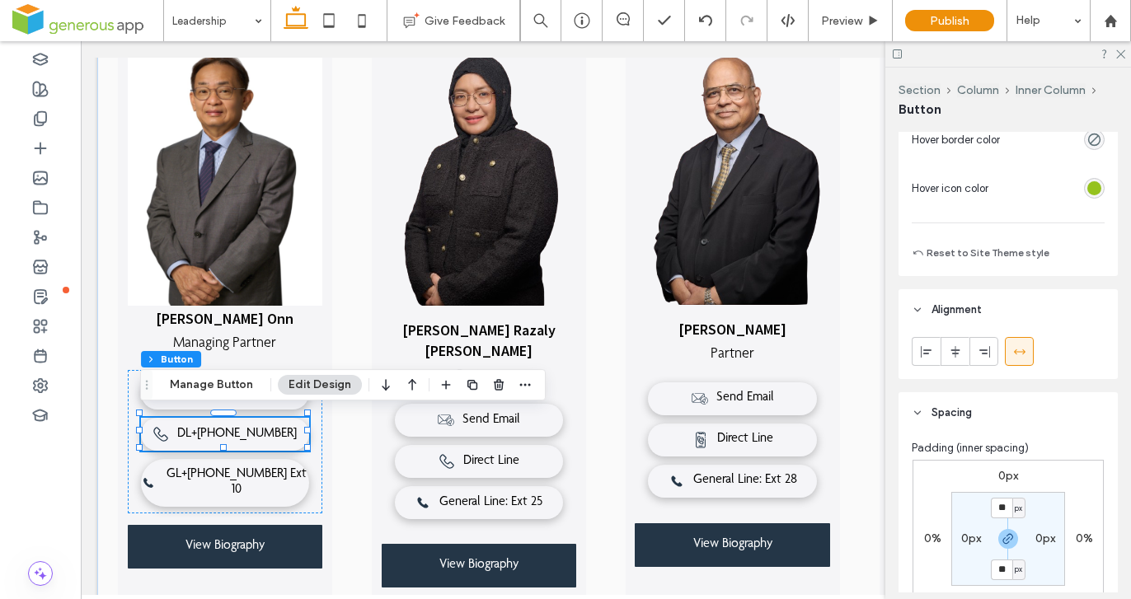
scroll to position [1438, 0]
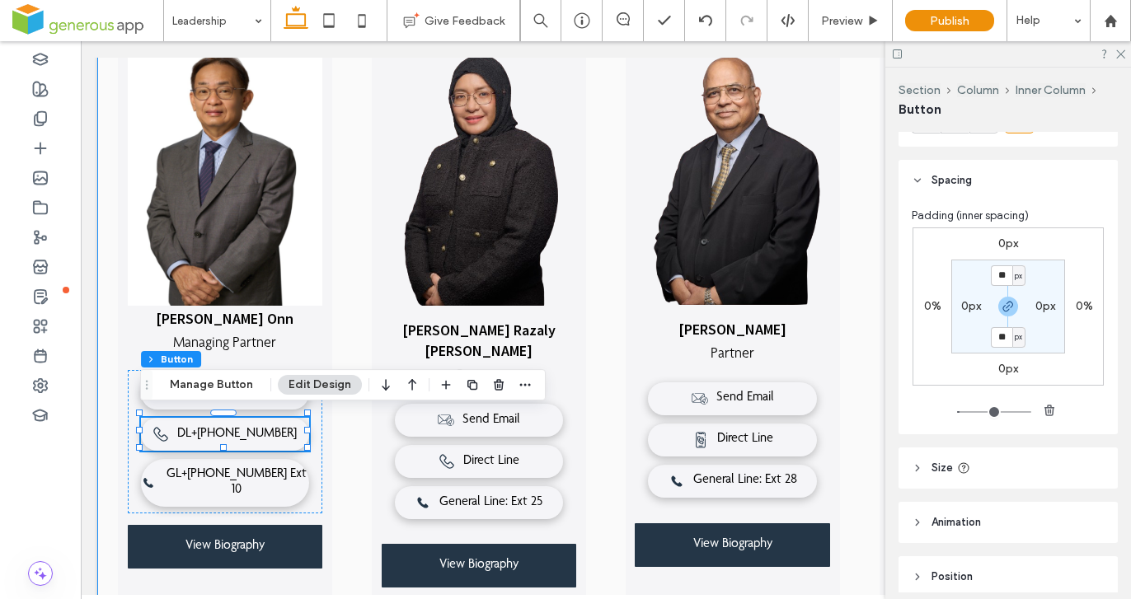
click at [121, 574] on div "Vincent Chan Siew Onn Managing Partner Direct Line General Line - Ext 10 Send E…" at bounding box center [605, 340] width 1017 height 636
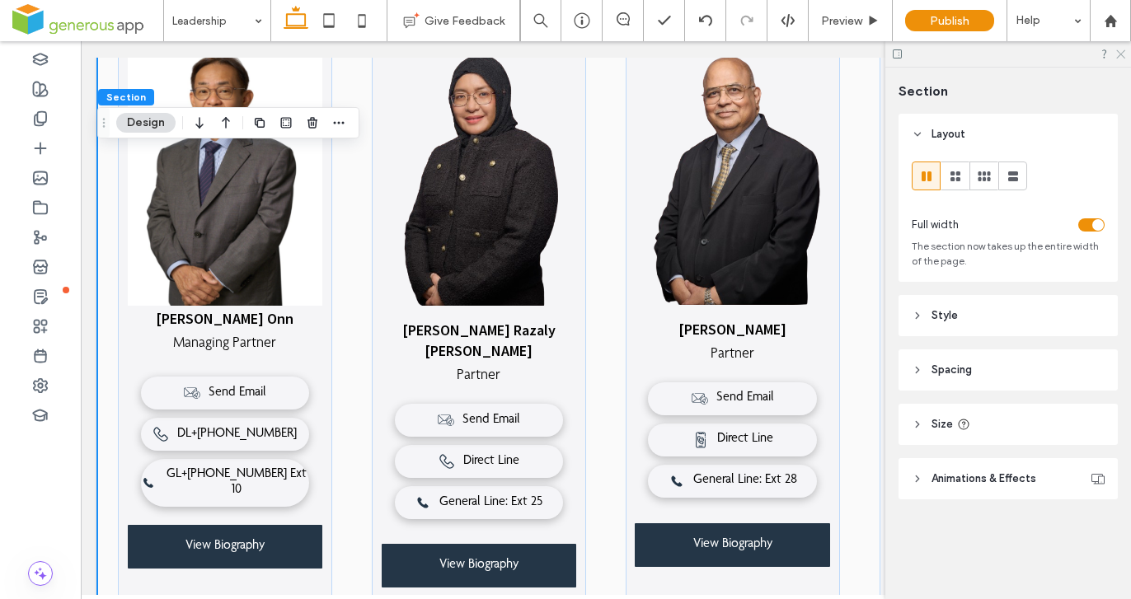
click at [1120, 53] on icon at bounding box center [1119, 53] width 11 height 11
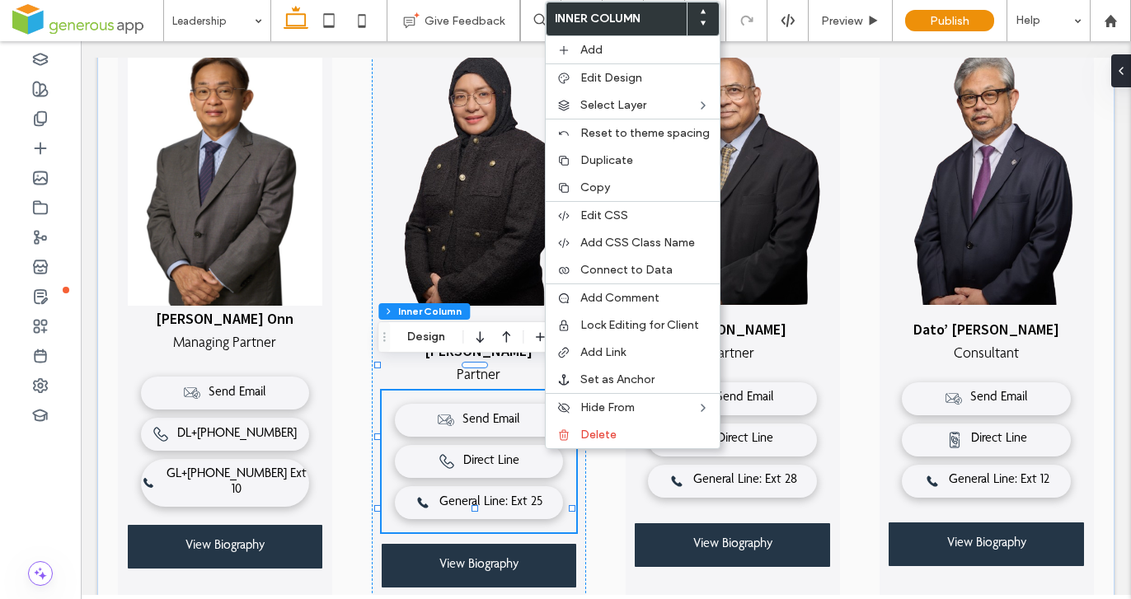
scroll to position [330, 0]
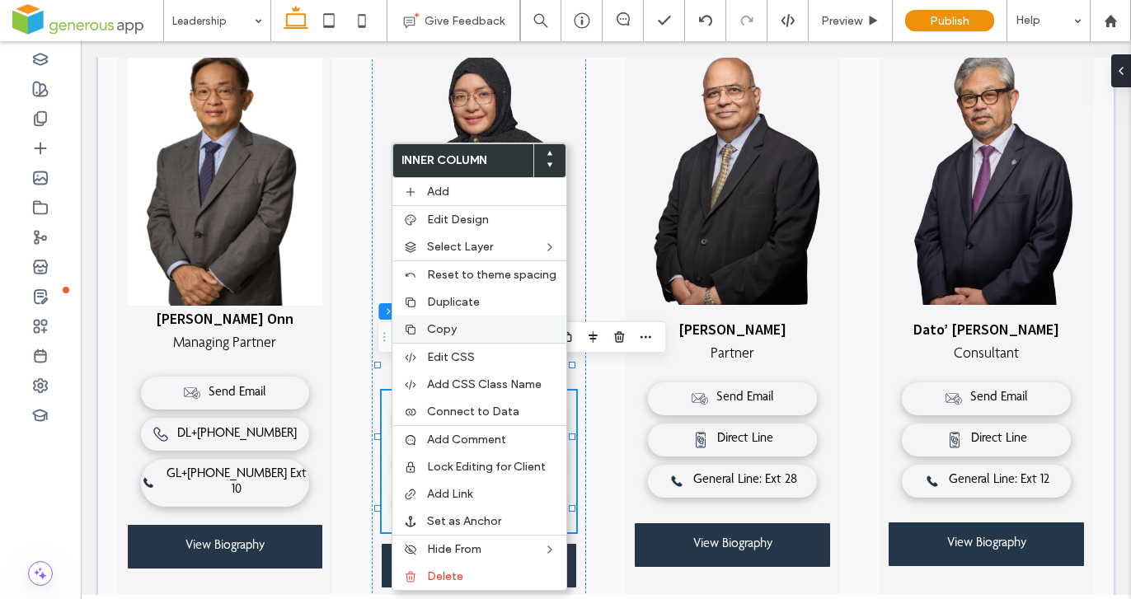
click at [438, 330] on span "Copy" at bounding box center [442, 329] width 30 height 14
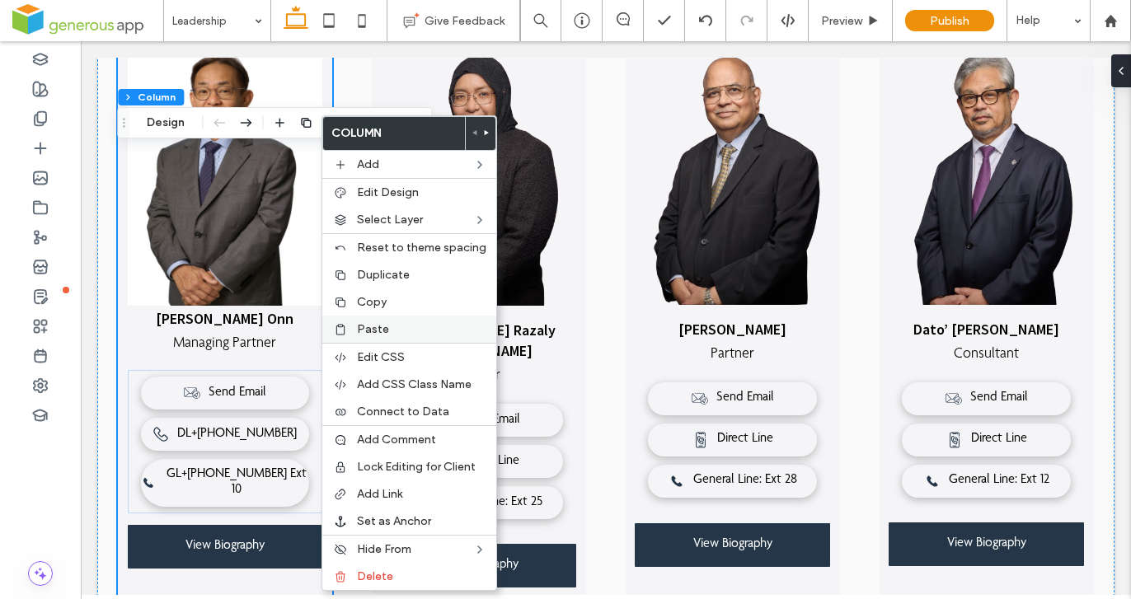
click at [380, 332] on span "Paste" at bounding box center [373, 329] width 32 height 14
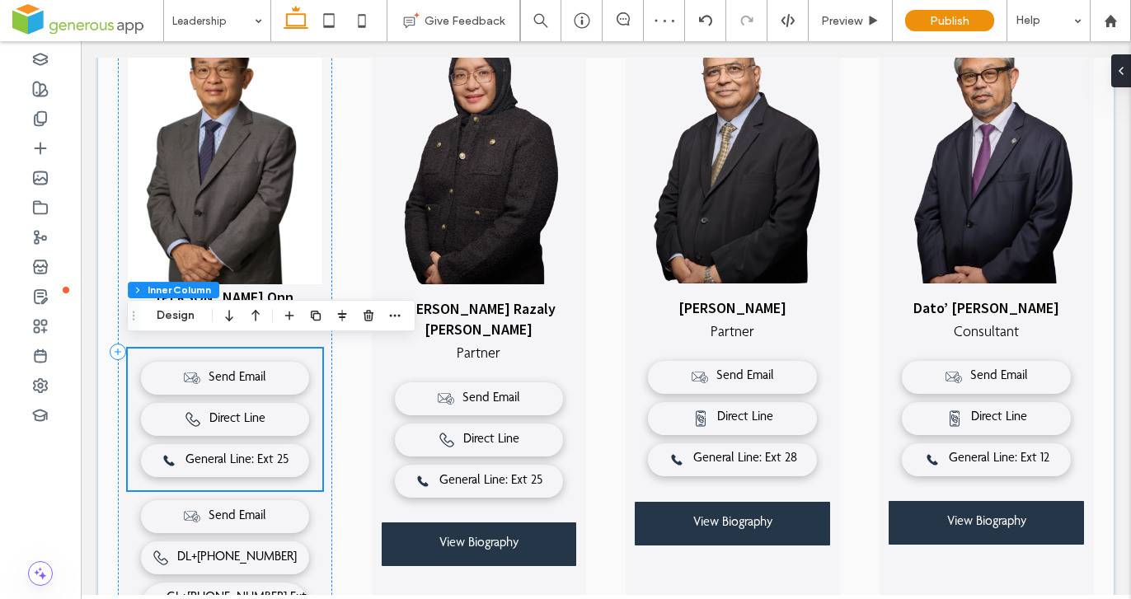
scroll to position [541, 0]
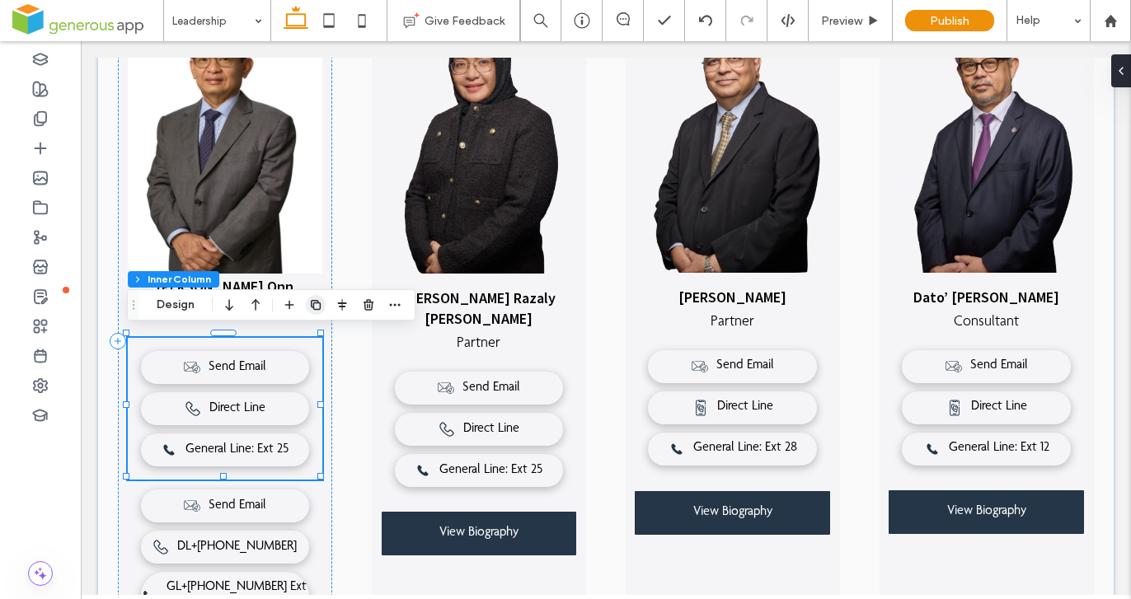
click at [319, 308] on icon "button" at bounding box center [315, 304] width 13 height 13
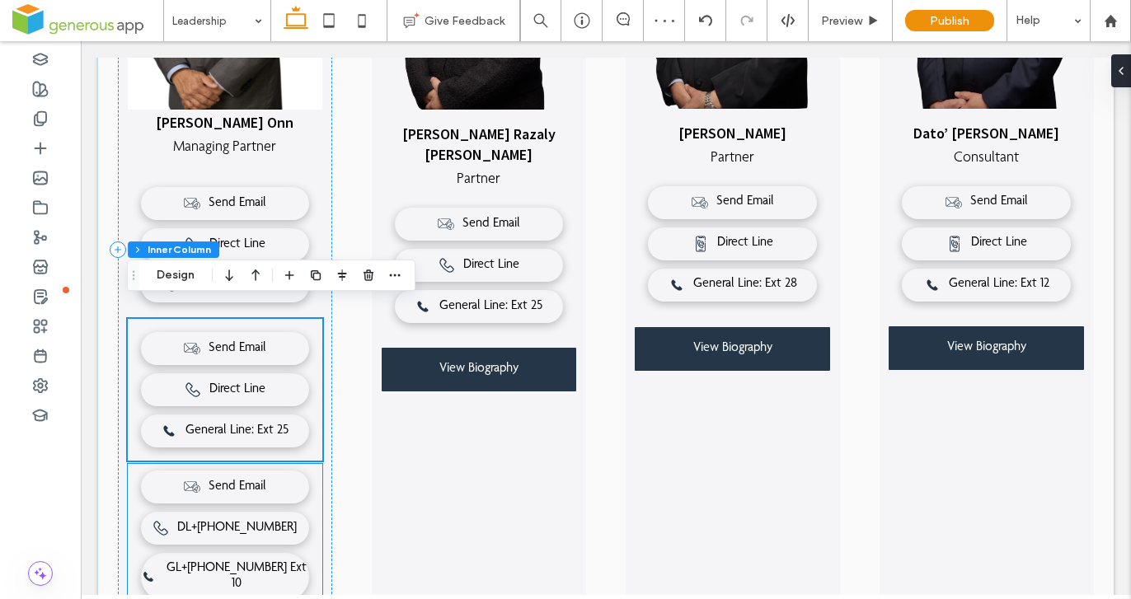
scroll to position [800, 0]
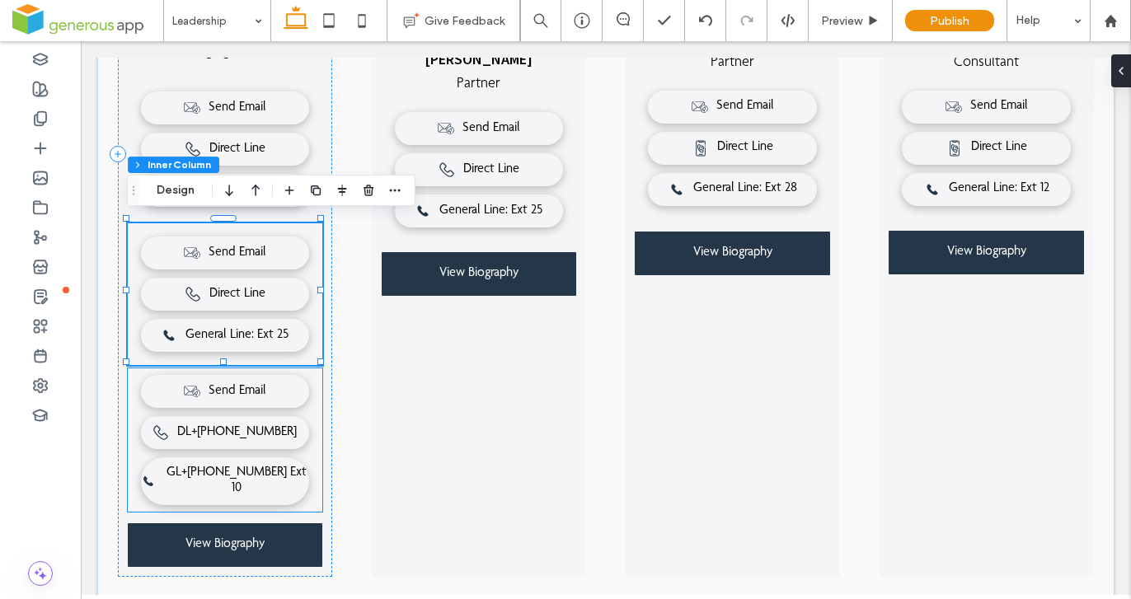
click at [309, 448] on div "Send Email DL+603-2300 0618 GL+603-2300 0610 Ext 10" at bounding box center [225, 439] width 195 height 143
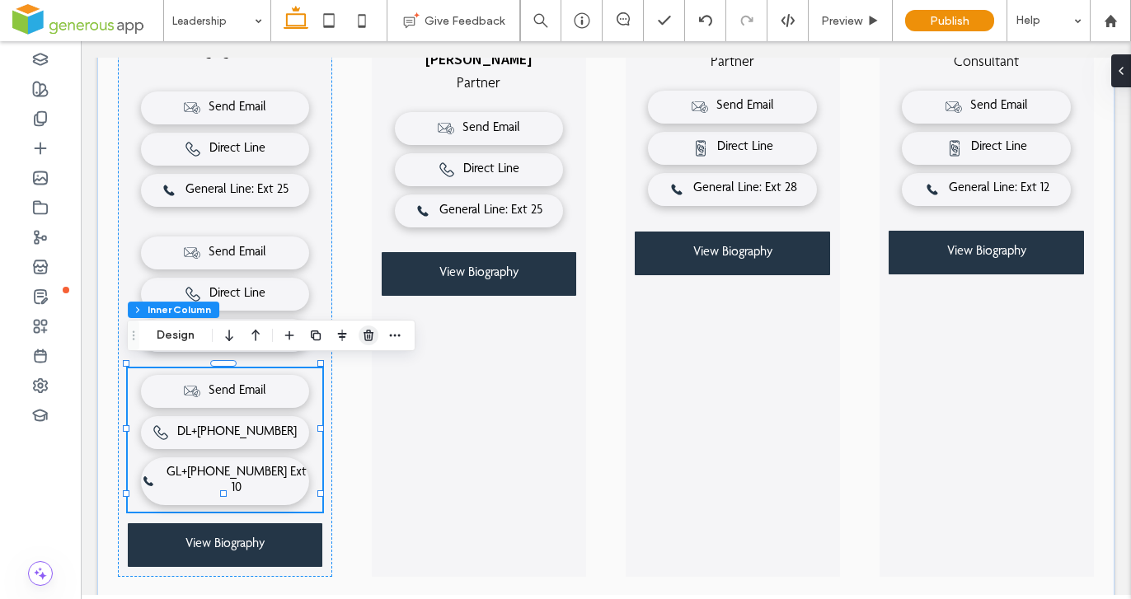
click at [368, 333] on use "button" at bounding box center [368, 335] width 10 height 11
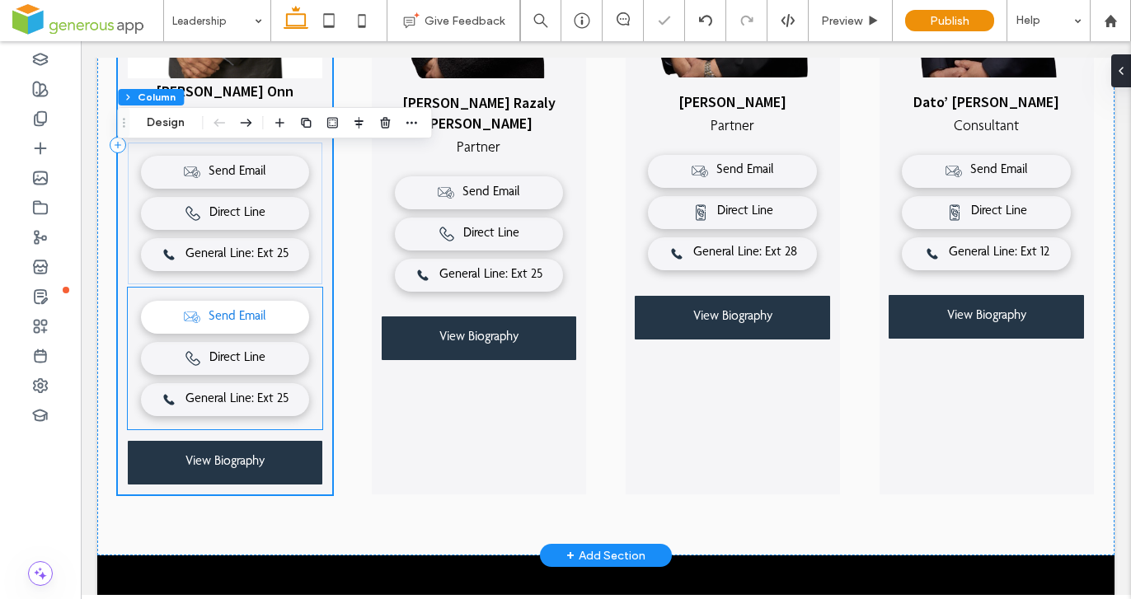
scroll to position [664, 0]
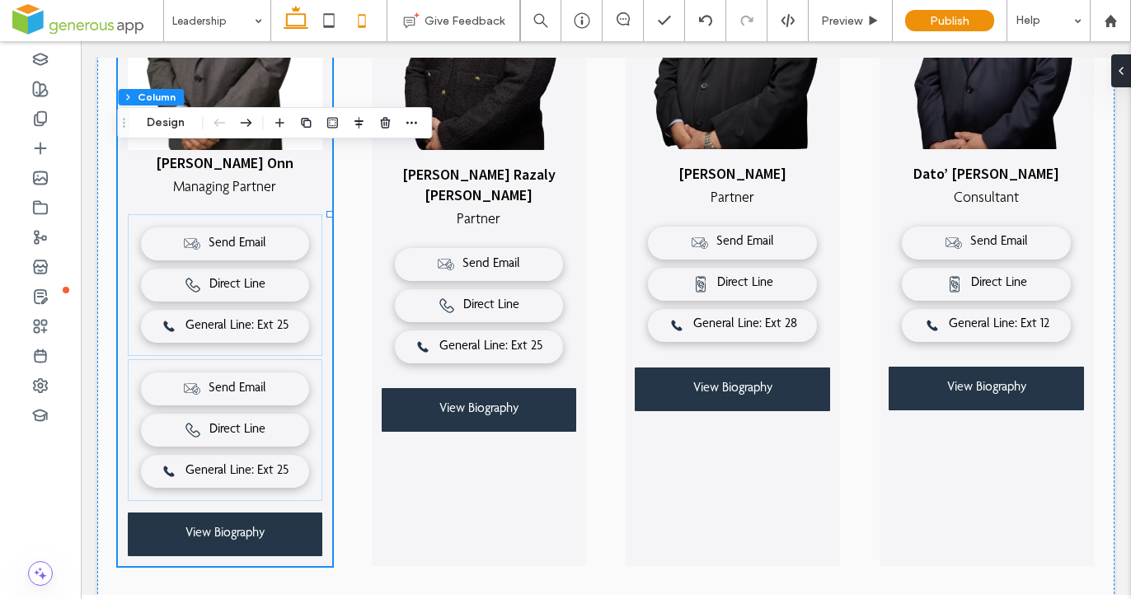
click at [355, 21] on icon at bounding box center [361, 20] width 33 height 33
type input "**"
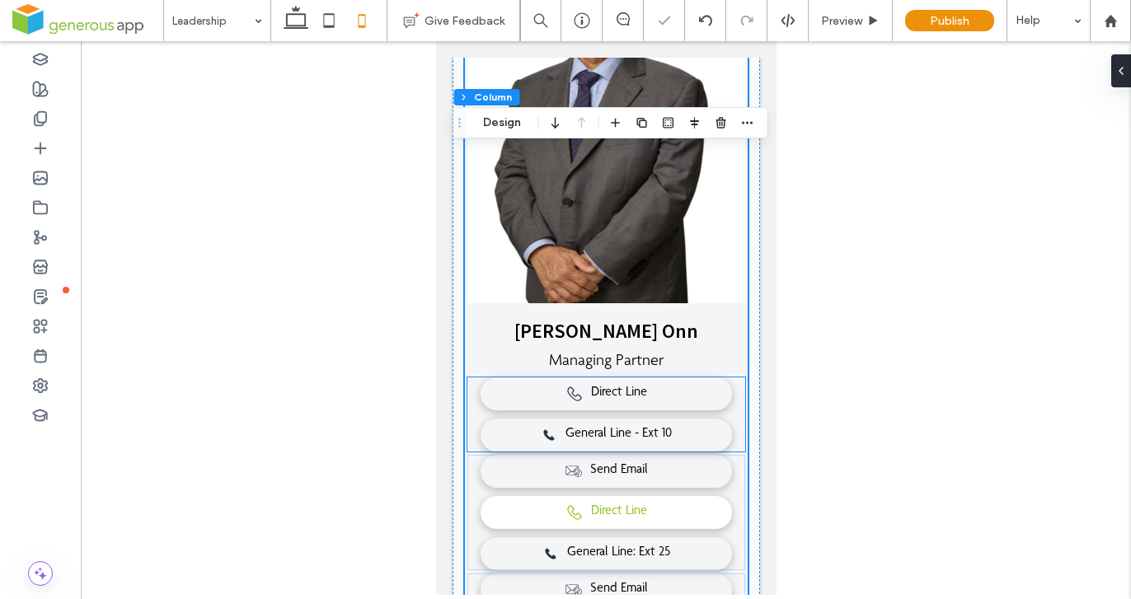
scroll to position [641, 0]
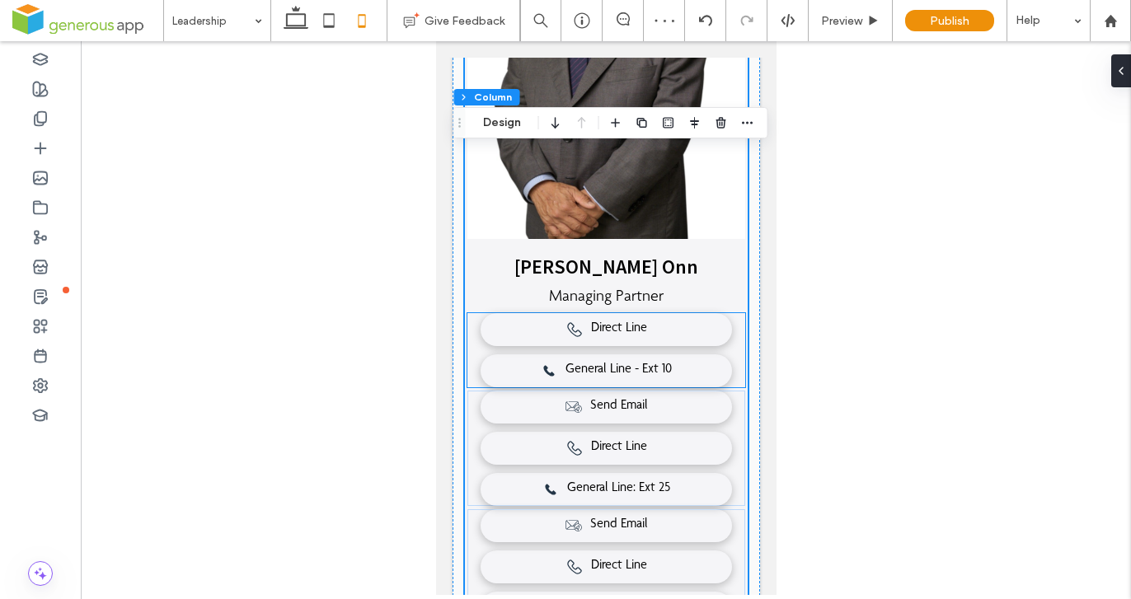
click at [474, 337] on div "Direct Line General Line - Ext 10" at bounding box center [604, 350] width 277 height 74
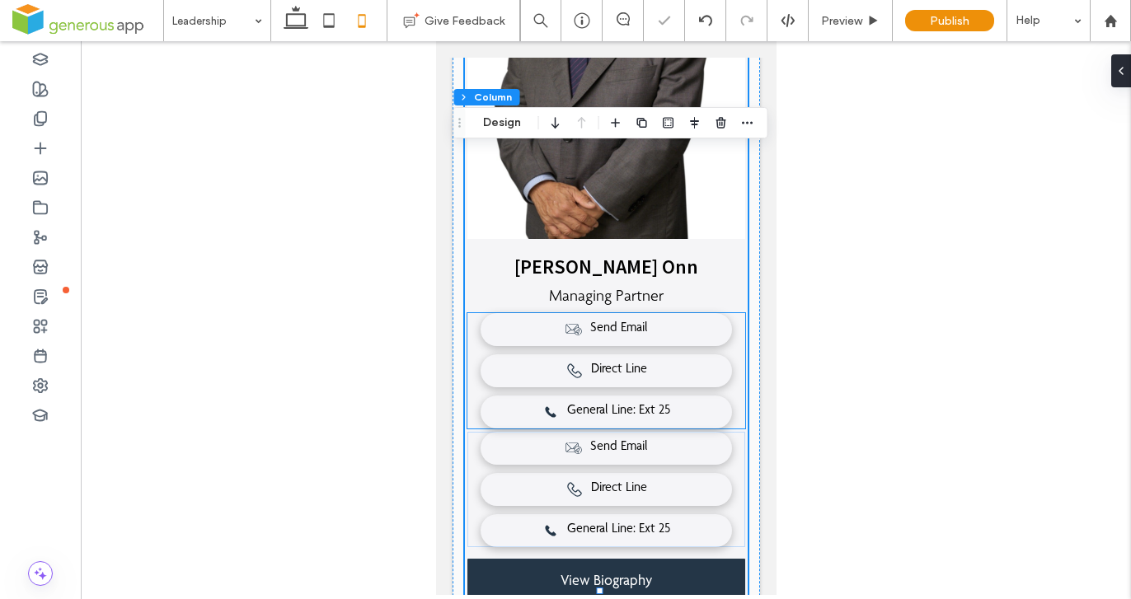
click at [475, 352] on div "Send Email Direct Line General Line: Ext 25" at bounding box center [604, 370] width 277 height 115
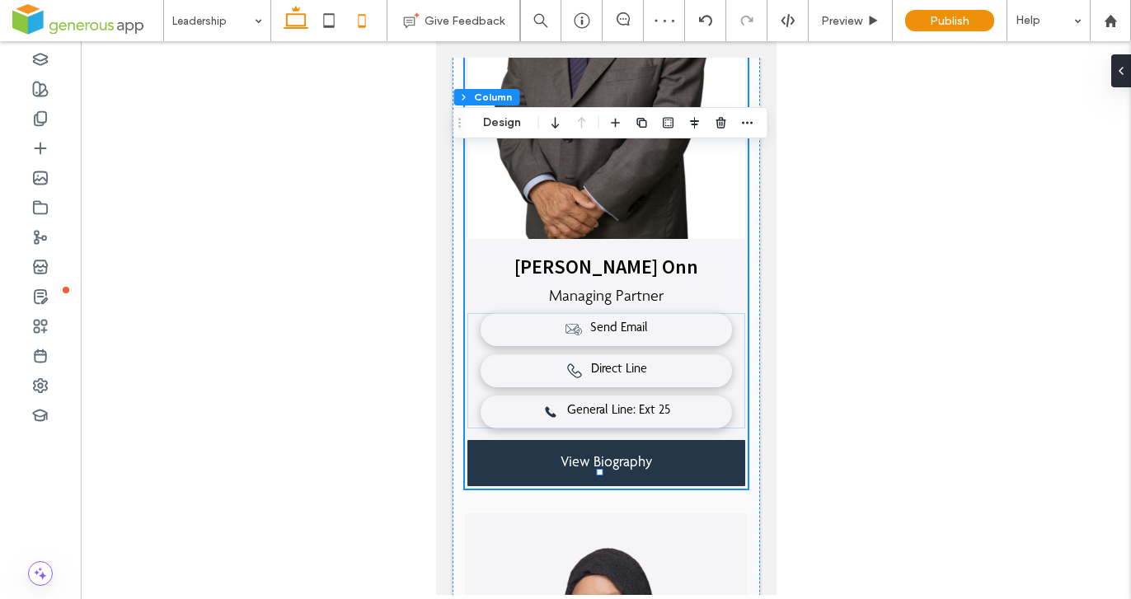
click at [289, 14] on use at bounding box center [295, 17] width 25 height 23
type input "**"
type input "***"
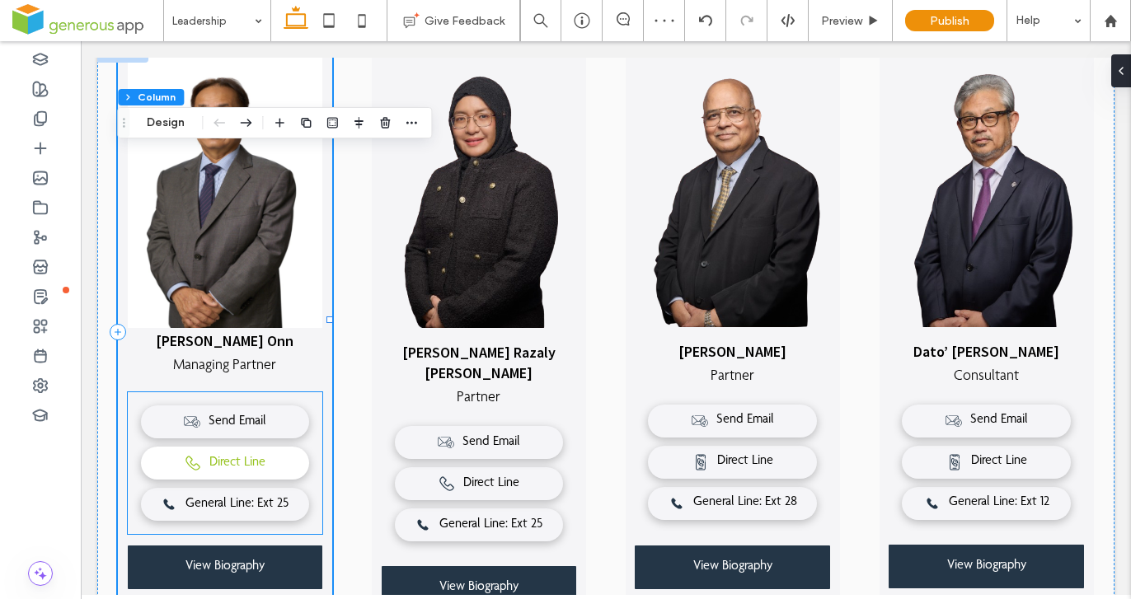
scroll to position [539, 0]
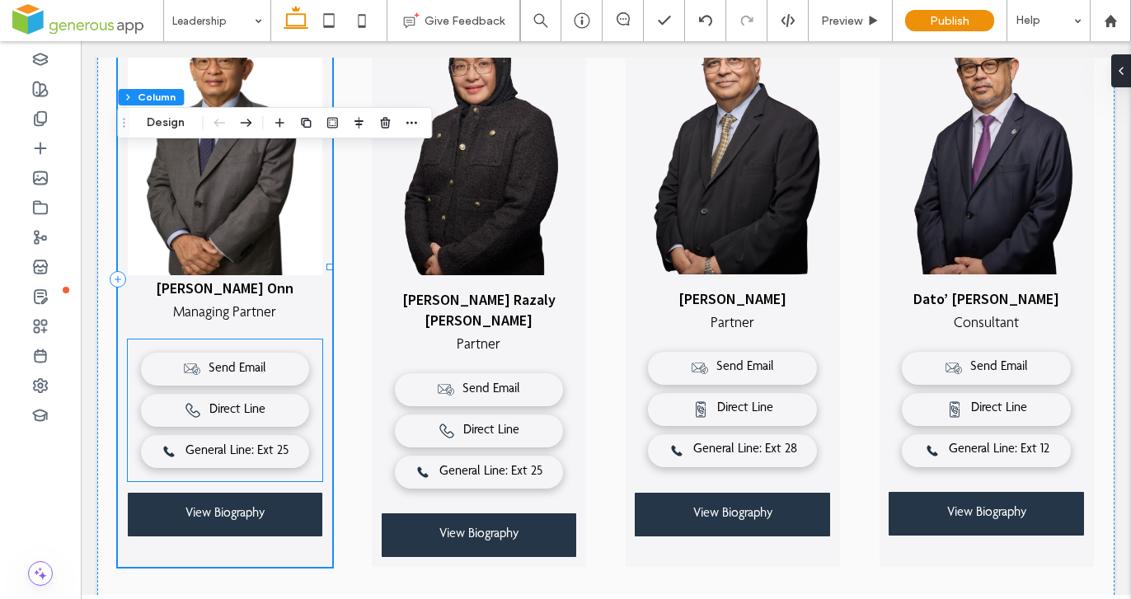
click at [314, 390] on div "Send Email Direct Line General Line: Ext 25" at bounding box center [225, 411] width 195 height 142
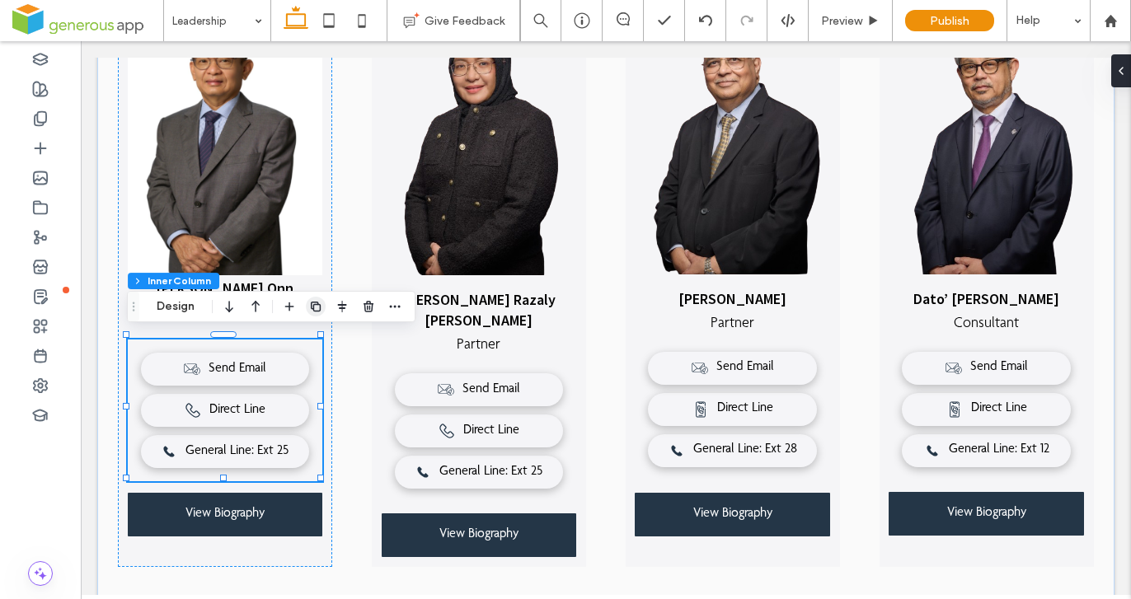
click at [316, 304] on use "button" at bounding box center [316, 307] width 10 height 10
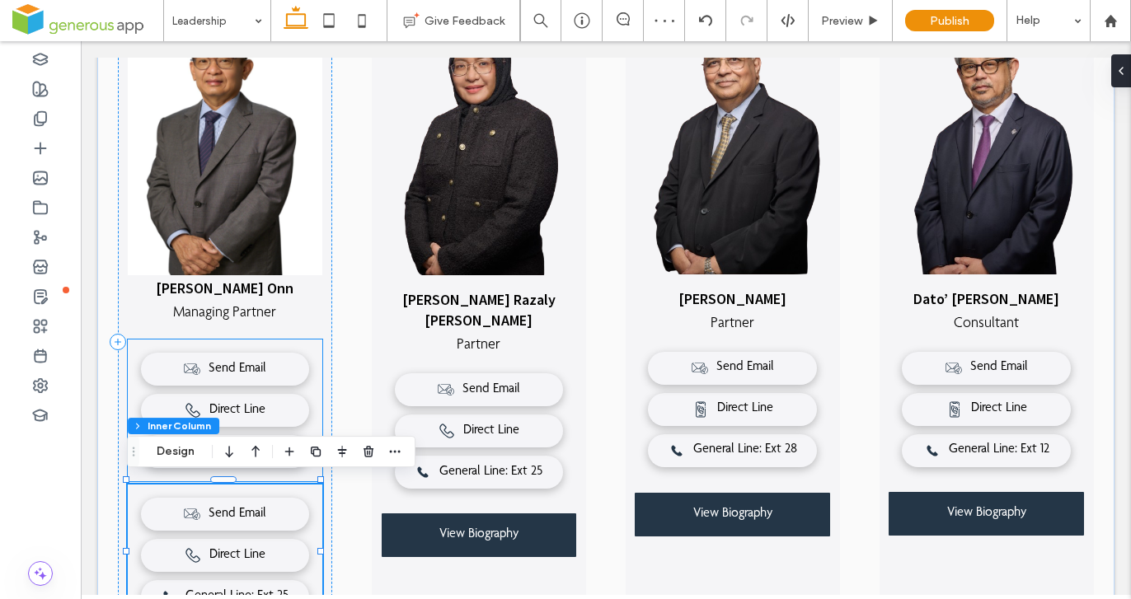
click at [312, 397] on div "Send Email Direct Line General Line: Ext 25" at bounding box center [225, 411] width 195 height 142
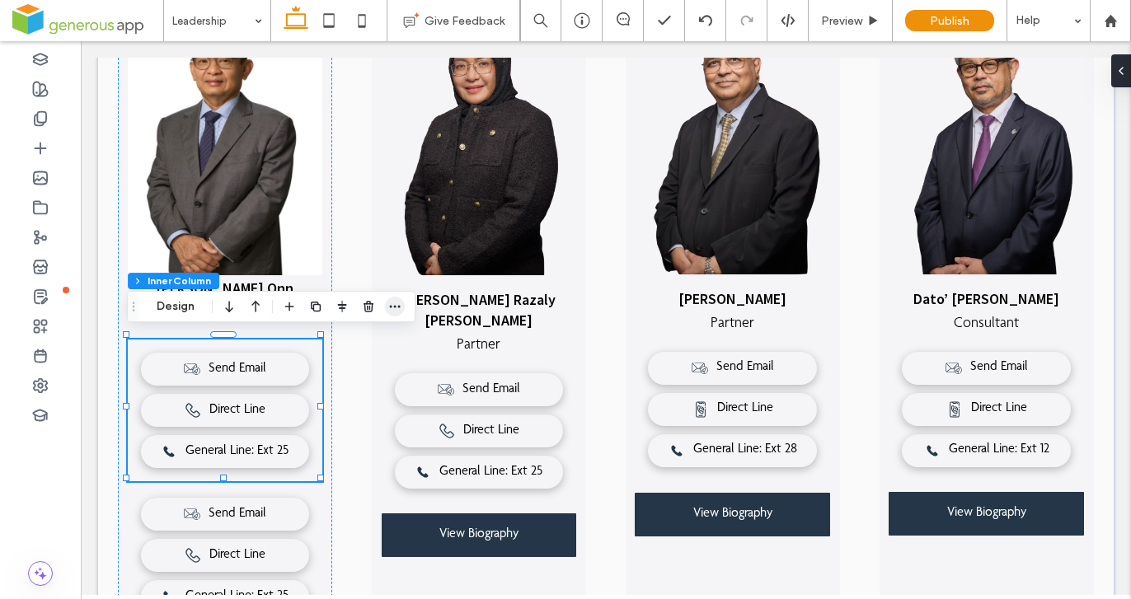
click at [396, 310] on icon "button" at bounding box center [394, 306] width 13 height 13
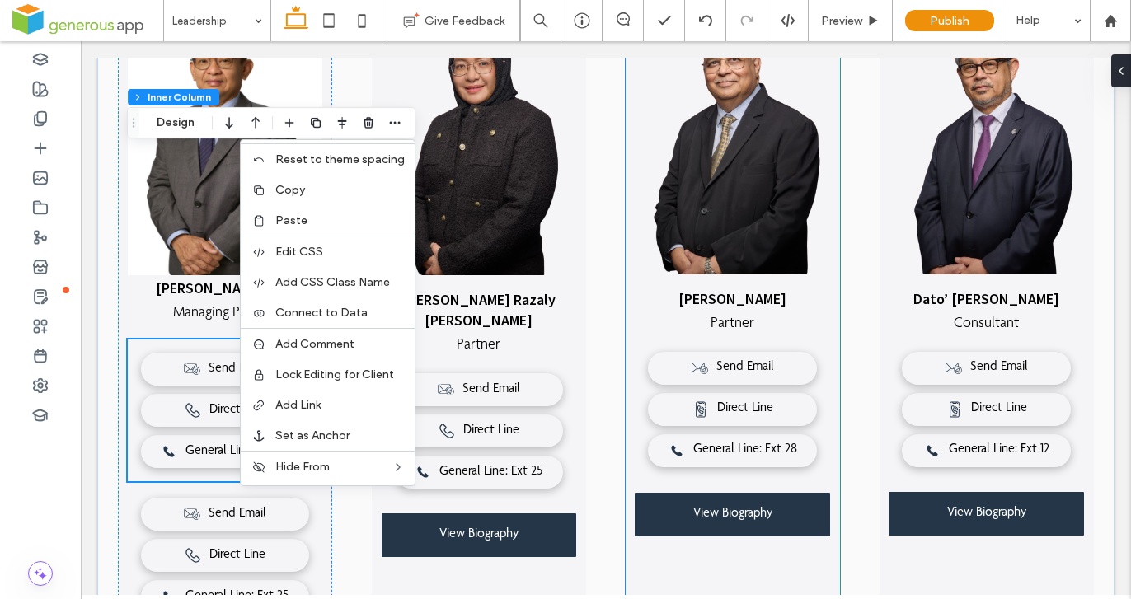
scroll to position [755, 0]
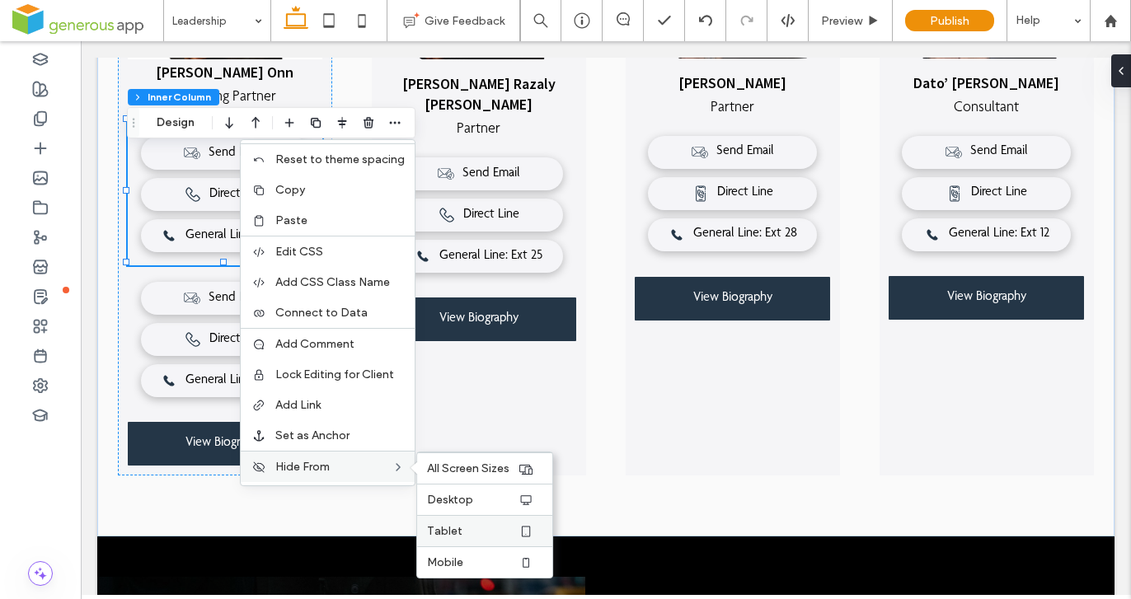
click at [477, 528] on label "Tablet" at bounding box center [472, 531] width 91 height 14
click at [478, 504] on label "Desktop" at bounding box center [472, 500] width 91 height 14
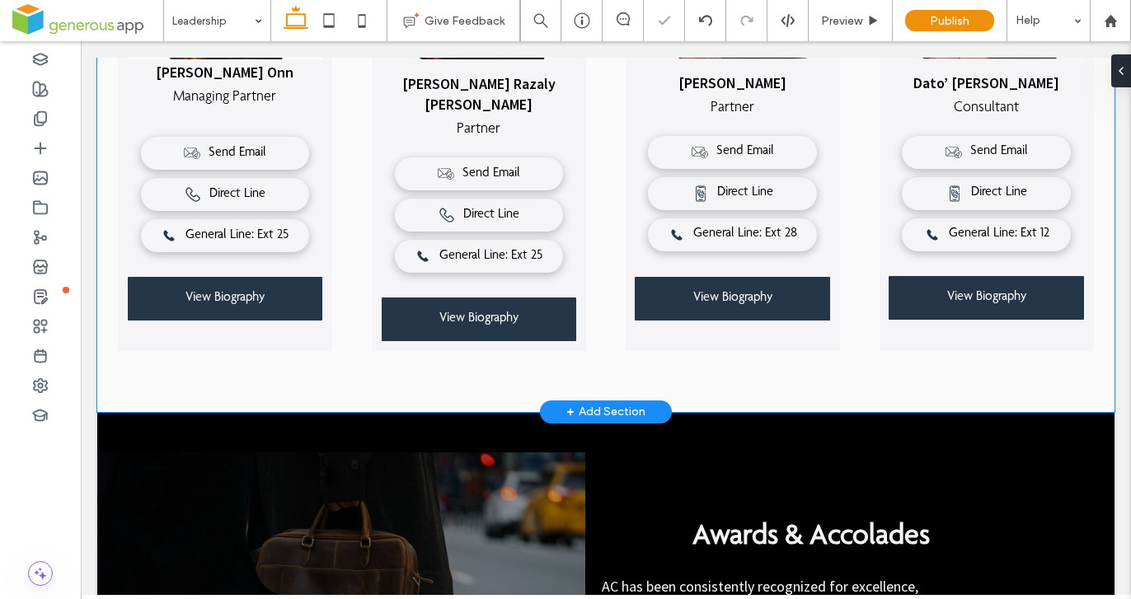
scroll to position [524, 0]
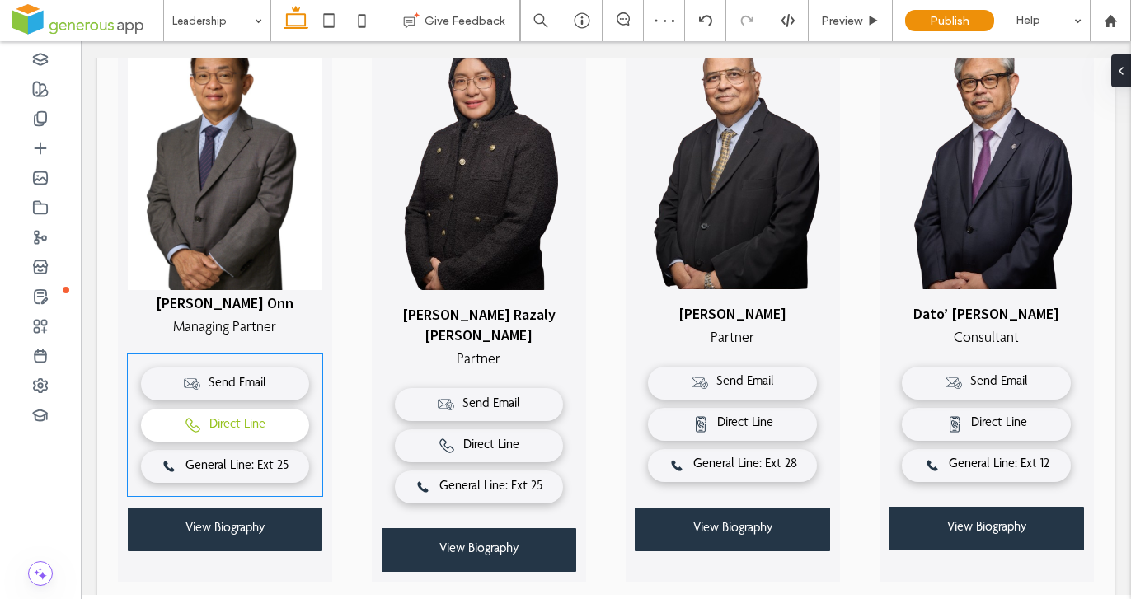
click at [279, 419] on link "Direct Line" at bounding box center [225, 425] width 169 height 33
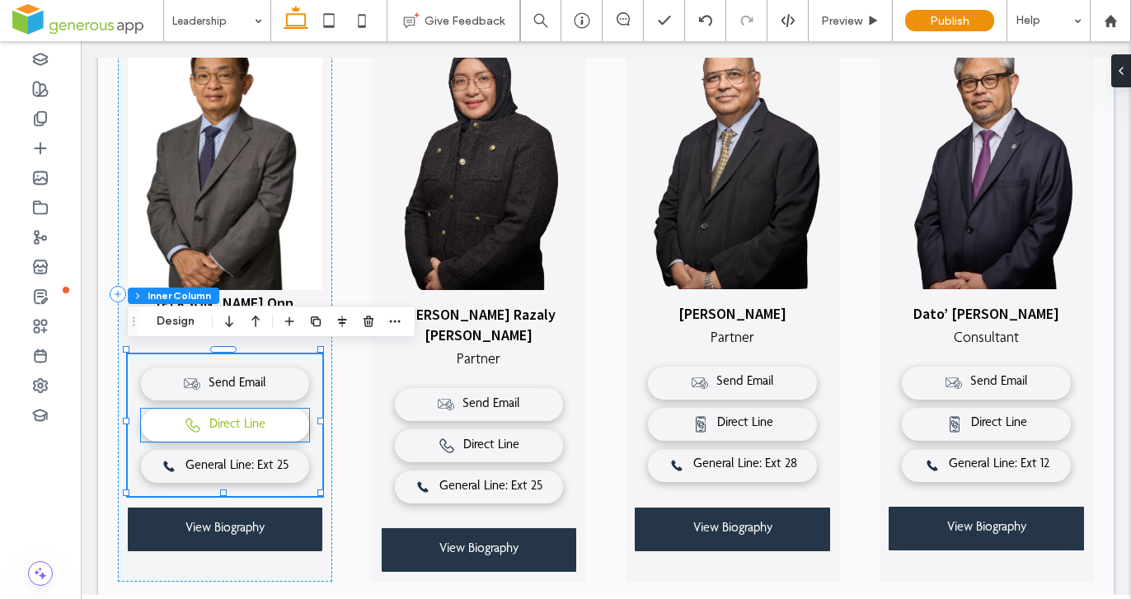
click at [230, 423] on span "Direct Line" at bounding box center [237, 426] width 56 height 16
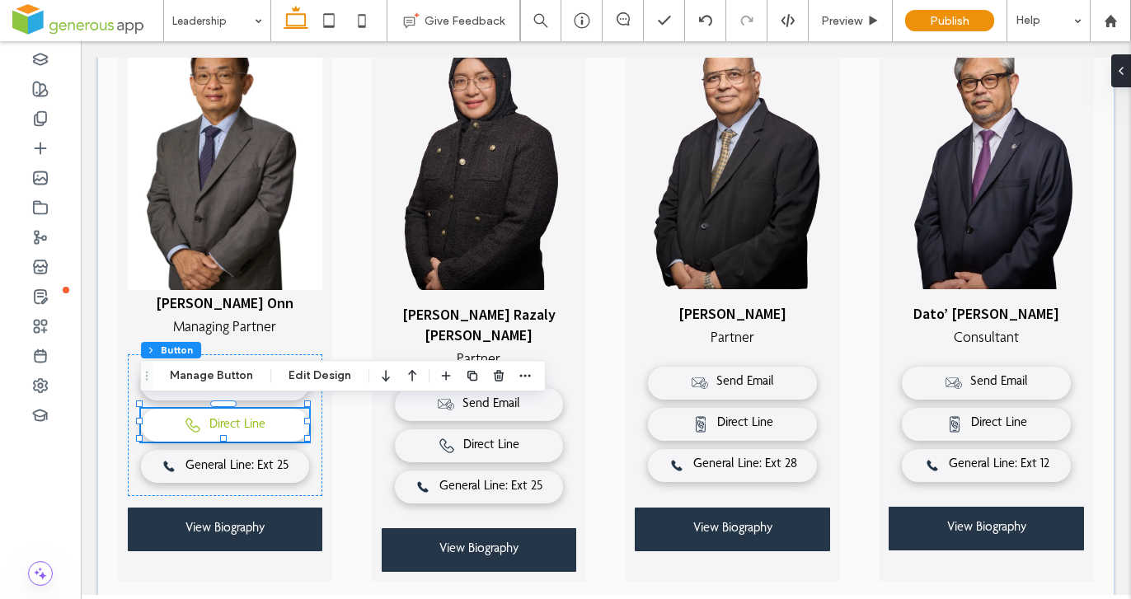
type input "**"
click at [312, 382] on button "Edit Design" at bounding box center [320, 376] width 84 height 20
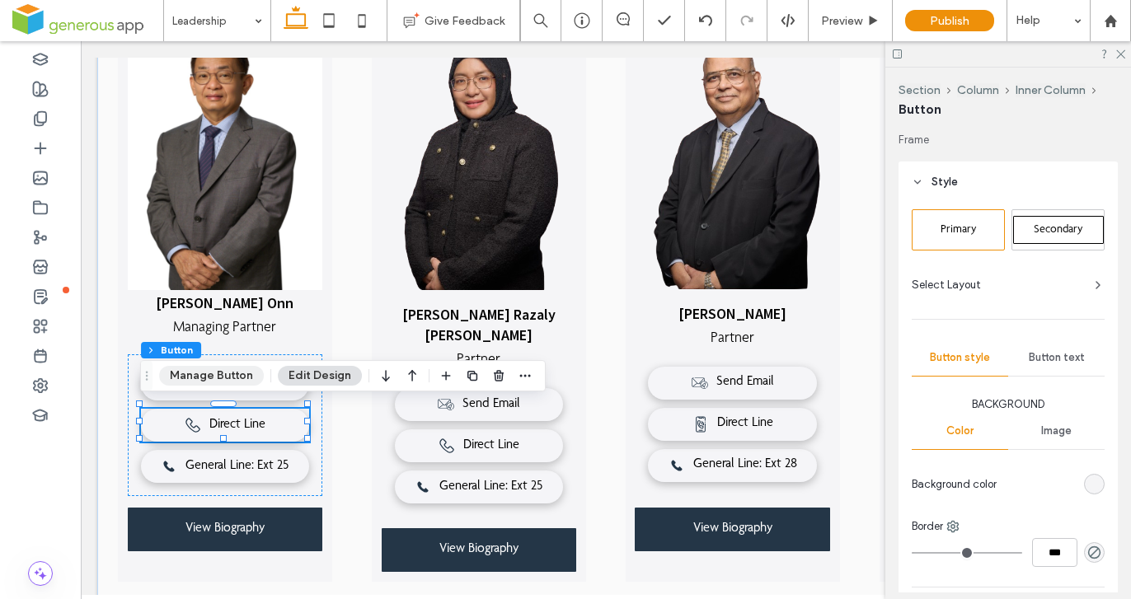
click at [236, 372] on button "Manage Button" at bounding box center [211, 376] width 105 height 20
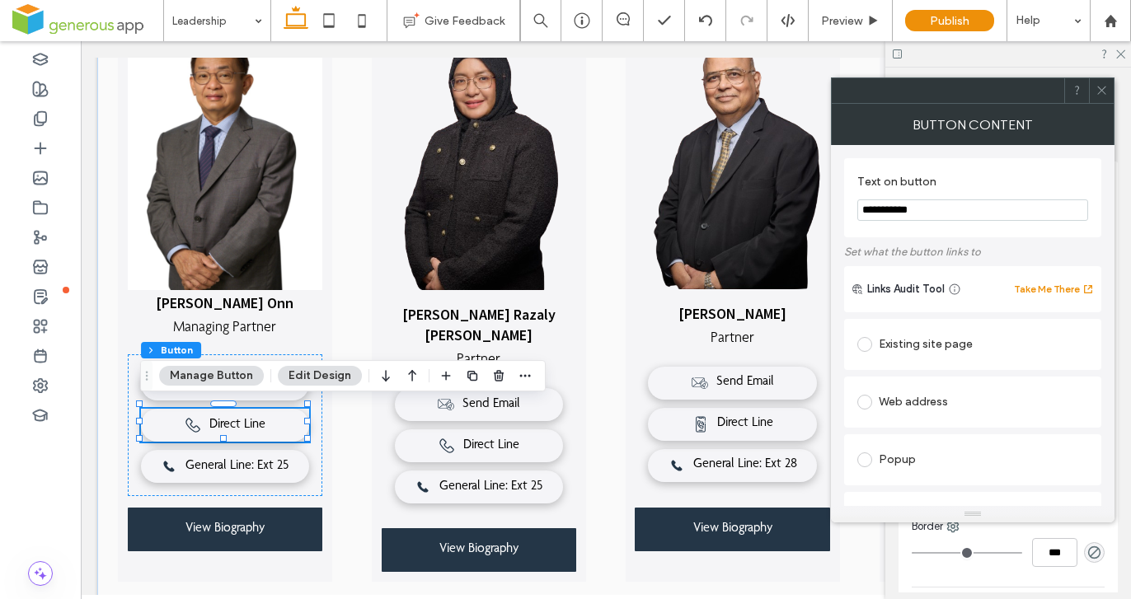
click at [940, 213] on input "**********" at bounding box center [972, 209] width 231 height 21
type input "**********"
click at [1108, 84] on div at bounding box center [1101, 90] width 25 height 25
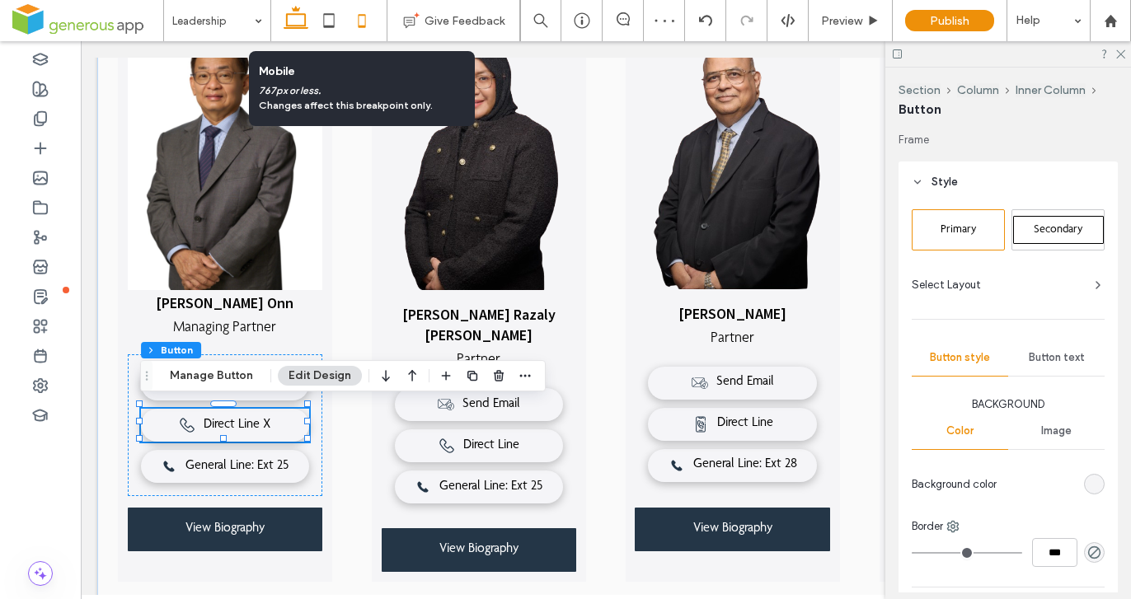
click at [365, 26] on icon at bounding box center [361, 20] width 33 height 33
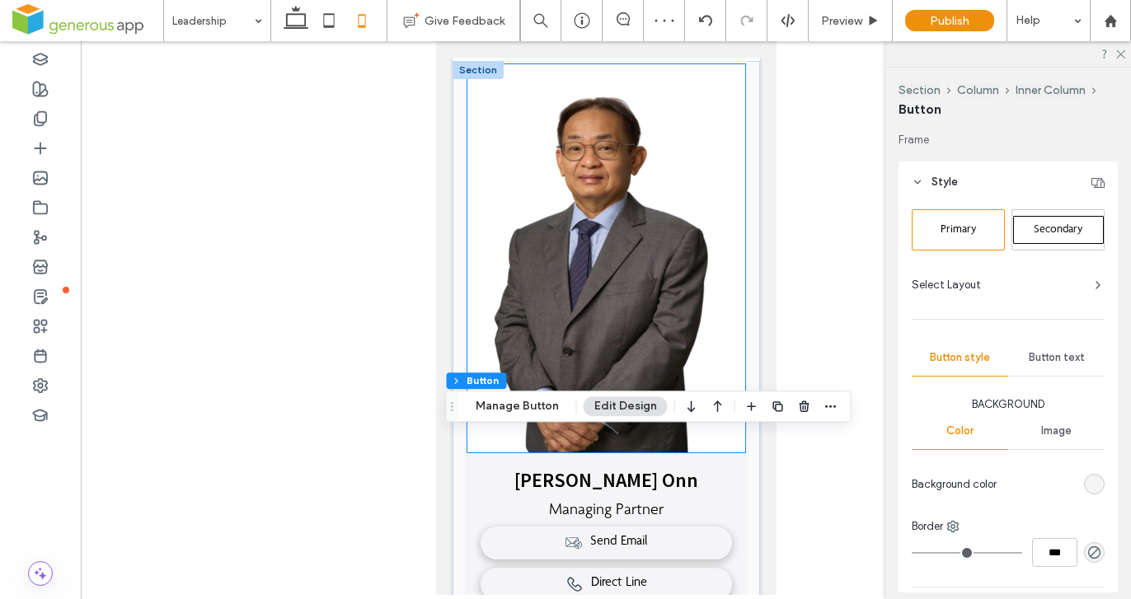
scroll to position [744, 0]
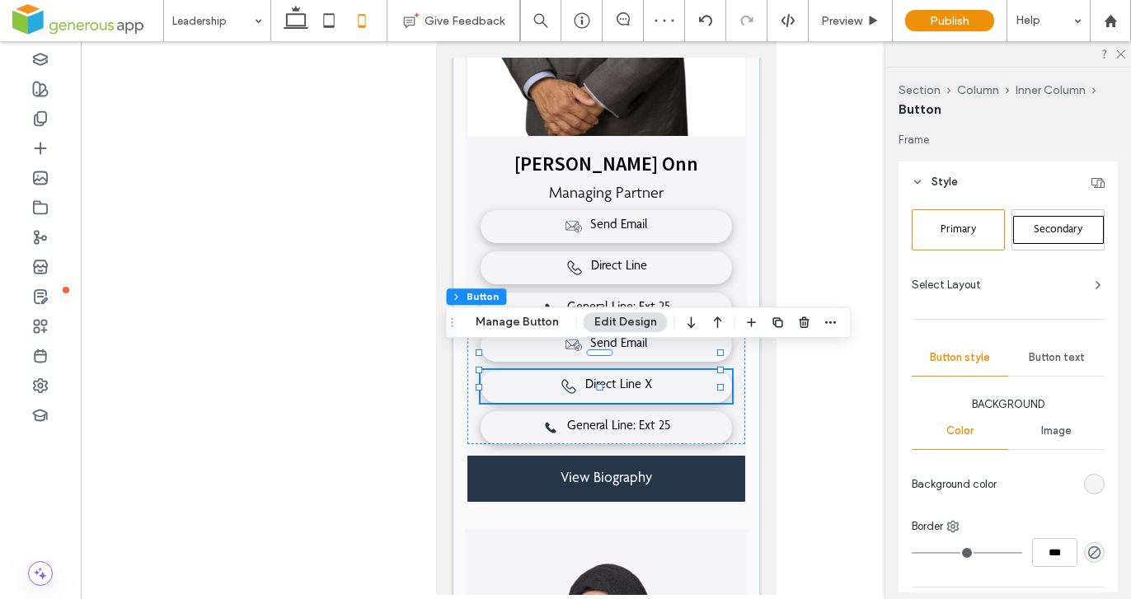
click at [798, 398] on div at bounding box center [606, 318] width 1050 height 554
click at [287, 26] on use at bounding box center [295, 17] width 25 height 23
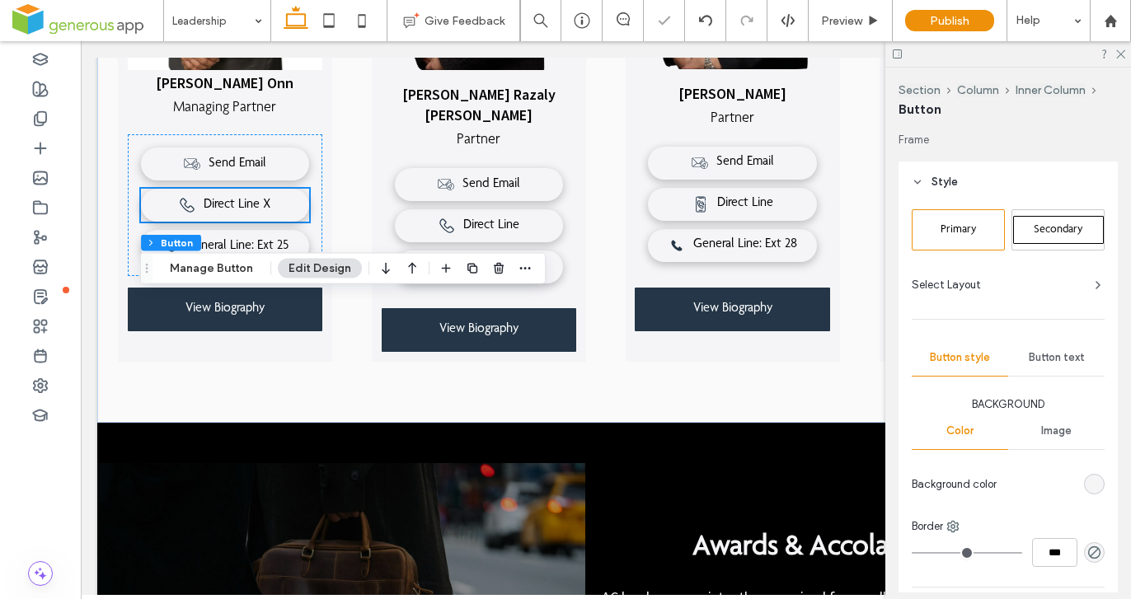
scroll to position [631, 0]
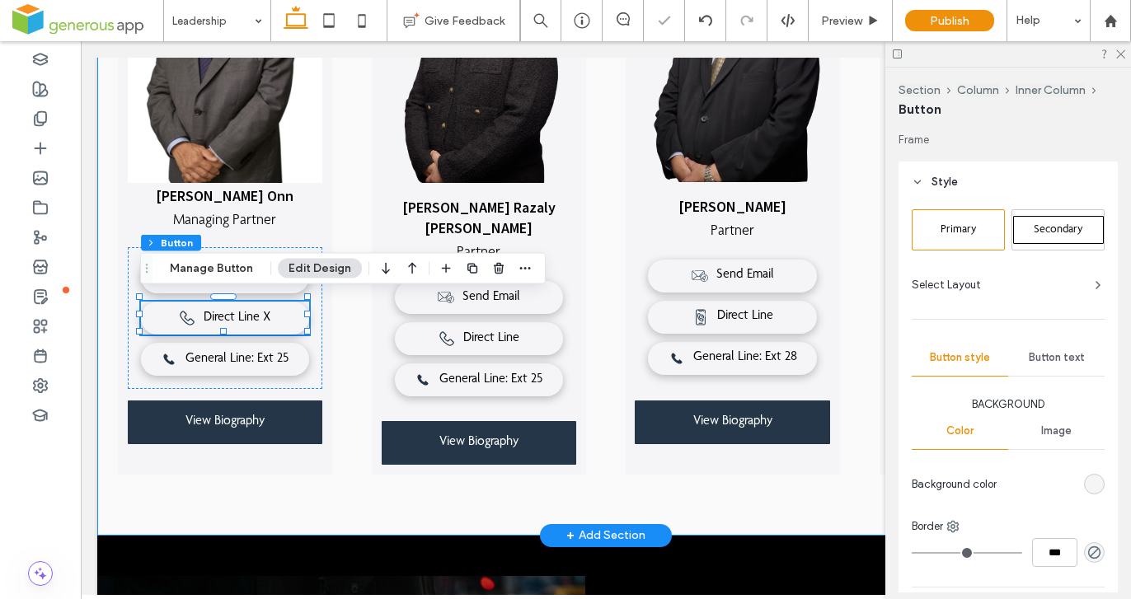
click at [332, 483] on div "Vincent Chan Siew Onn Managing Partner Send Email Direct Line General Line: Ext…" at bounding box center [605, 217] width 1017 height 636
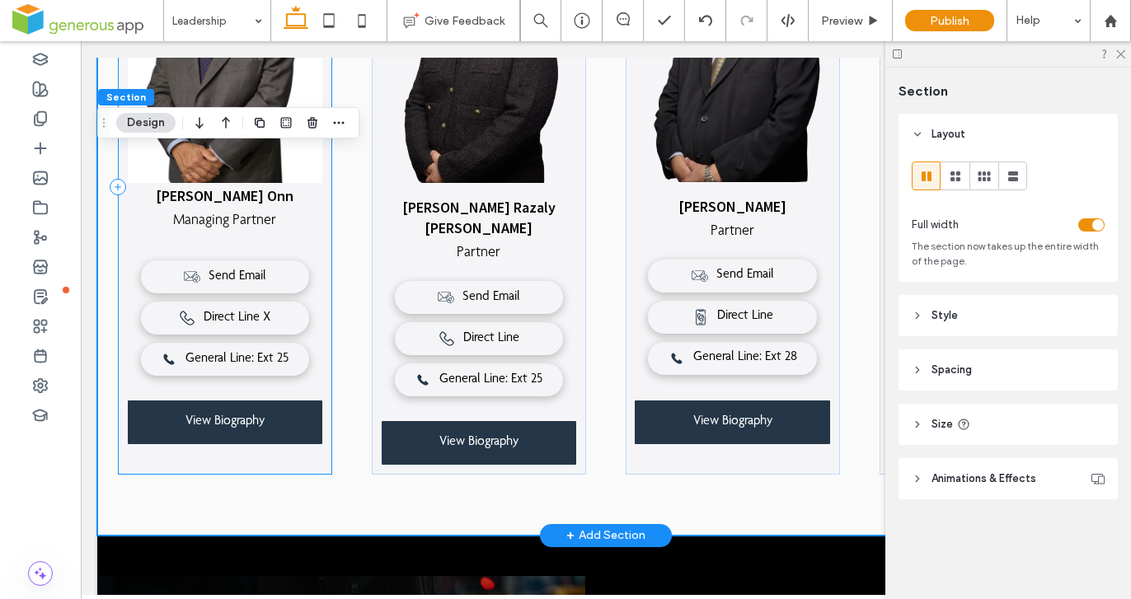
click at [124, 385] on div "Vincent Chan Siew Onn Managing Partner Send Email Direct Line General Line: Ext…" at bounding box center [225, 186] width 215 height 574
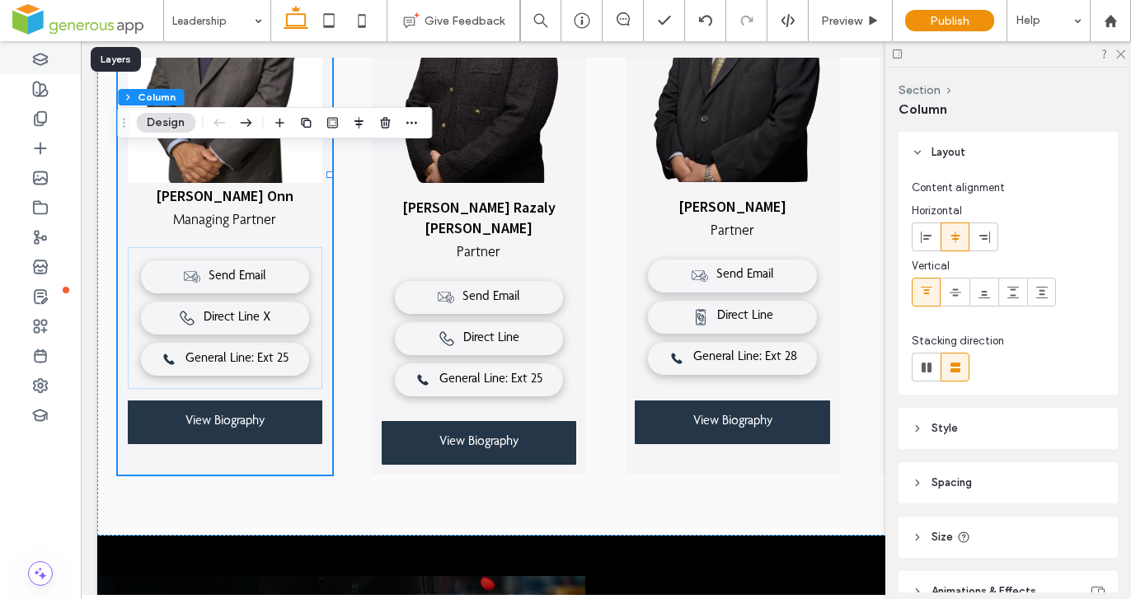
click at [35, 60] on use at bounding box center [41, 59] width 14 height 11
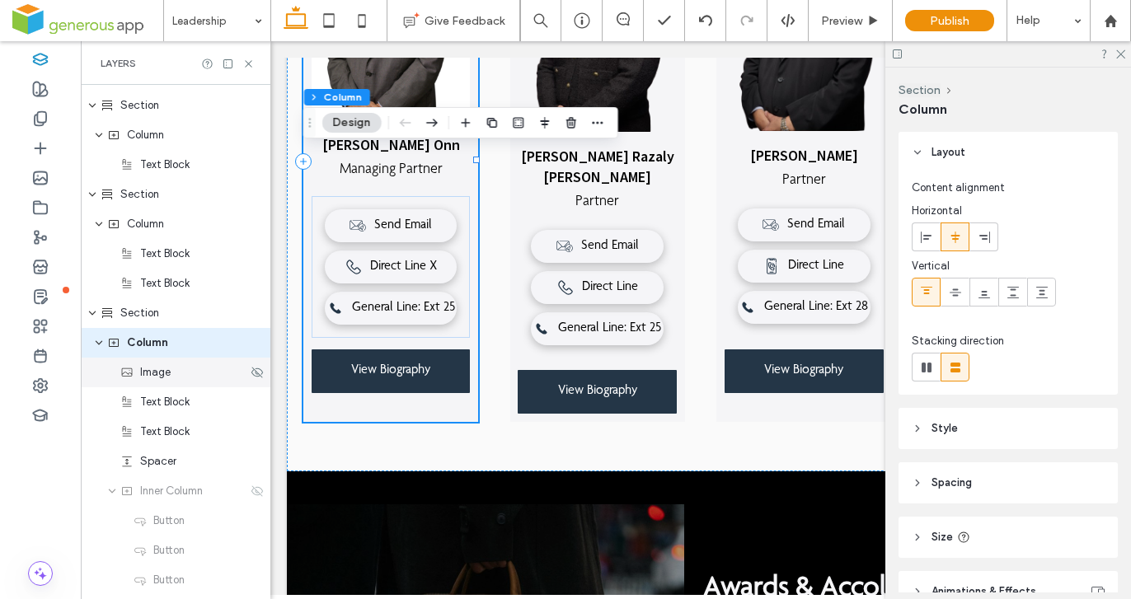
scroll to position [351, 0]
click at [251, 493] on icon at bounding box center [257, 490] width 13 height 13
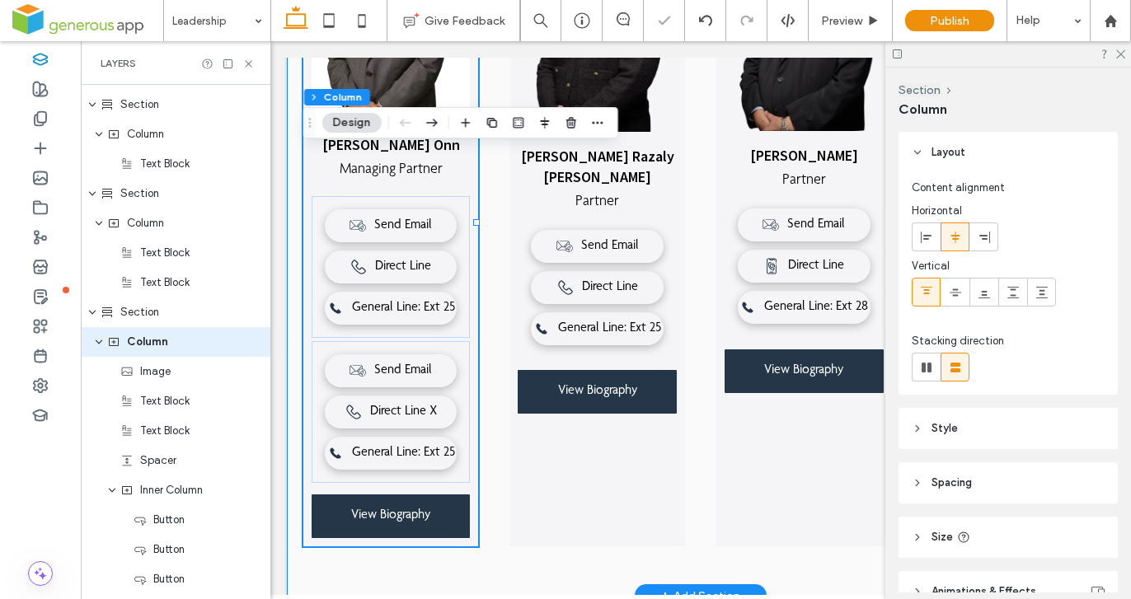
click at [497, 522] on div "Vincent Chan Siew Onn Managing Partner Send Email Direct Line General Line: Ext…" at bounding box center [700, 249] width 827 height 695
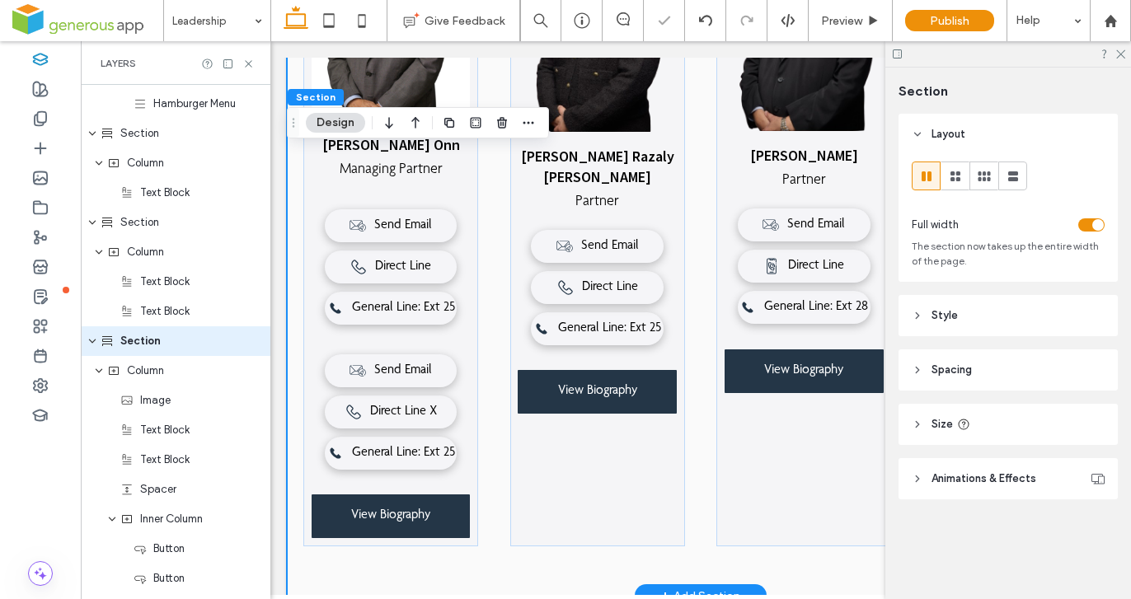
scroll to position [321, 0]
click at [247, 62] on use at bounding box center [248, 63] width 7 height 7
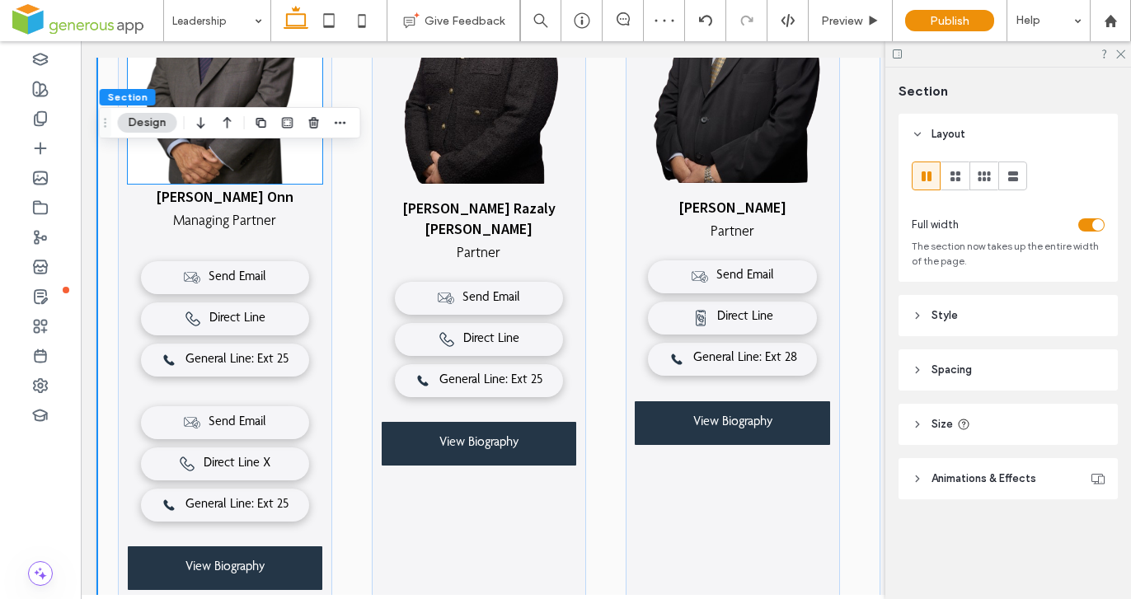
scroll to position [631, 0]
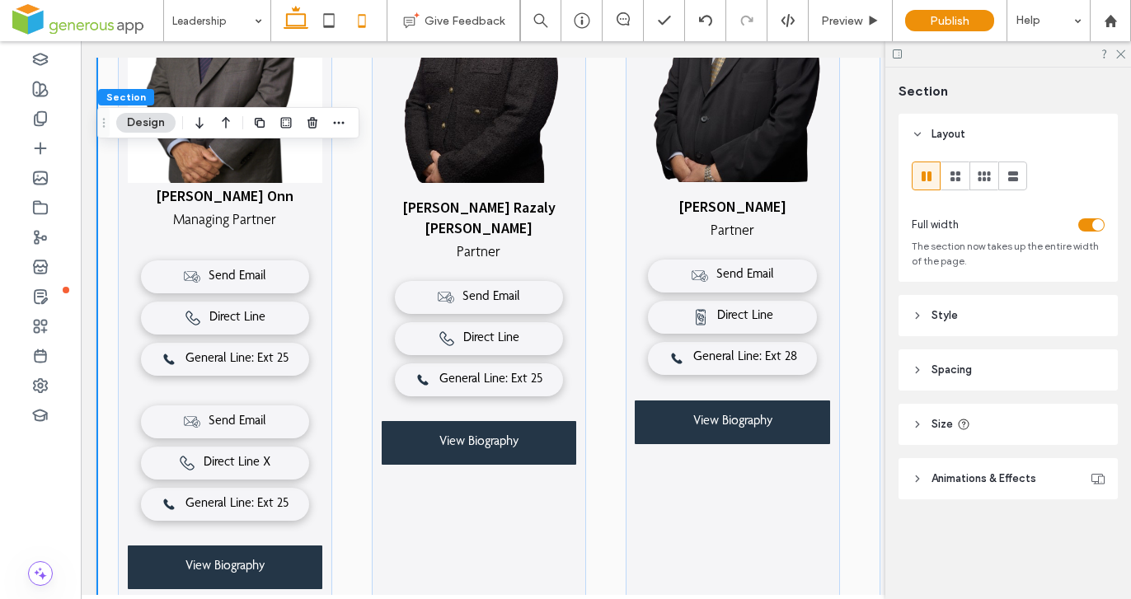
click at [358, 24] on icon at bounding box center [361, 20] width 33 height 33
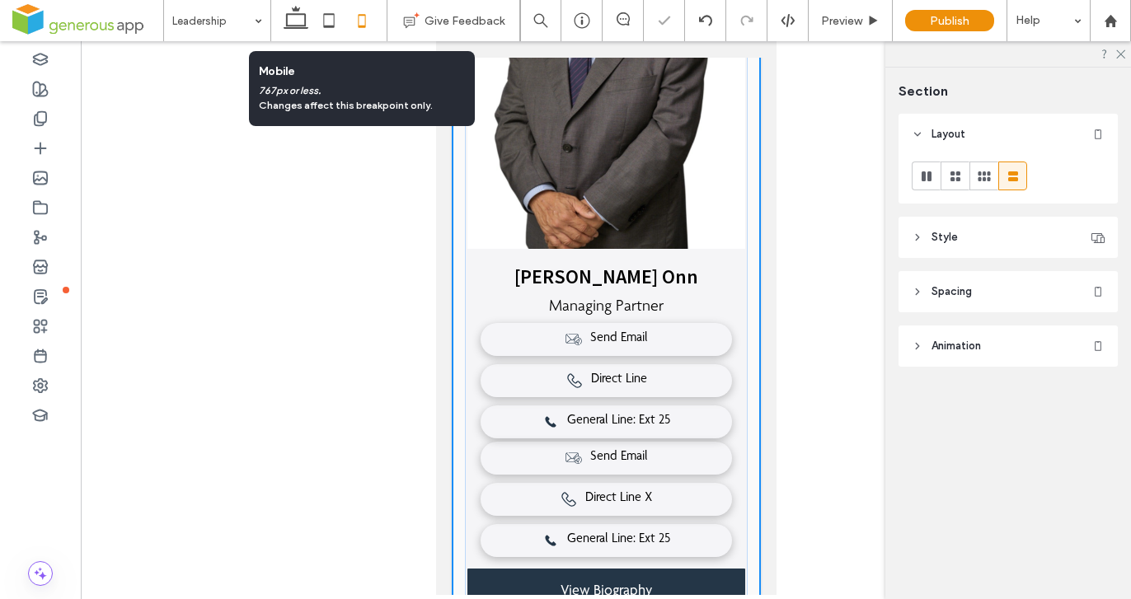
scroll to position [1530, 0]
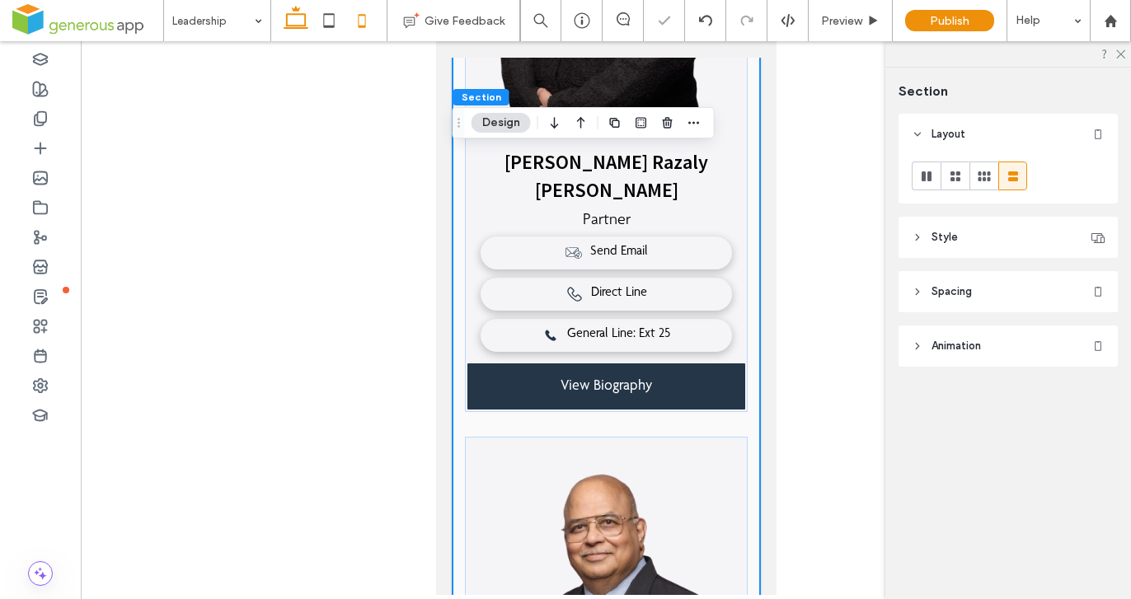
click at [301, 16] on icon at bounding box center [295, 20] width 33 height 33
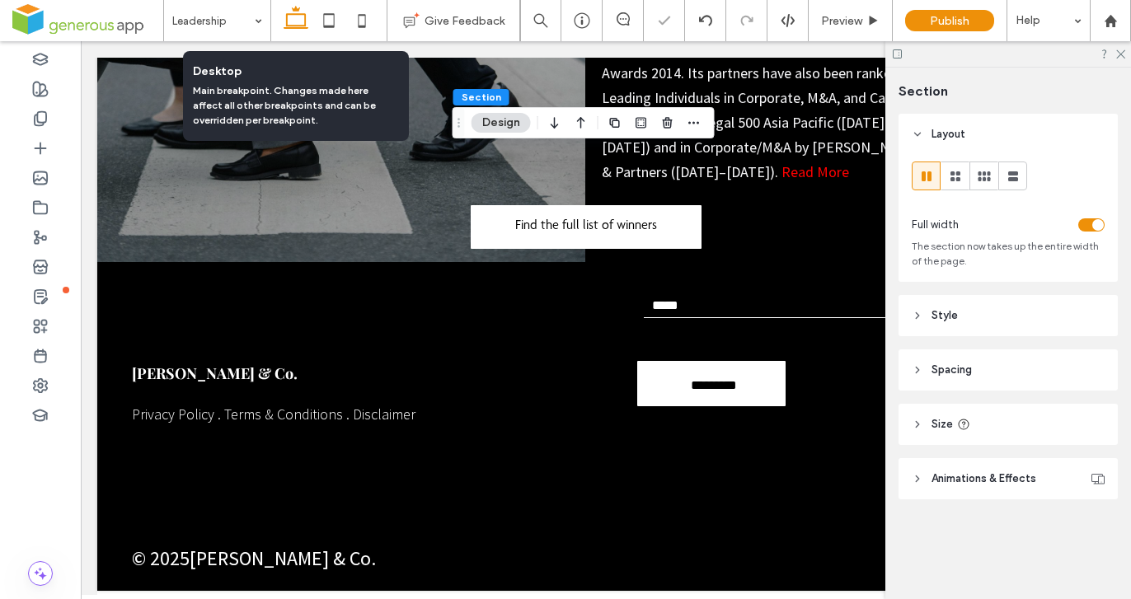
type input "*"
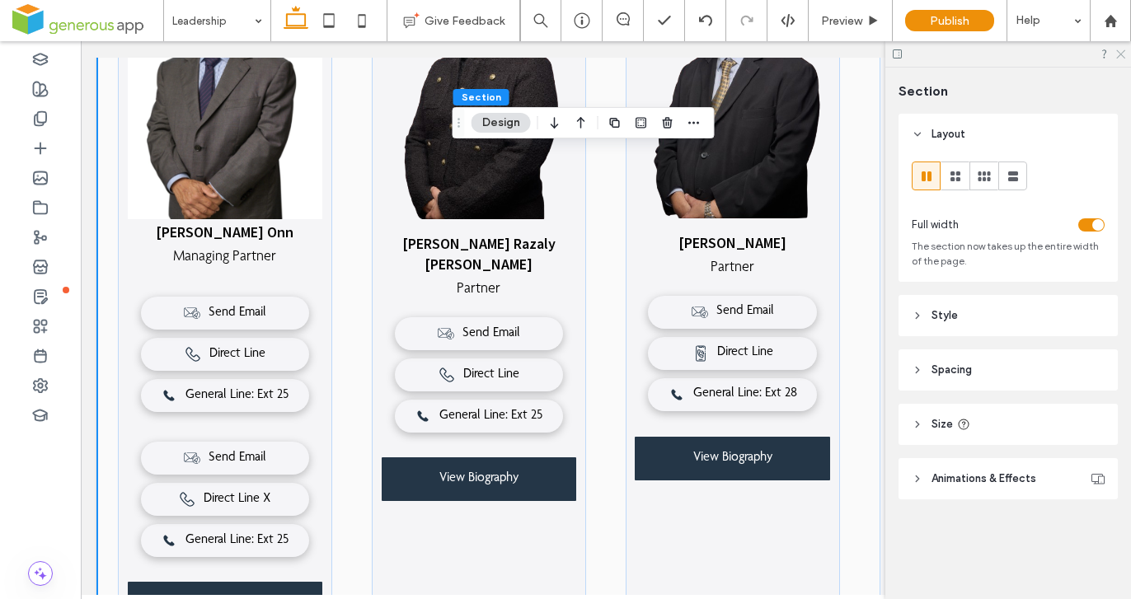
click at [1120, 54] on use at bounding box center [1120, 54] width 9 height 9
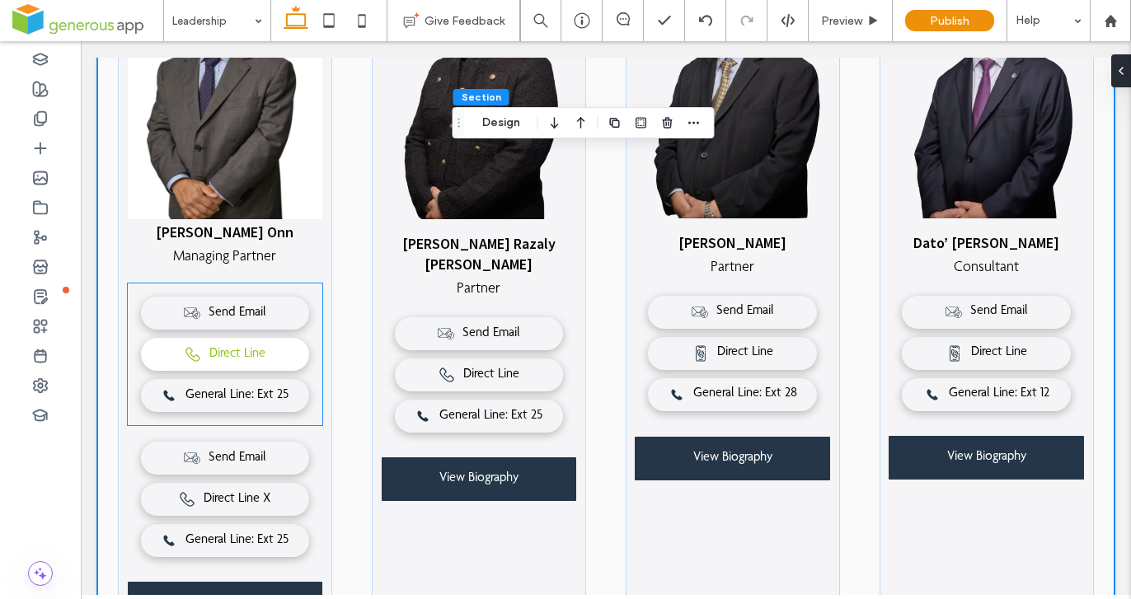
click at [248, 354] on span "Direct Line" at bounding box center [237, 355] width 56 height 16
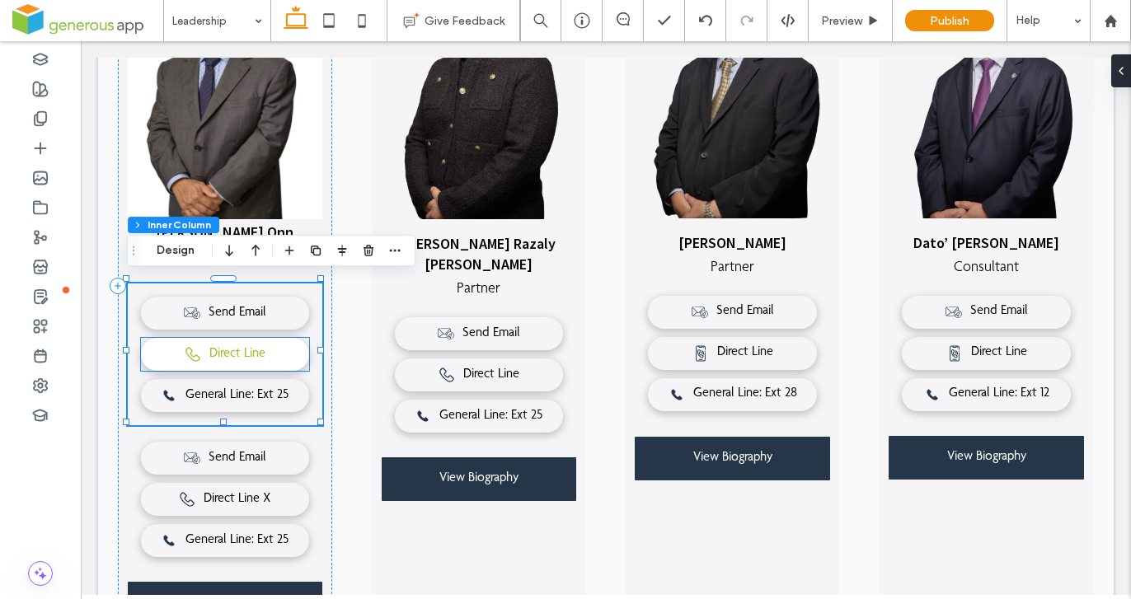
click at [263, 355] on span "Direct Line" at bounding box center [237, 355] width 56 height 16
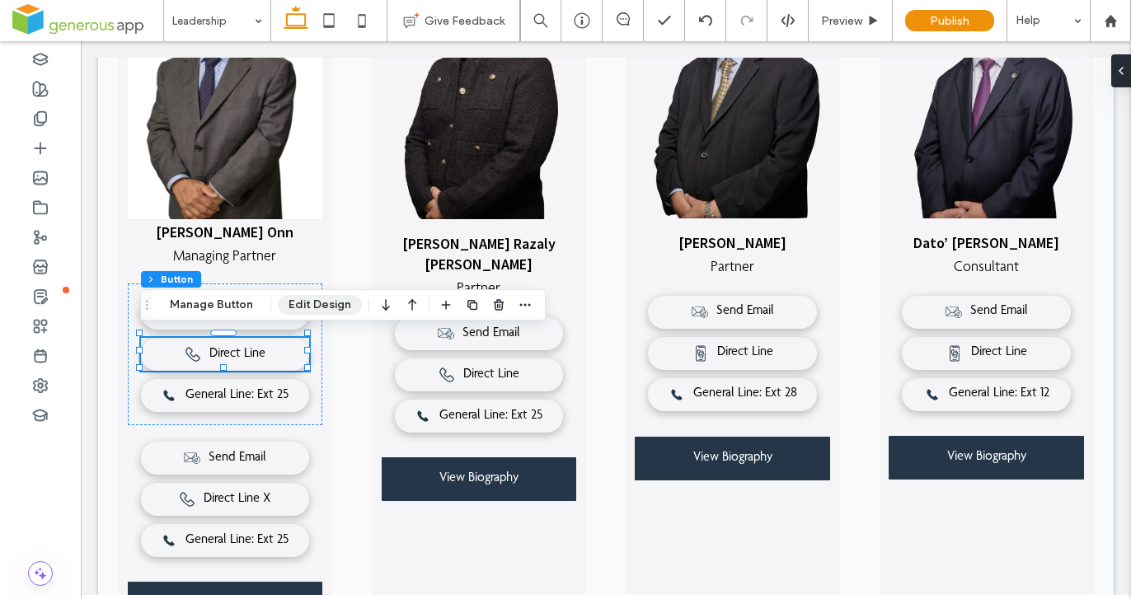
click at [231, 305] on button "Manage Button" at bounding box center [211, 305] width 105 height 20
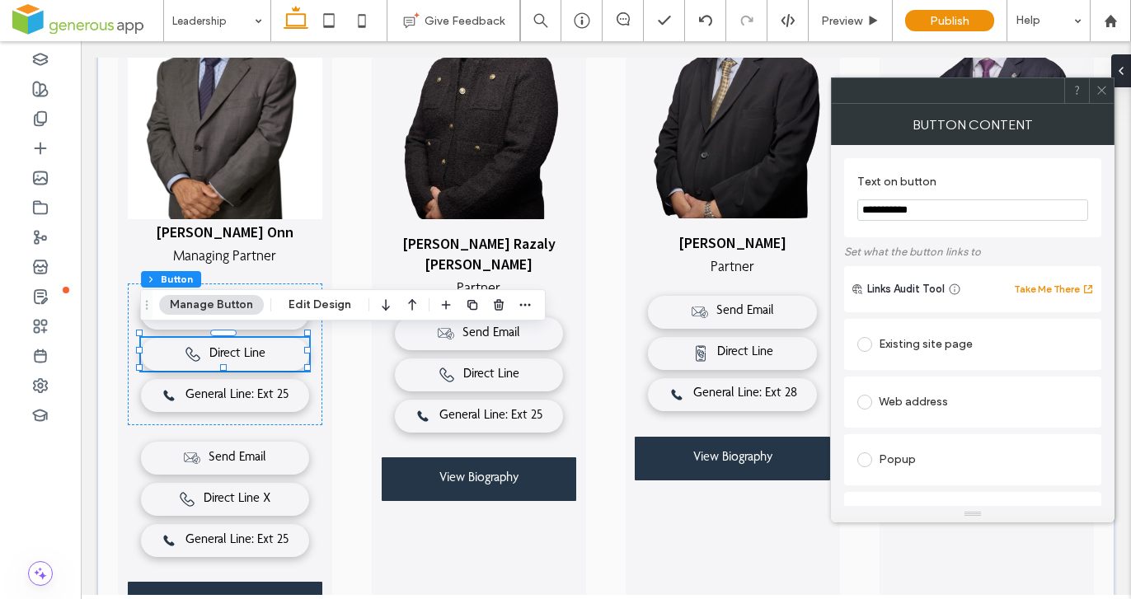
click at [932, 220] on input "**********" at bounding box center [972, 209] width 231 height 21
type input "**********"
click at [1099, 91] on icon at bounding box center [1101, 90] width 12 height 12
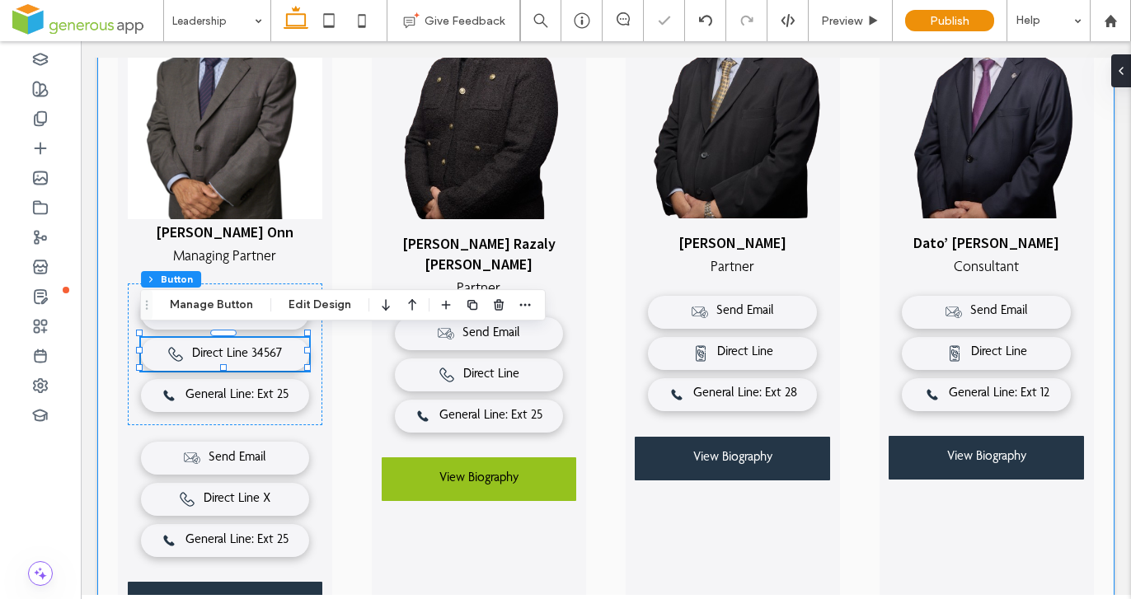
click at [351, 548] on div "Vincent Chan Siew Onn Managing Partner Send Email Direct Line 34567 General Lin…" at bounding box center [605, 316] width 1017 height 761
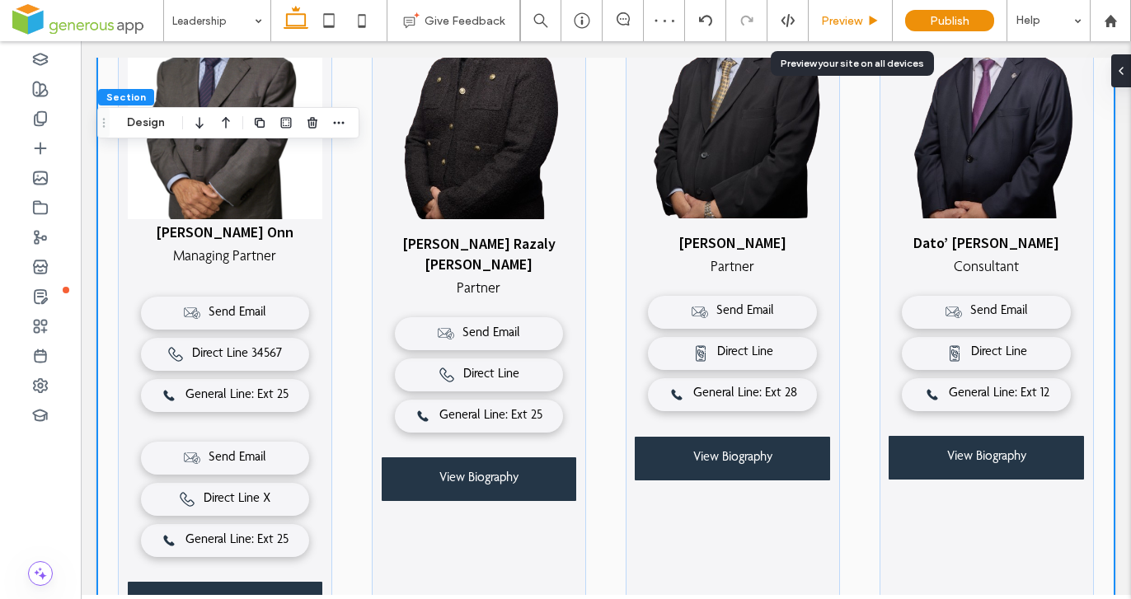
click at [843, 25] on span "Preview" at bounding box center [841, 21] width 41 height 14
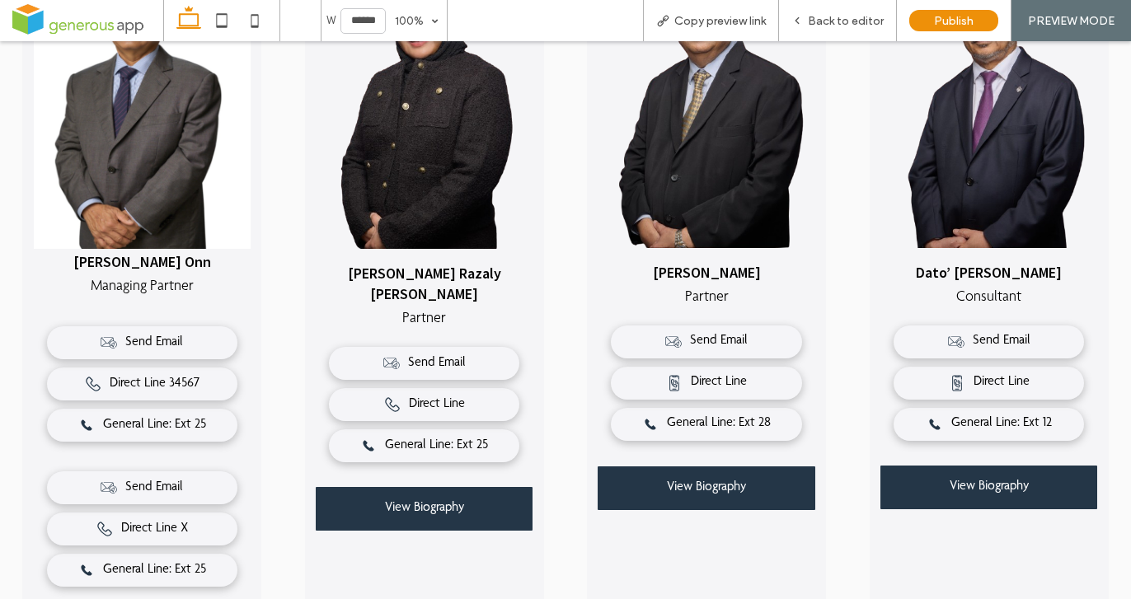
scroll to position [594, 0]
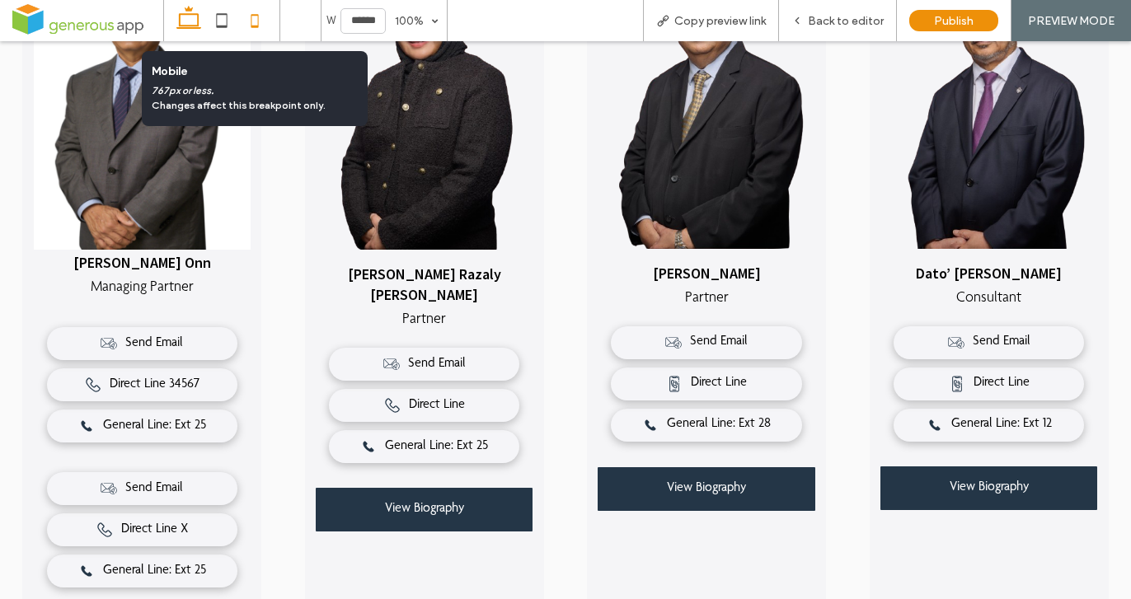
click at [249, 20] on icon at bounding box center [254, 20] width 33 height 33
type input "*****"
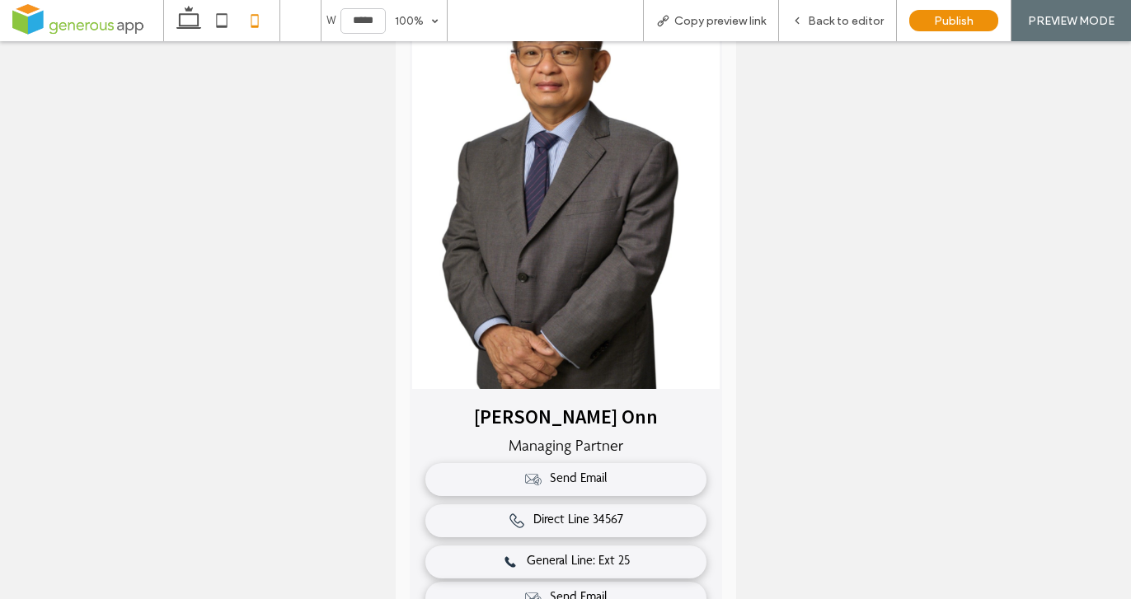
scroll to position [780, 0]
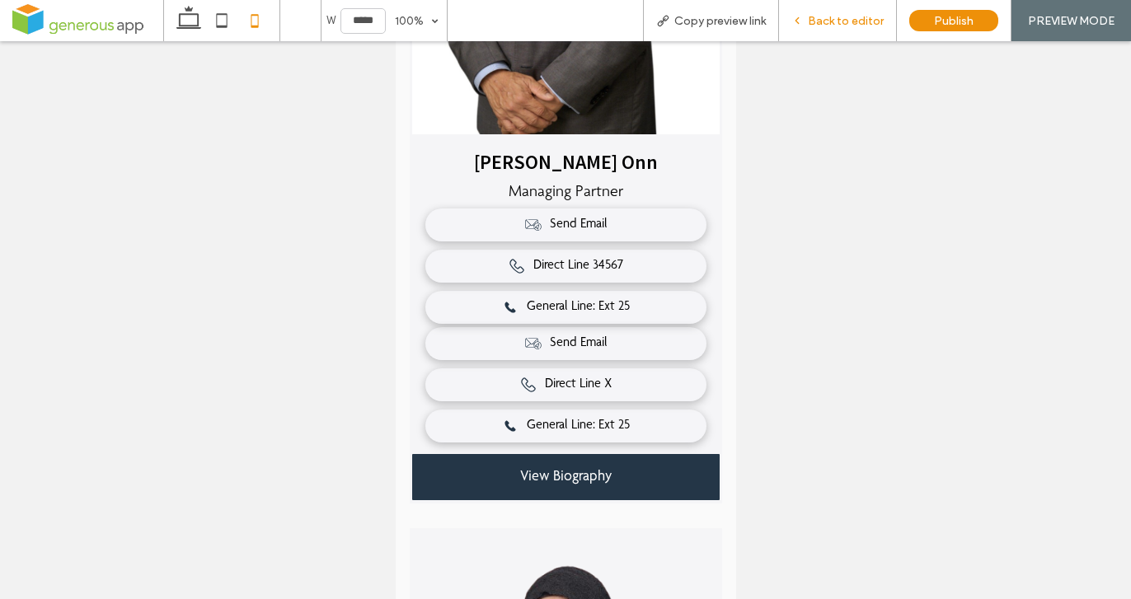
click at [828, 21] on span "Back to editor" at bounding box center [846, 21] width 76 height 14
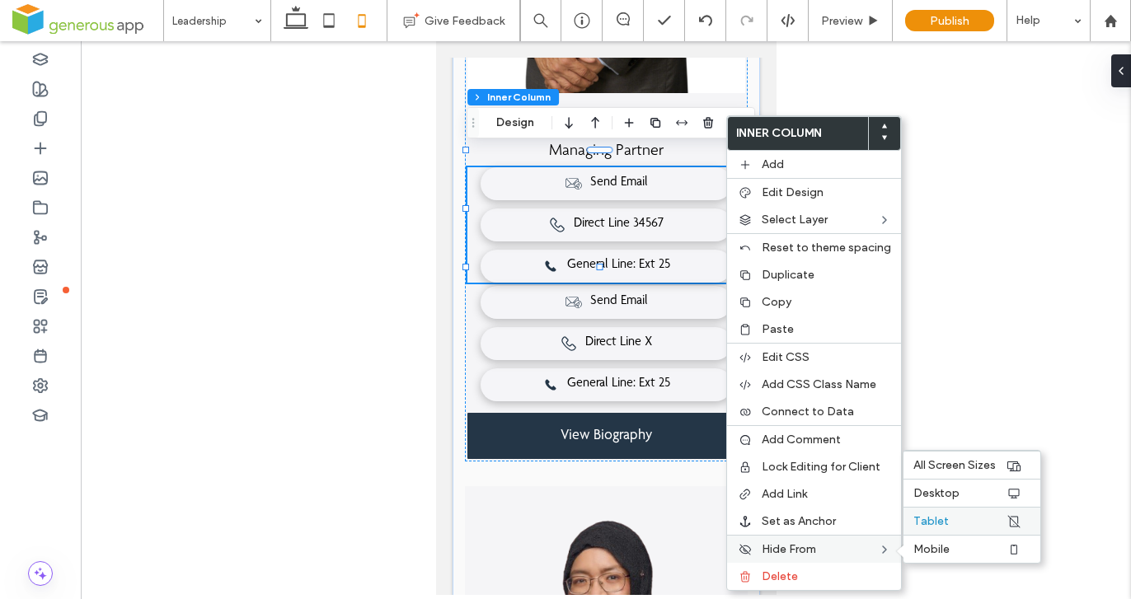
click at [925, 518] on span "Tablet" at bounding box center [930, 521] width 35 height 14
click at [934, 551] on span "Mobile" at bounding box center [931, 549] width 36 height 14
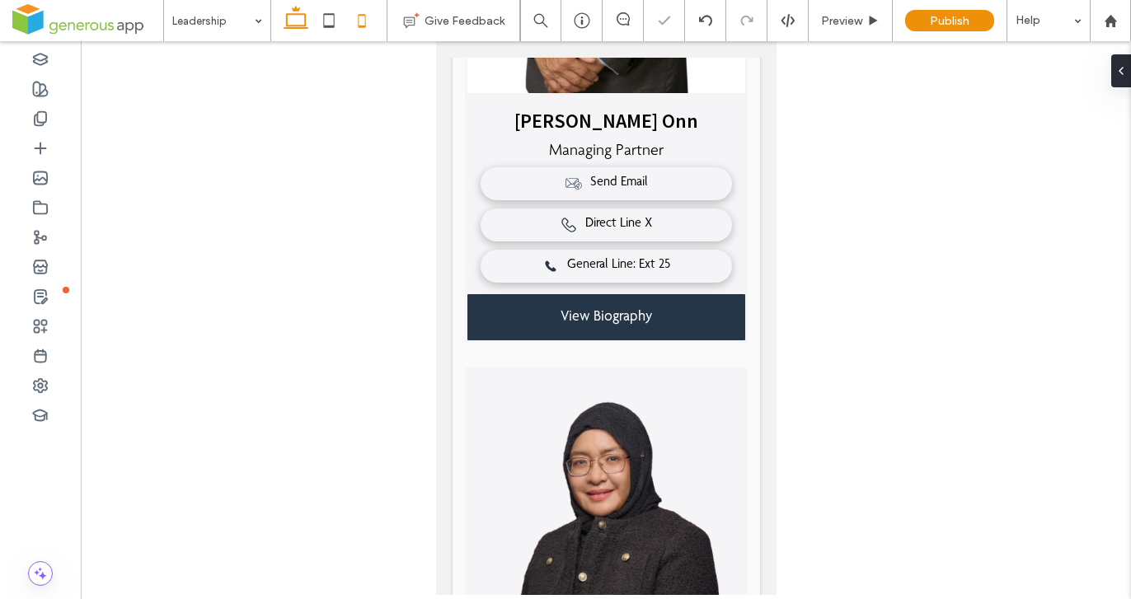
click at [298, 17] on icon at bounding box center [295, 20] width 33 height 33
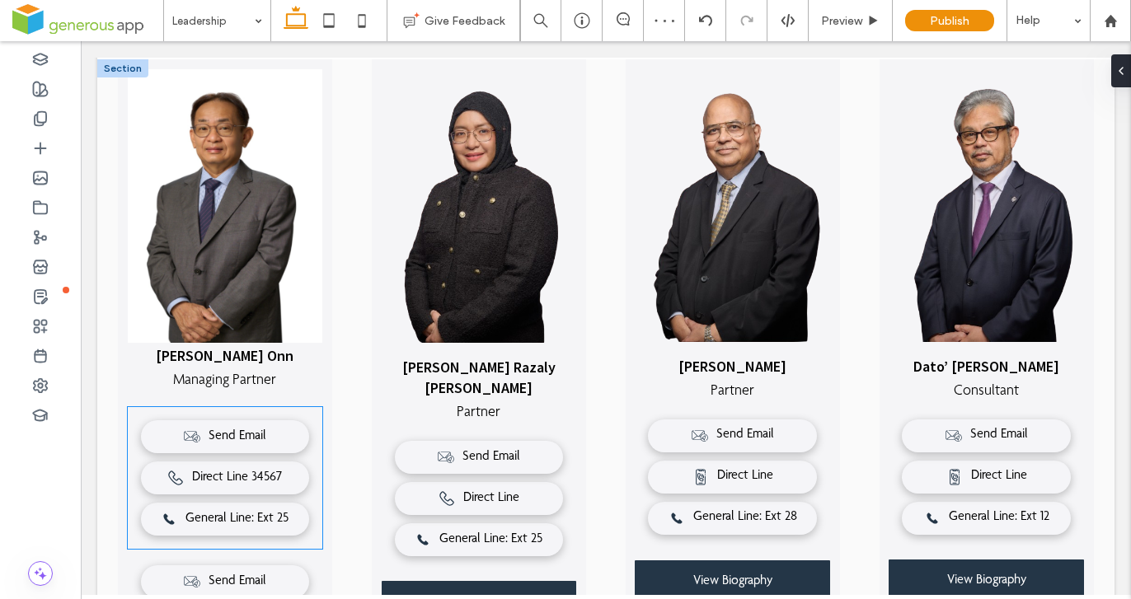
scroll to position [663, 0]
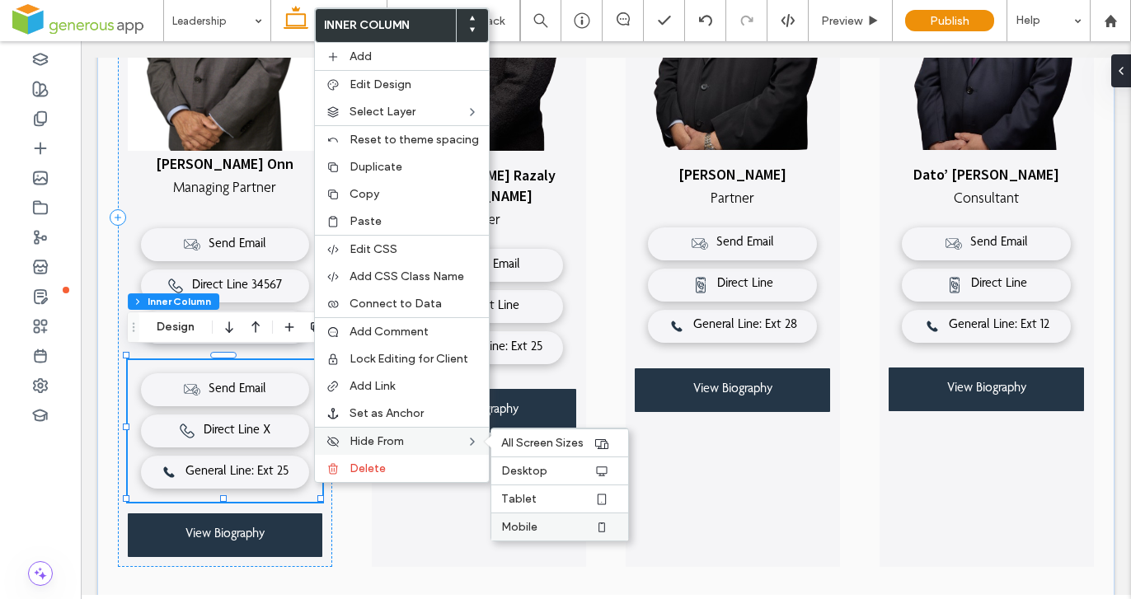
click at [551, 528] on label "Mobile" at bounding box center [547, 527] width 92 height 14
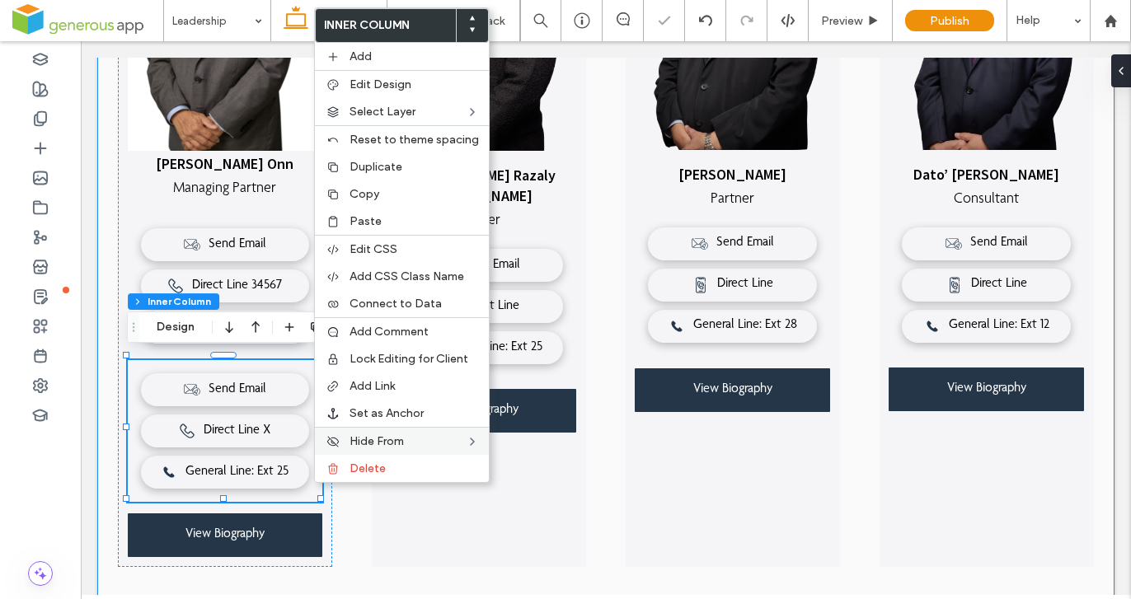
click at [347, 579] on div "Vincent Chan Siew Onn Managing Partner Send Email Direct Line 34567 General Lin…" at bounding box center [605, 247] width 1017 height 761
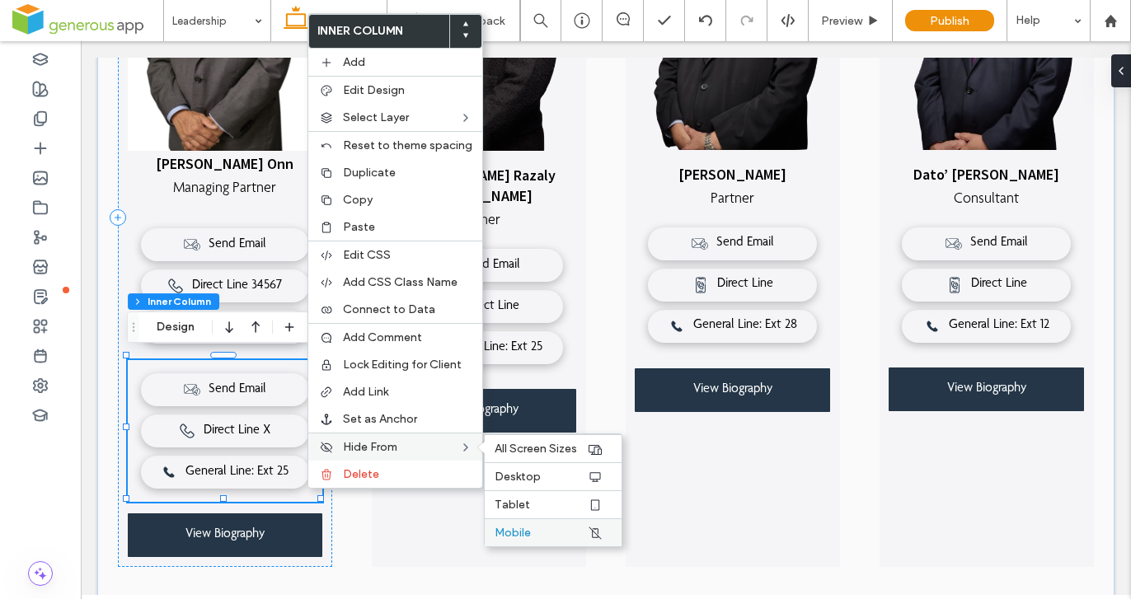
click at [516, 527] on span "Mobile" at bounding box center [512, 533] width 36 height 14
click at [549, 497] on div "Tablet" at bounding box center [553, 504] width 137 height 28
click at [559, 478] on label "Desktop" at bounding box center [540, 477] width 92 height 14
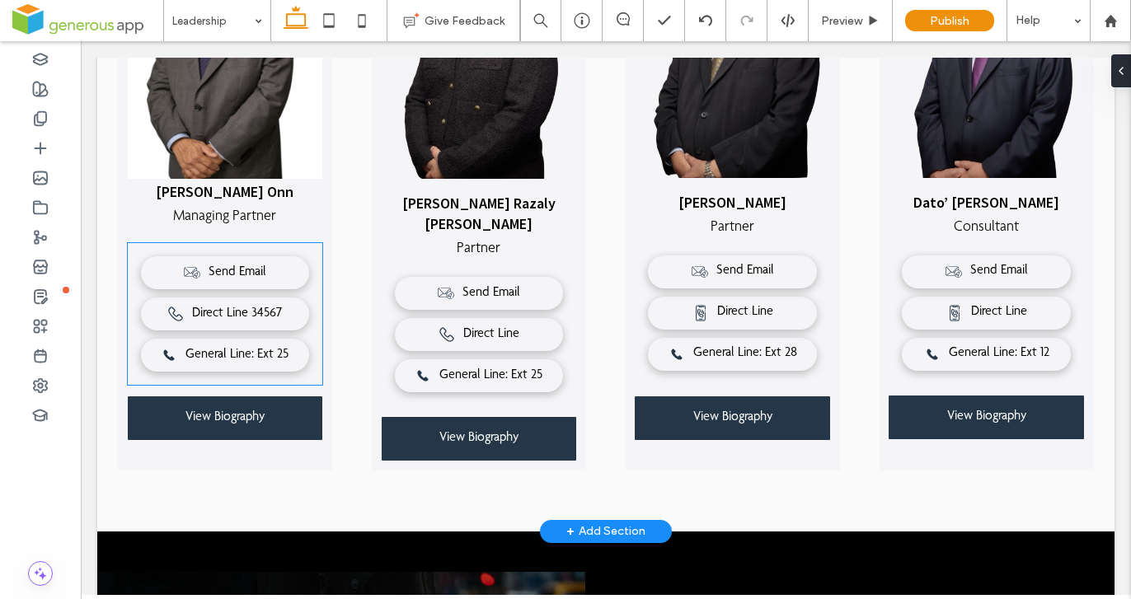
scroll to position [625, 0]
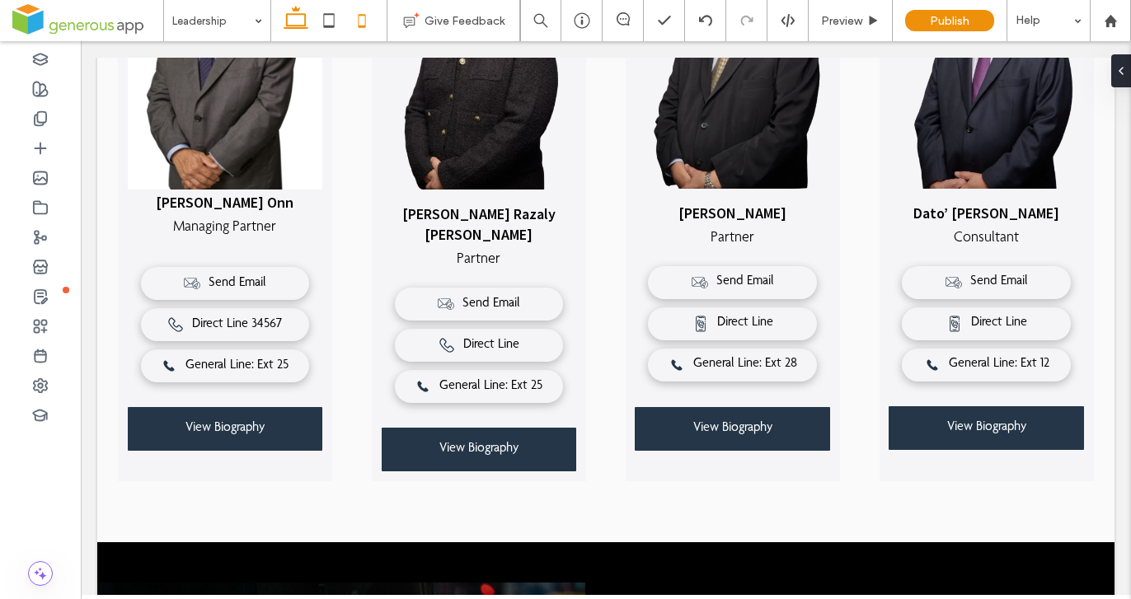
click at [358, 26] on use at bounding box center [361, 20] width 7 height 13
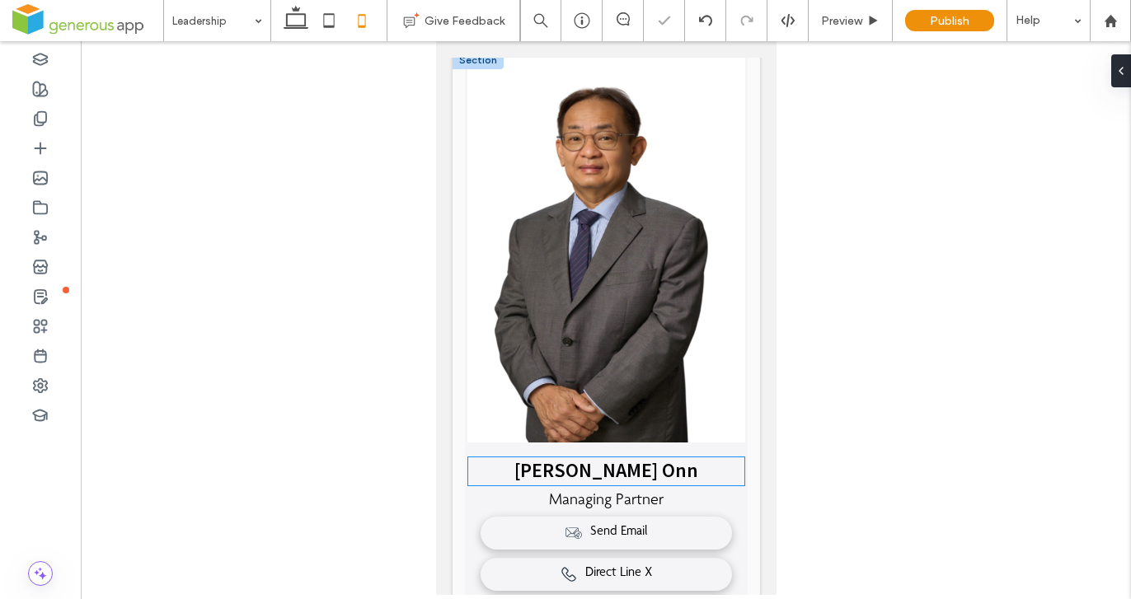
scroll to position [631, 0]
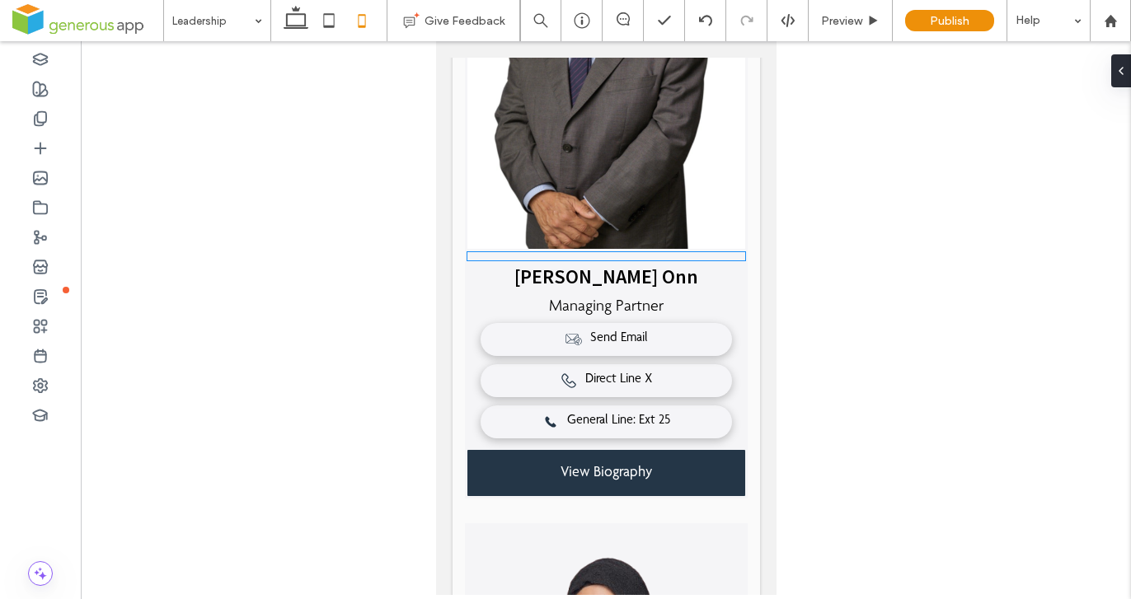
click at [565, 252] on div at bounding box center [604, 256] width 277 height 8
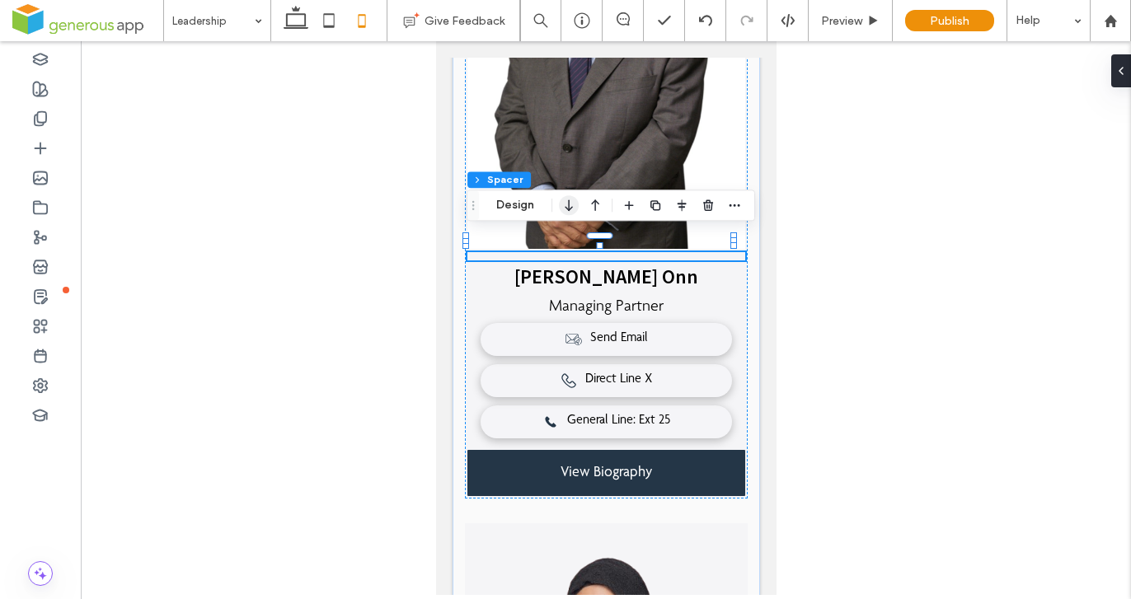
click at [569, 204] on use "button" at bounding box center [568, 206] width 7 height 12
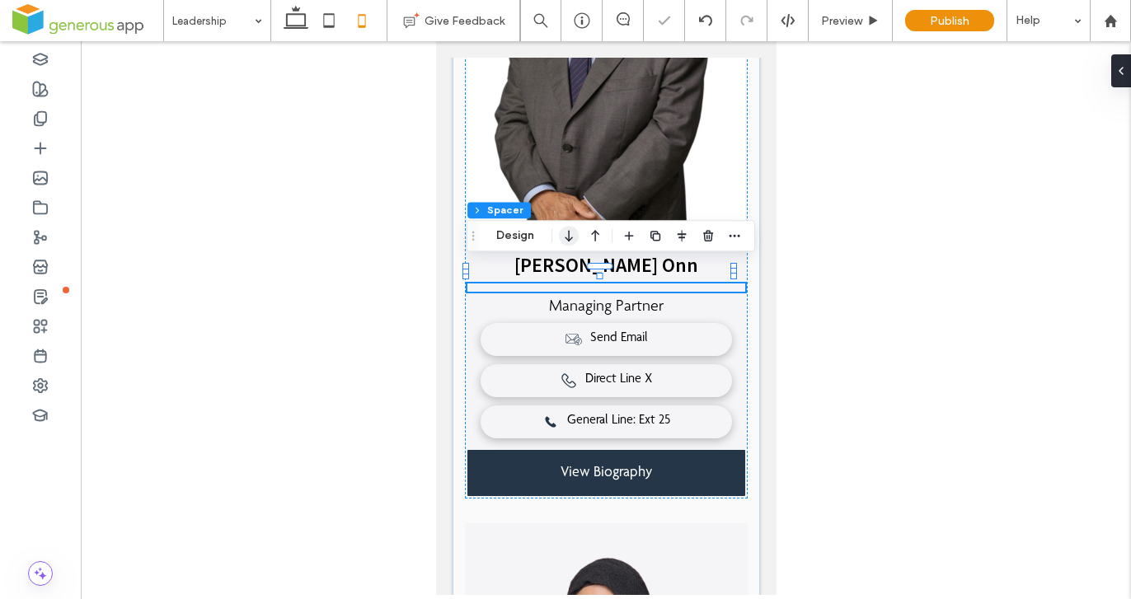
click at [568, 233] on use "button" at bounding box center [568, 237] width 7 height 12
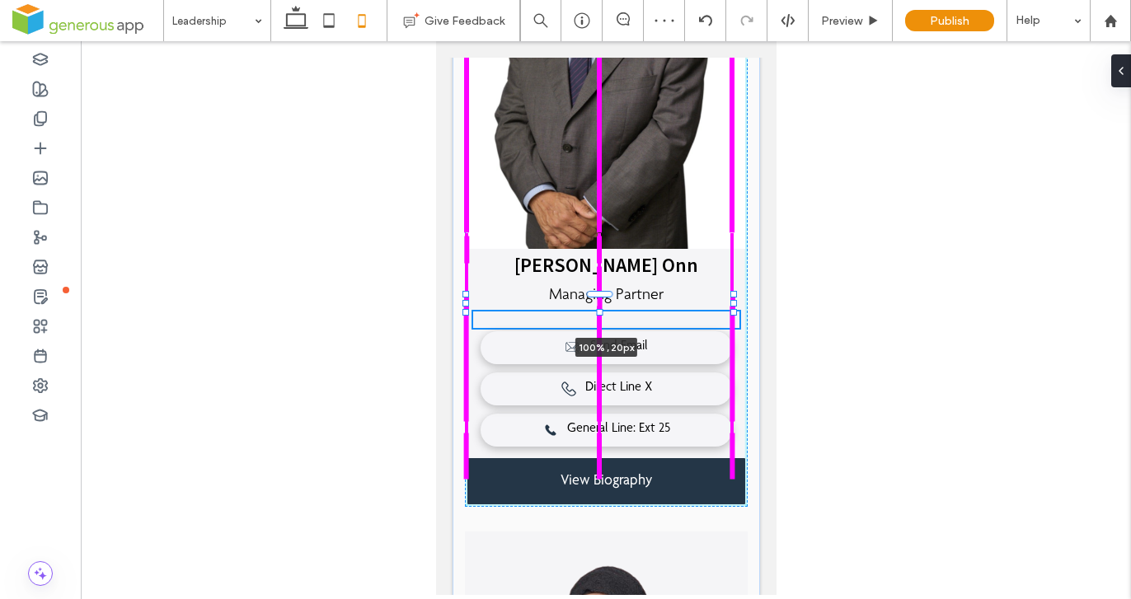
click at [600, 309] on div at bounding box center [599, 312] width 7 height 7
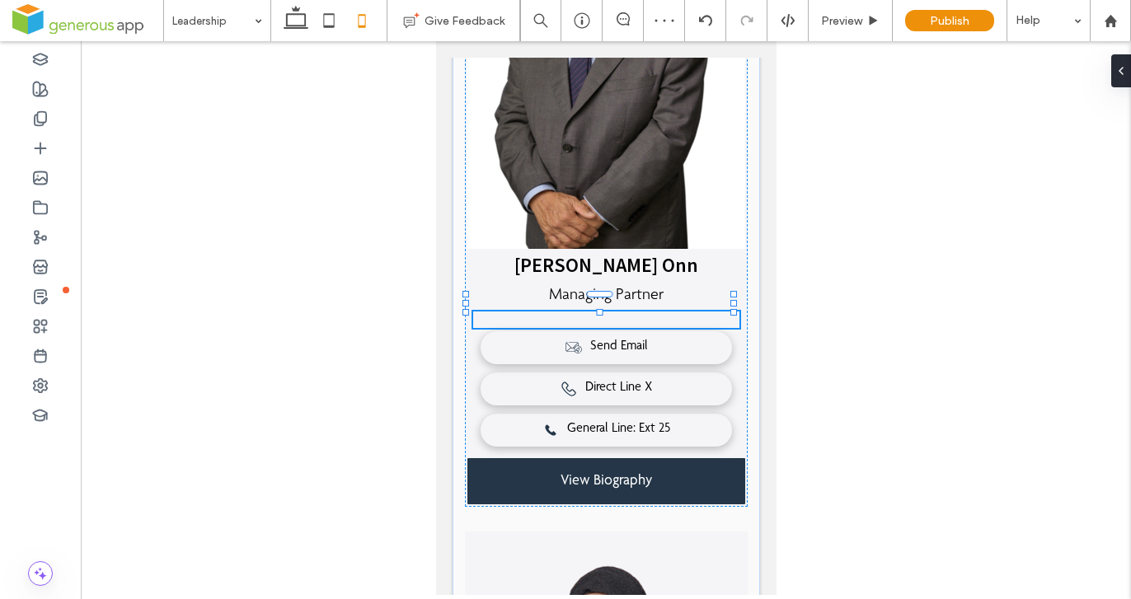
type input "**"
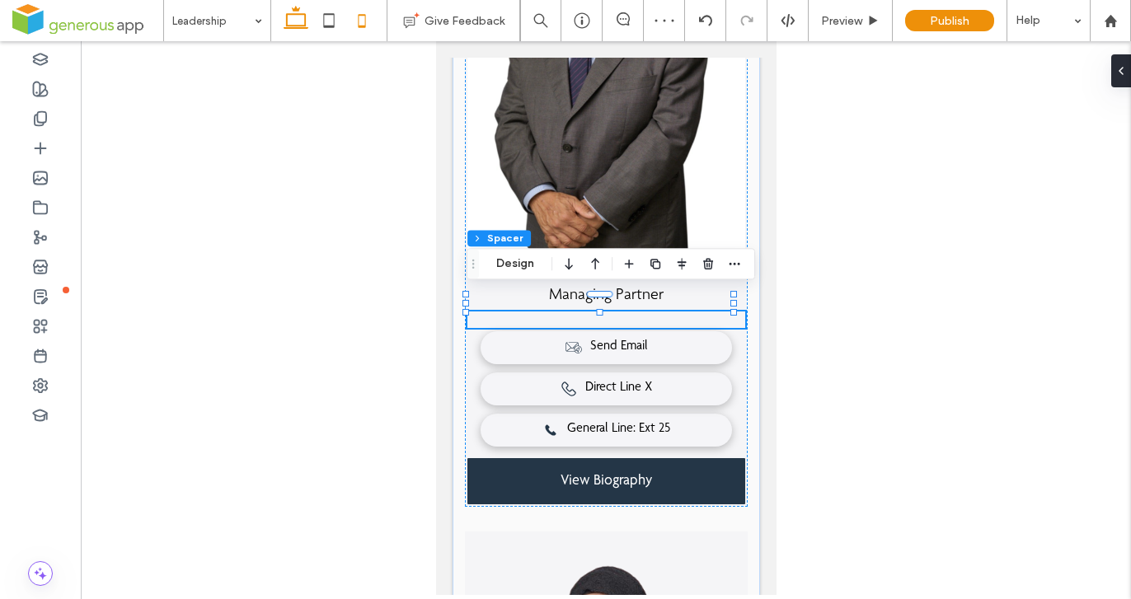
click at [292, 23] on icon at bounding box center [295, 20] width 33 height 33
type input "**"
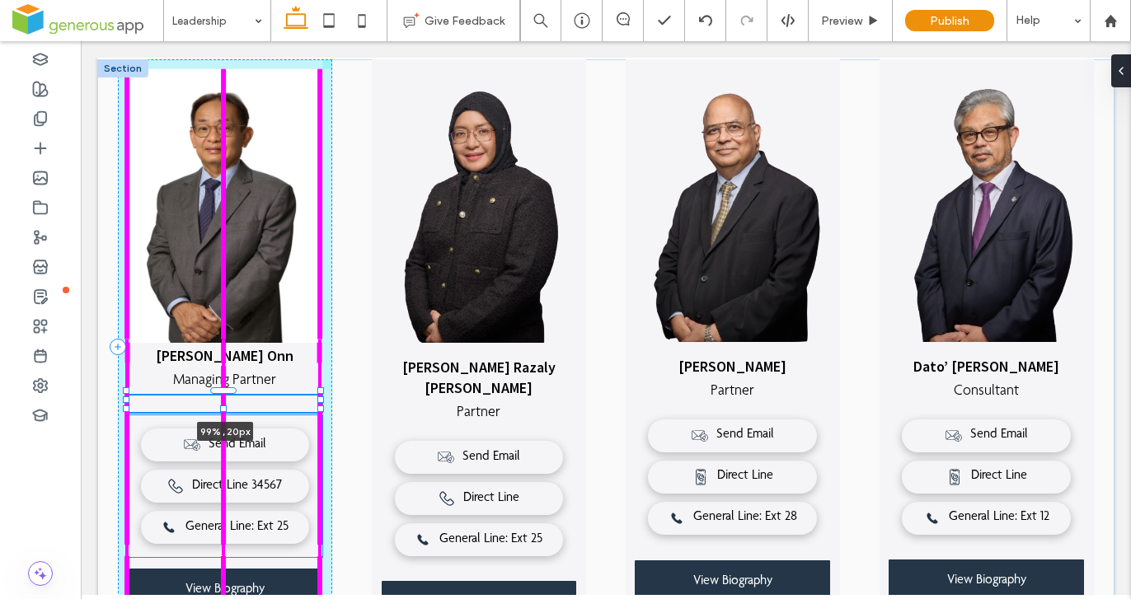
click at [220, 405] on div at bounding box center [223, 408] width 7 height 7
type input "**"
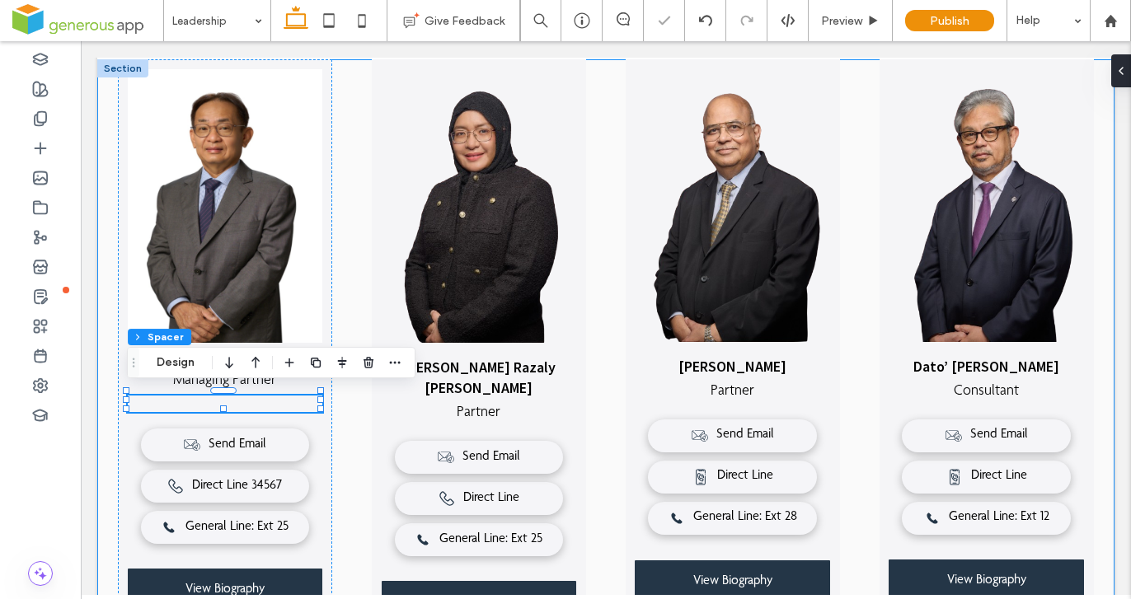
click at [342, 433] on div "Vincent Chan Siew Onn Managing Partner 99% , 20px Send Email Direct Line 34567 …" at bounding box center [605, 377] width 1017 height 636
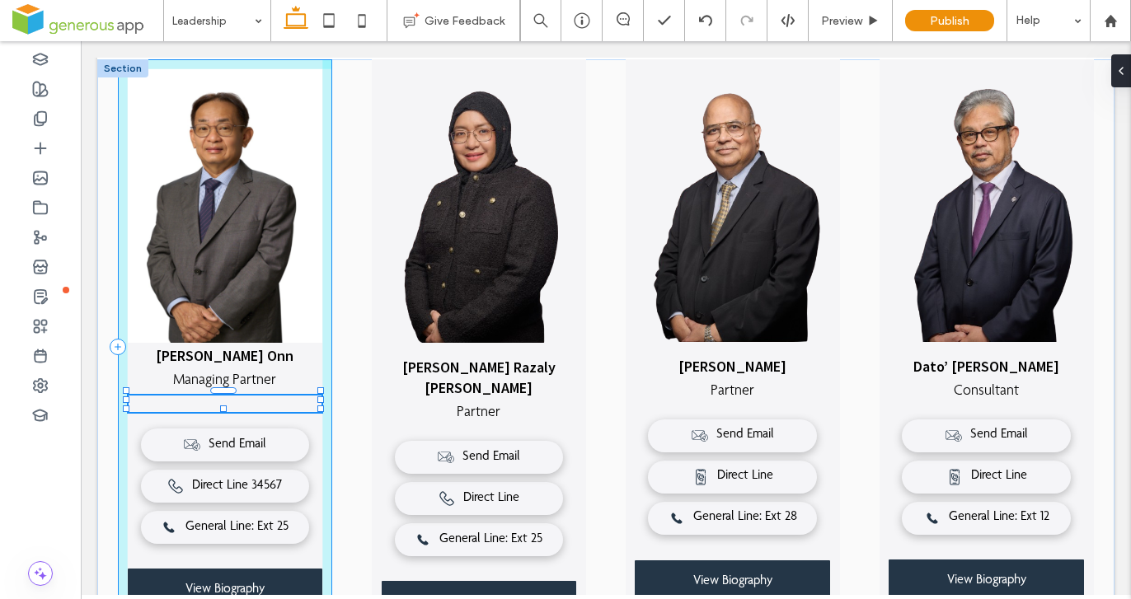
click at [225, 405] on div at bounding box center [223, 408] width 7 height 7
click at [226, 401] on div "Vincent Chan Siew Onn Managing Partner Send Email Direct Line 34567 General Lin…" at bounding box center [605, 377] width 1017 height 636
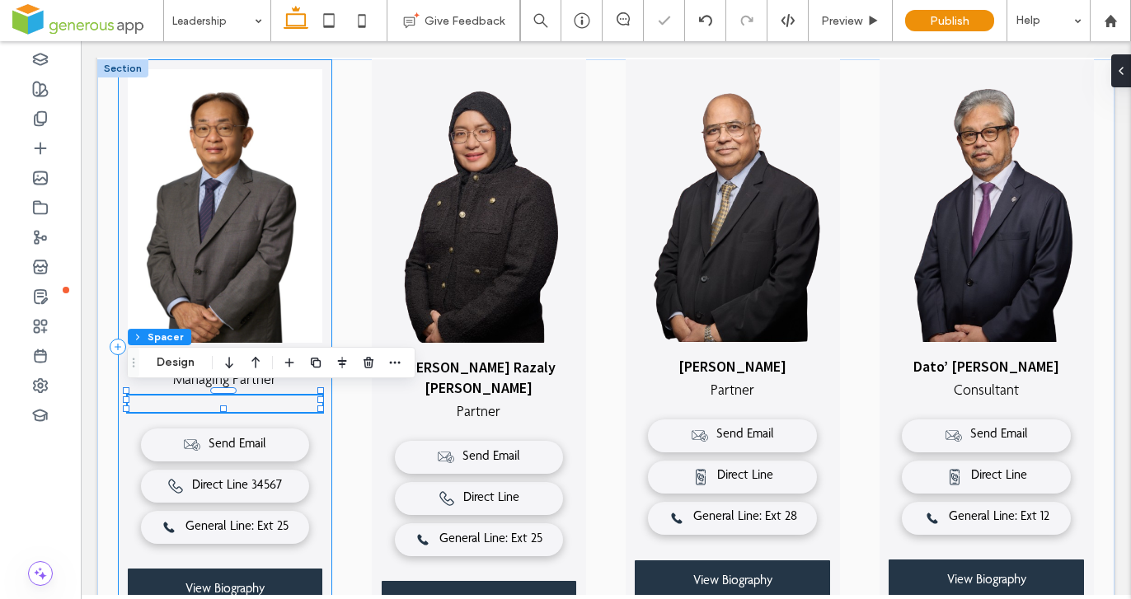
click at [253, 396] on div at bounding box center [225, 404] width 195 height 16
click at [363, 363] on icon "button" at bounding box center [368, 362] width 13 height 13
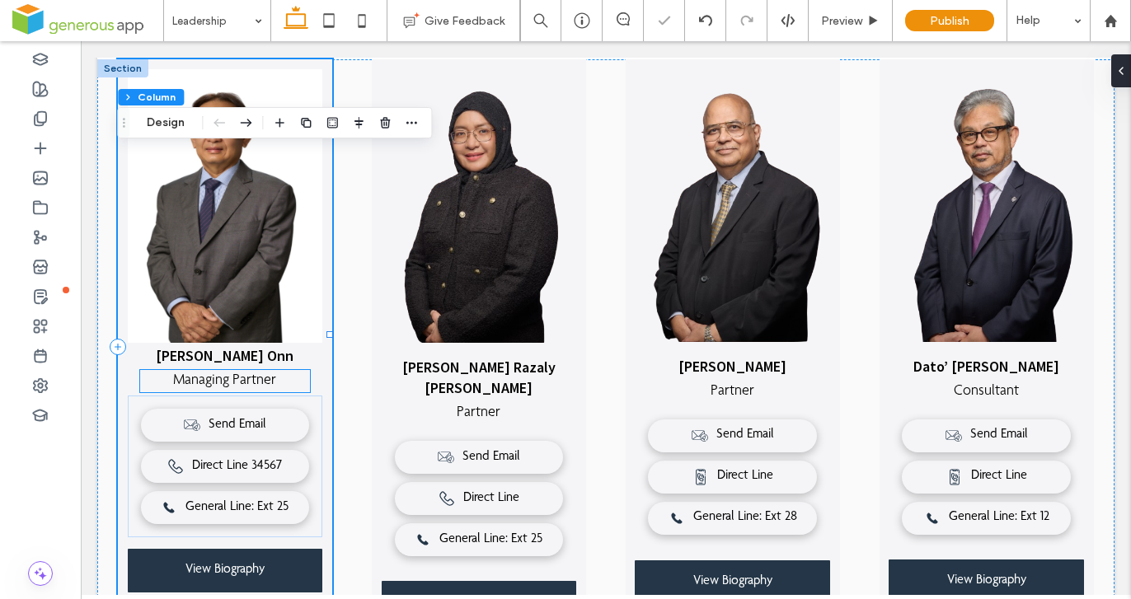
click at [270, 379] on span "Managing Partner" at bounding box center [224, 380] width 103 height 15
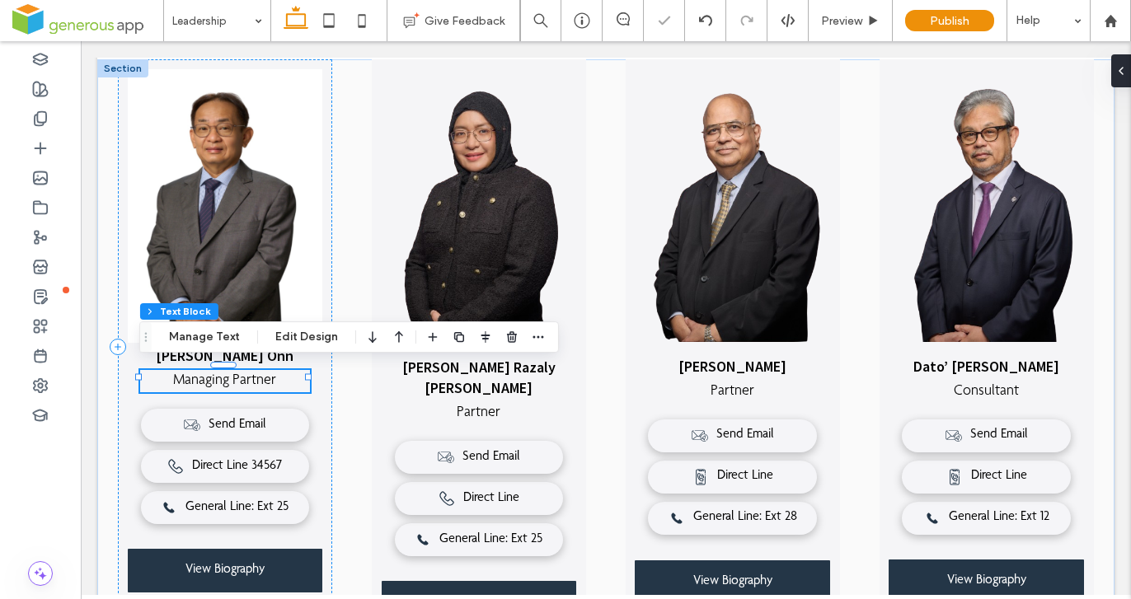
click at [280, 377] on p "Managing Partner" at bounding box center [225, 381] width 171 height 22
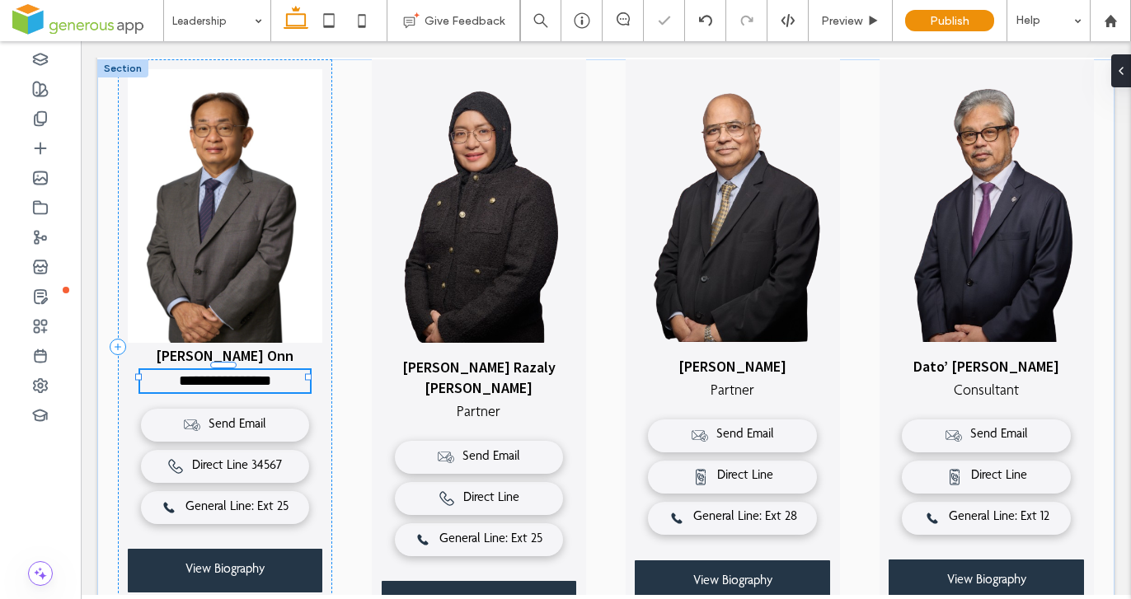
type input "**********"
type input "**"
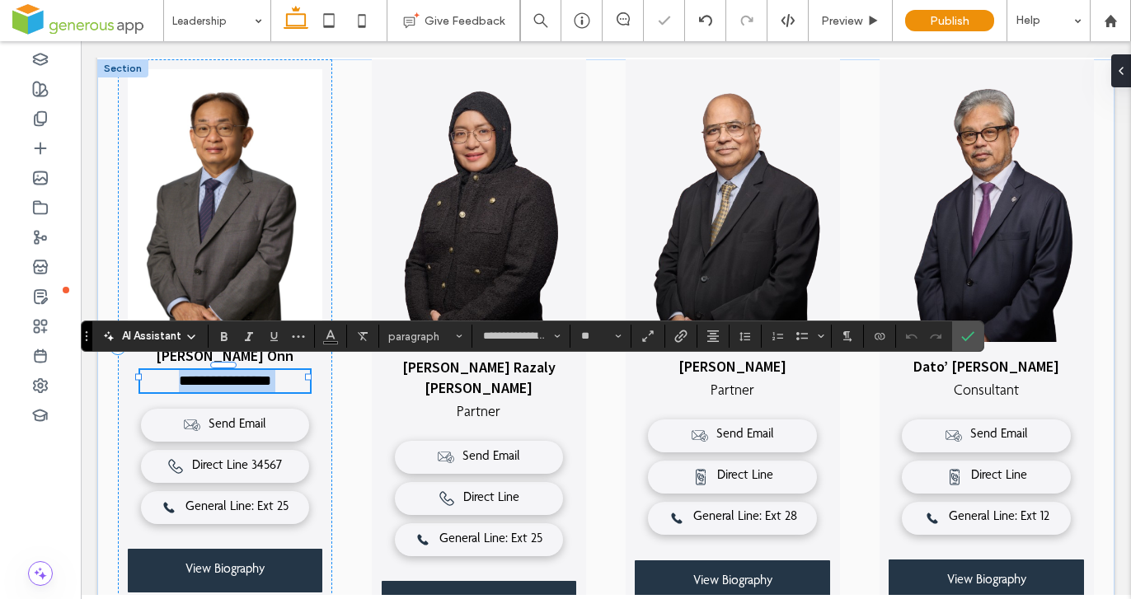
click at [280, 377] on p "**********" at bounding box center [225, 381] width 171 height 22
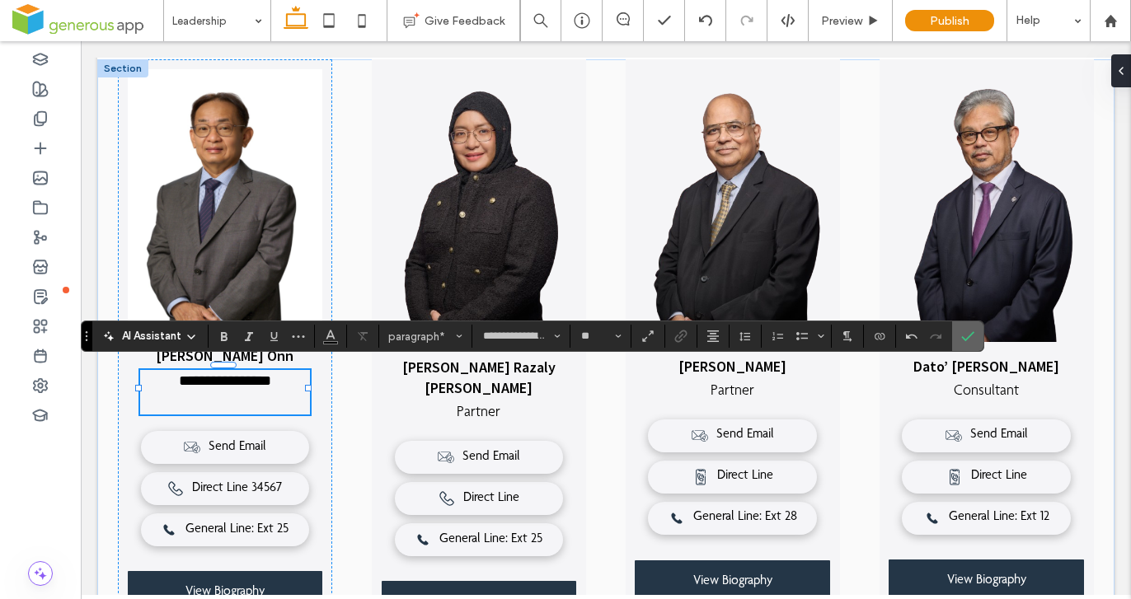
click at [962, 340] on icon "Confirm" at bounding box center [967, 336] width 13 height 13
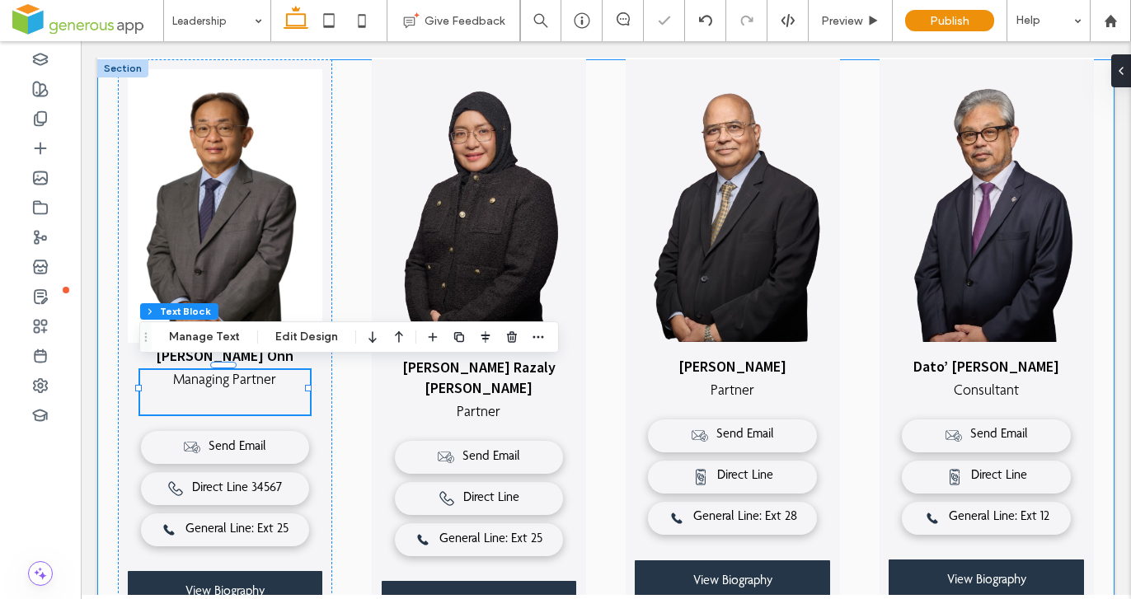
click at [345, 447] on div "Vincent Chan Siew Onn Managing Partner ﻿ Send Email Direct Line 34567 General L…" at bounding box center [605, 377] width 1017 height 636
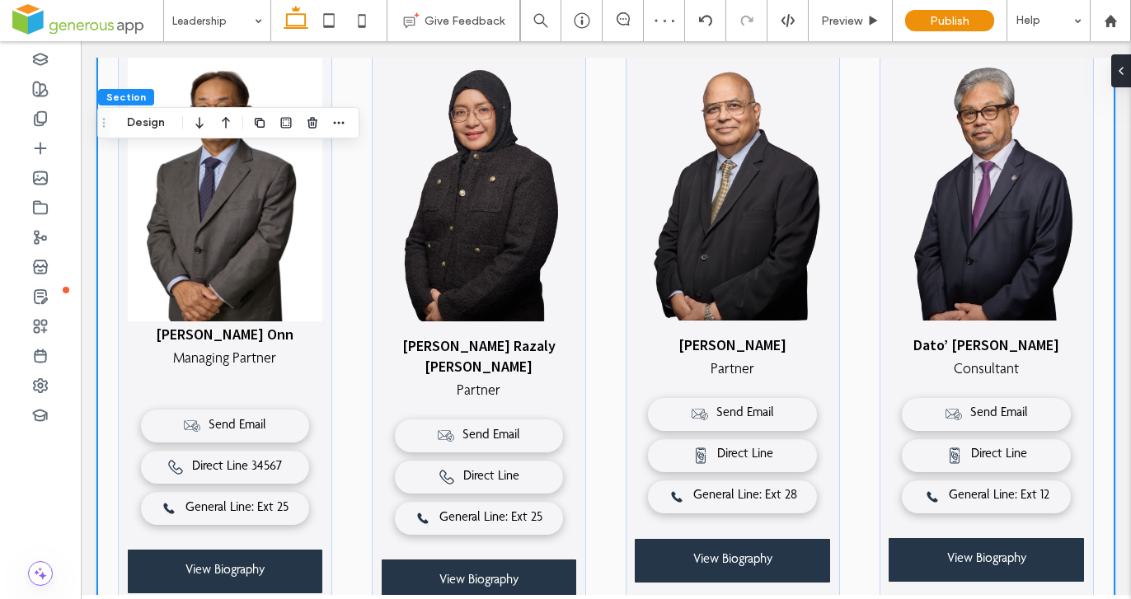
scroll to position [472, 0]
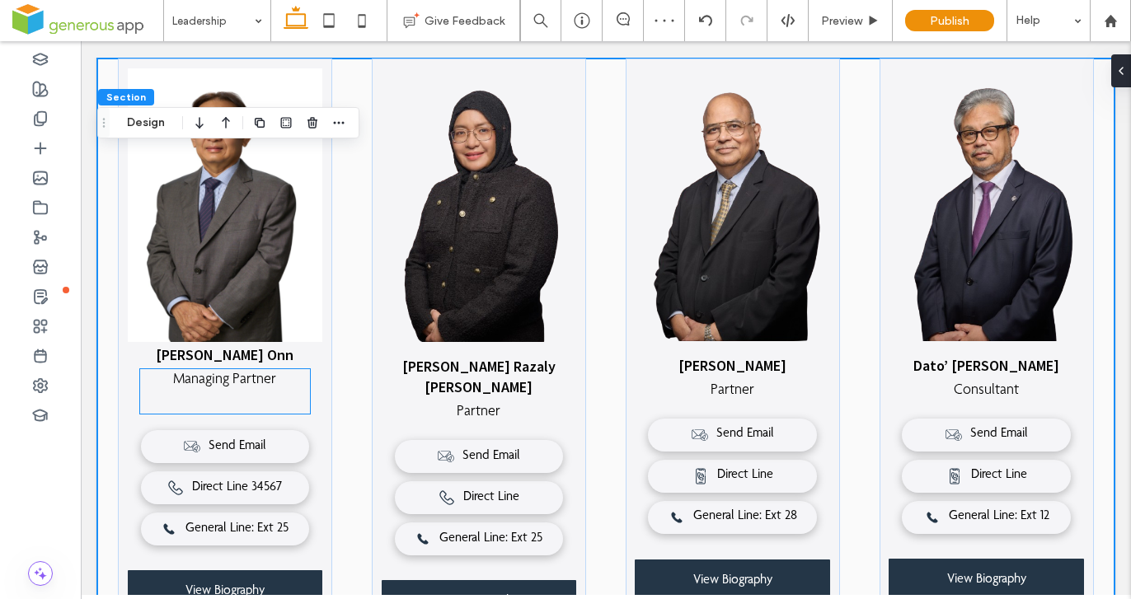
click at [226, 399] on p "﻿" at bounding box center [225, 402] width 171 height 22
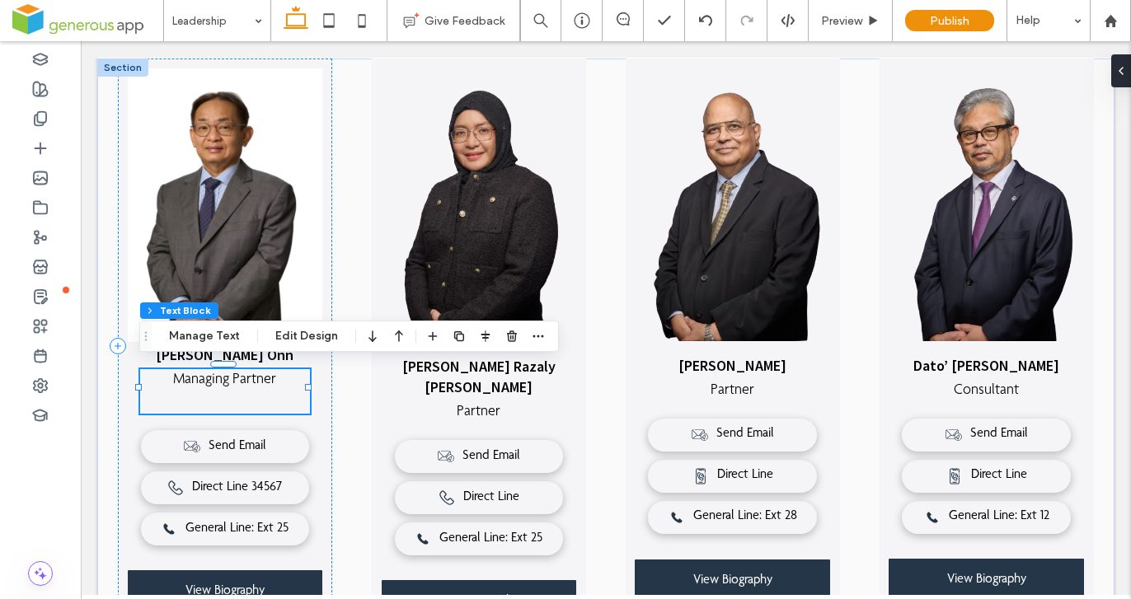
click at [226, 399] on p "﻿" at bounding box center [225, 402] width 171 height 22
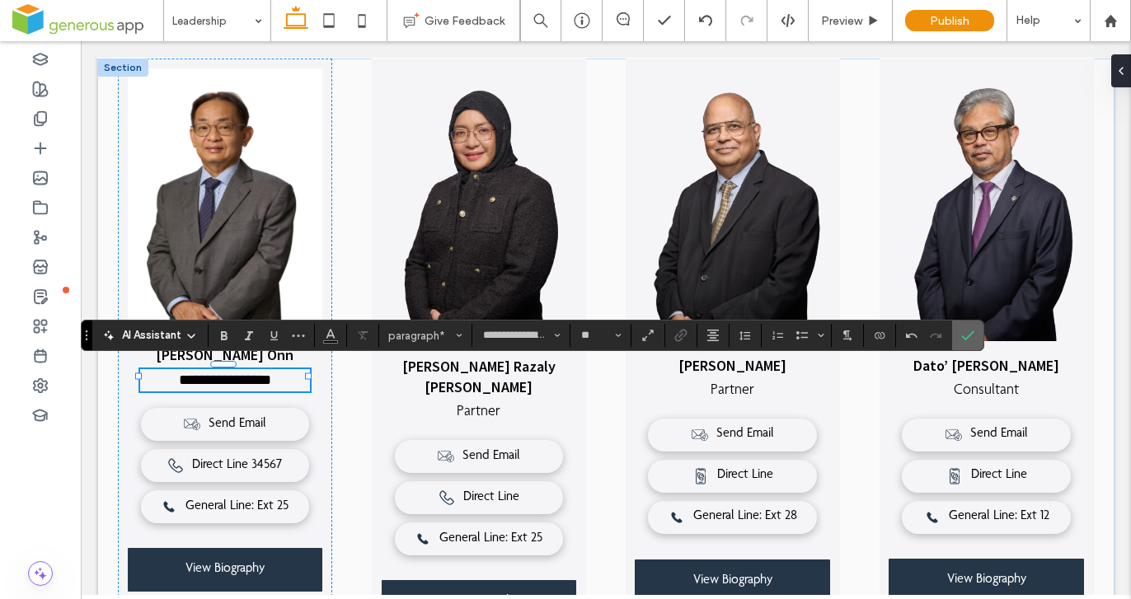
drag, startPoint x: 967, startPoint y: 340, endPoint x: 861, endPoint y: 312, distance: 109.9
click at [967, 340] on icon "Confirm" at bounding box center [967, 335] width 13 height 13
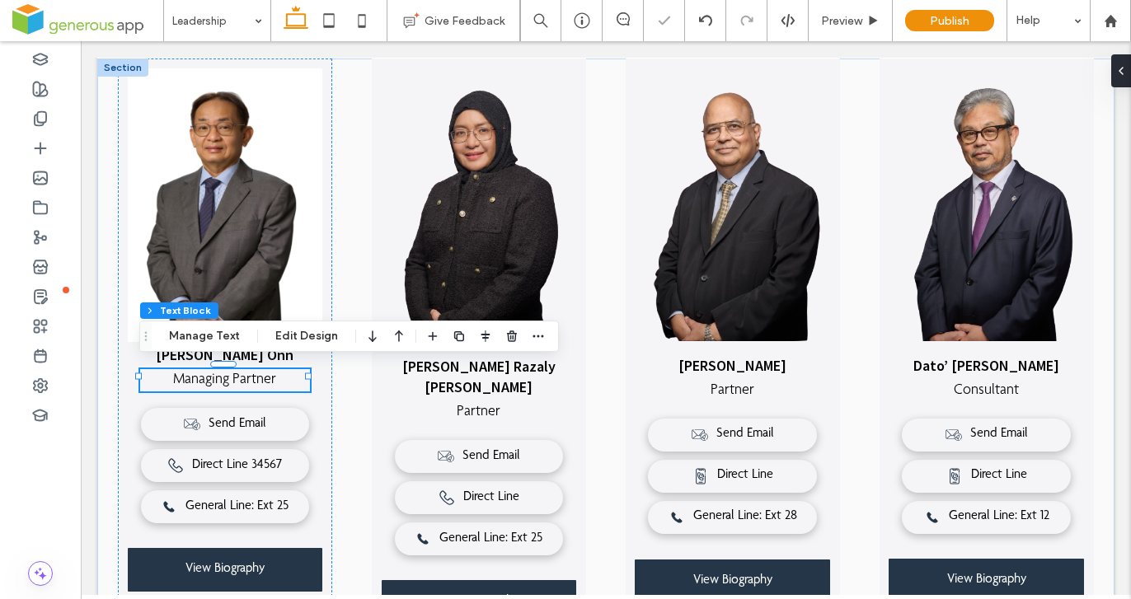
click at [108, 546] on div at bounding box center [32, 558] width 211 height 49
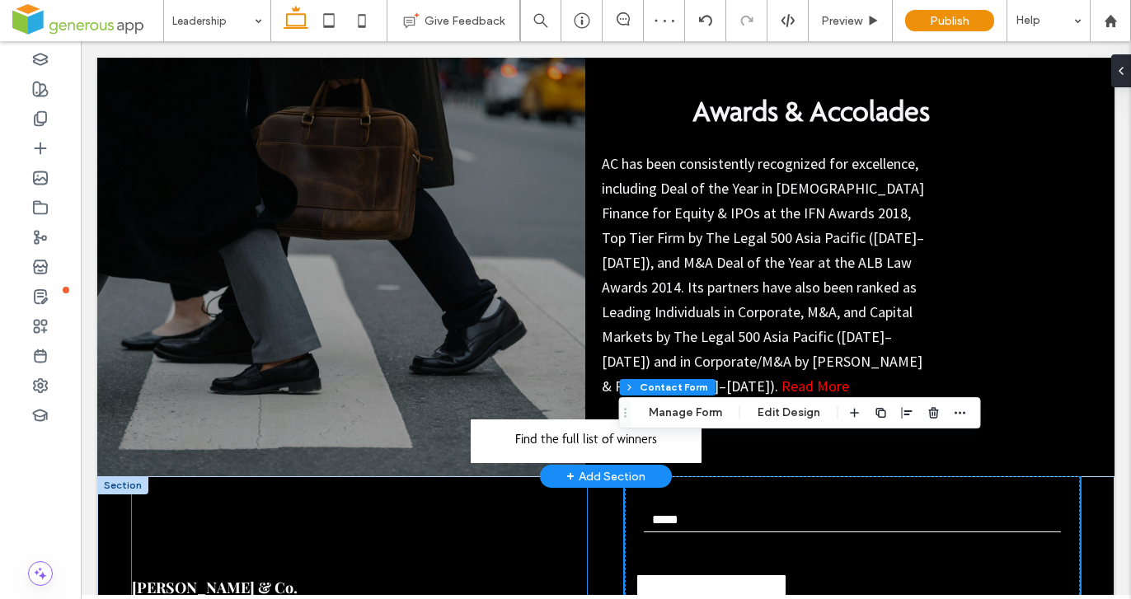
type input "*"
type input "***"
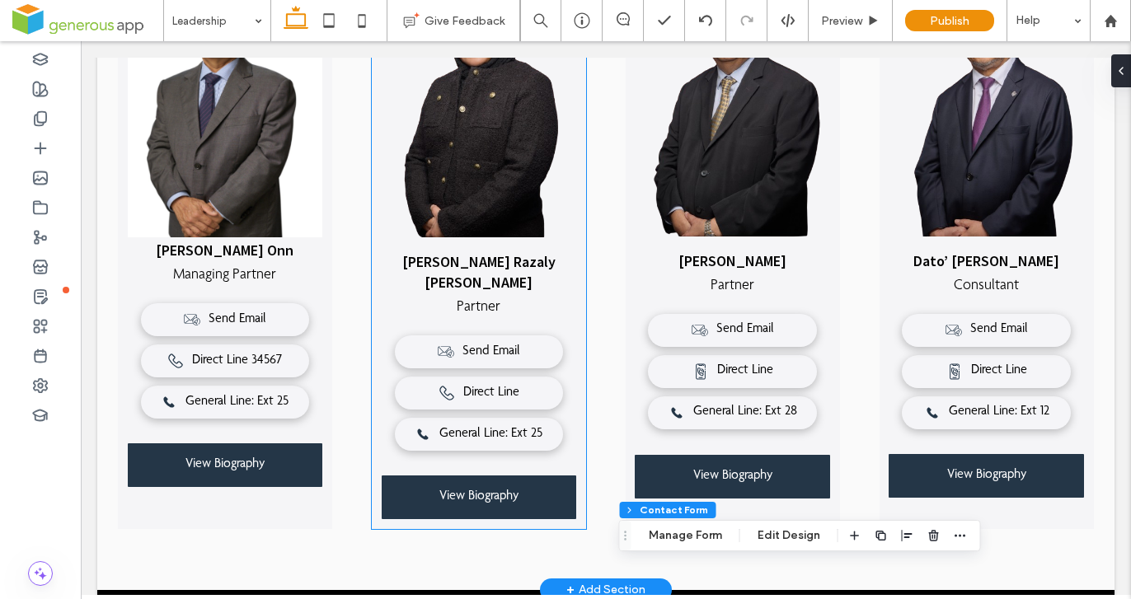
scroll to position [405, 0]
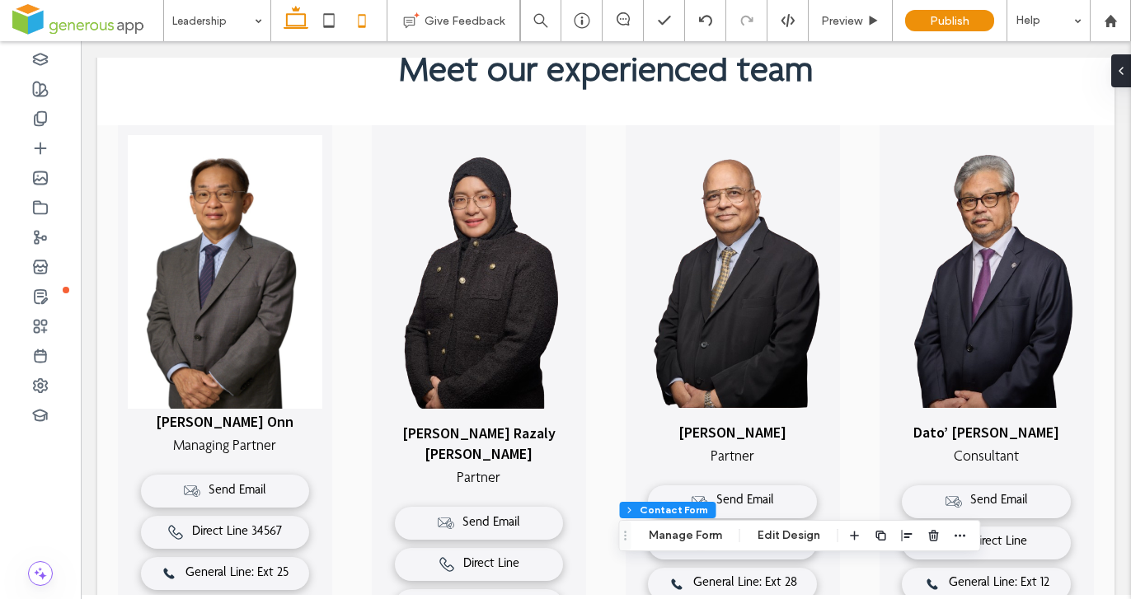
click at [370, 23] on icon at bounding box center [361, 20] width 33 height 33
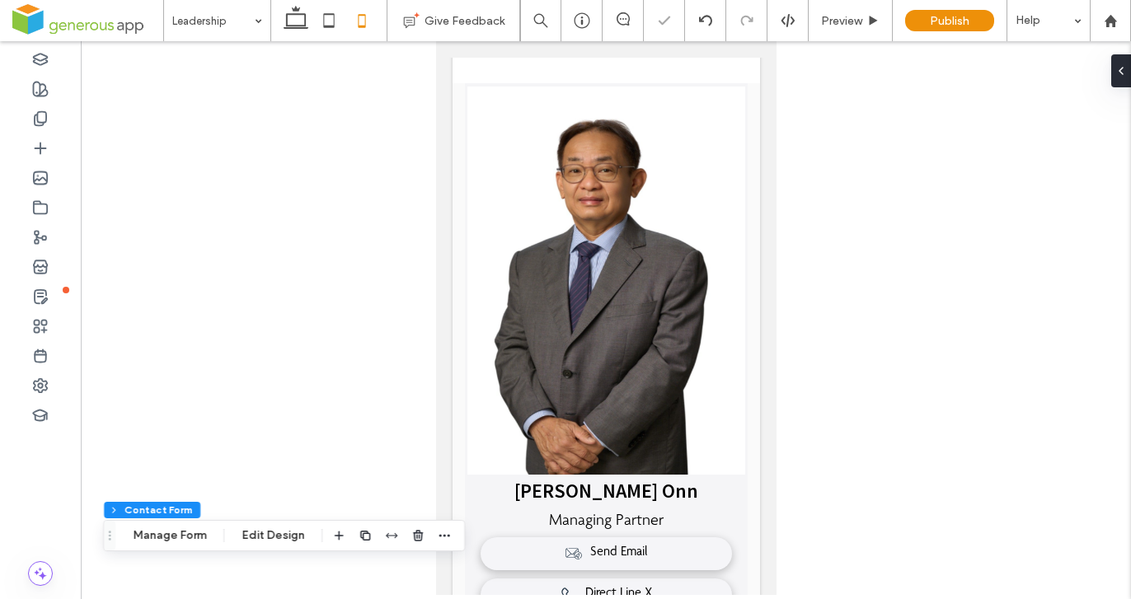
type input "***"
type input "*****"
type input "**"
type input "****"
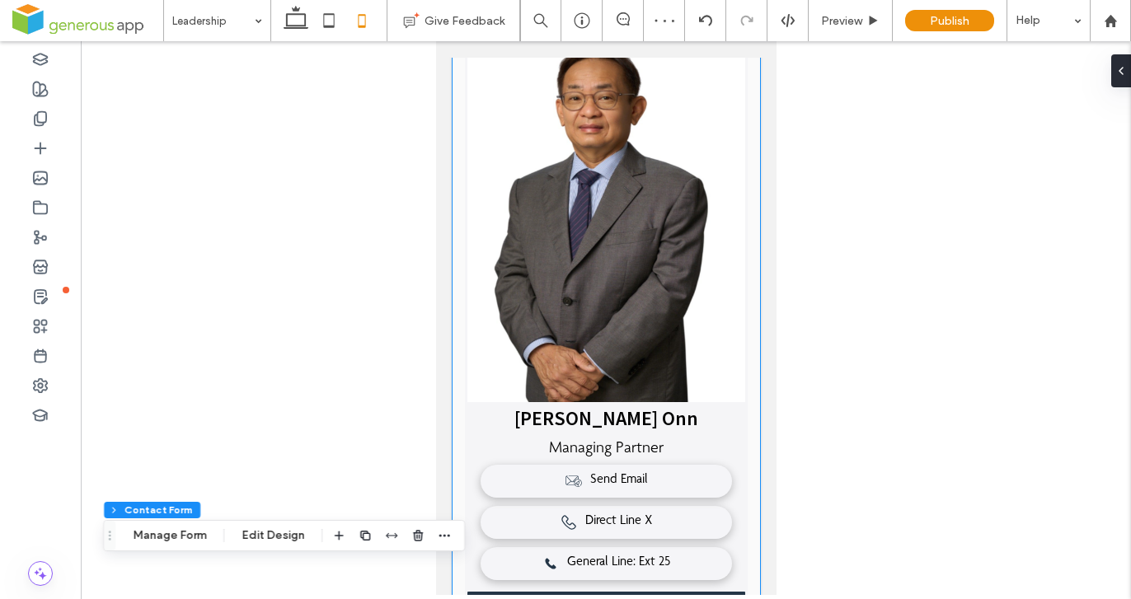
scroll to position [531, 0]
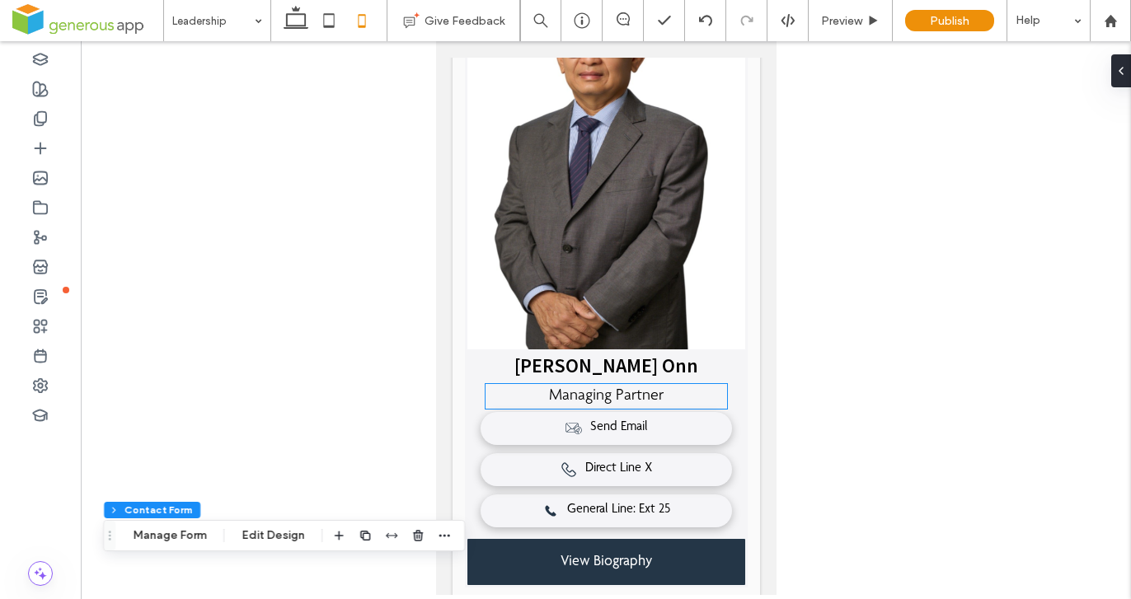
click at [653, 388] on span "Managing Partner" at bounding box center [605, 396] width 115 height 16
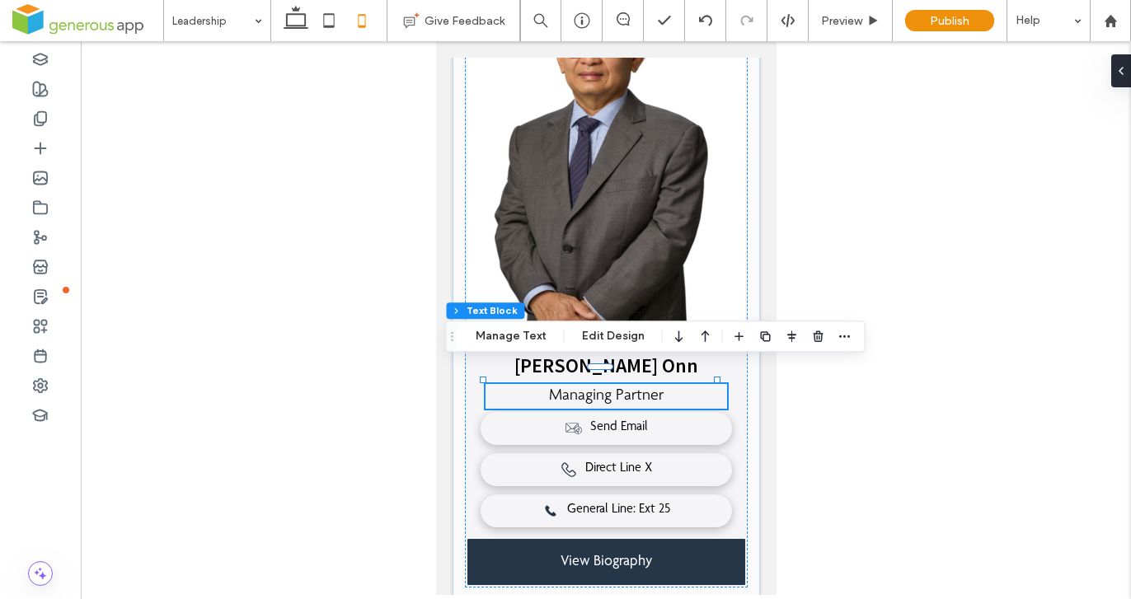
click at [659, 384] on p "Managing Partner" at bounding box center [606, 396] width 242 height 25
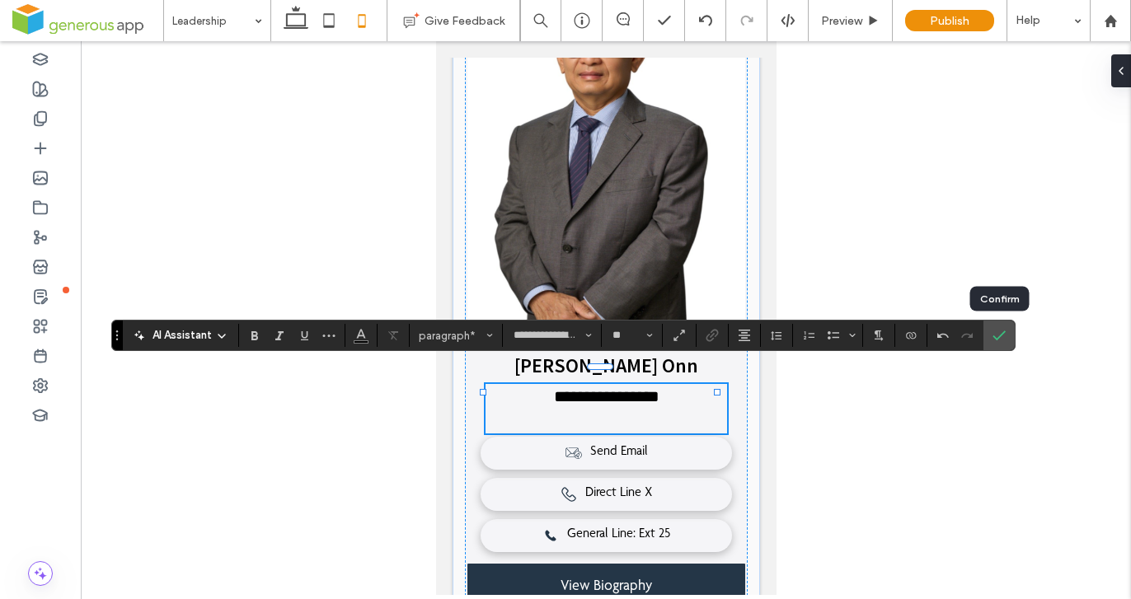
drag, startPoint x: 1000, startPoint y: 341, endPoint x: 979, endPoint y: 361, distance: 28.6
click at [1000, 341] on icon "Confirm" at bounding box center [998, 335] width 13 height 13
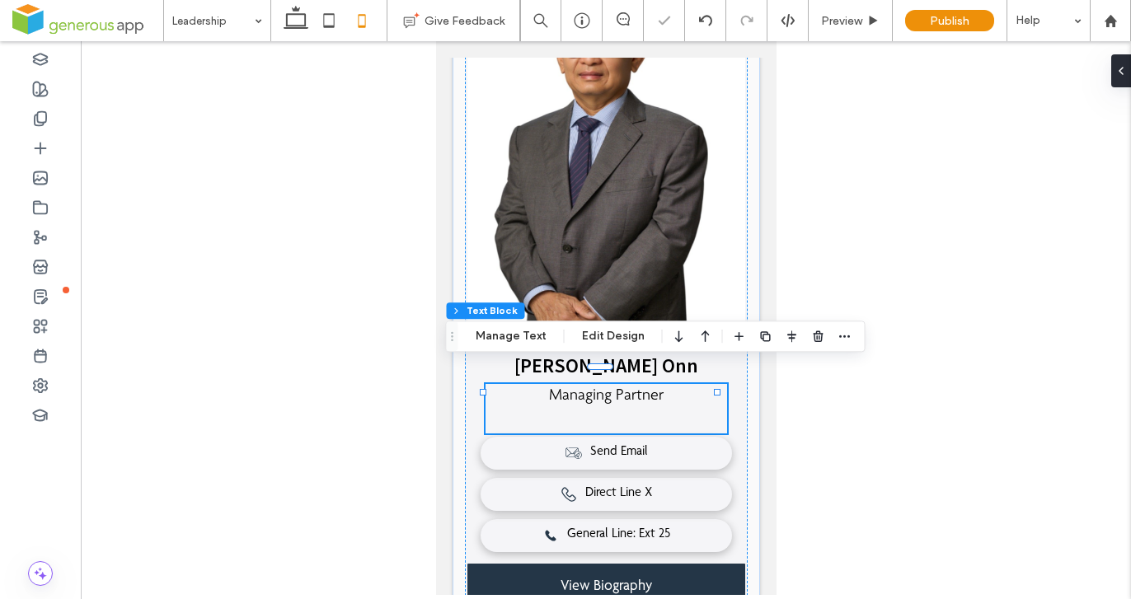
click at [630, 409] on p "﻿" at bounding box center [606, 421] width 242 height 25
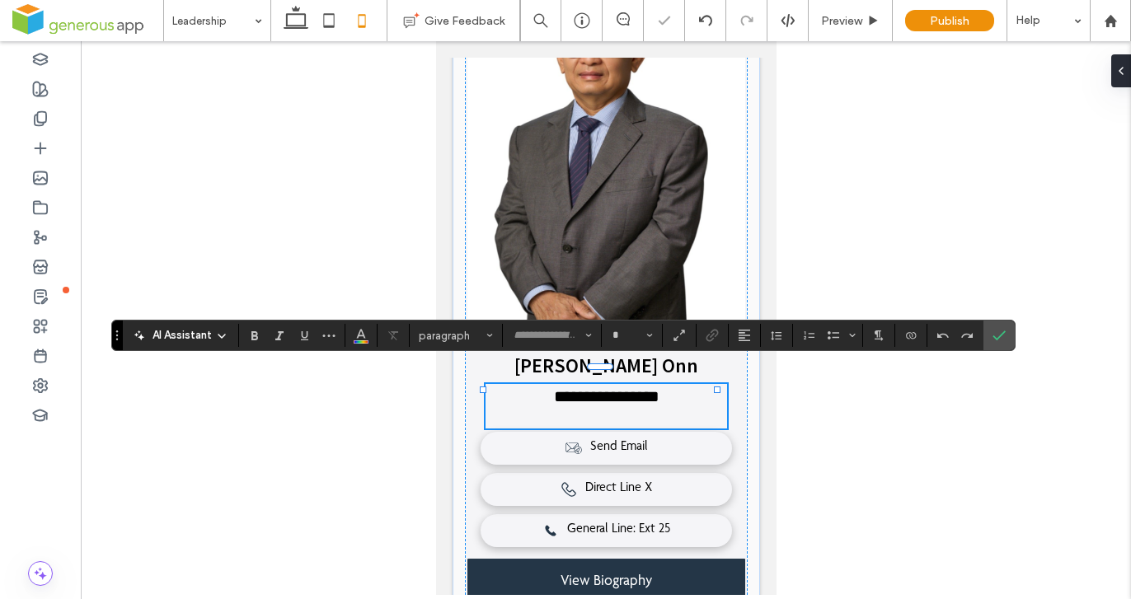
type input "**********"
type input "**"
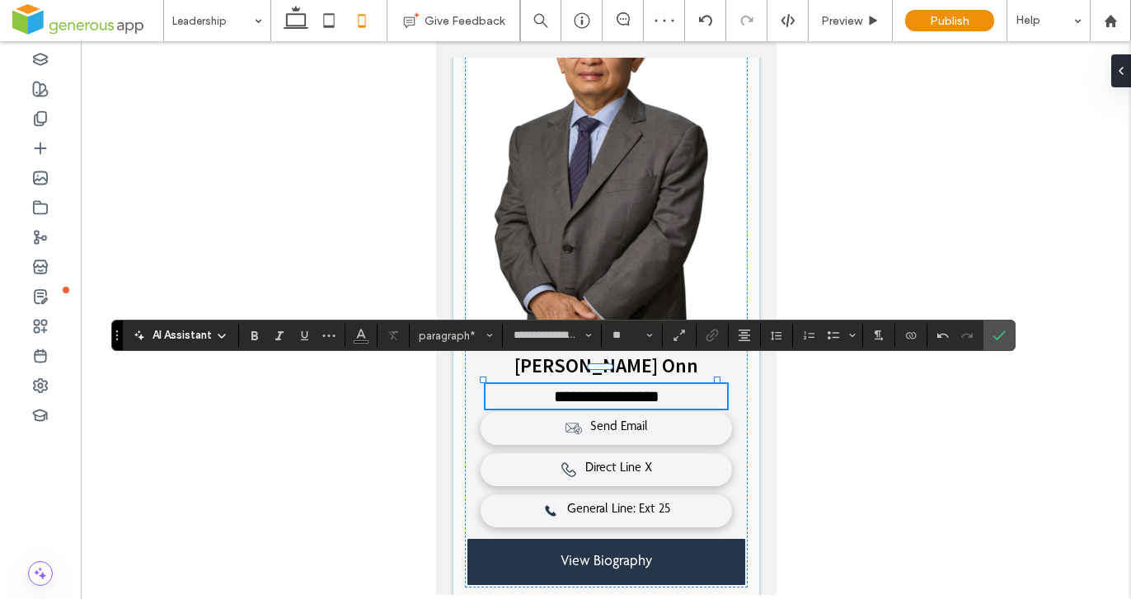
click at [995, 335] on icon "Confirm" at bounding box center [998, 335] width 13 height 13
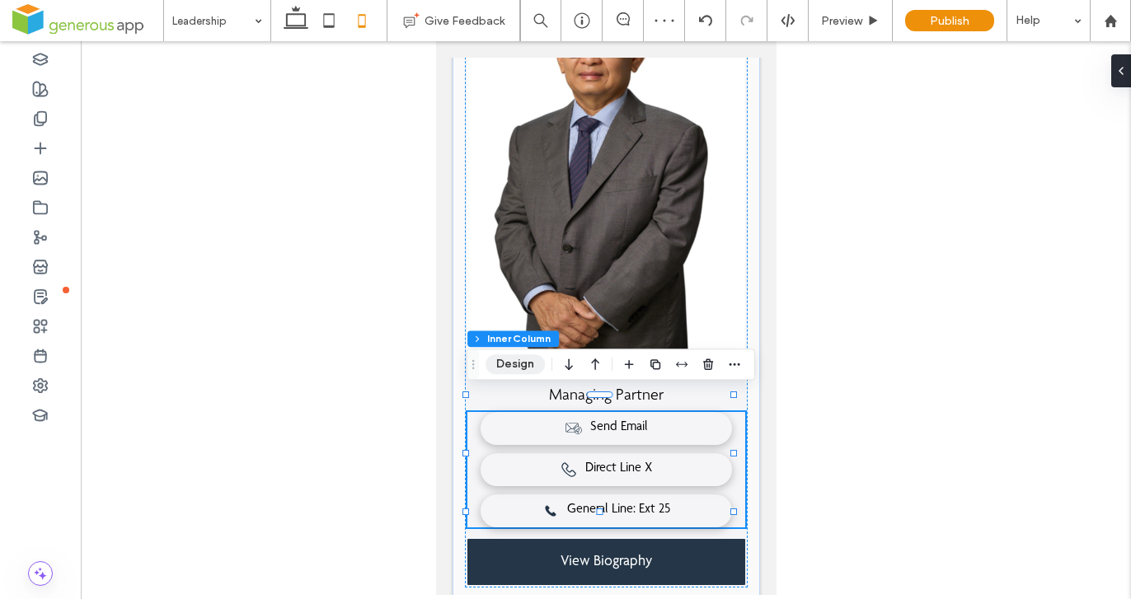
click at [504, 368] on button "Design" at bounding box center [514, 364] width 59 height 20
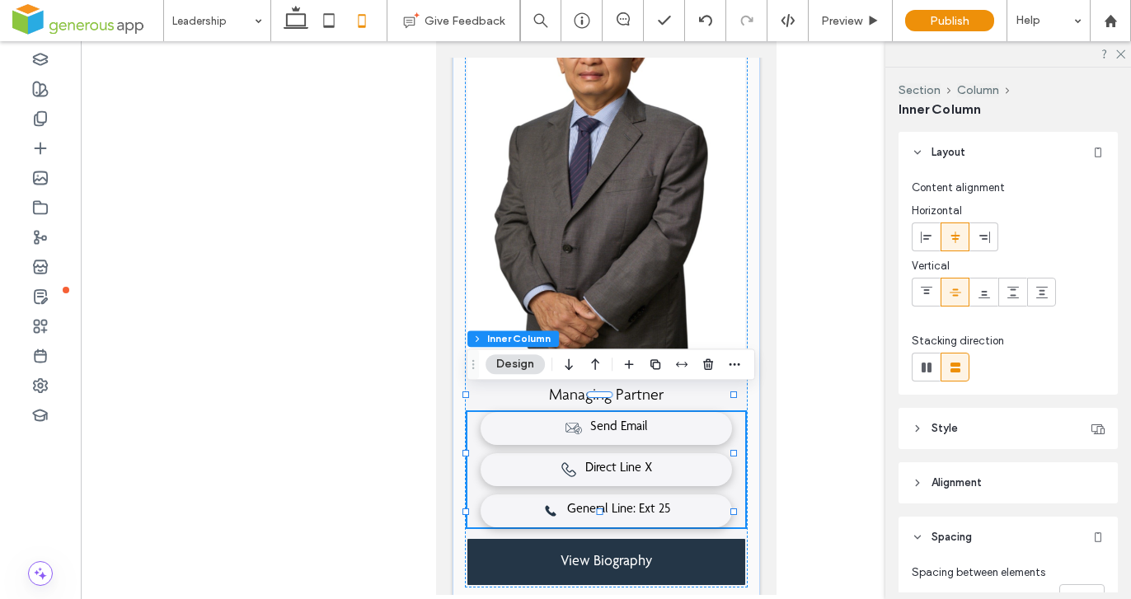
scroll to position [248, 0]
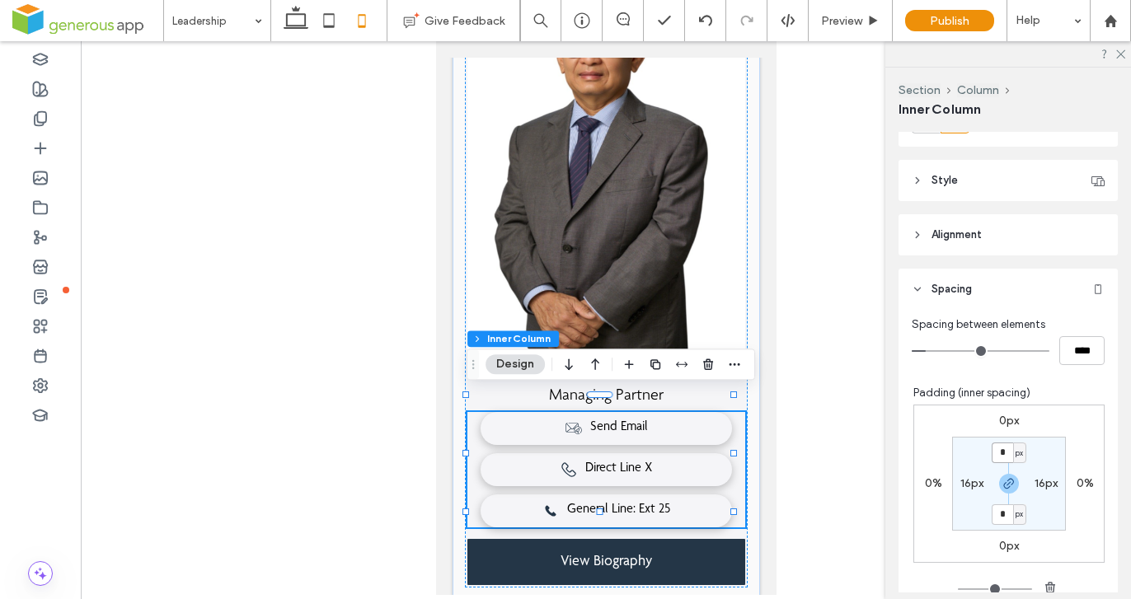
click at [994, 451] on input "*" at bounding box center [1001, 453] width 21 height 21
type input "*"
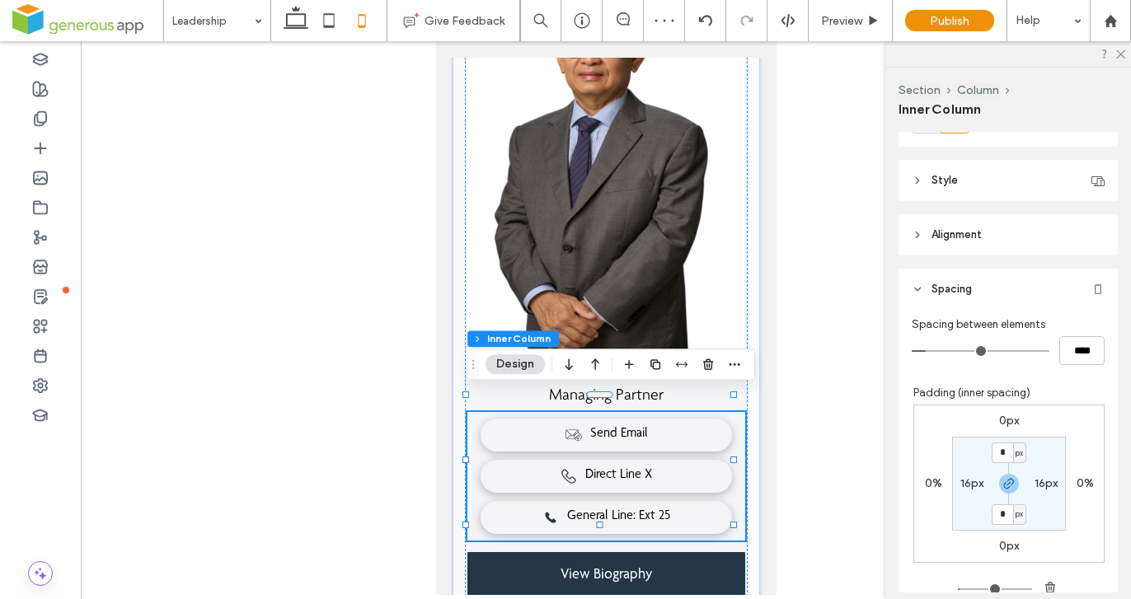
click at [1098, 424] on div "Spacing between elements **** Padding (inner spacing) 0px 0% 0px 0% * px 16px *…" at bounding box center [1007, 484] width 219 height 349
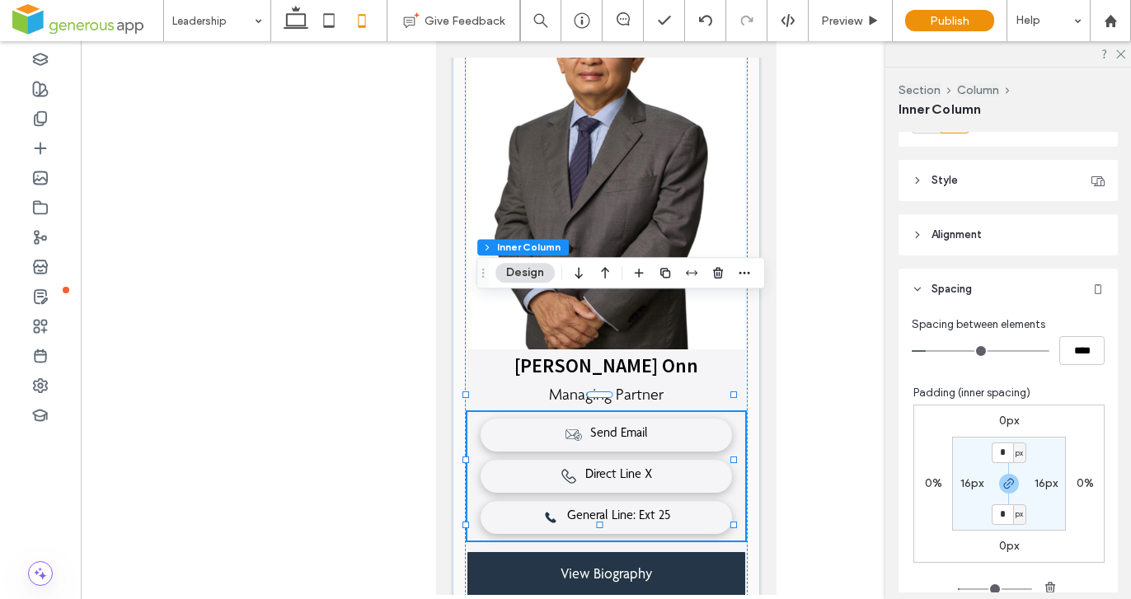
drag, startPoint x: 473, startPoint y: 366, endPoint x: 481, endPoint y: 260, distance: 105.8
click at [481, 267] on icon "Drag" at bounding box center [482, 273] width 13 height 12
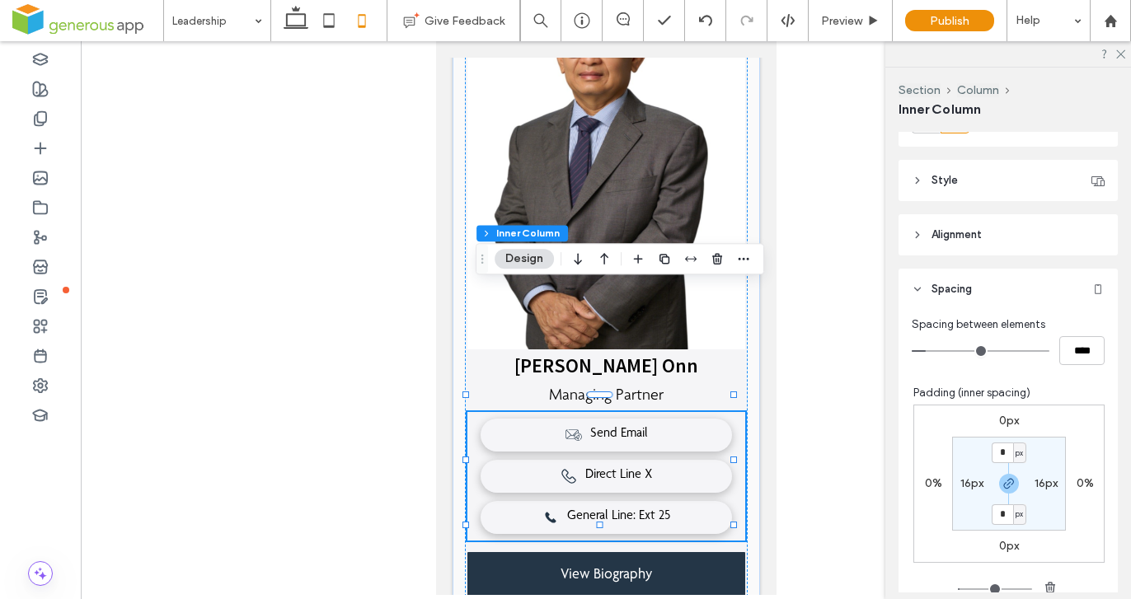
click at [1063, 437] on div "0px 0% 0px 0% * px 16px * px 16px" at bounding box center [1008, 484] width 191 height 158
click at [991, 455] on input "*" at bounding box center [1001, 453] width 21 height 21
type input "**"
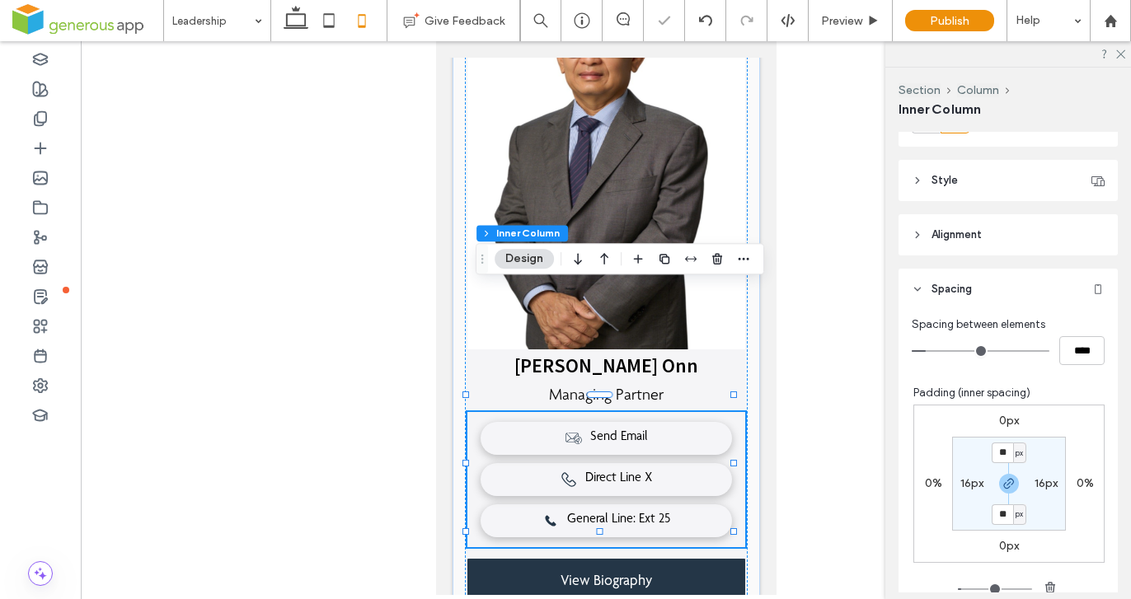
click at [814, 358] on div at bounding box center [606, 318] width 1050 height 554
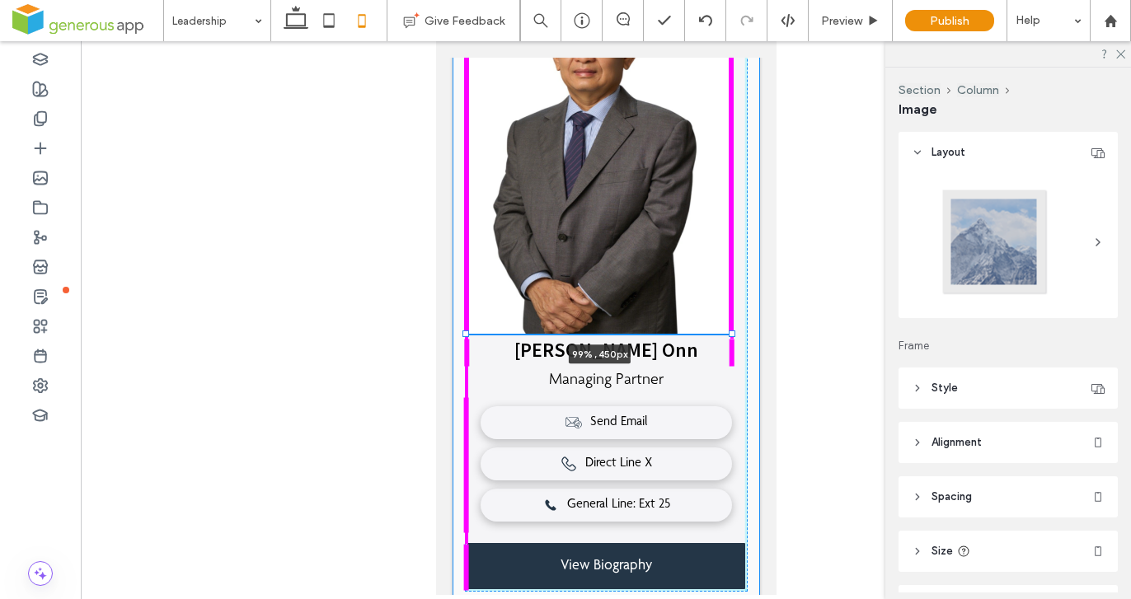
drag, startPoint x: 734, startPoint y: 328, endPoint x: 736, endPoint y: 317, distance: 10.8
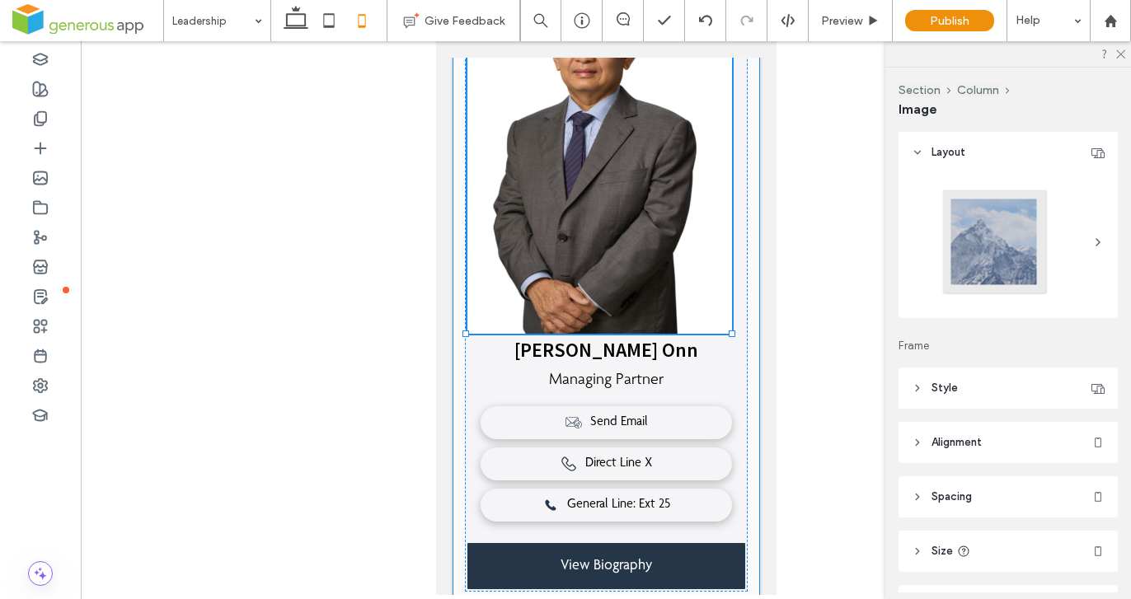
type input "**"
type input "****"
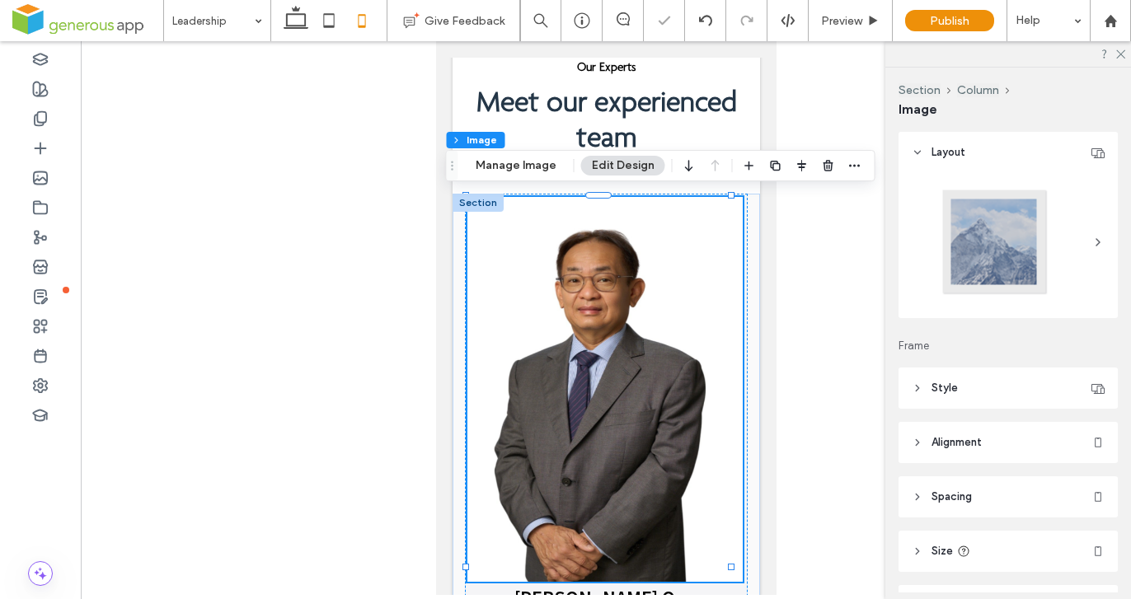
click at [605, 400] on img at bounding box center [603, 389] width 275 height 385
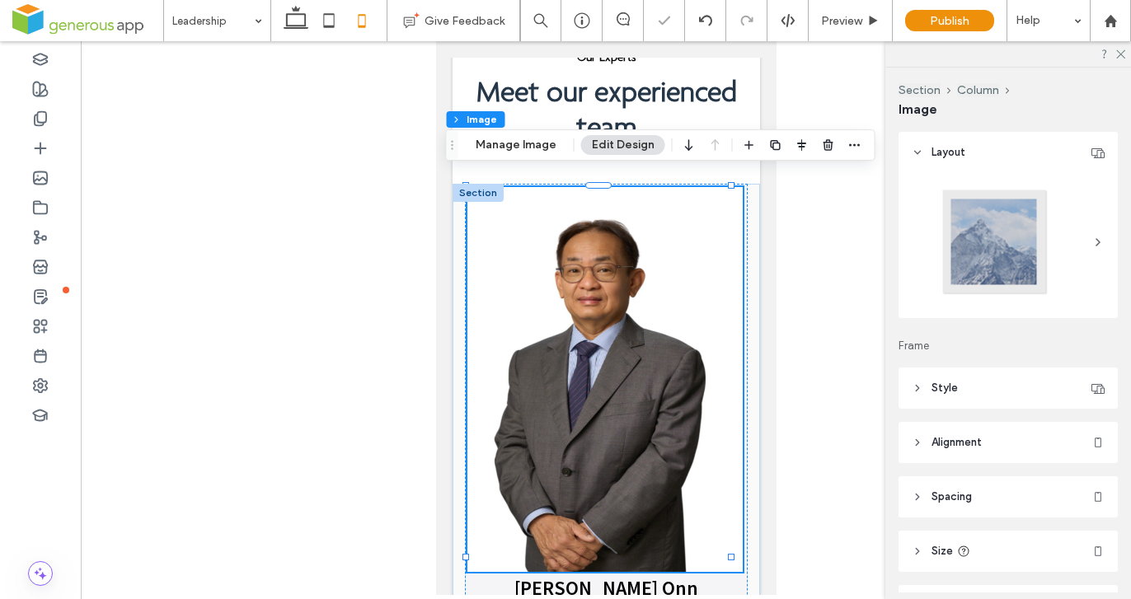
scroll to position [316, 0]
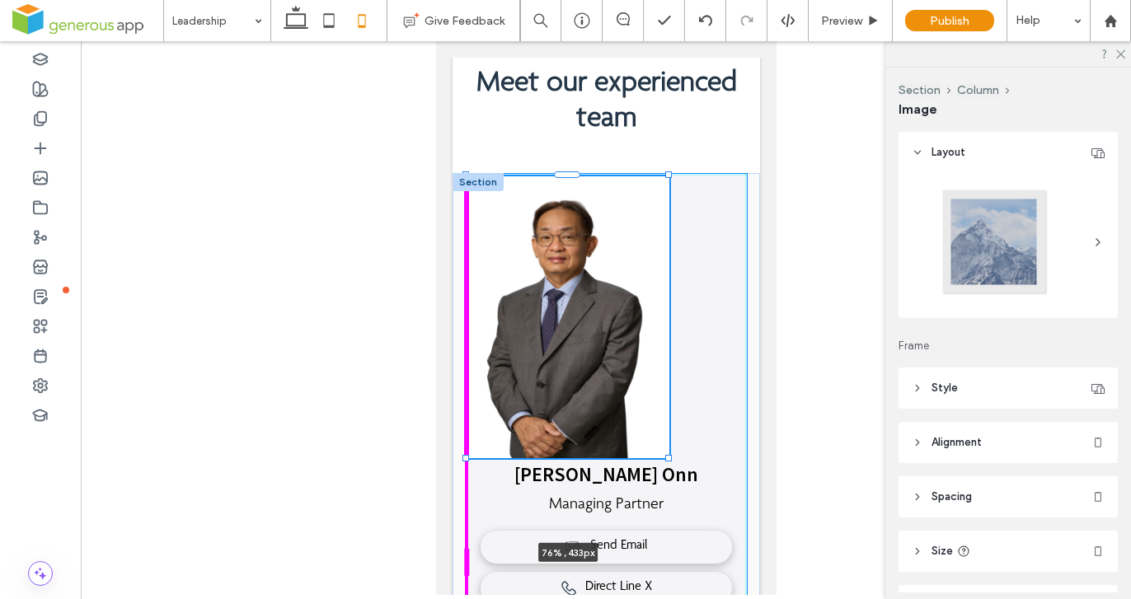
drag, startPoint x: 464, startPoint y: 541, endPoint x: 498, endPoint y: 481, distance: 69.0
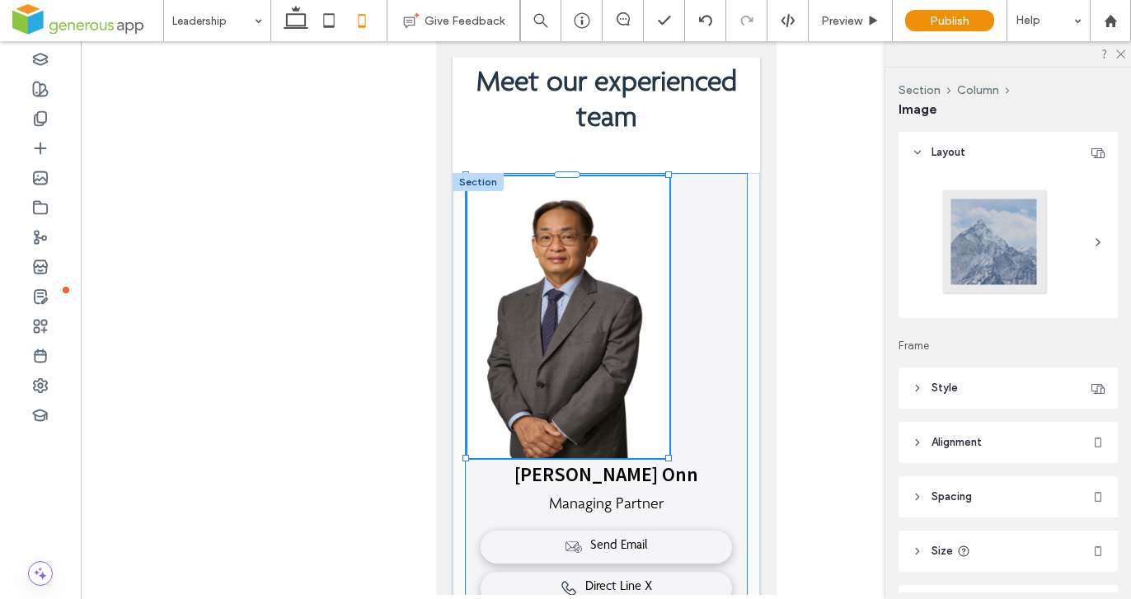
type input "**"
type input "****"
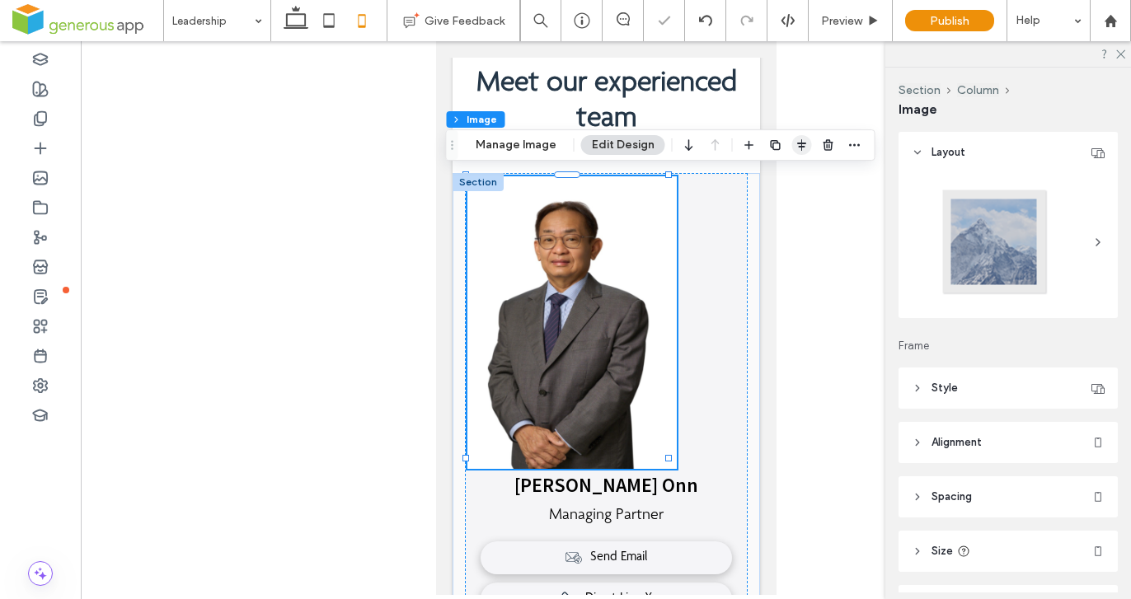
click at [803, 149] on icon "button" at bounding box center [801, 144] width 13 height 13
click at [842, 176] on icon "stretch" at bounding box center [844, 177] width 13 height 13
type input "***"
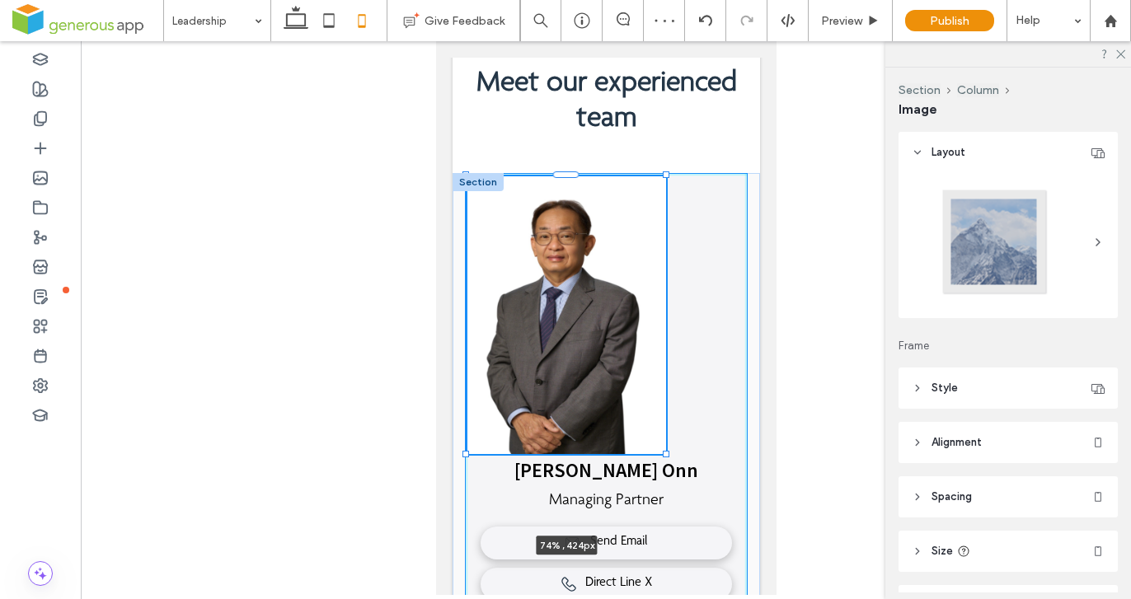
drag, startPoint x: 465, startPoint y: 545, endPoint x: 476, endPoint y: 468, distance: 77.4
type input "**"
type input "****"
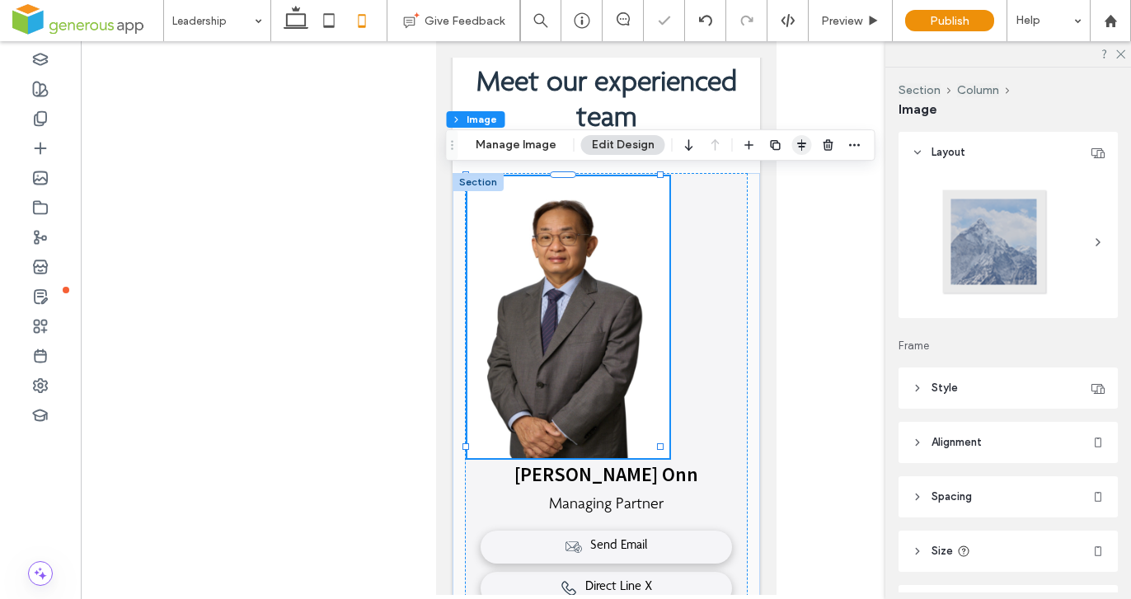
click at [795, 144] on icon "button" at bounding box center [801, 144] width 13 height 13
click at [809, 178] on use "flex-end" at bounding box center [811, 177] width 11 height 12
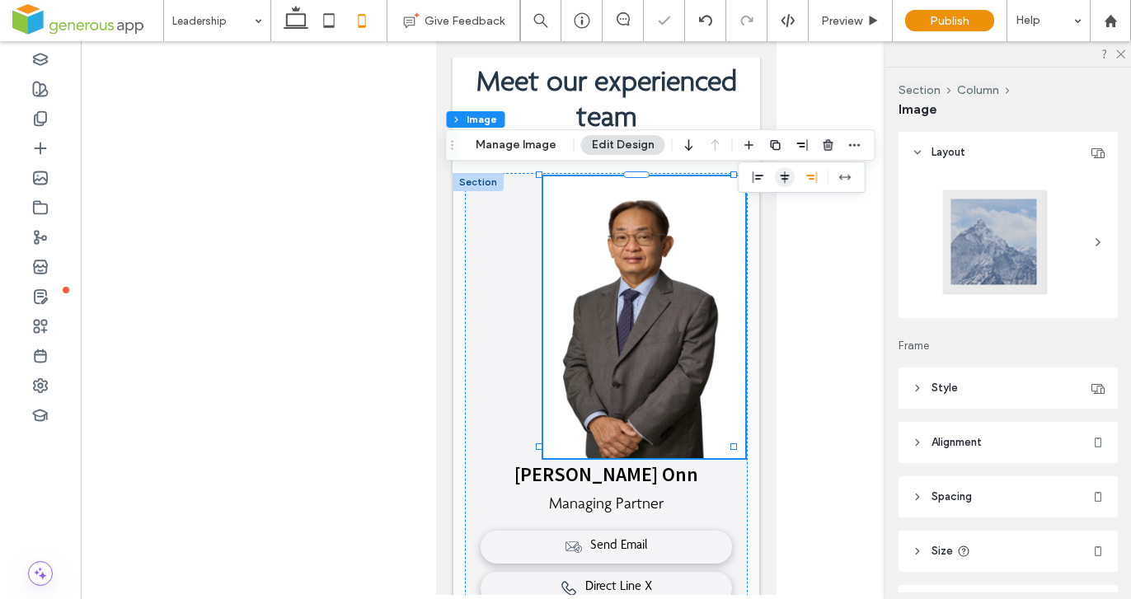
drag, startPoint x: 793, startPoint y: 176, endPoint x: 780, endPoint y: 180, distance: 13.0
click at [793, 176] on div at bounding box center [802, 177] width 128 height 31
click at [780, 180] on icon "center" at bounding box center [784, 177] width 13 height 13
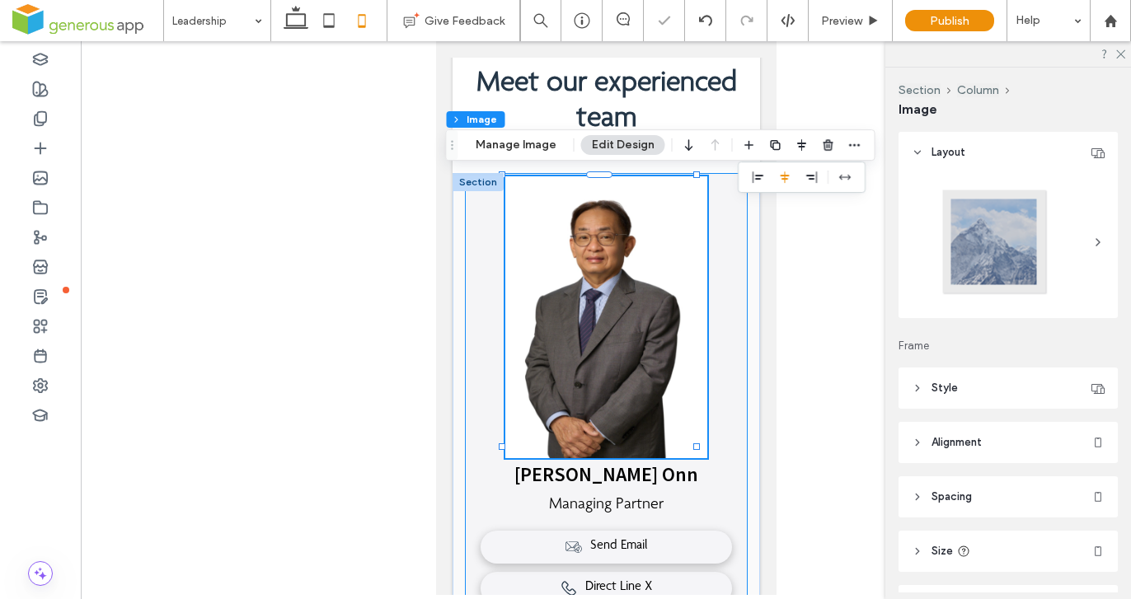
click at [712, 380] on div "73% , 423px Vincent Chan Siew Onn Managing Partner Send Email Direct Line 34567…" at bounding box center [605, 444] width 283 height 543
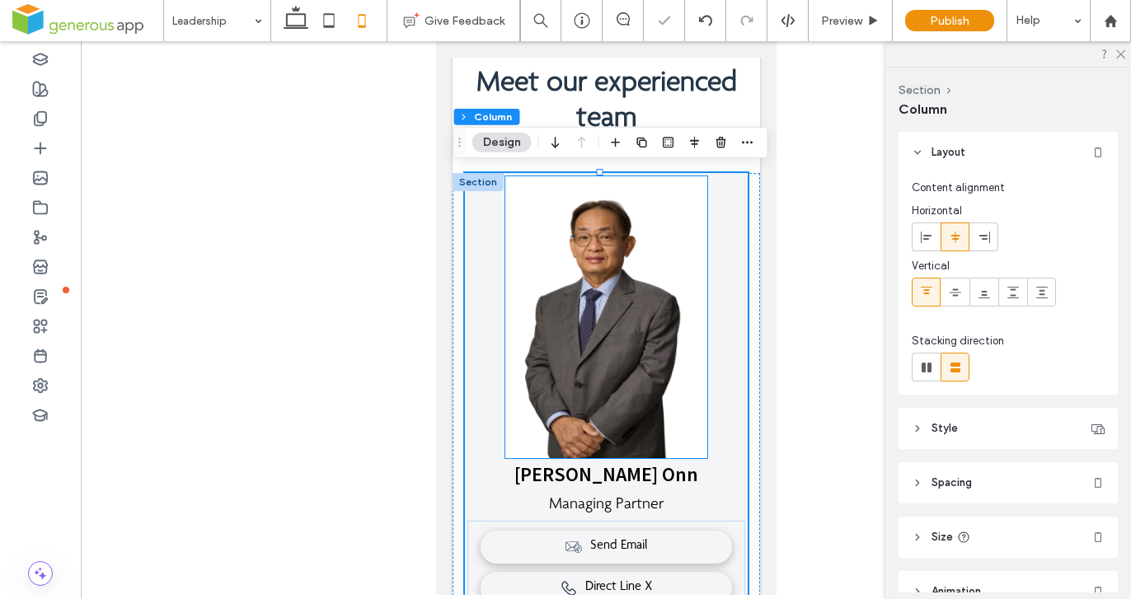
click at [640, 372] on img at bounding box center [604, 317] width 201 height 282
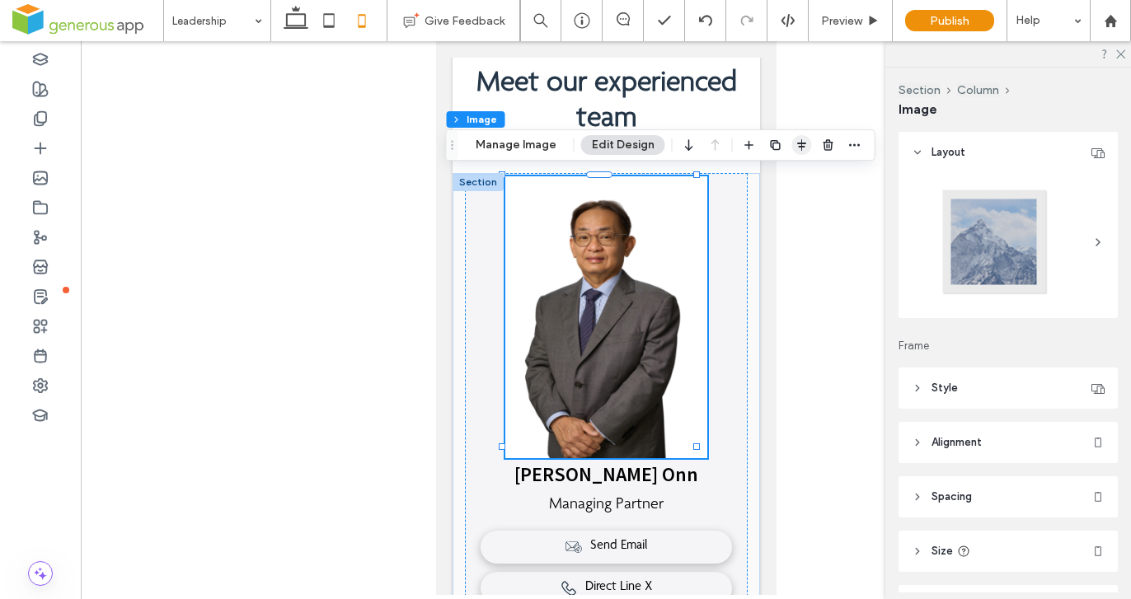
click at [799, 143] on use "button" at bounding box center [801, 145] width 9 height 12
click at [845, 177] on use "stretch" at bounding box center [845, 177] width 12 height 5
type input "***"
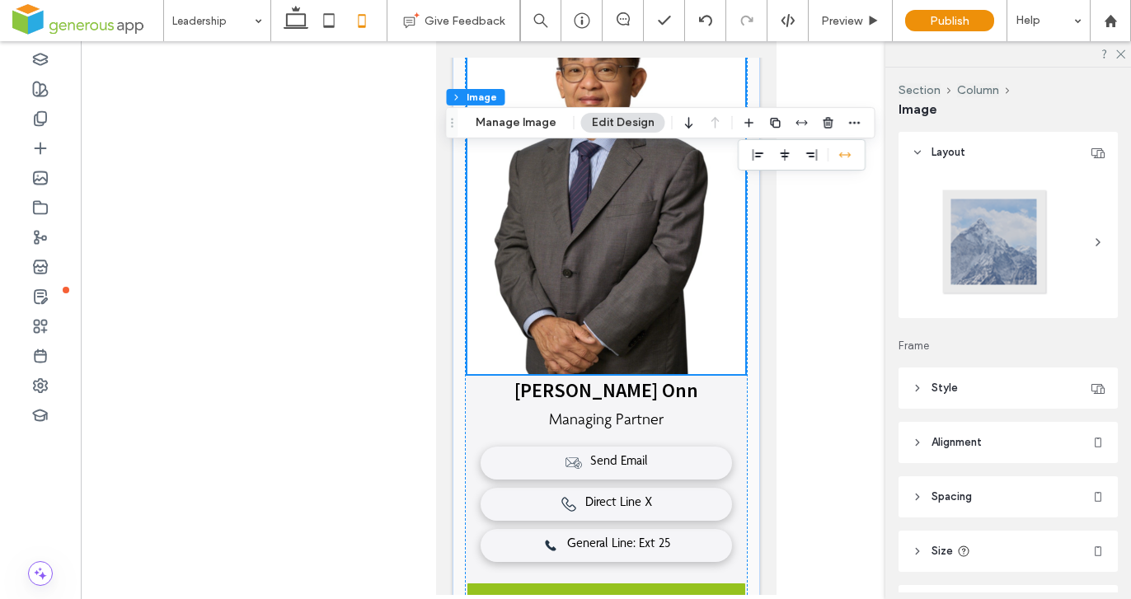
scroll to position [591, 0]
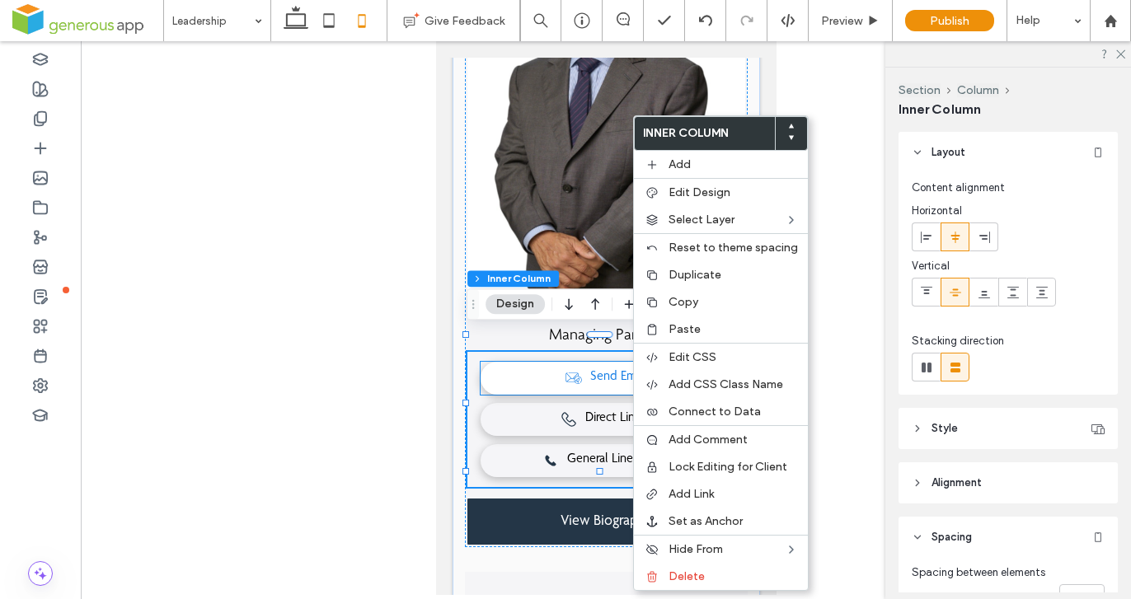
click at [603, 370] on span "Send Email" at bounding box center [618, 378] width 58 height 16
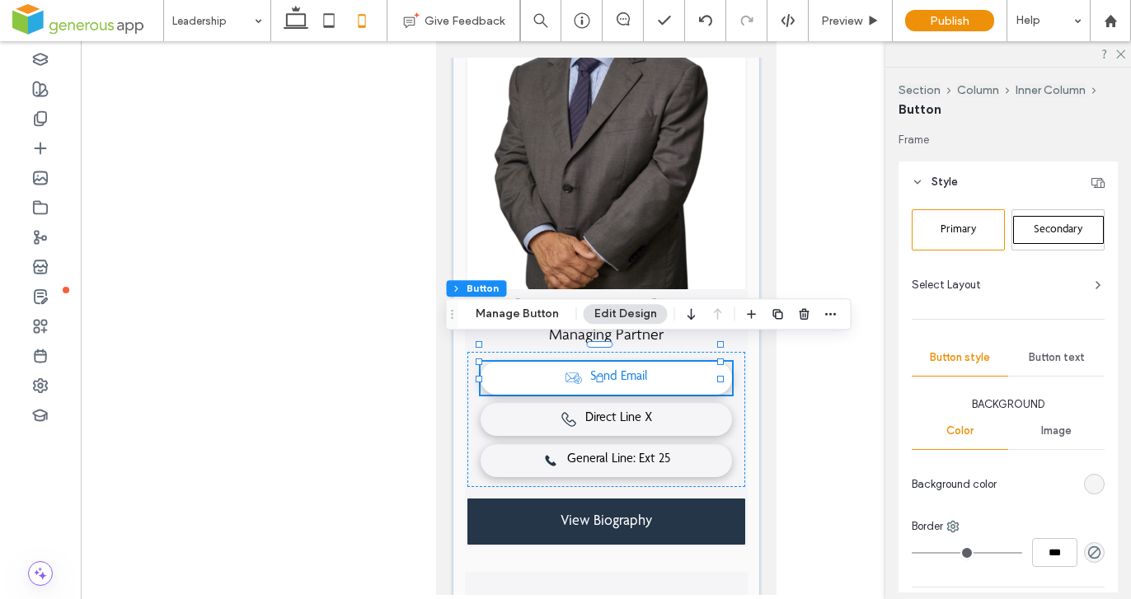
type input "**"
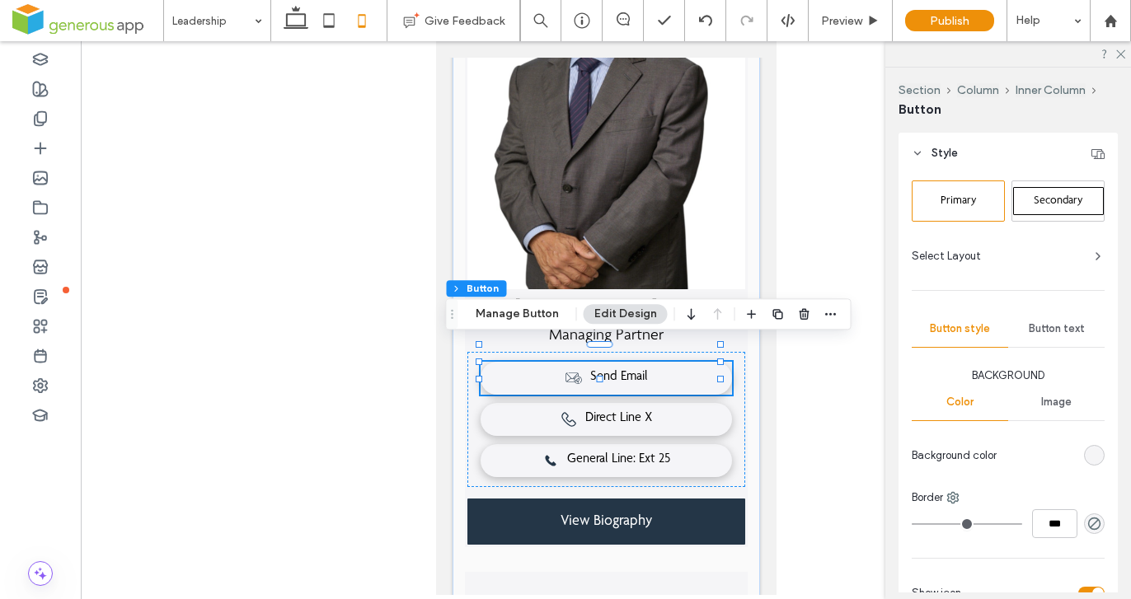
click at [1056, 316] on div "Button text" at bounding box center [1056, 329] width 96 height 36
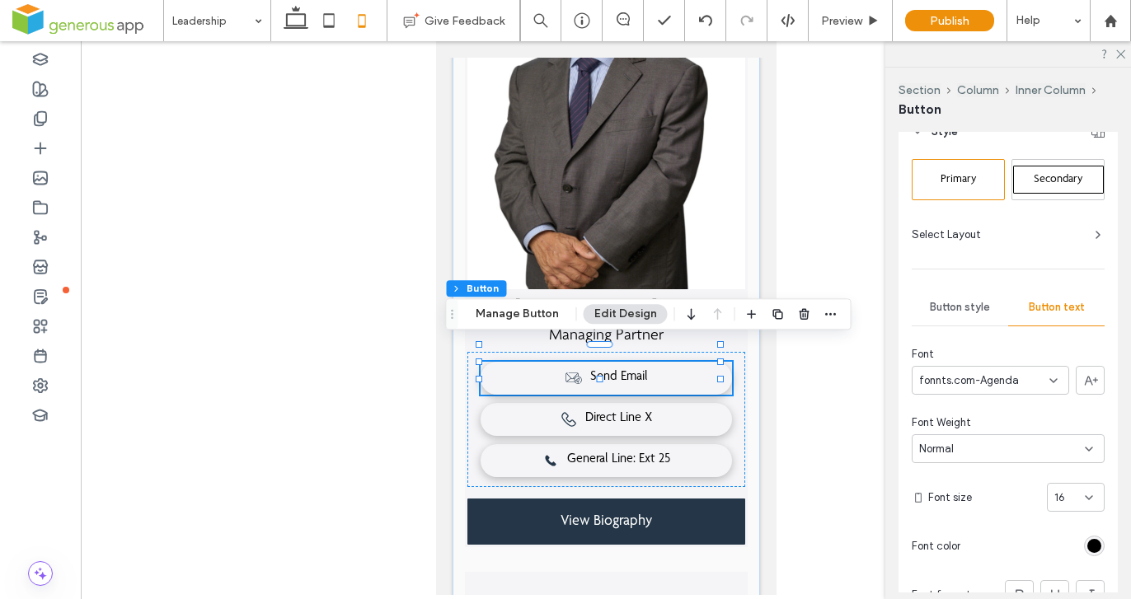
scroll to position [84, 0]
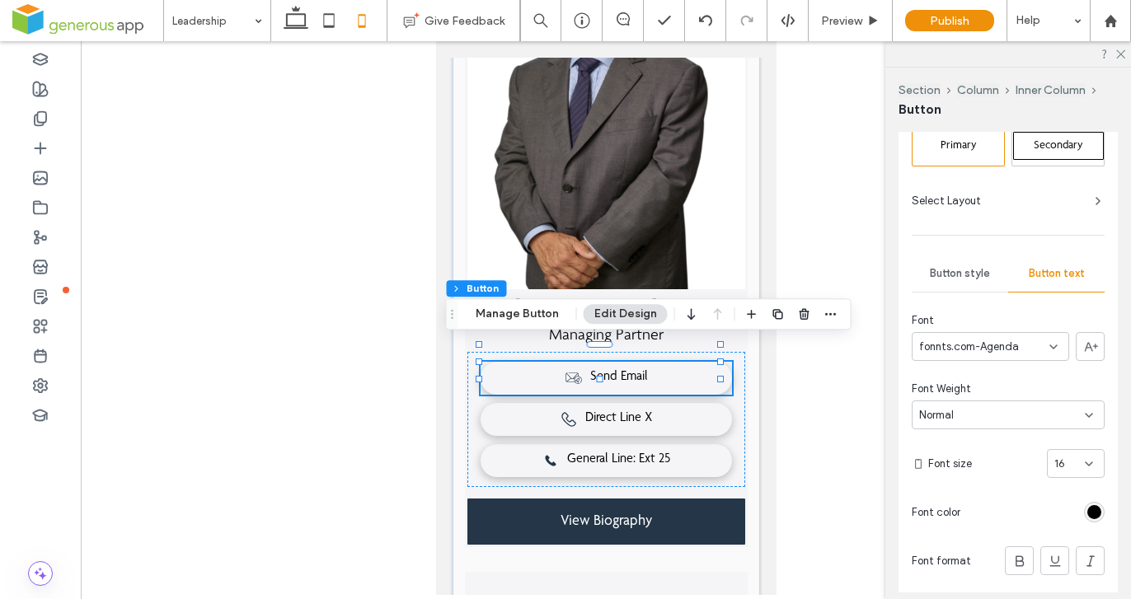
click at [1067, 466] on div "16" at bounding box center [1065, 464] width 23 height 16
click at [1061, 436] on div "18" at bounding box center [1066, 439] width 56 height 29
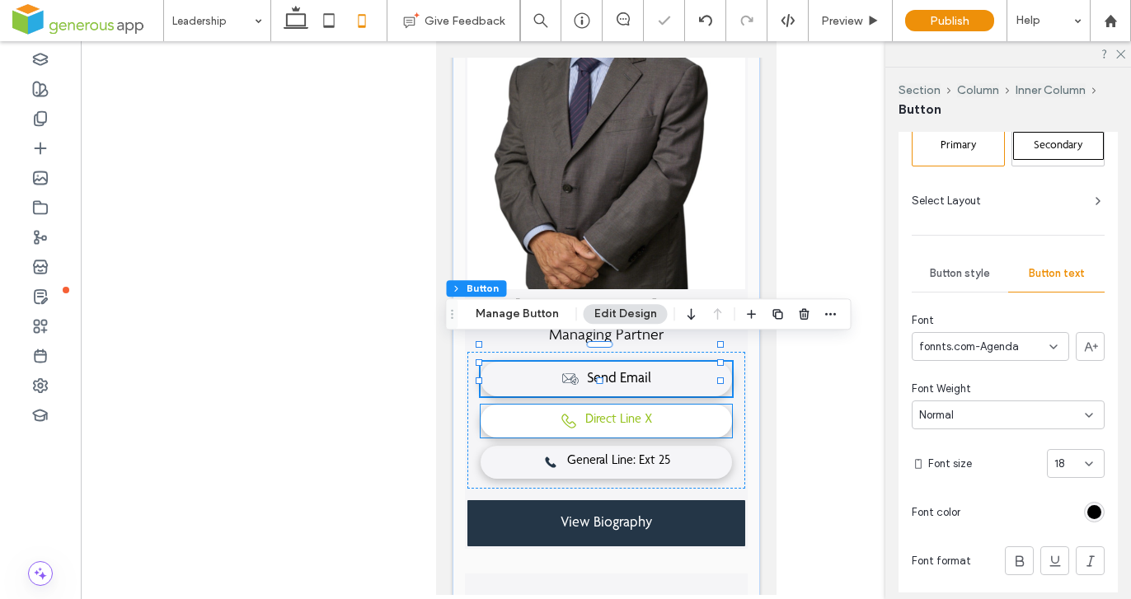
click at [651, 405] on link "Direct Line X" at bounding box center [605, 421] width 251 height 33
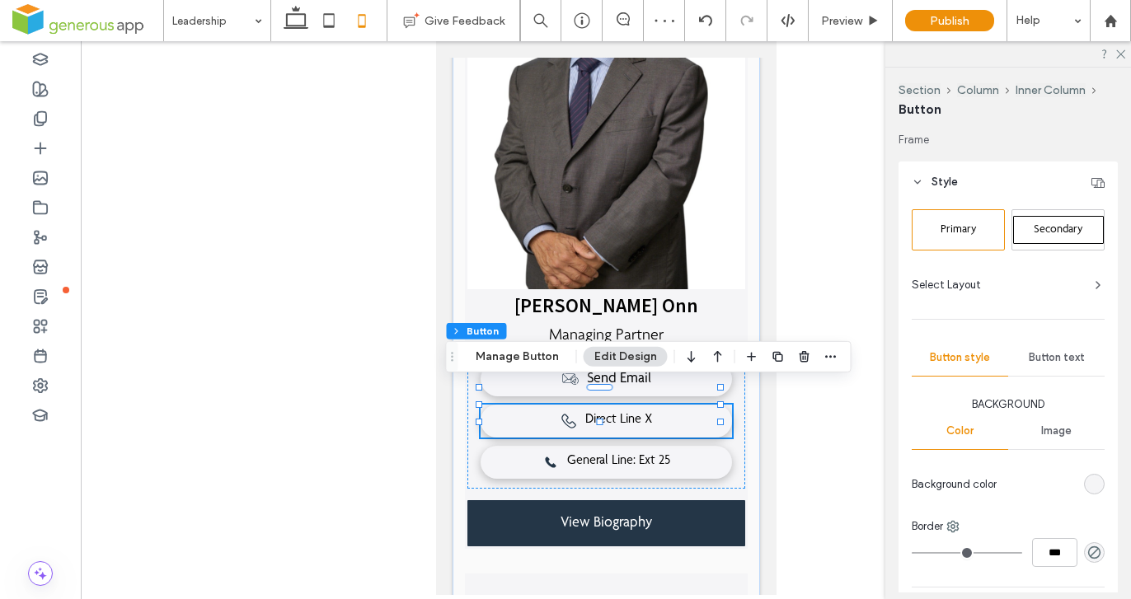
type input "**"
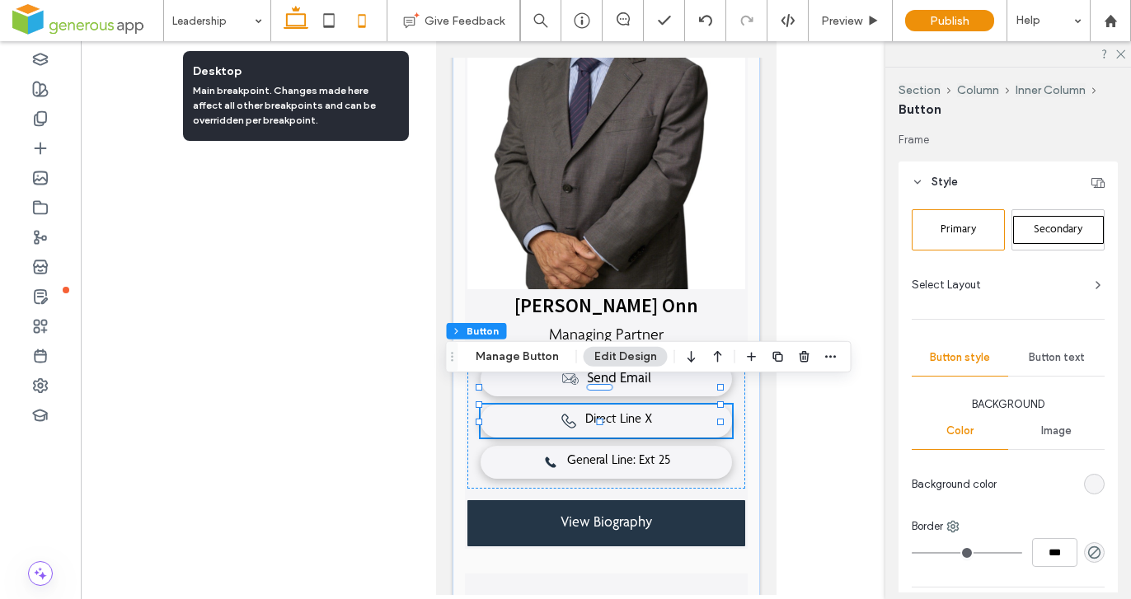
click at [303, 23] on icon at bounding box center [295, 20] width 33 height 33
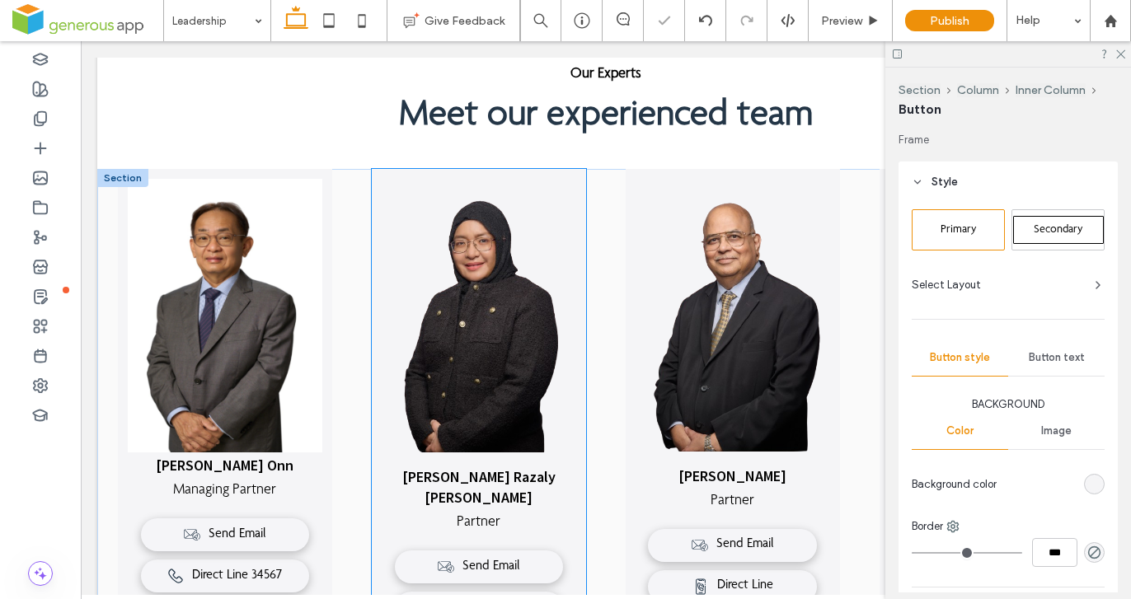
scroll to position [528, 0]
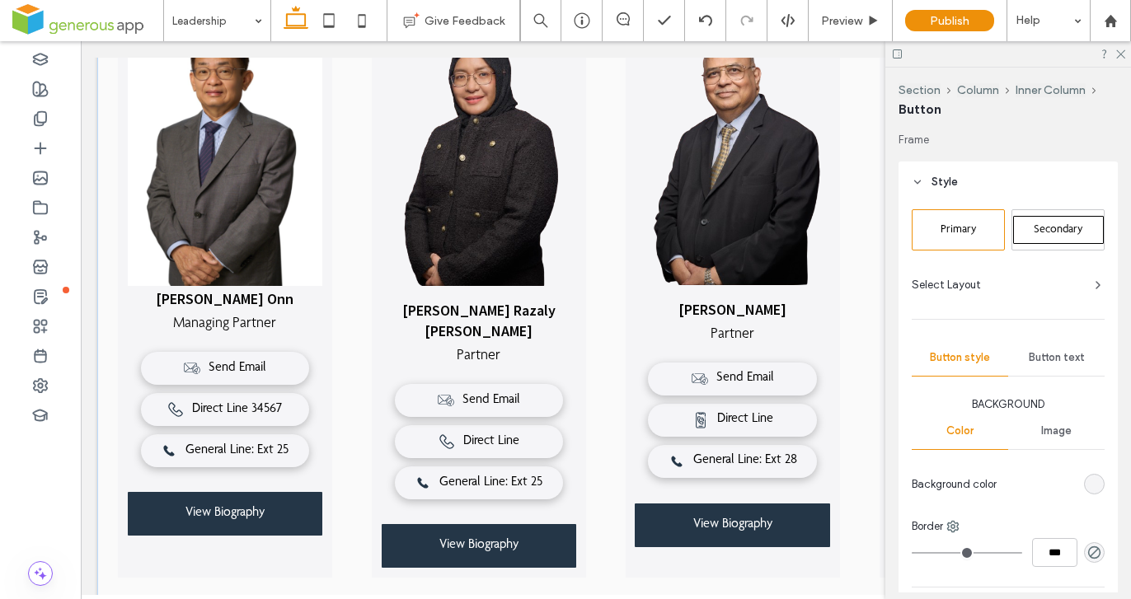
drag, startPoint x: 1120, startPoint y: 56, endPoint x: 1113, endPoint y: 67, distance: 12.6
click at [1119, 56] on icon at bounding box center [1119, 53] width 11 height 11
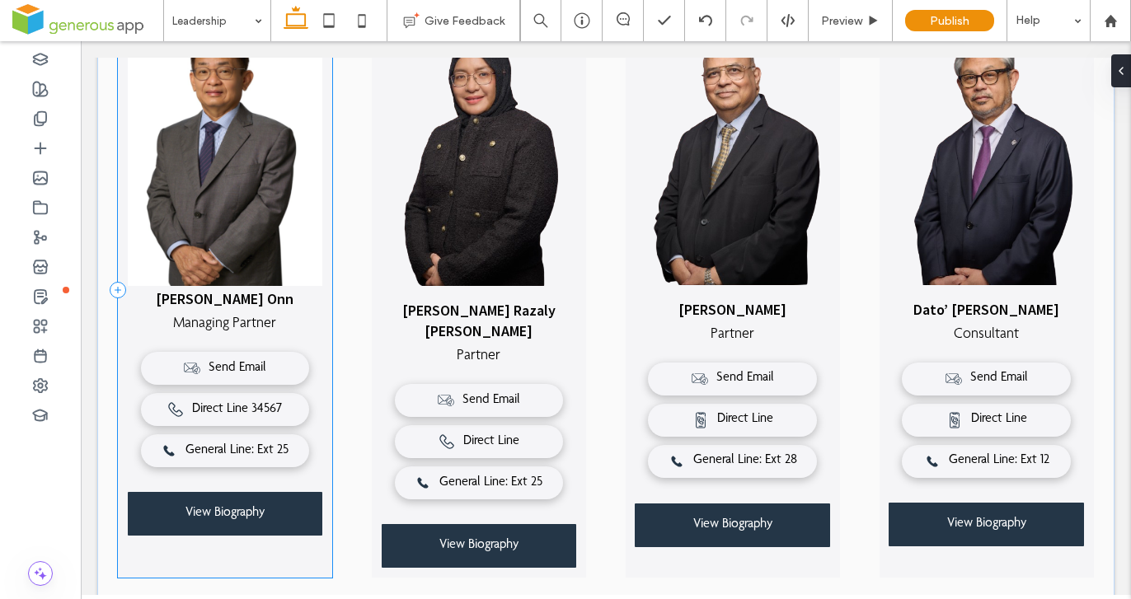
click at [323, 342] on div "Vincent Chan Siew Onn Managing Partner Send Email Direct Line 34567 General Lin…" at bounding box center [225, 289] width 215 height 574
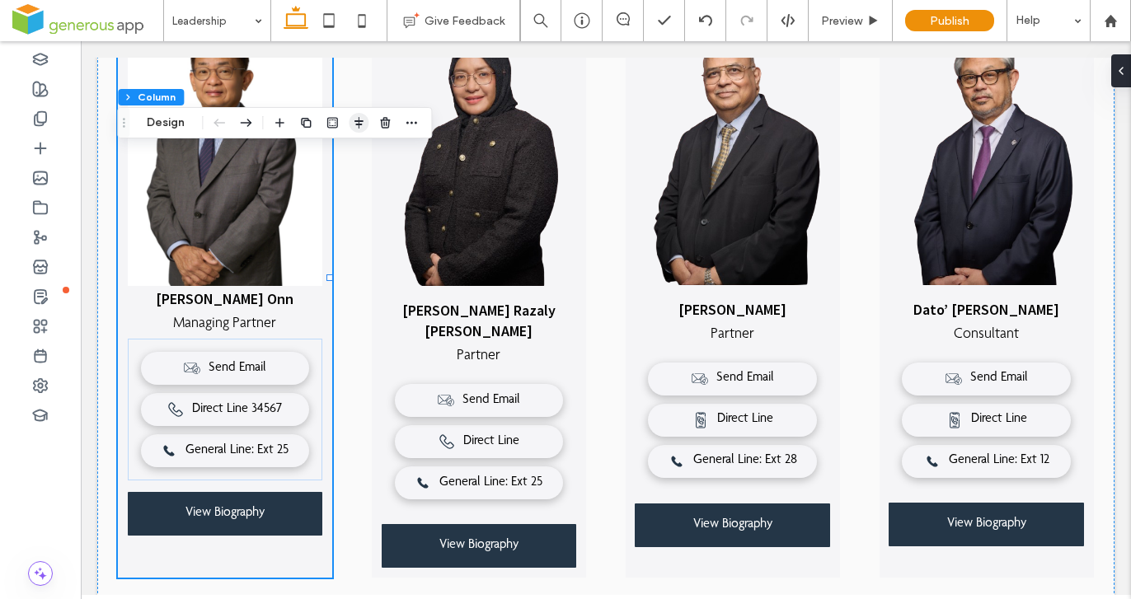
click at [358, 118] on use "button" at bounding box center [358, 123] width 9 height 12
click at [350, 543] on div "Vincent Chan Siew Onn Managing Partner Send Email Direct Line 34567 General Lin…" at bounding box center [605, 320] width 1017 height 636
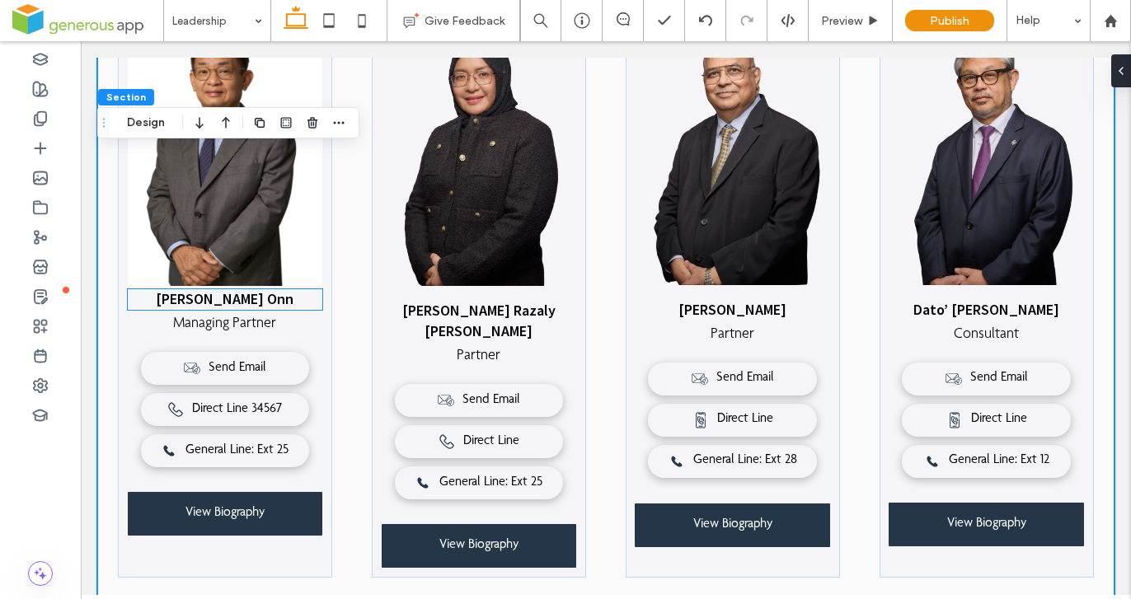
click at [268, 289] on span "[PERSON_NAME] Onn" at bounding box center [225, 298] width 138 height 19
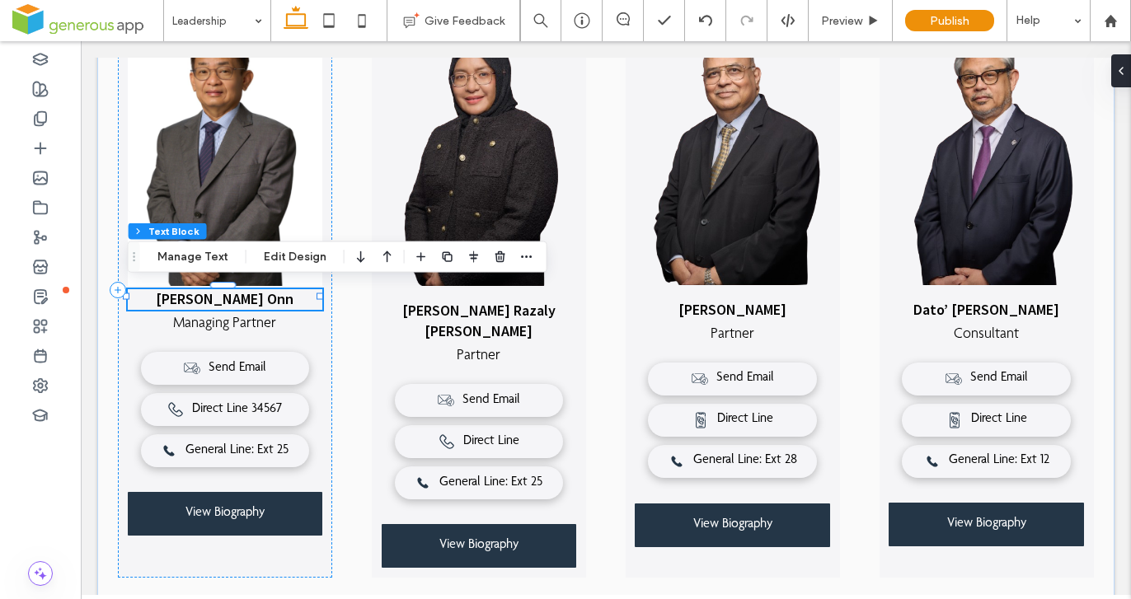
click at [267, 293] on span "[PERSON_NAME] Onn" at bounding box center [225, 298] width 138 height 19
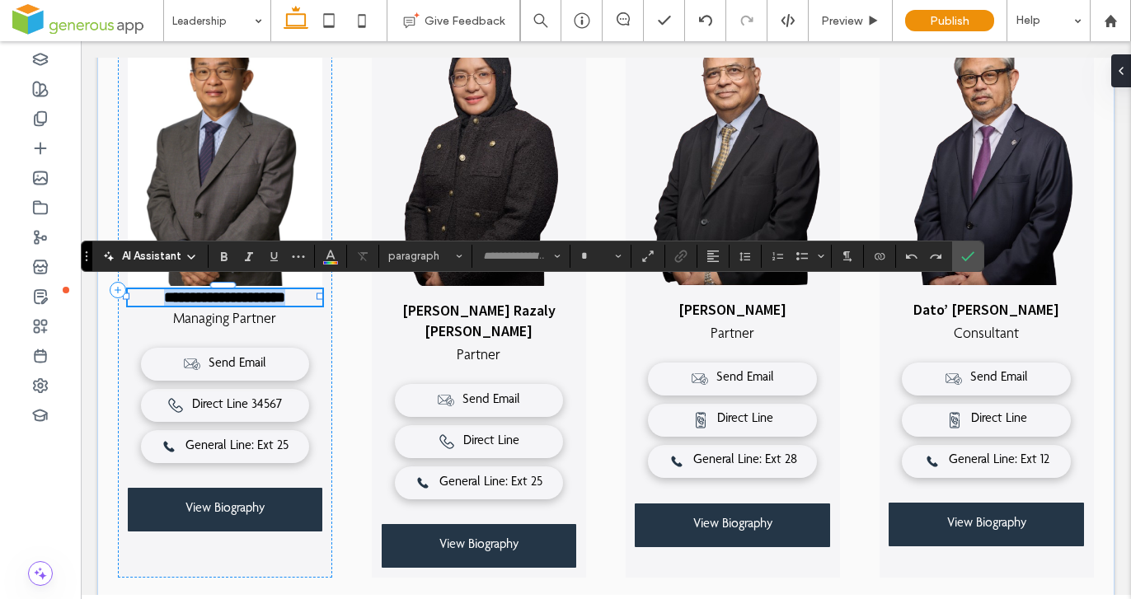
type input "**********"
type input "**"
click at [599, 254] on input "**" at bounding box center [595, 256] width 32 height 13
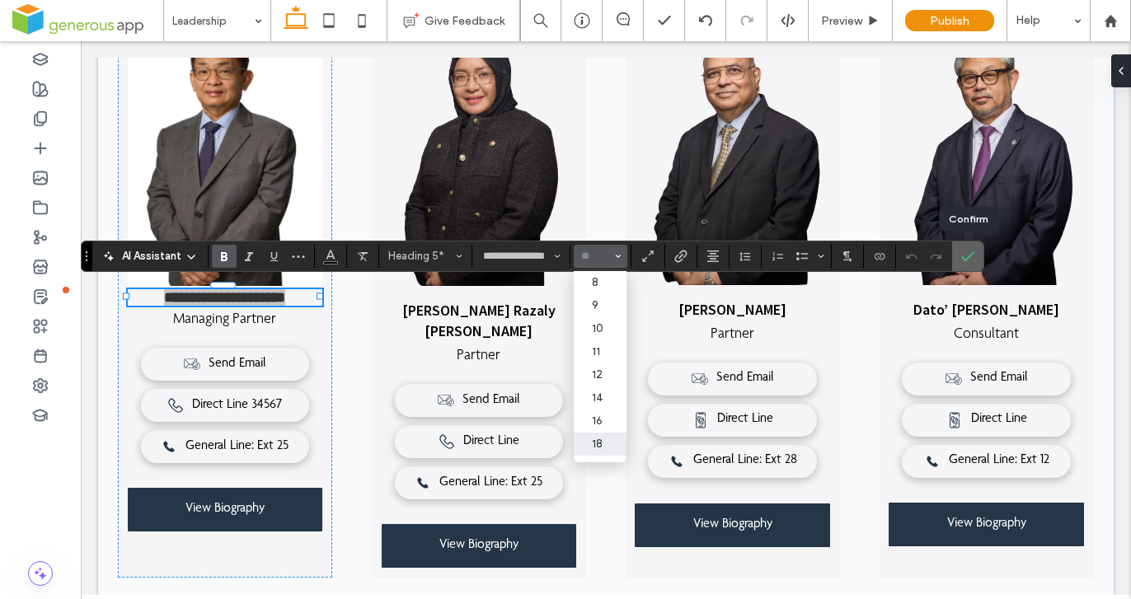
click at [967, 259] on icon "Confirm" at bounding box center [967, 256] width 13 height 13
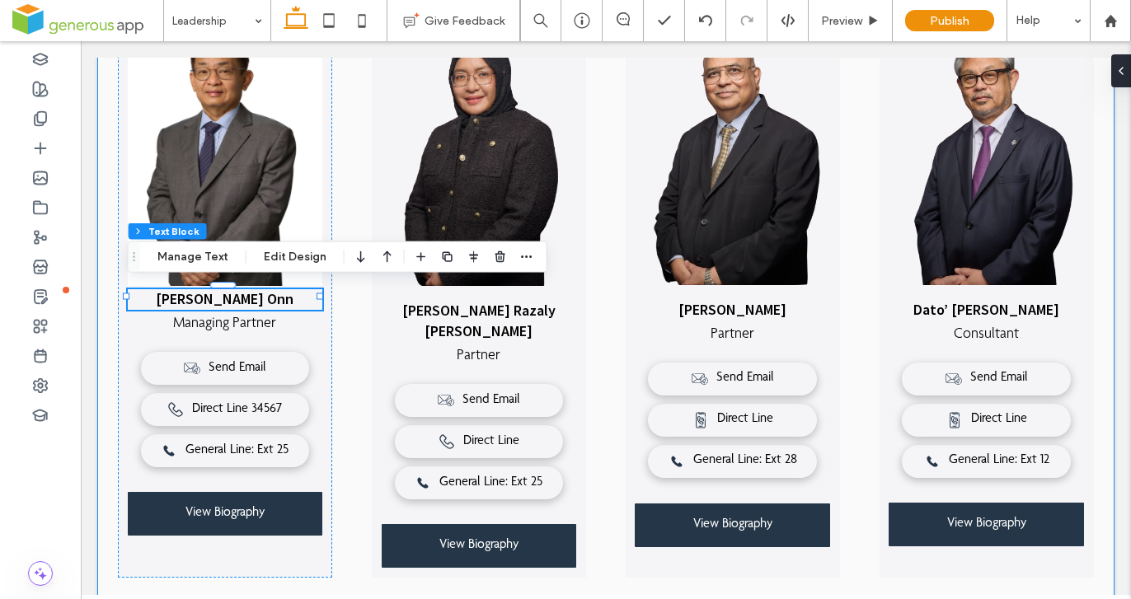
click at [387, 572] on div "Vincent Chan Siew Onn Managing Partner Send Email Direct Line 34567 General Lin…" at bounding box center [605, 320] width 1017 height 636
